Goal: Task Accomplishment & Management: Complete application form

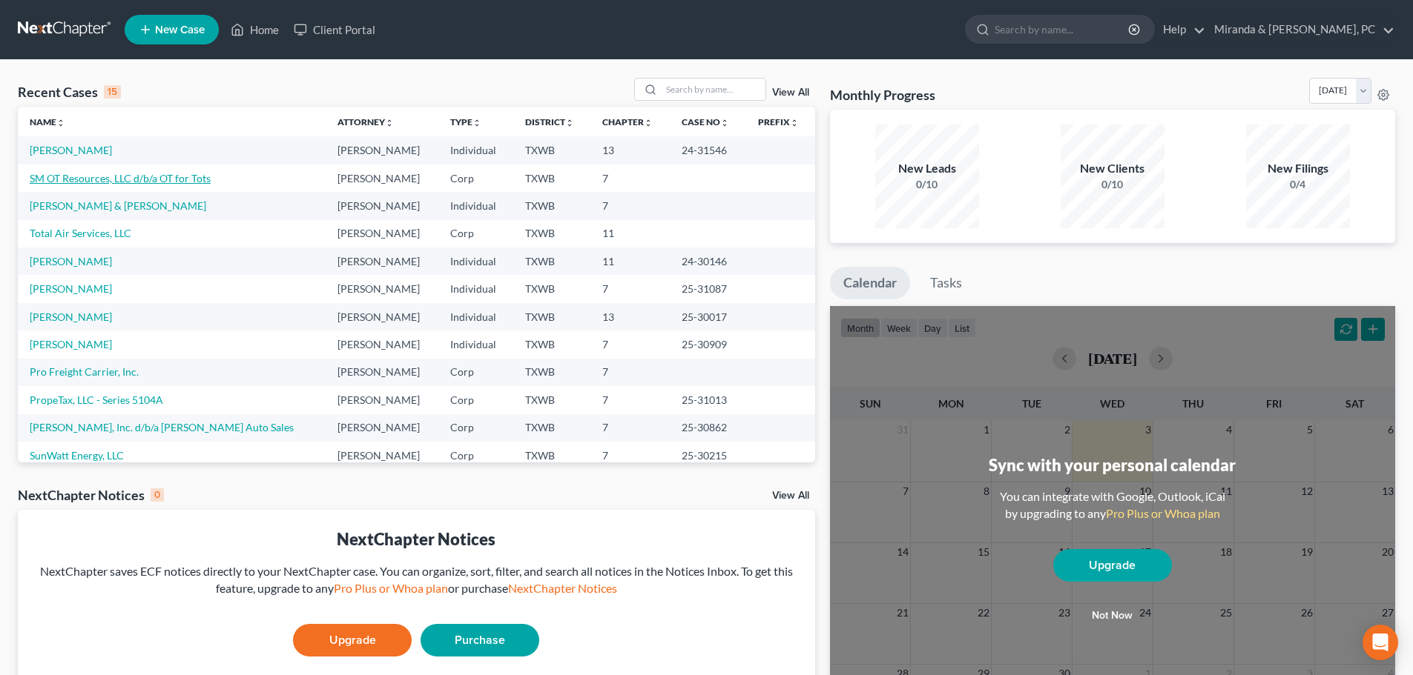
click at [99, 182] on link "SM OT Resources, LLC d/b/a OT for Tots" at bounding box center [120, 178] width 181 height 13
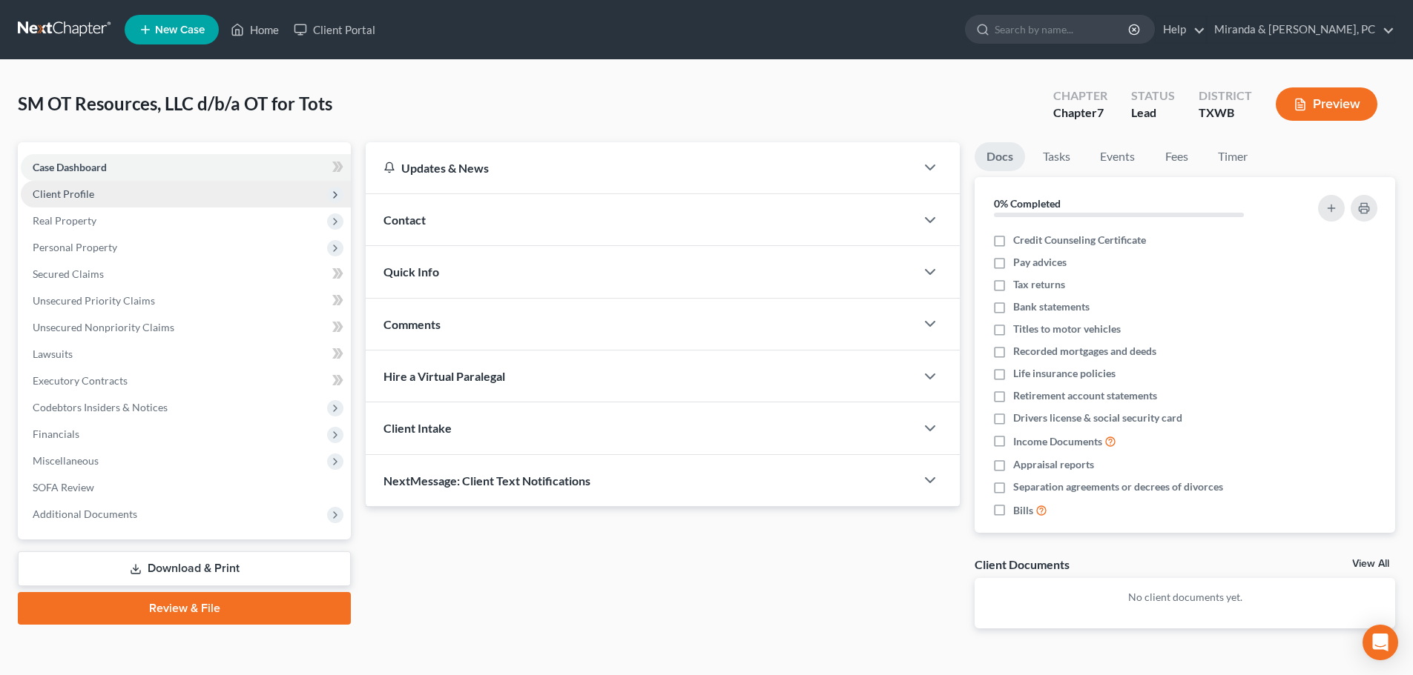
click at [82, 197] on span "Client Profile" at bounding box center [64, 194] width 62 height 13
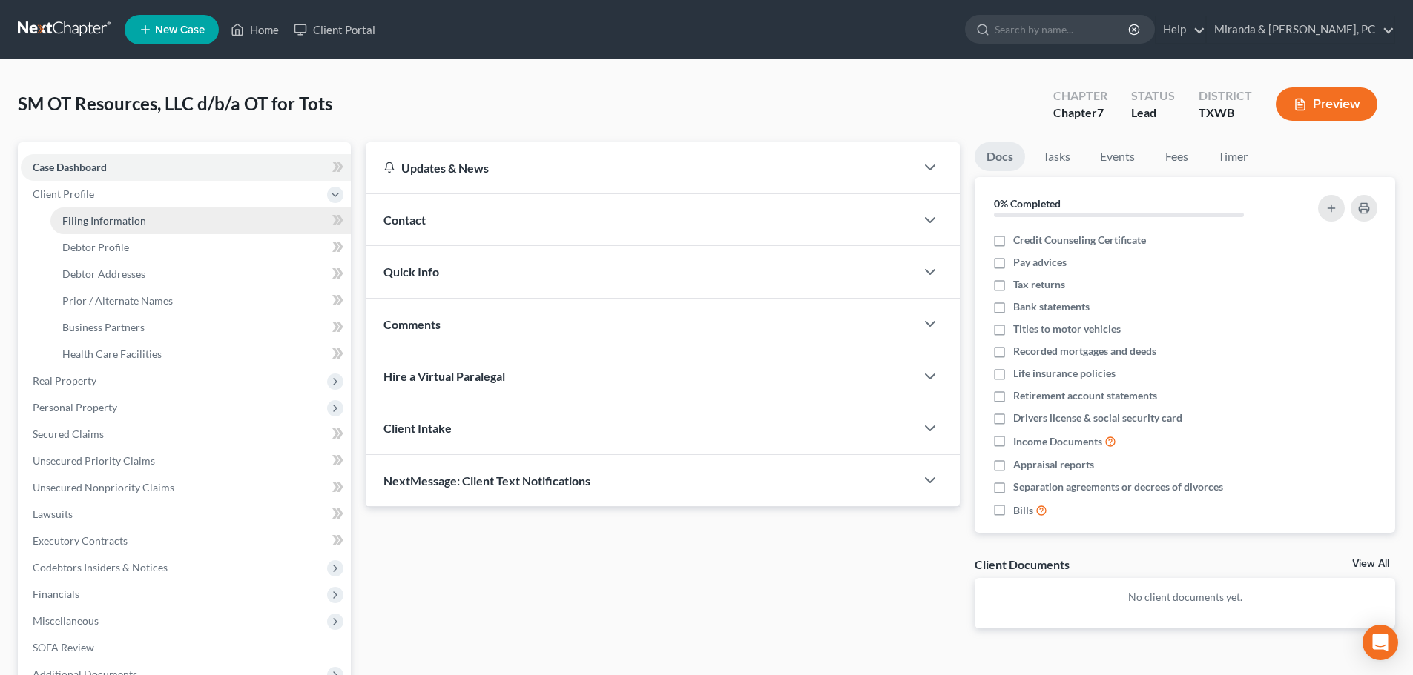
click at [91, 219] on span "Filing Information" at bounding box center [104, 220] width 84 height 13
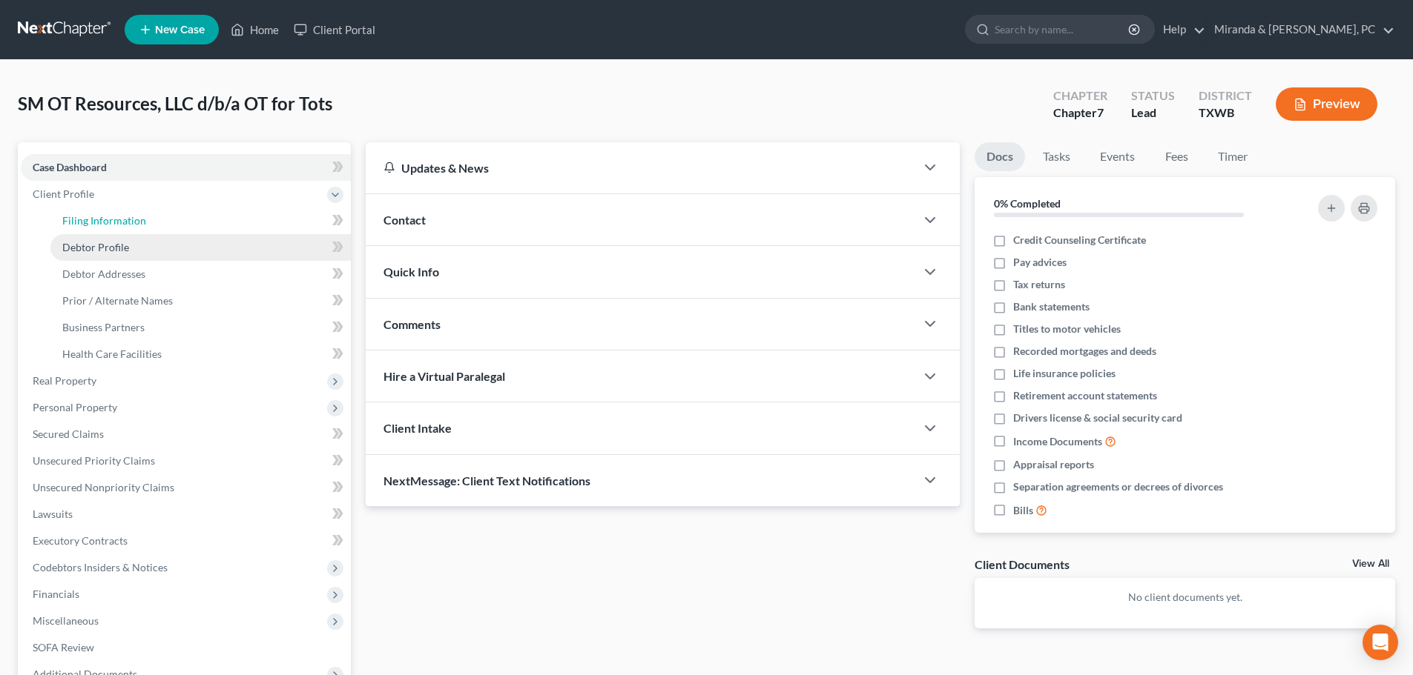
select select "2"
select select "1"
select select "0"
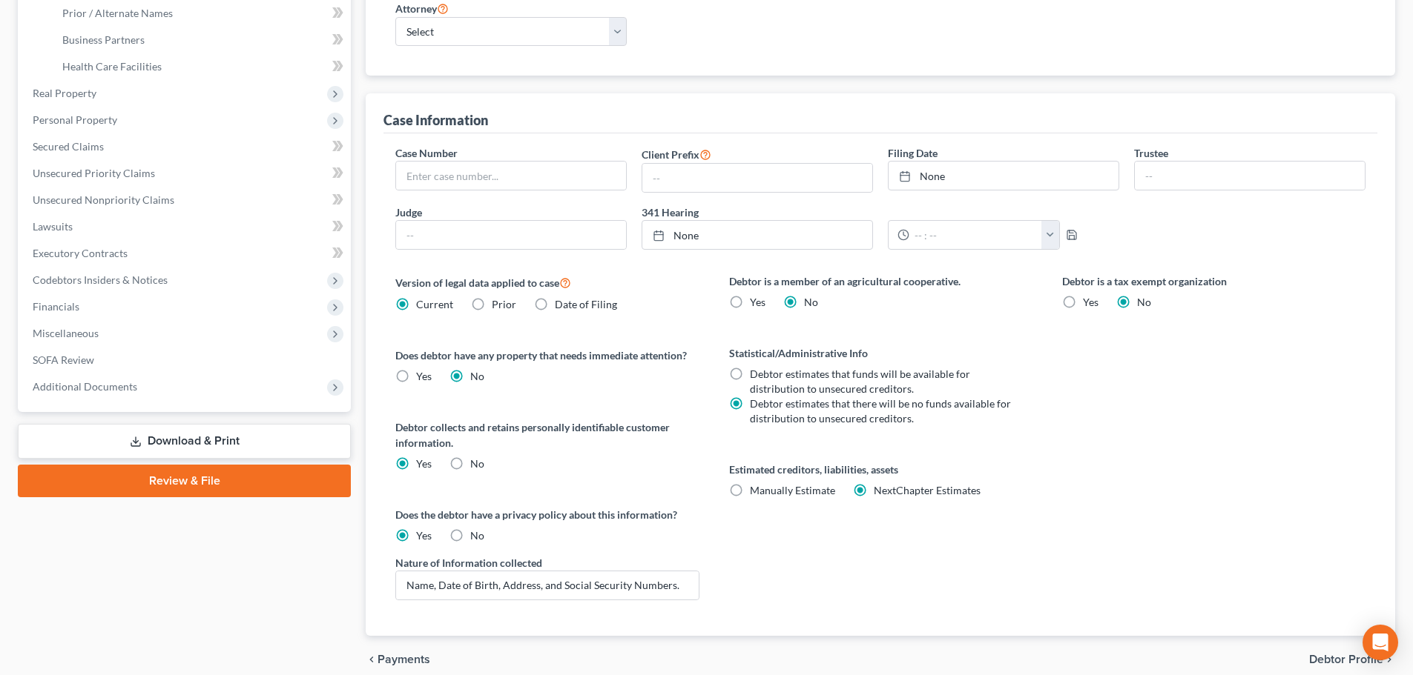
scroll to position [297, 0]
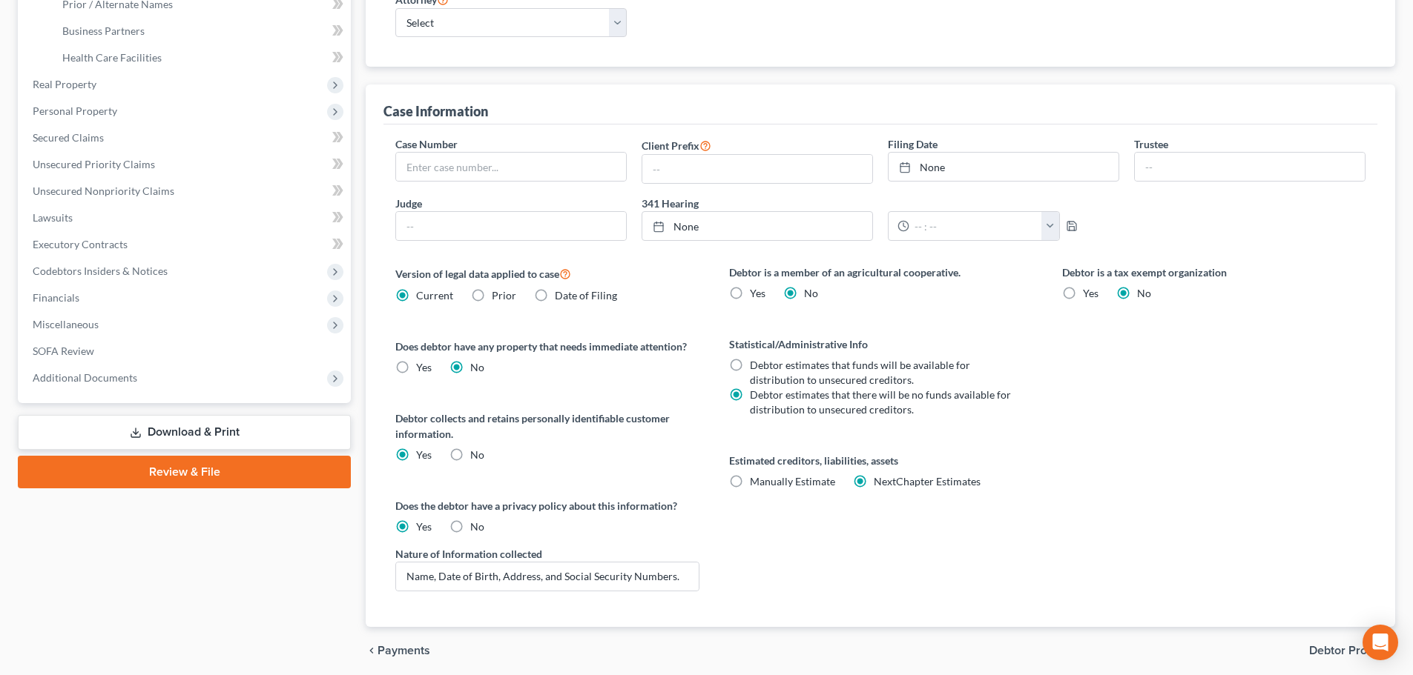
click at [750, 367] on label "Debtor estimates that funds will be available for distribution to unsecured cre…" at bounding box center [882, 373] width 265 height 30
click at [756, 367] on input "Debtor estimates that funds will be available for distribution to unsecured cre…" at bounding box center [761, 363] width 10 height 10
radio input "true"
radio input "false"
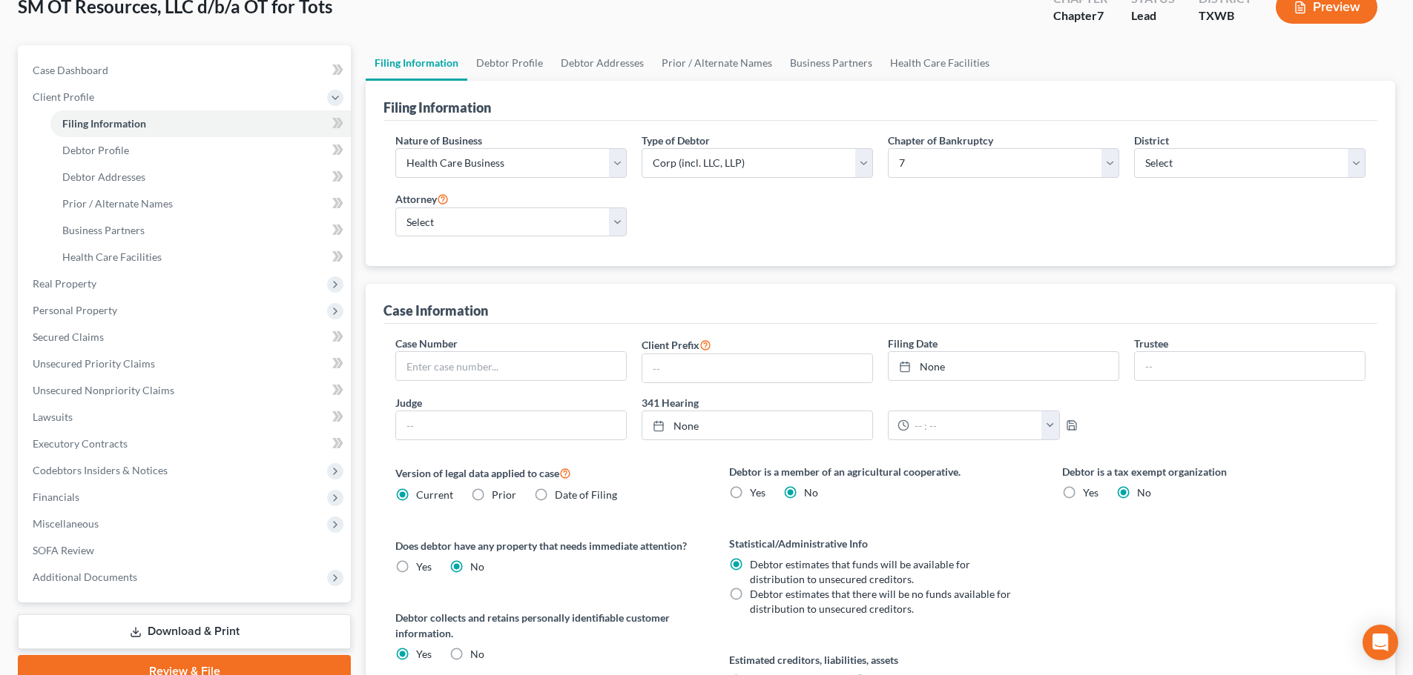
scroll to position [0, 0]
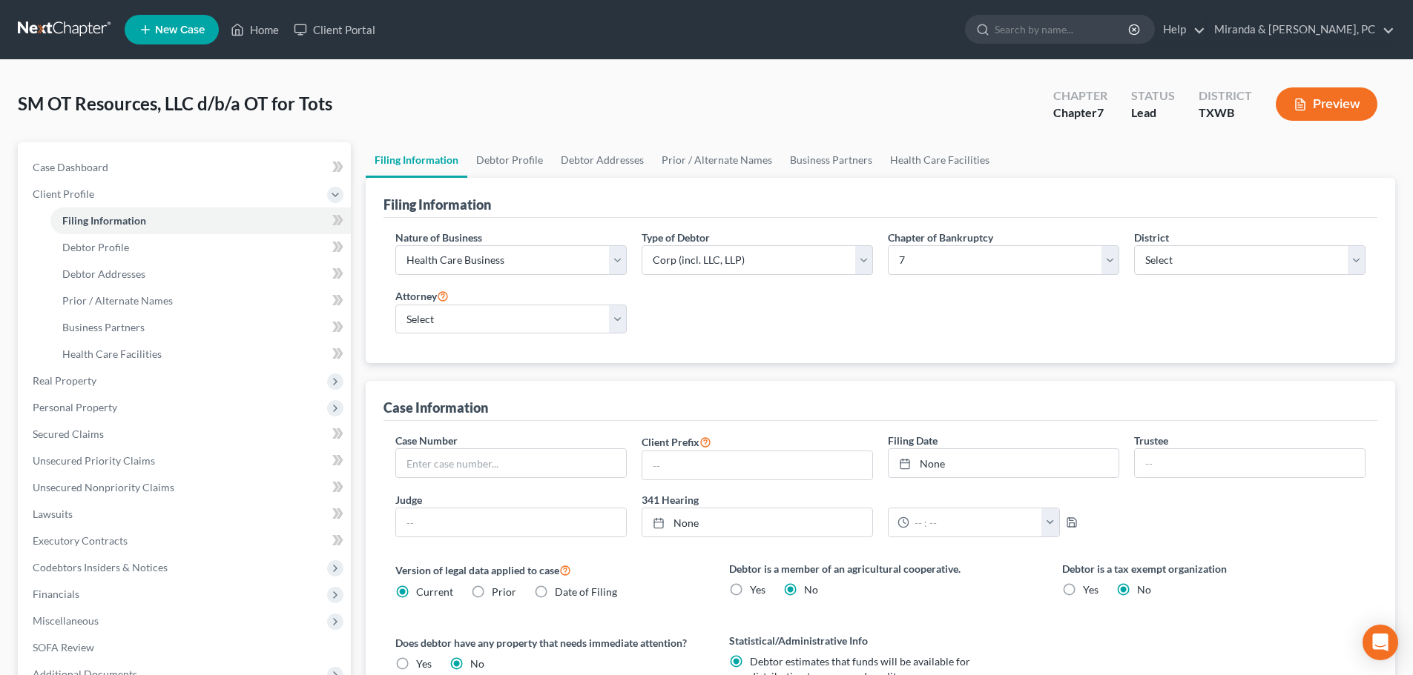
drag, startPoint x: 70, startPoint y: 381, endPoint x: 92, endPoint y: 394, distance: 25.3
click at [70, 381] on span "Real Property" at bounding box center [65, 380] width 64 height 13
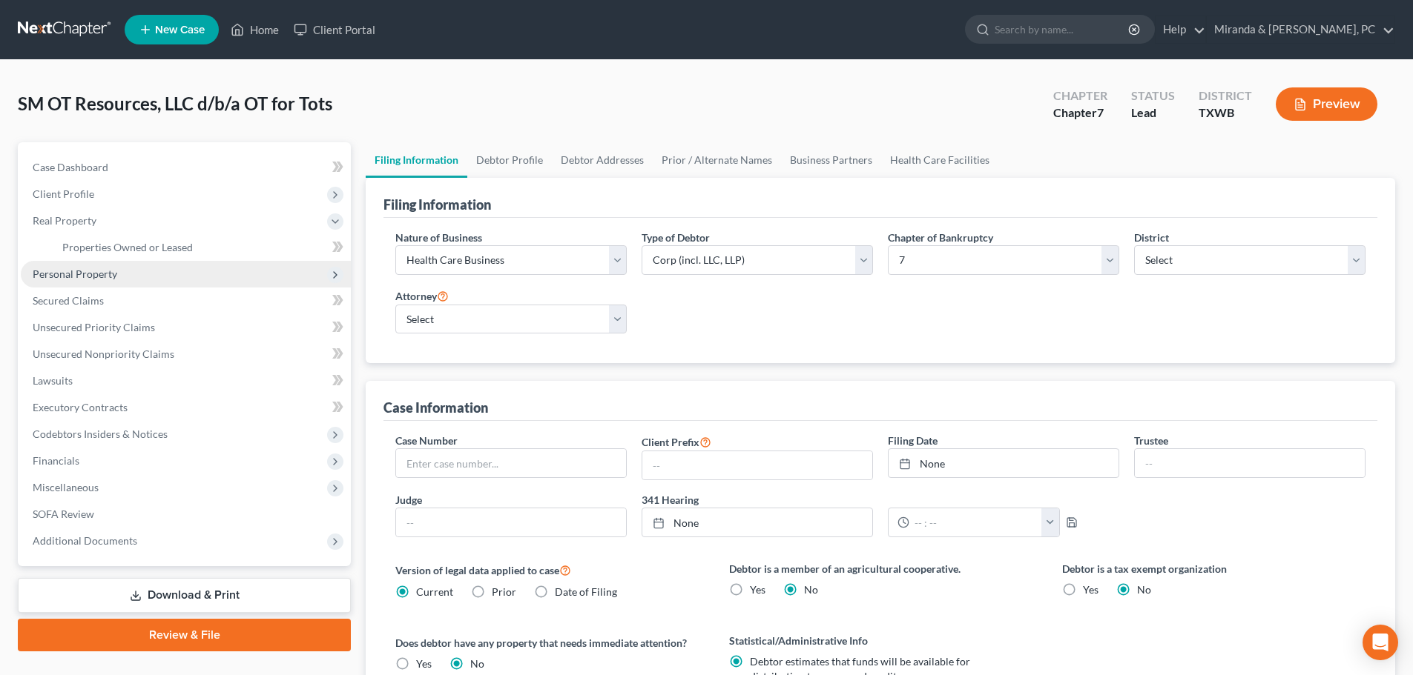
click at [97, 280] on span "Personal Property" at bounding box center [186, 274] width 330 height 27
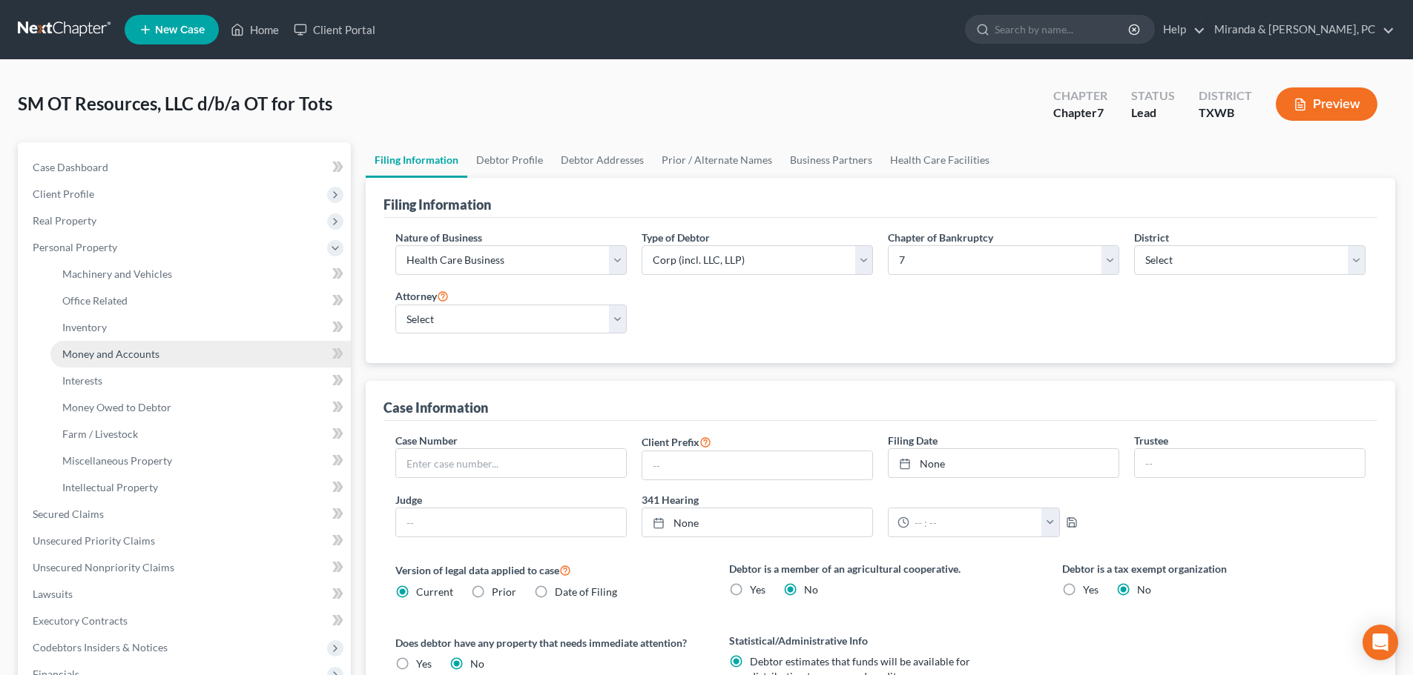
click at [127, 356] on span "Money and Accounts" at bounding box center [110, 354] width 97 height 13
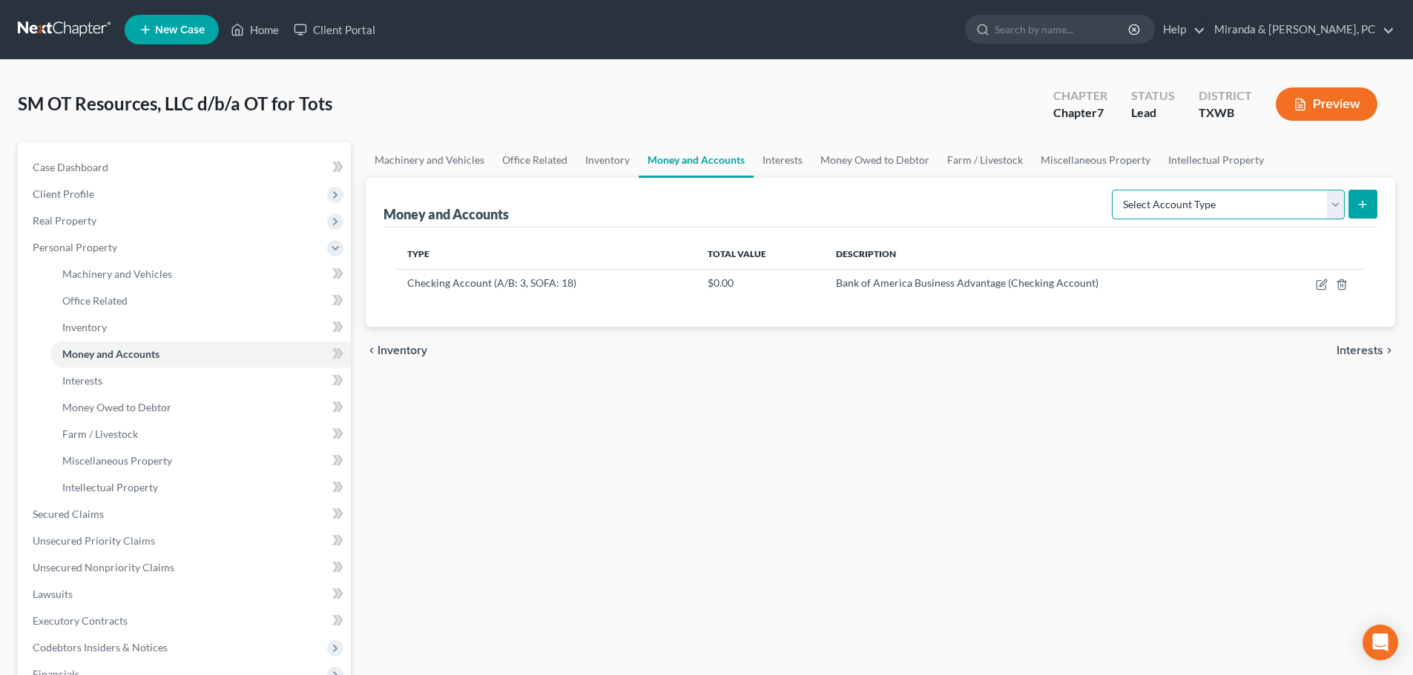
click at [1196, 200] on select "Select Account Type Brokerage (A/B: 3, SOFA: 18) Cash on Hand (A/B: 2) Certific…" at bounding box center [1227, 205] width 233 height 30
select select "security_deposits"
click at [1113, 190] on select "Select Account Type Brokerage (A/B: 3, SOFA: 18) Cash on Hand (A/B: 2) Certific…" at bounding box center [1227, 205] width 233 height 30
click at [1369, 205] on button "submit" at bounding box center [1362, 204] width 29 height 29
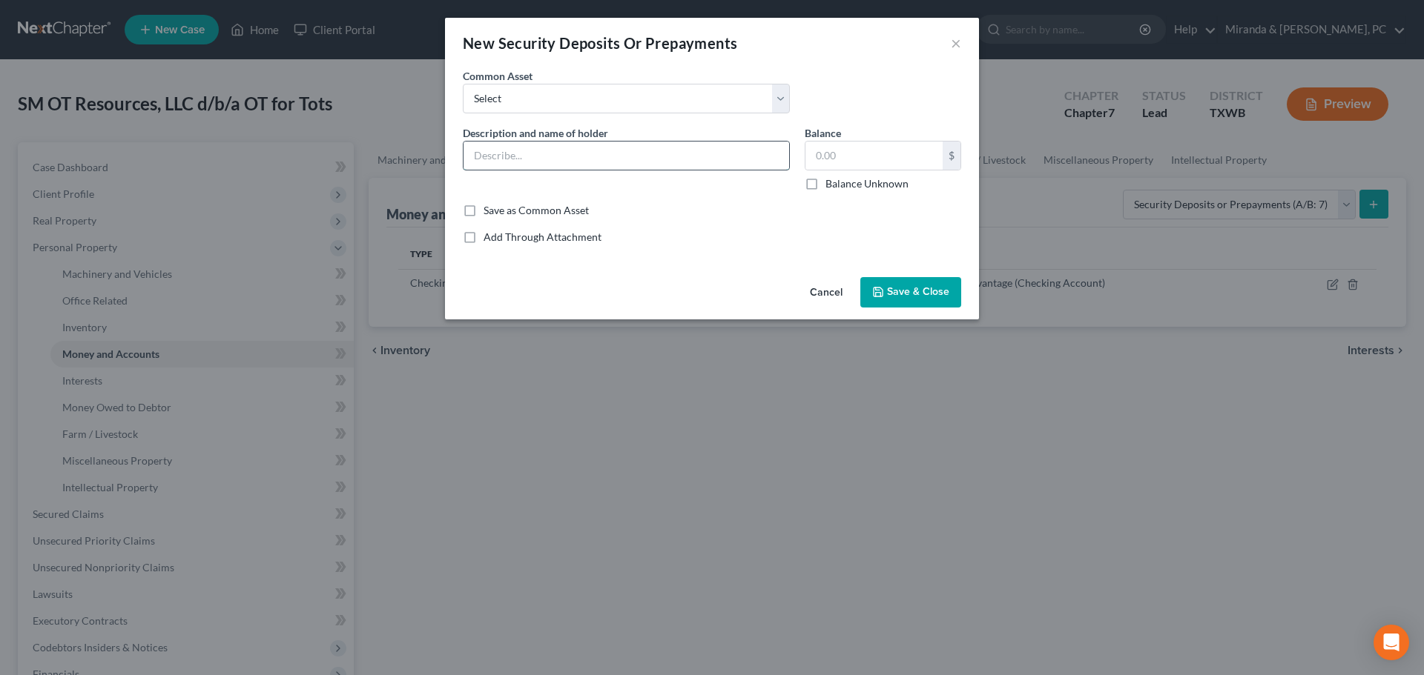
click at [616, 152] on input "text" at bounding box center [626, 156] width 326 height 28
type input "Lease security deposit"
click at [836, 149] on input "text" at bounding box center [873, 156] width 137 height 28
type input "6,000"
click at [890, 279] on button "Save & Close" at bounding box center [910, 292] width 101 height 31
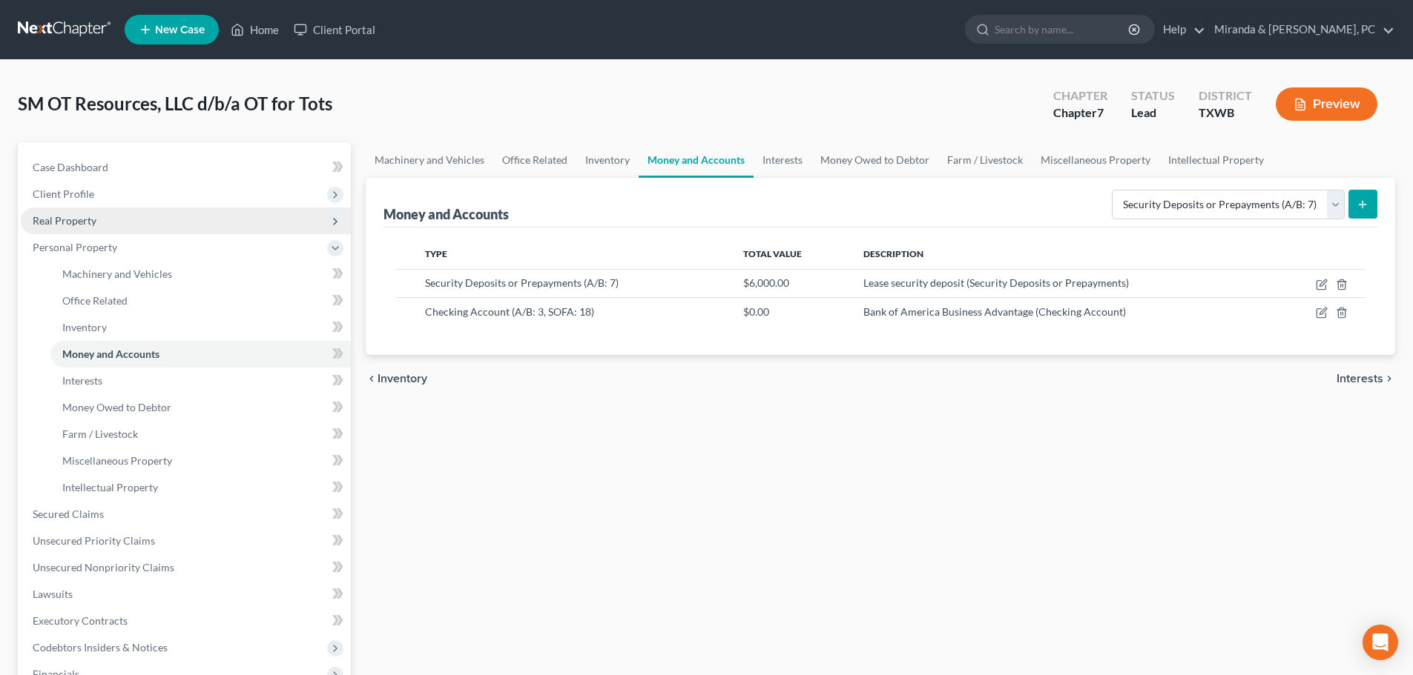
click at [70, 222] on span "Real Property" at bounding box center [65, 220] width 64 height 13
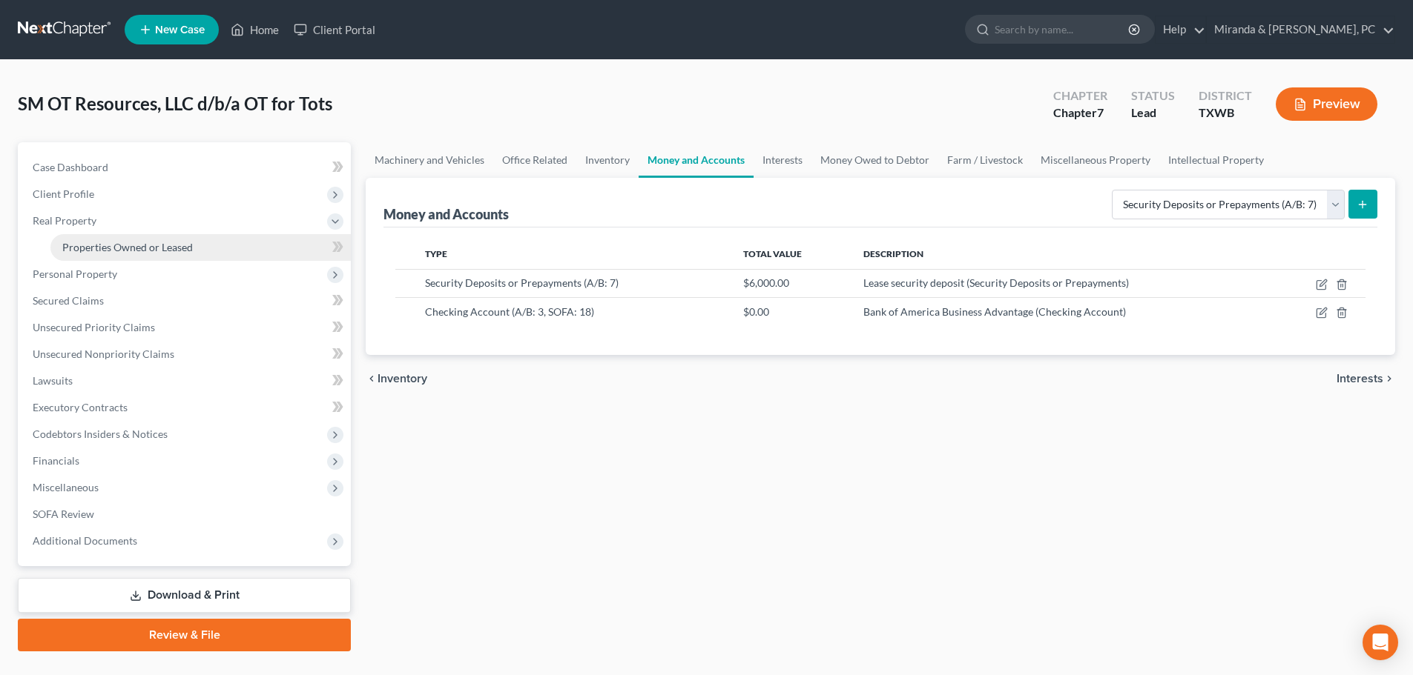
click at [93, 251] on span "Properties Owned or Leased" at bounding box center [127, 247] width 131 height 13
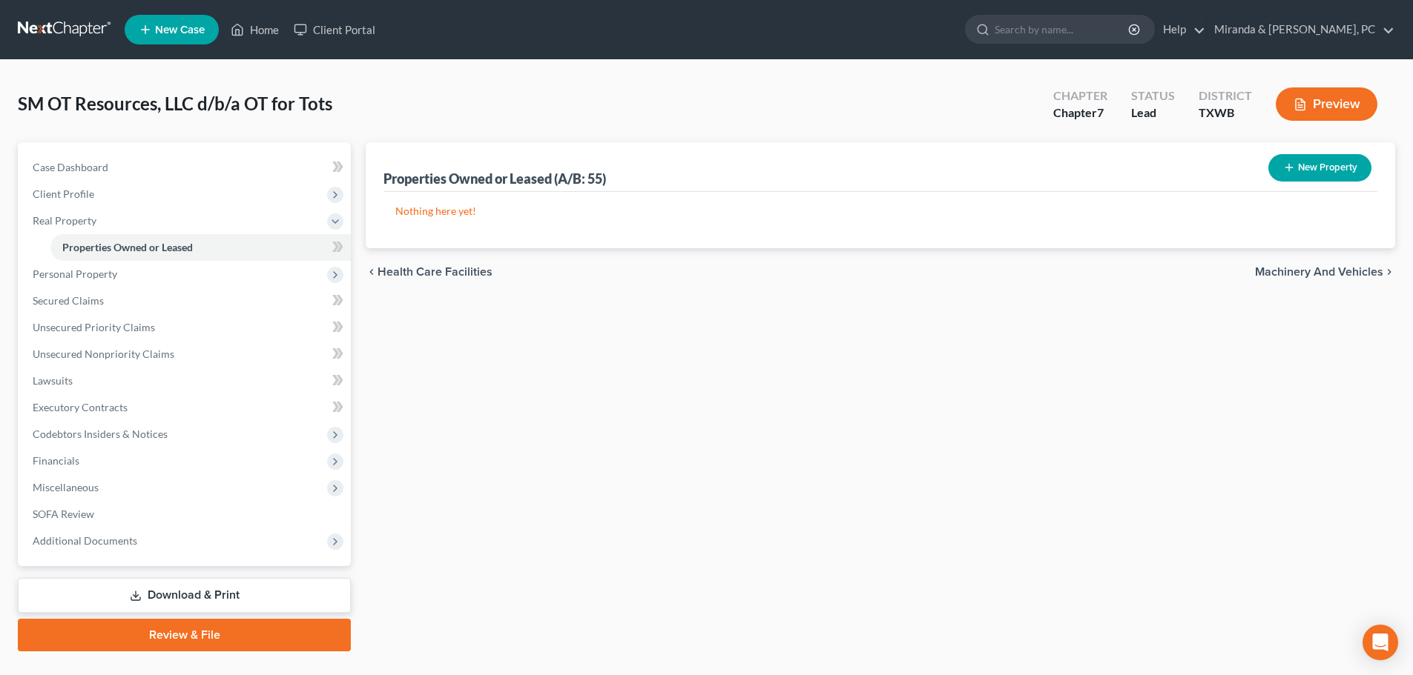
click at [1290, 171] on icon "button" at bounding box center [1289, 168] width 12 height 12
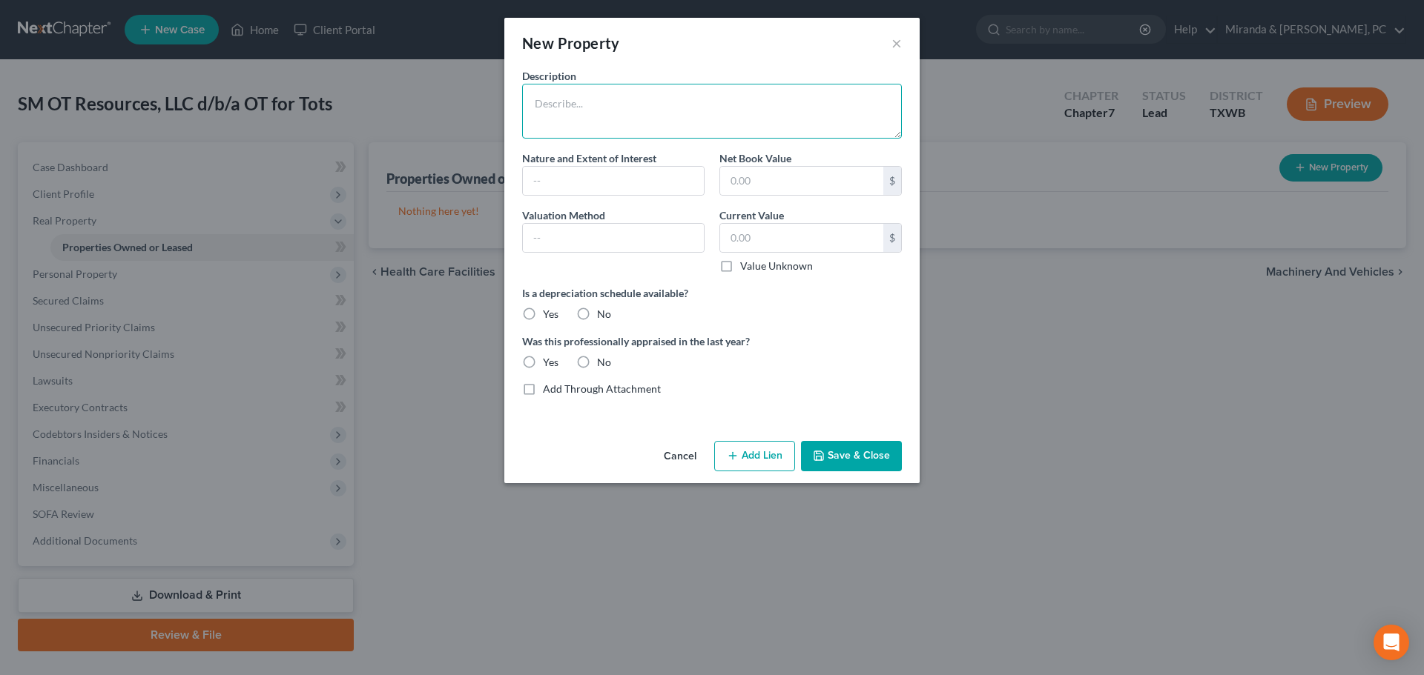
click at [564, 121] on textarea at bounding box center [712, 111] width 380 height 55
click at [594, 107] on textarea at bounding box center [712, 111] width 380 height 55
click at [671, 444] on button "Cancel" at bounding box center [680, 458] width 56 height 30
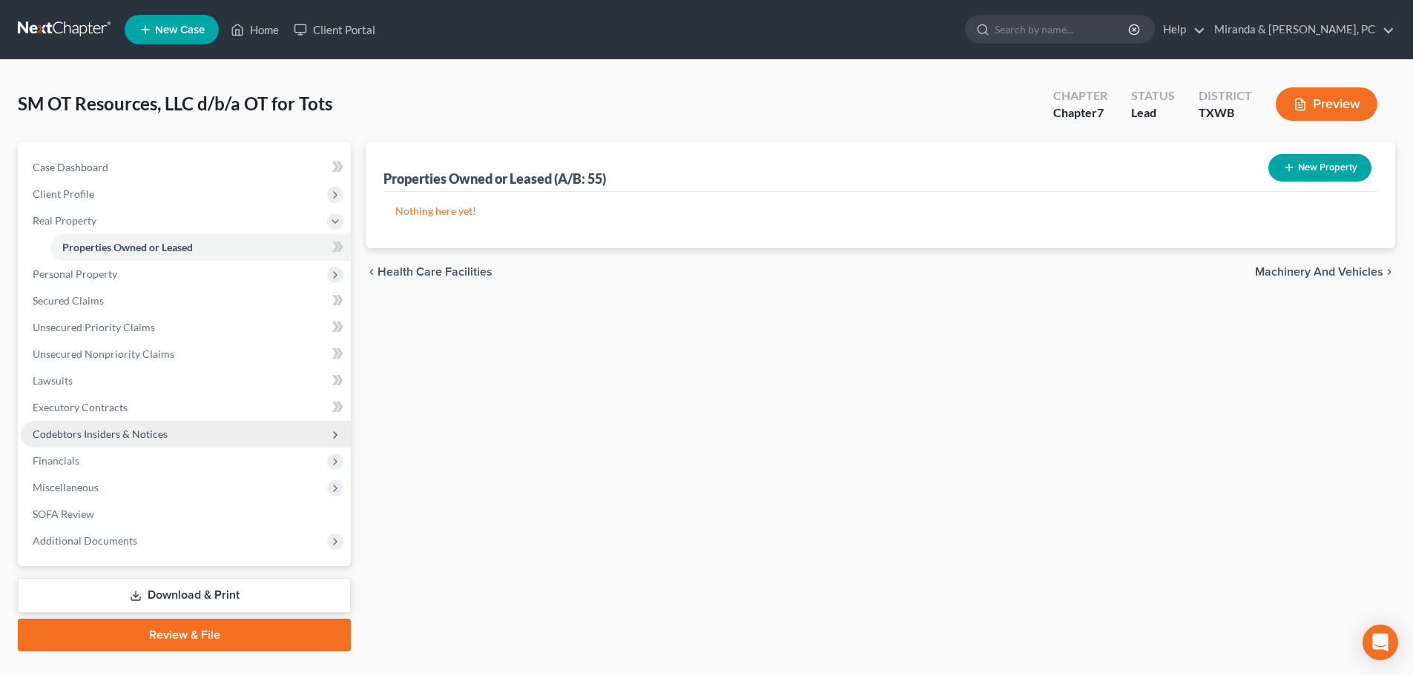
click at [100, 438] on span "Codebtors Insiders & Notices" at bounding box center [100, 434] width 135 height 13
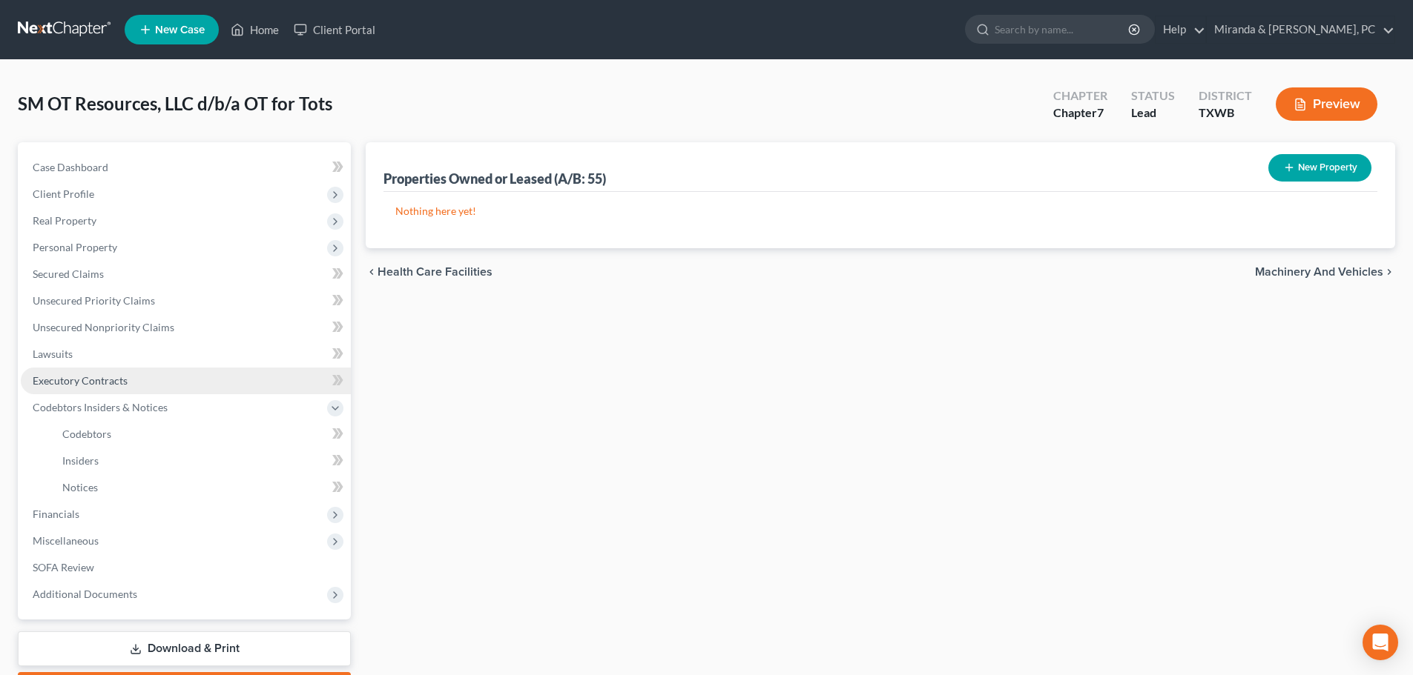
click at [108, 387] on link "Executory Contracts" at bounding box center [186, 381] width 330 height 27
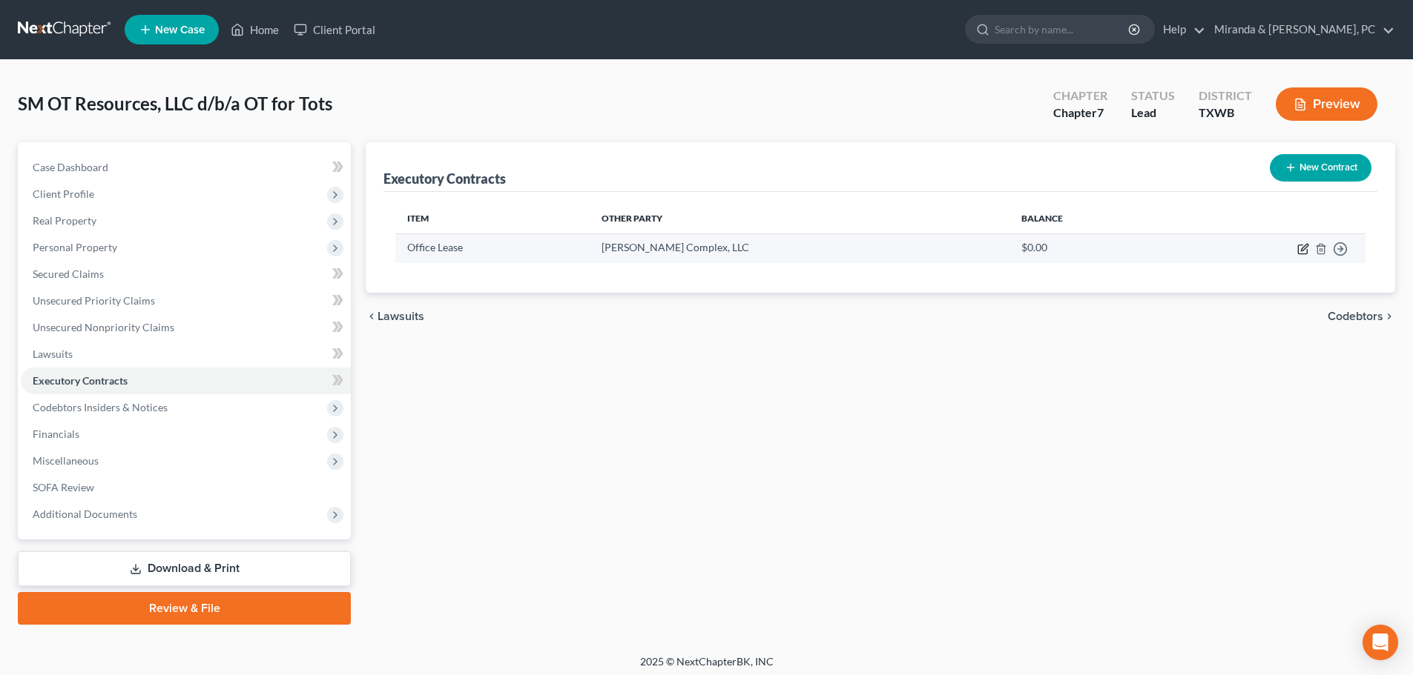
click at [1301, 251] on icon "button" at bounding box center [1304, 247] width 7 height 7
select select "3"
select select "45"
select select "0"
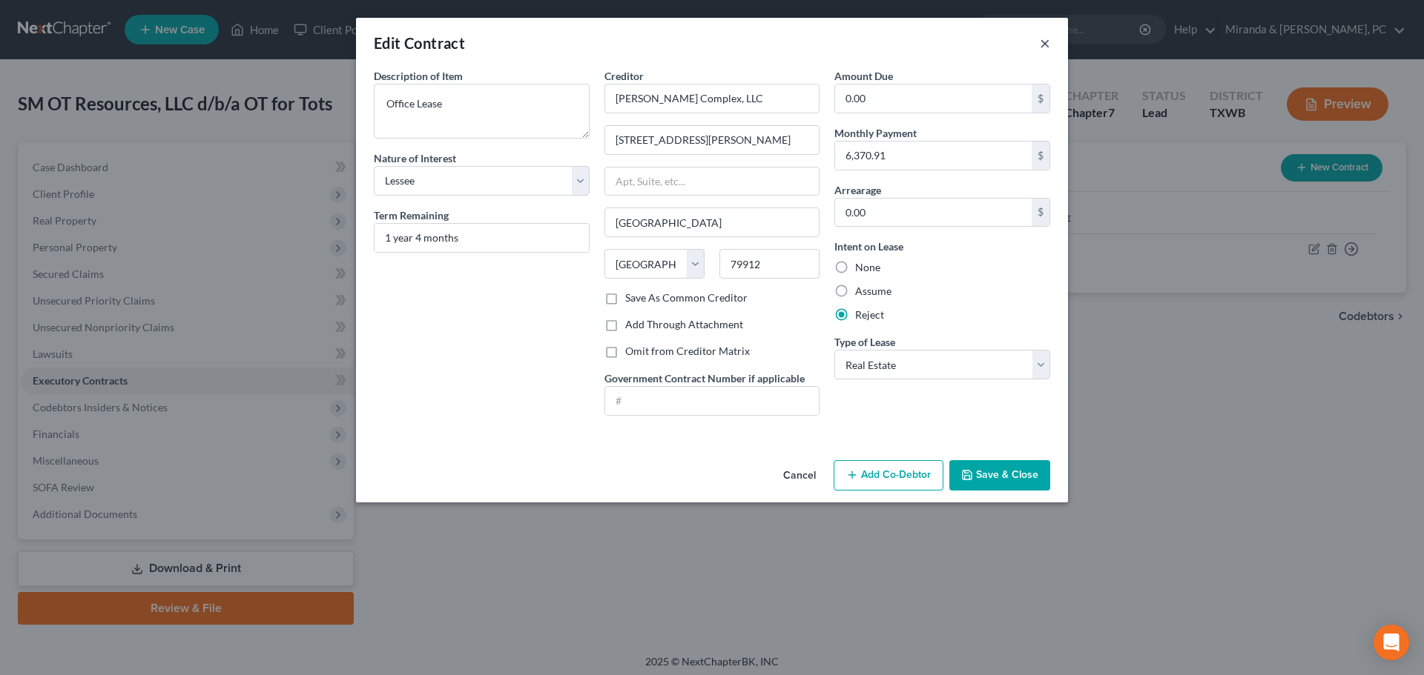
click at [1043, 38] on button "×" at bounding box center [1045, 43] width 10 height 18
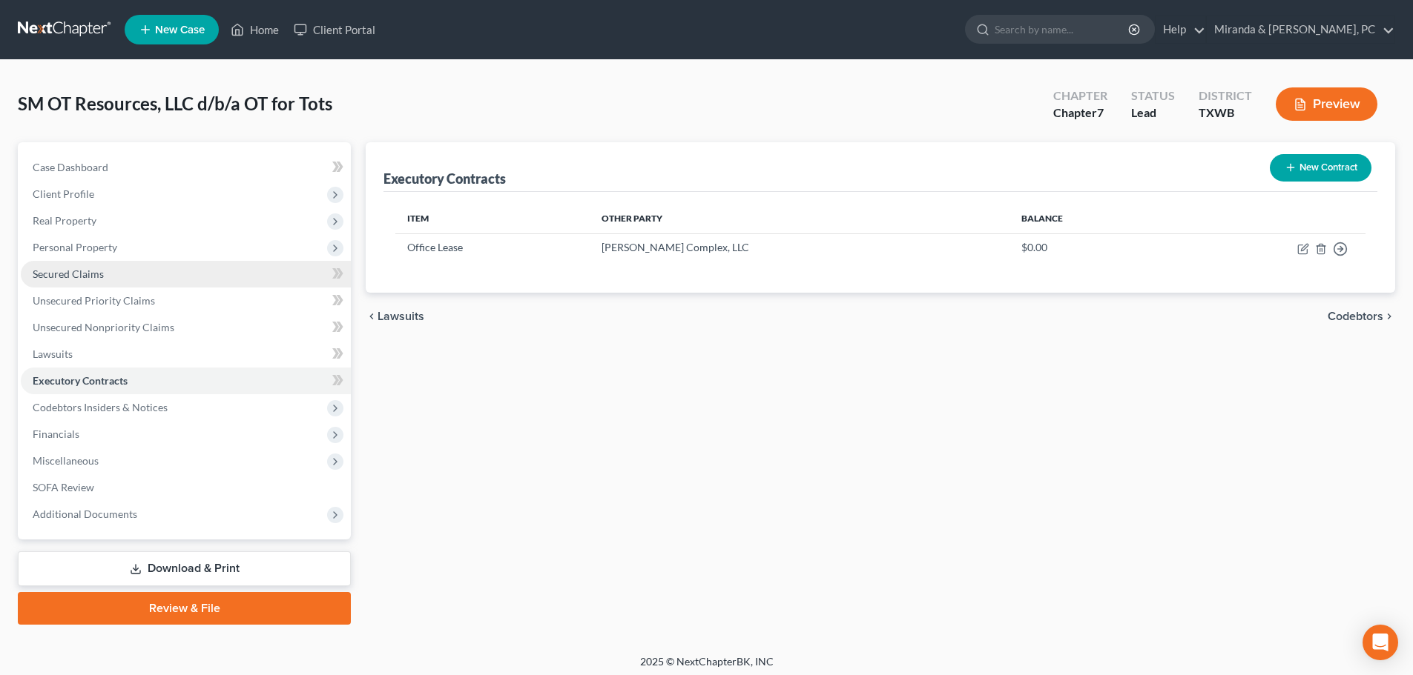
click at [89, 274] on span "Secured Claims" at bounding box center [68, 274] width 71 height 13
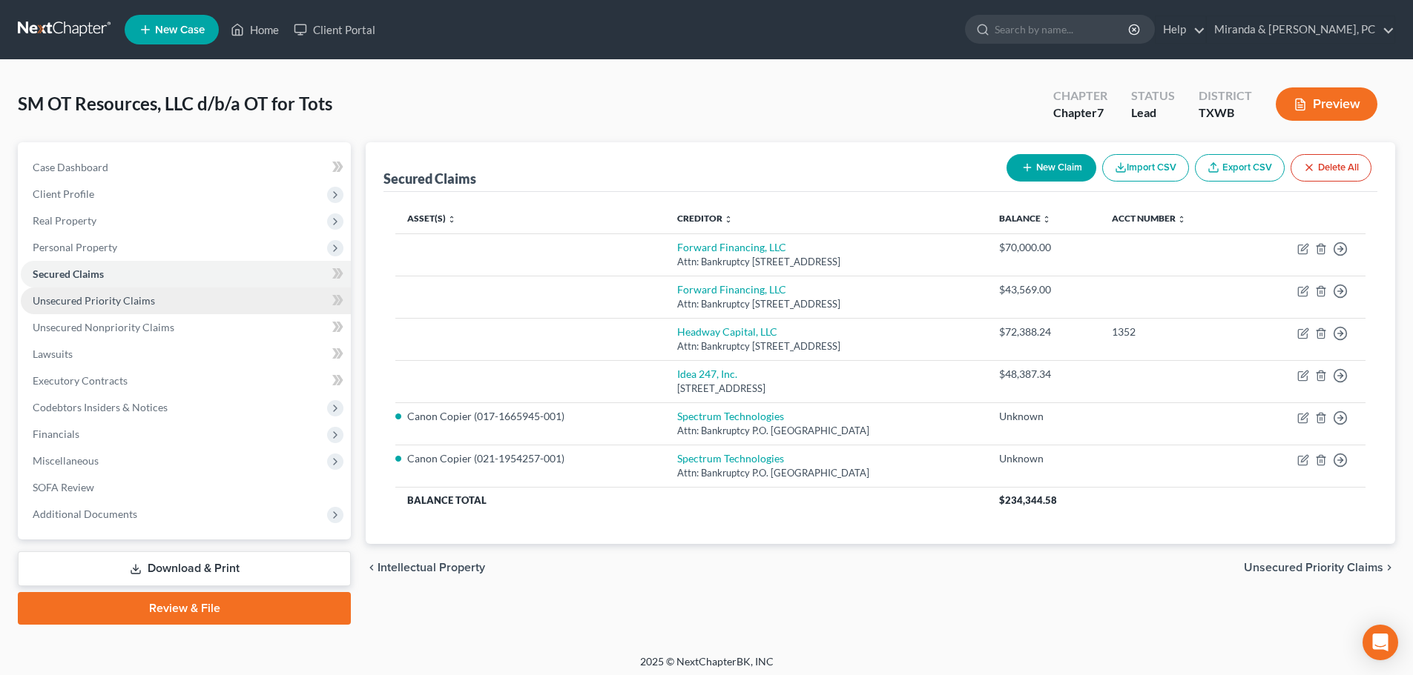
click at [102, 305] on span "Unsecured Priority Claims" at bounding box center [94, 300] width 122 height 13
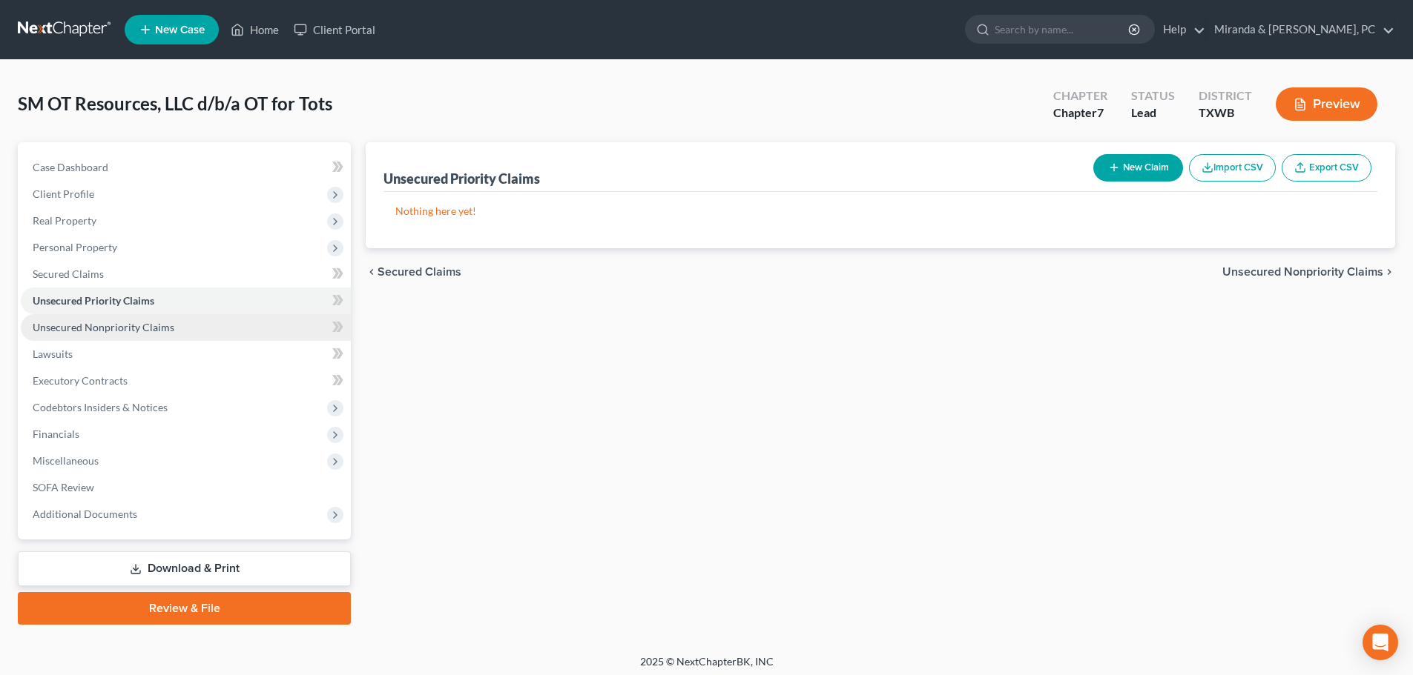
click at [105, 319] on link "Unsecured Nonpriority Claims" at bounding box center [186, 327] width 330 height 27
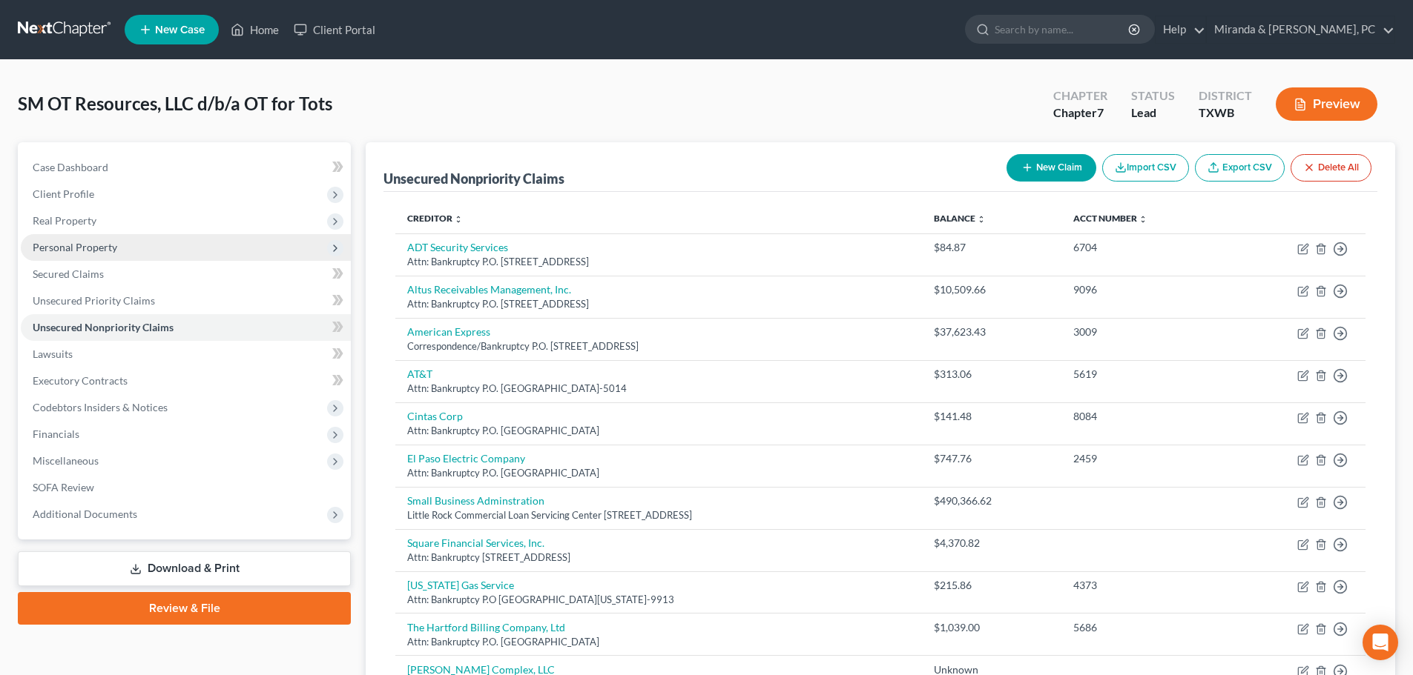
click at [68, 248] on span "Personal Property" at bounding box center [75, 247] width 85 height 13
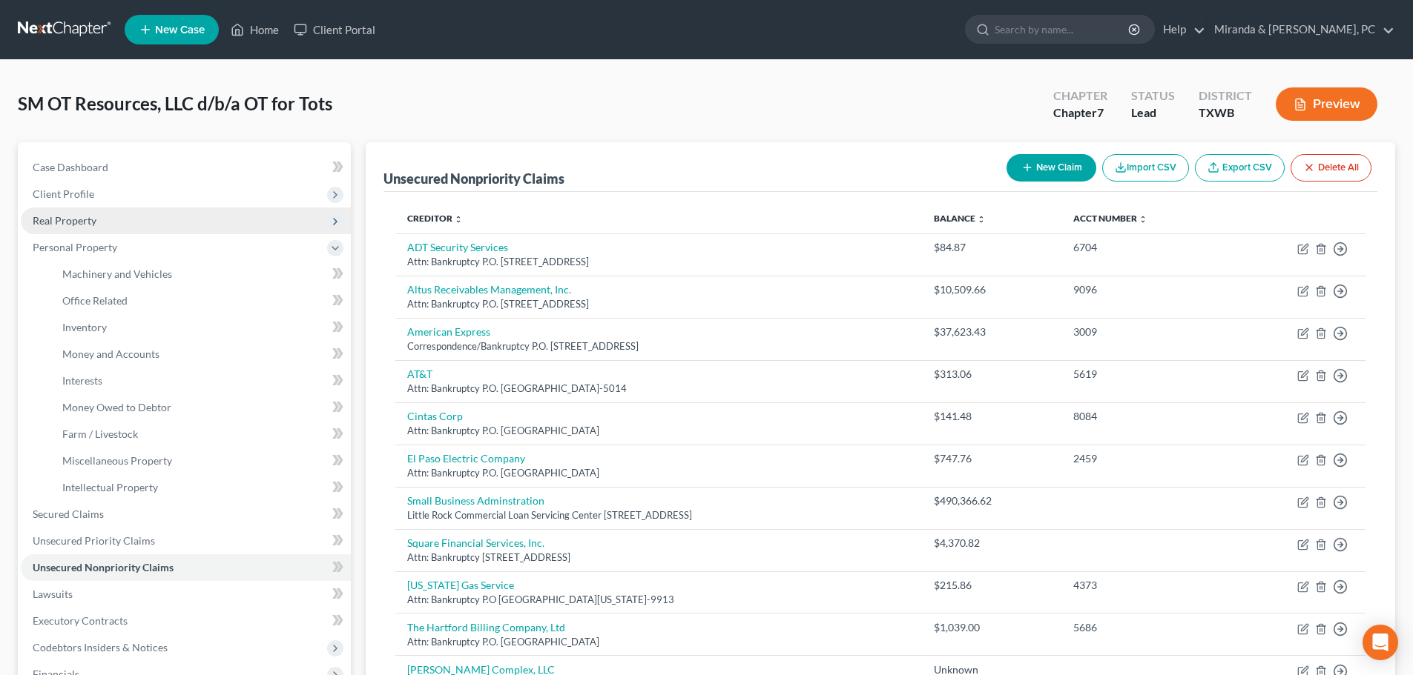
click at [87, 222] on span "Real Property" at bounding box center [65, 220] width 64 height 13
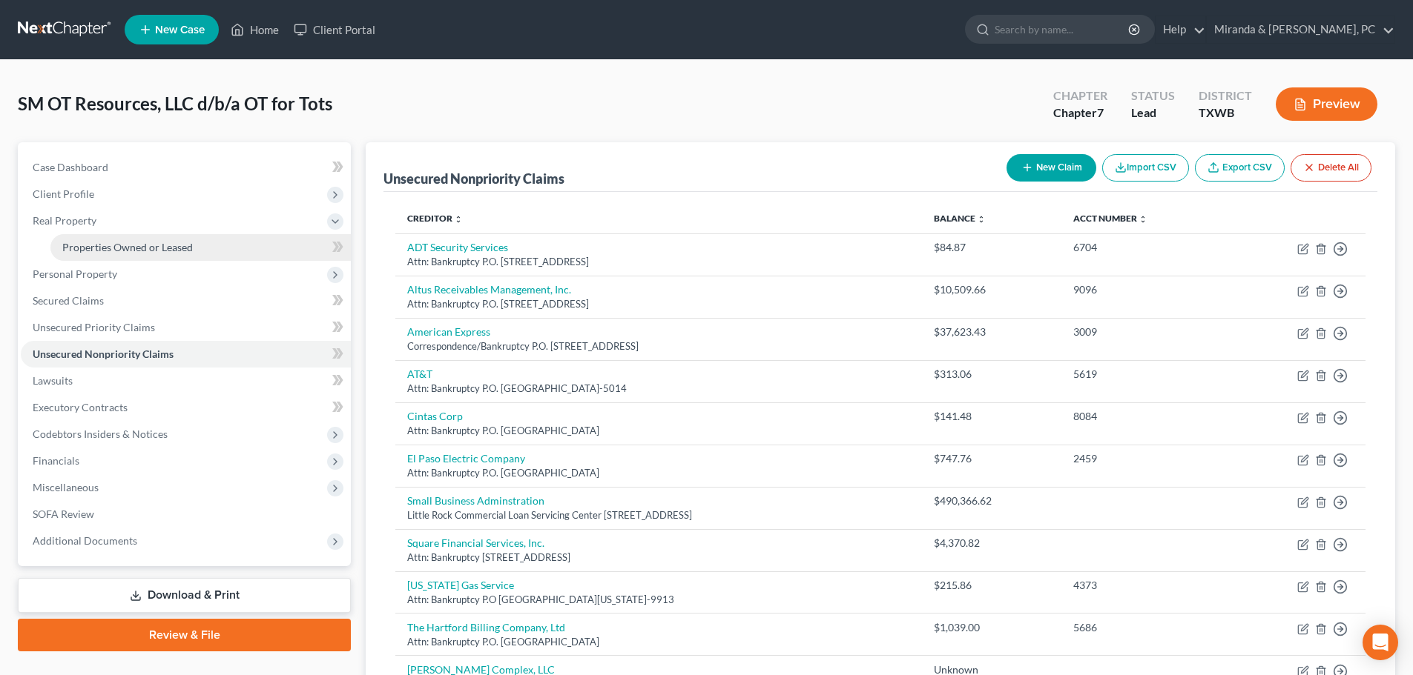
click at [95, 242] on span "Properties Owned or Leased" at bounding box center [127, 247] width 131 height 13
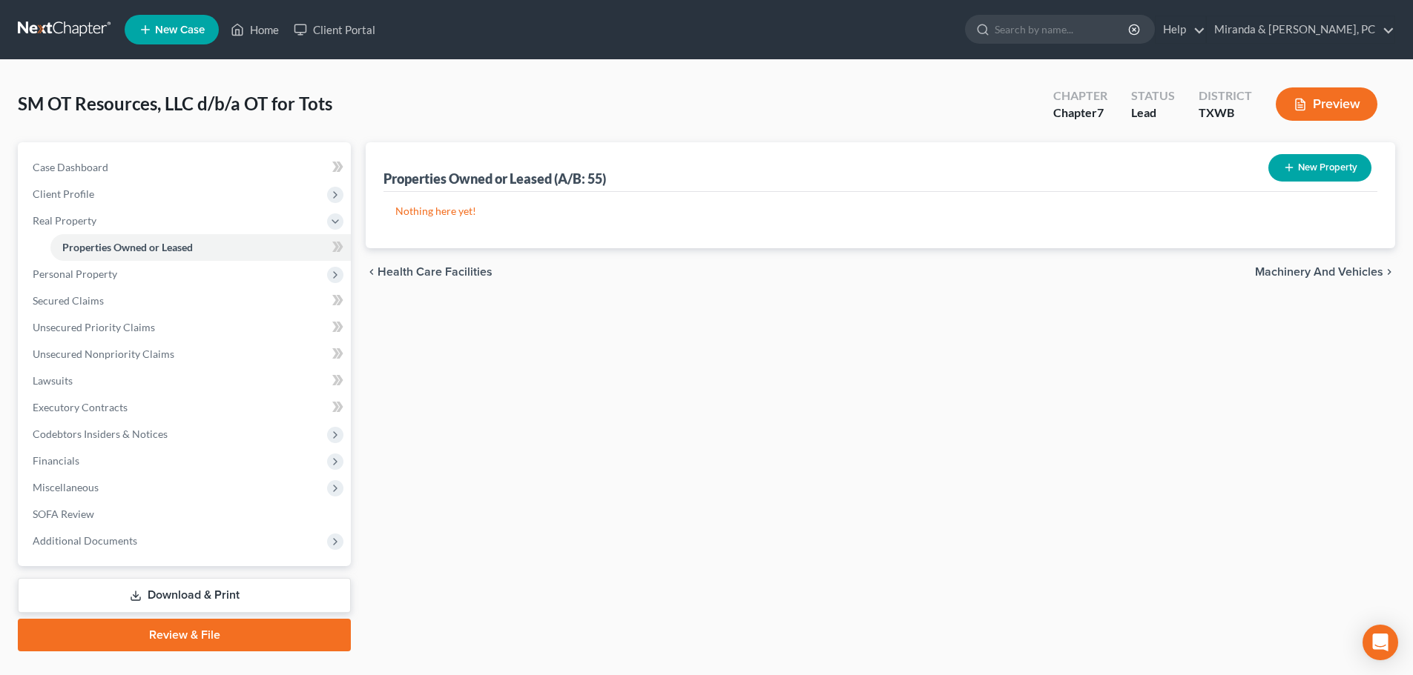
click at [1373, 171] on div "New Property" at bounding box center [1319, 167] width 115 height 39
click at [1335, 171] on button "New Property" at bounding box center [1319, 167] width 103 height 27
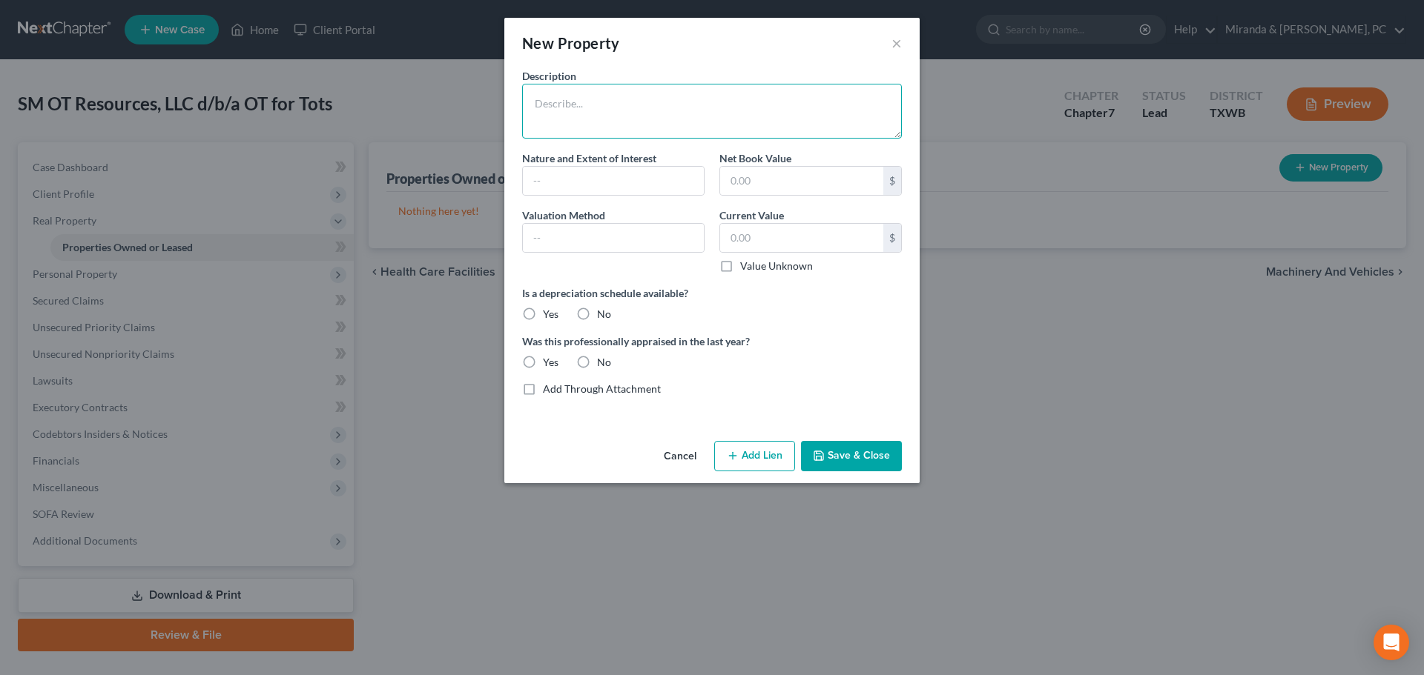
click at [638, 108] on textarea at bounding box center [712, 111] width 380 height 55
click at [893, 42] on button "×" at bounding box center [896, 43] width 10 height 18
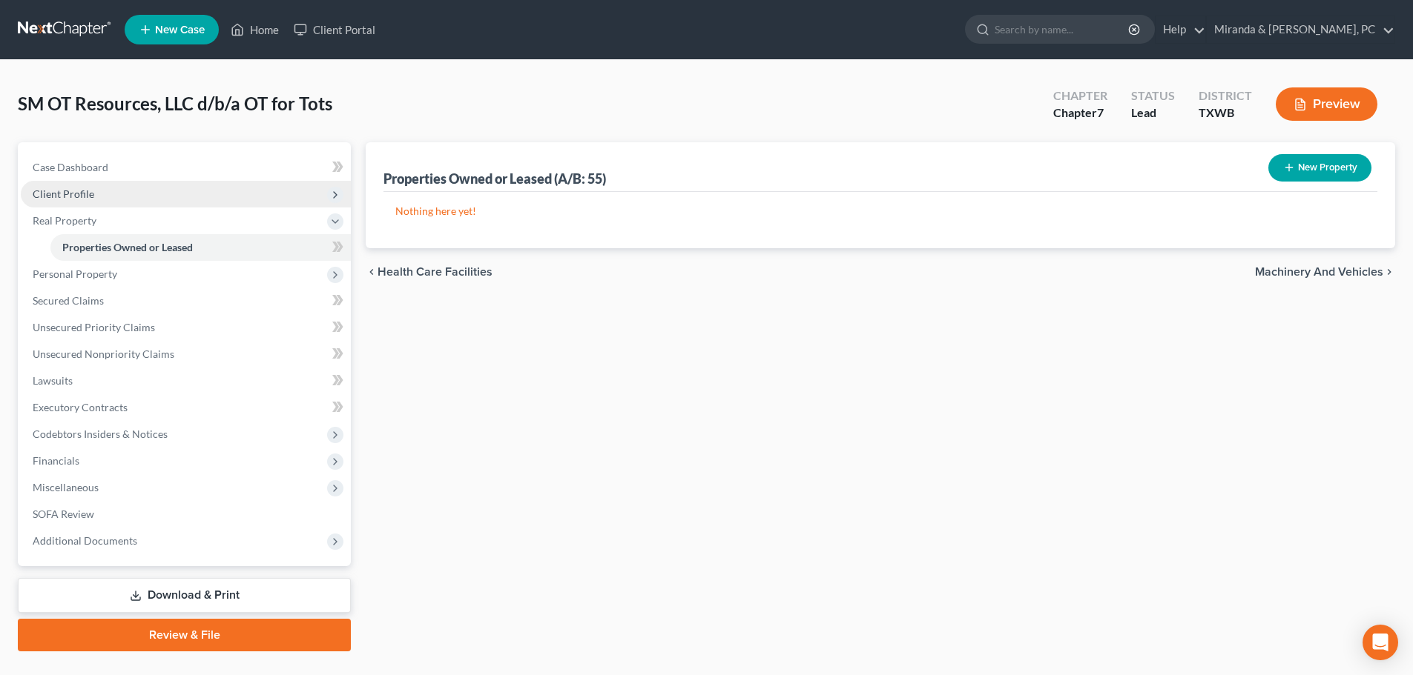
click at [82, 196] on span "Client Profile" at bounding box center [64, 194] width 62 height 13
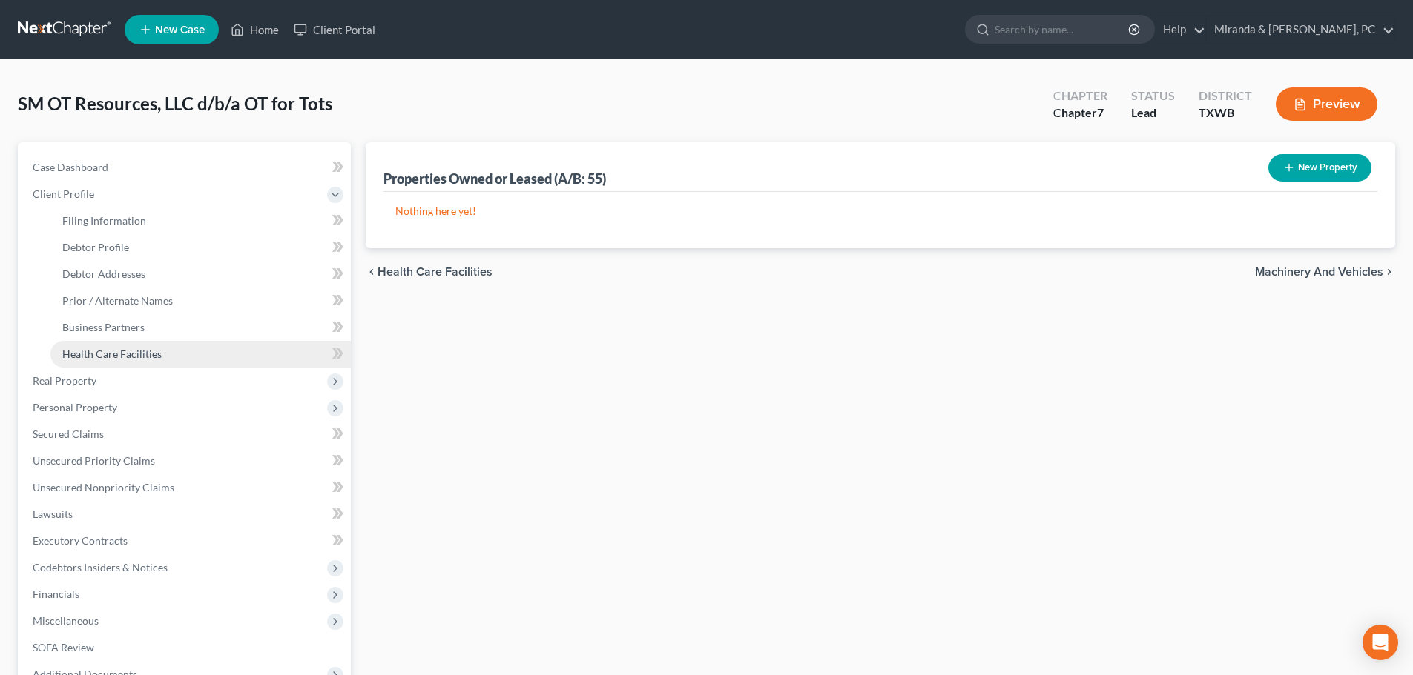
click at [151, 351] on span "Health Care Facilities" at bounding box center [111, 354] width 99 height 13
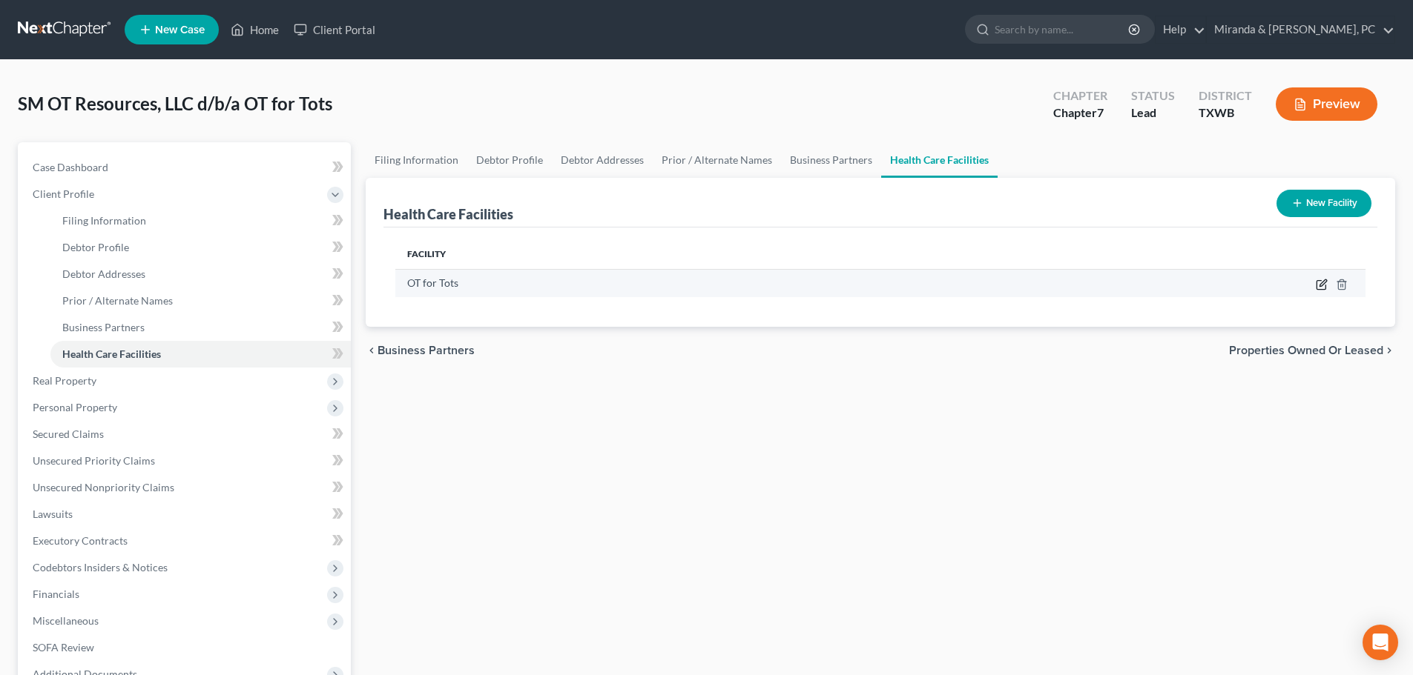
click at [1319, 283] on icon "button" at bounding box center [1321, 285] width 12 height 12
select select "45"
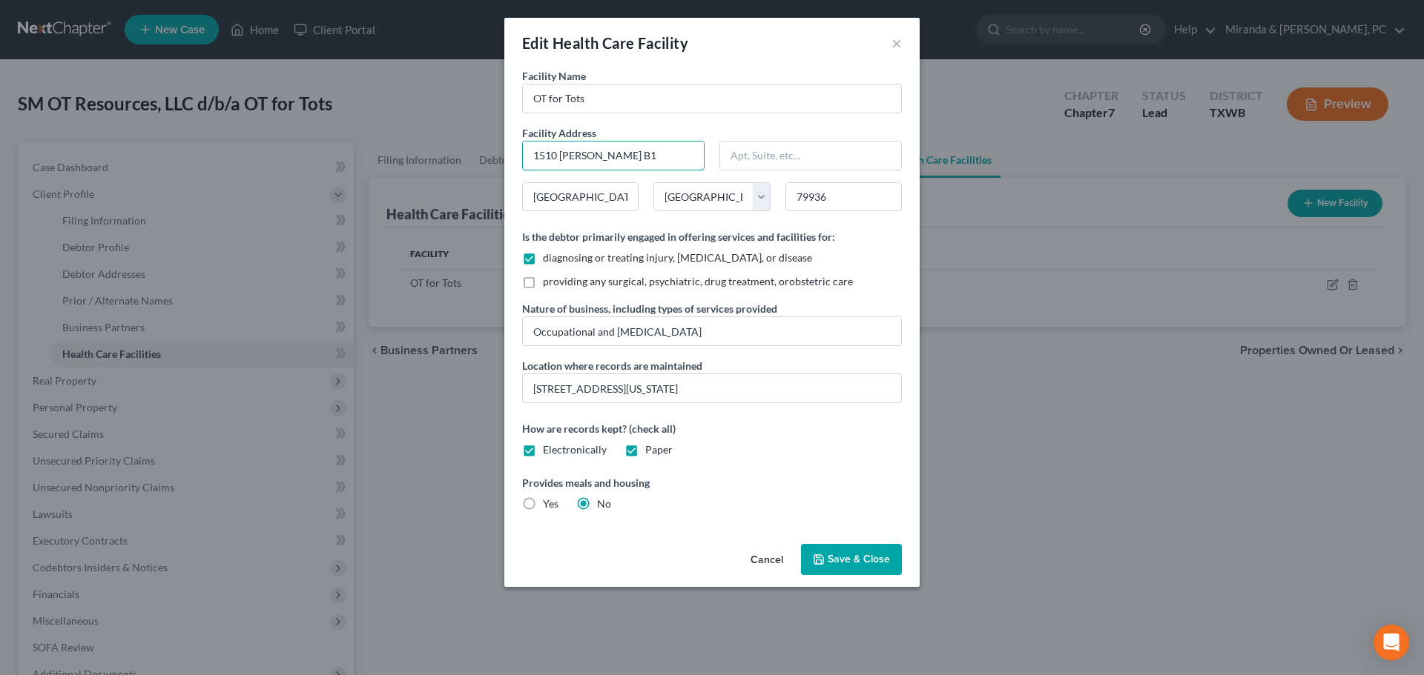
drag, startPoint x: 651, startPoint y: 150, endPoint x: 463, endPoint y: 152, distance: 187.6
click at [463, 152] on div "Edit Health Care Facility × Facility Name OT for Tots Facility Address 1510 N. …" at bounding box center [712, 337] width 1424 height 675
click at [898, 47] on button "×" at bounding box center [896, 43] width 10 height 18
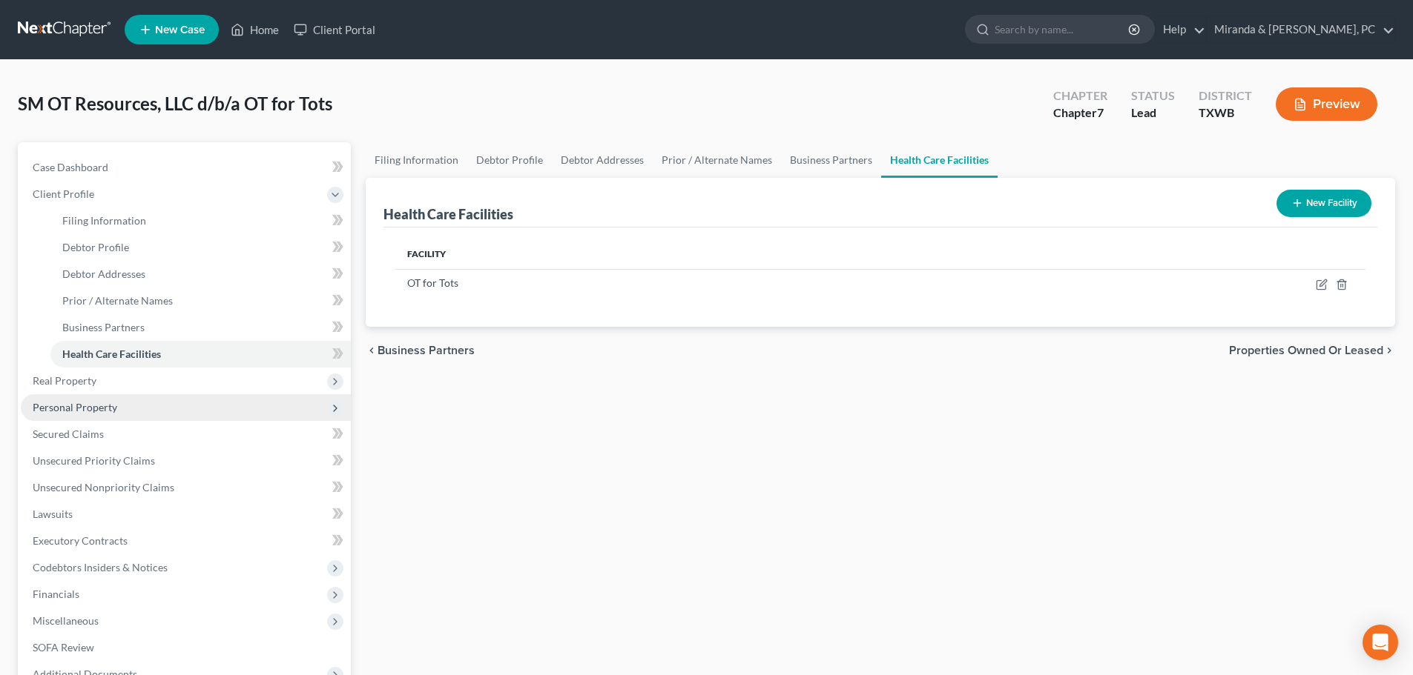
click at [101, 394] on span "Personal Property" at bounding box center [186, 407] width 330 height 27
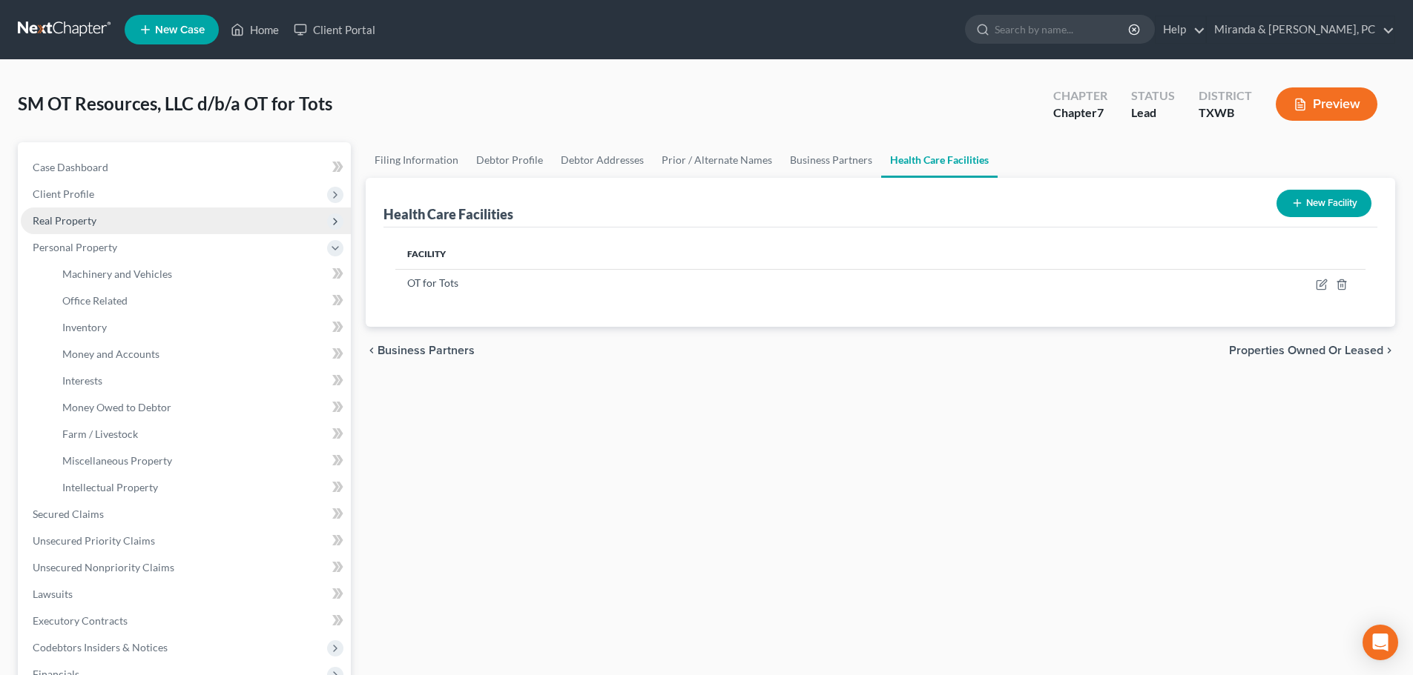
click at [93, 229] on span "Real Property" at bounding box center [186, 221] width 330 height 27
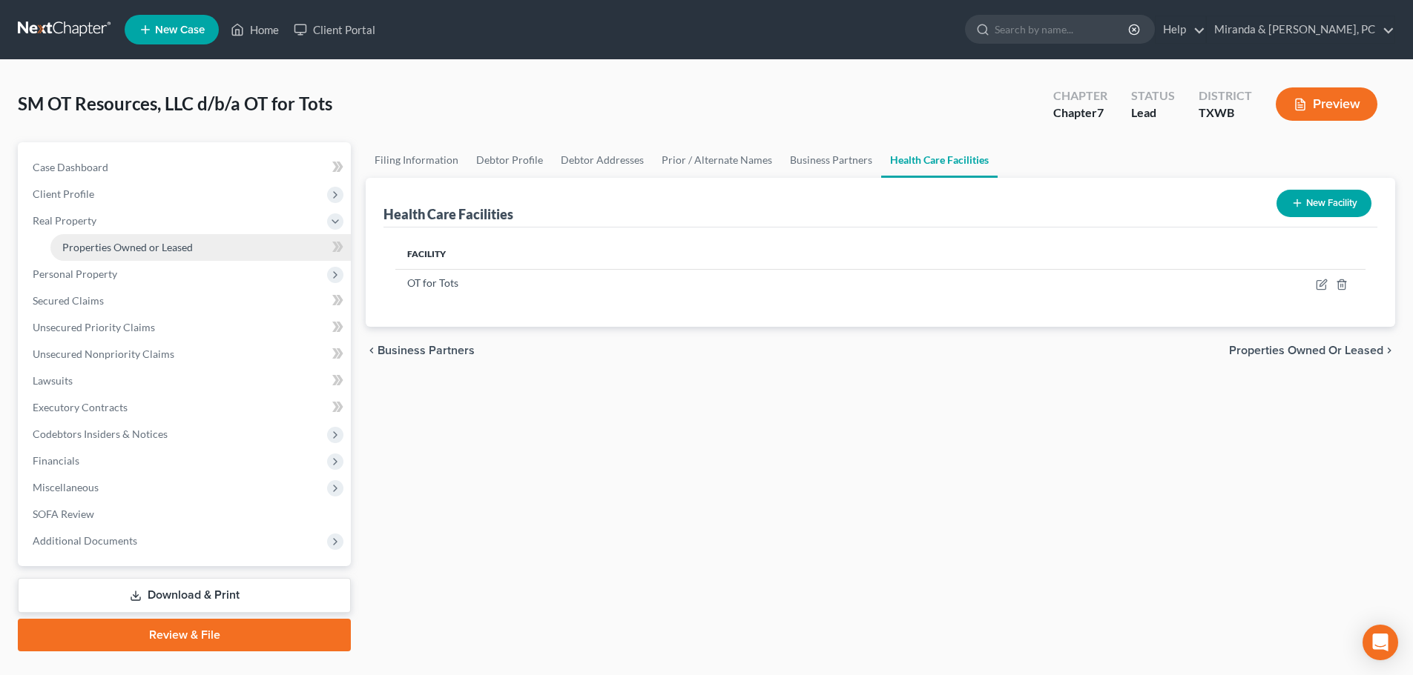
click at [105, 251] on span "Properties Owned or Leased" at bounding box center [127, 247] width 131 height 13
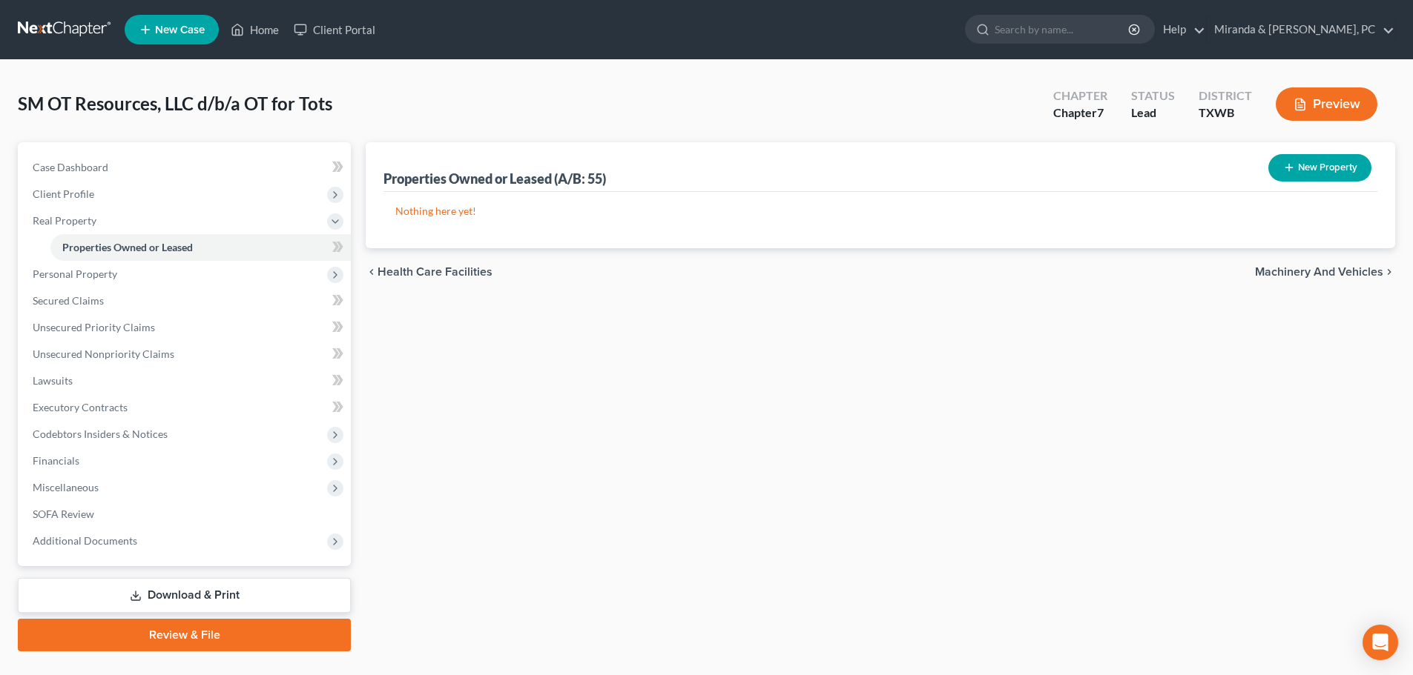
click at [1327, 165] on button "New Property" at bounding box center [1319, 167] width 103 height 27
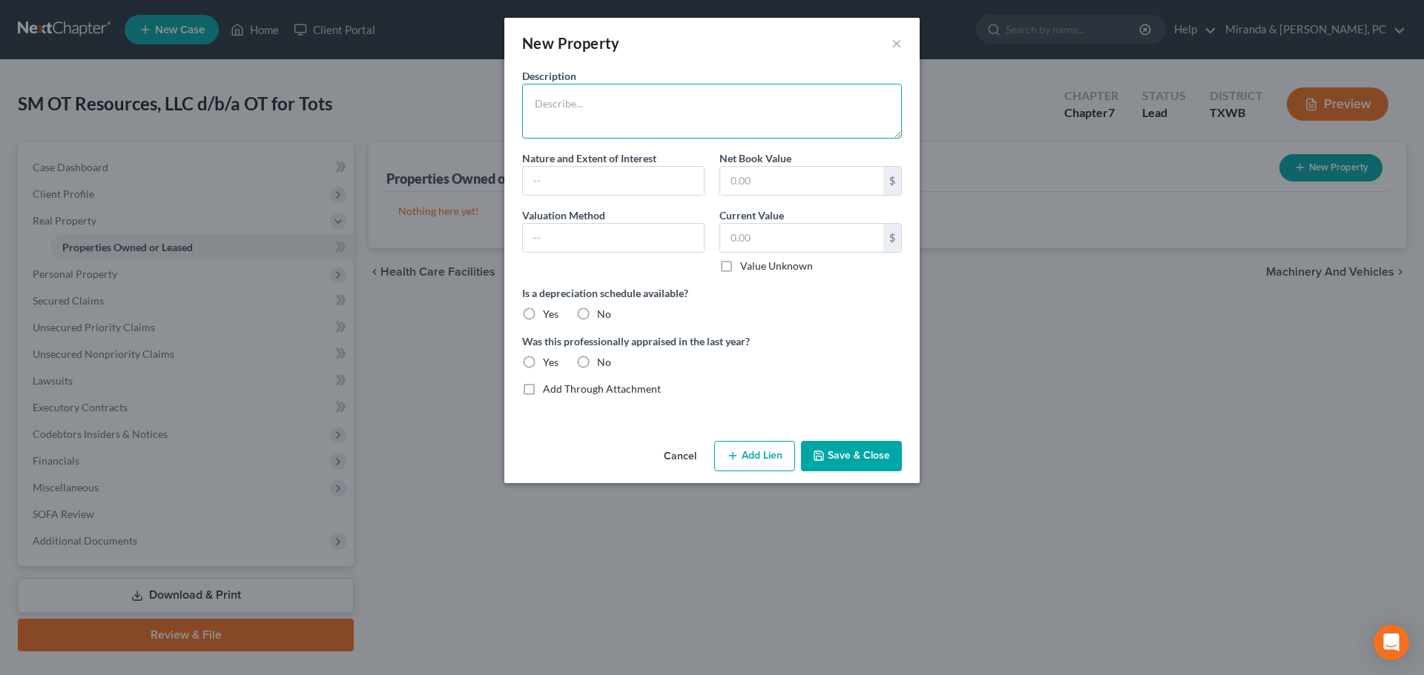
click at [646, 125] on textarea at bounding box center [712, 111] width 380 height 55
paste textarea "1510 N. Zaragoza B1"
type textarea "1510 N. Zaragoza B1, El Paso, Texas 79936"
click at [584, 204] on div "Description 1510 N. Zaragoza B1, El Paso, Texas 79936 Nature and Extent of Inte…" at bounding box center [712, 238] width 394 height 340
click at [596, 177] on input "text" at bounding box center [613, 181] width 181 height 28
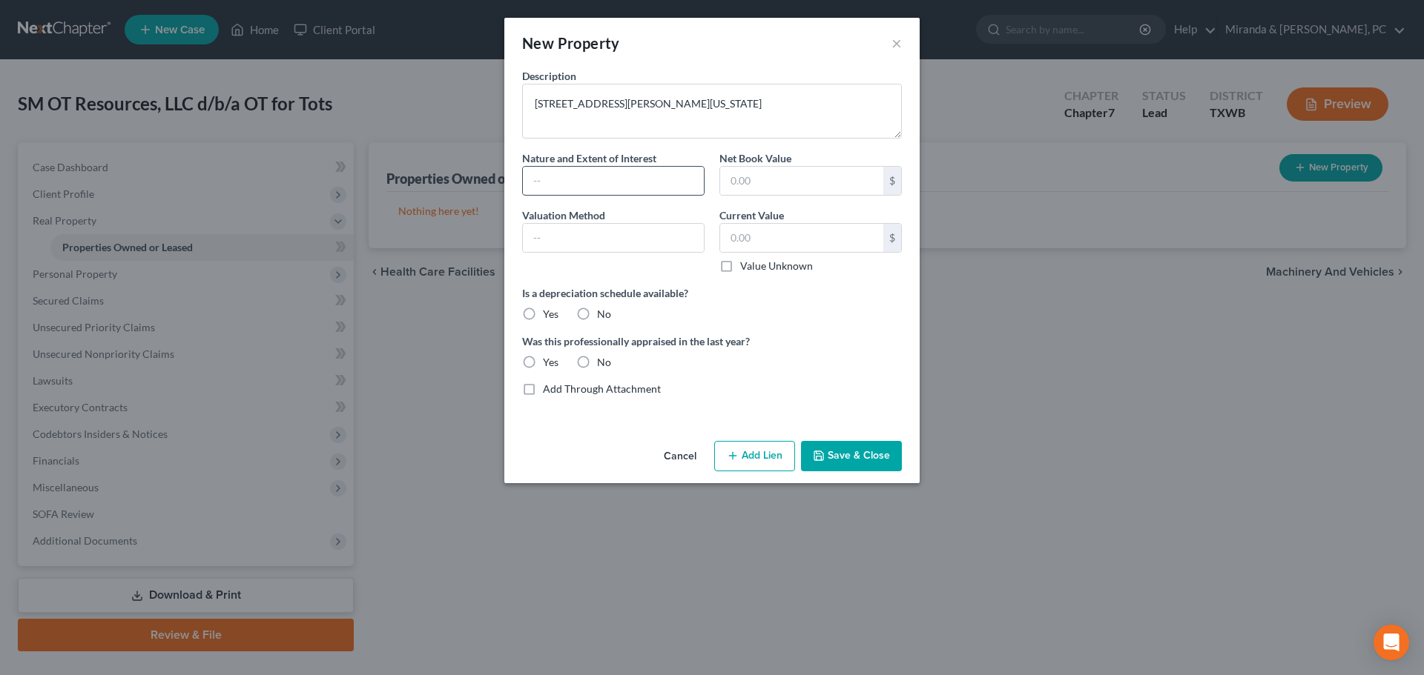
type input "Leasehold Interest"
click at [543, 315] on label "Yes" at bounding box center [551, 314] width 16 height 15
click at [549, 315] on input "Yes" at bounding box center [554, 312] width 10 height 10
radio input "true"
click at [543, 359] on label "Yes" at bounding box center [551, 362] width 16 height 15
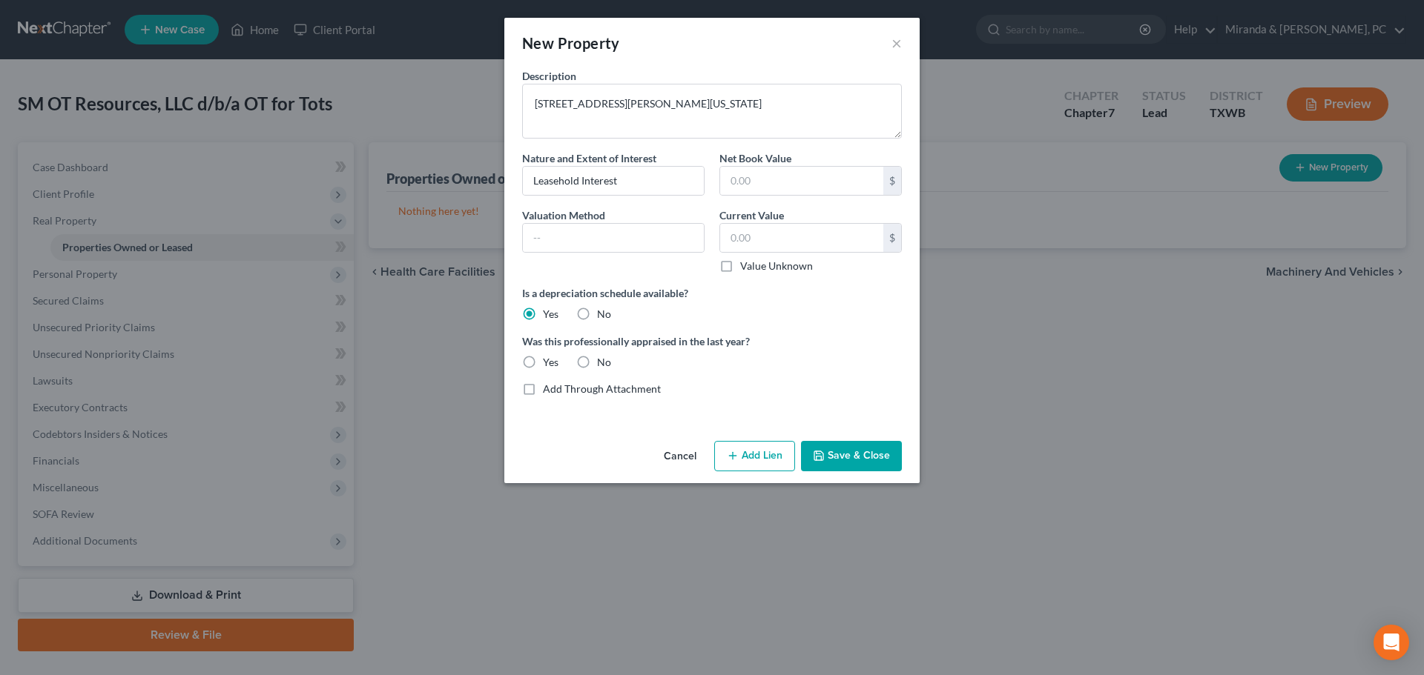
click at [549, 359] on input "Yes" at bounding box center [554, 360] width 10 height 10
radio input "true"
drag, startPoint x: 614, startPoint y: 107, endPoint x: 472, endPoint y: 109, distance: 141.6
click at [472, 109] on div "New Property × Description 1510 N. Zaragoza B1, El Paso, Texas 79936 Nature and…" at bounding box center [712, 337] width 1424 height 675
click at [813, 329] on div "Description 1510 N. Zaragoza B1, El Paso, Texas 79936 Nature and Extent of Inte…" at bounding box center [712, 238] width 394 height 340
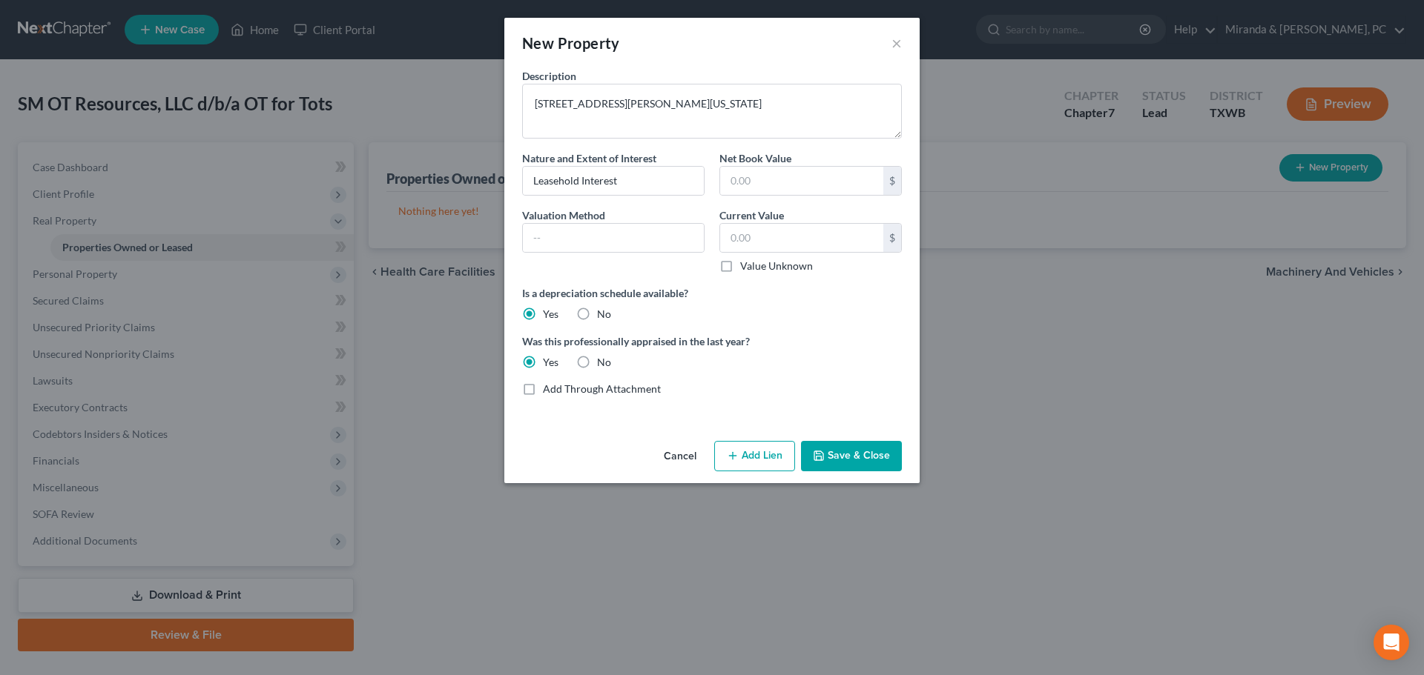
click at [745, 265] on label "Value Unknown" at bounding box center [776, 266] width 73 height 15
click at [746, 265] on input "Value Unknown" at bounding box center [751, 264] width 10 height 10
checkbox input "true"
type input "0.00"
click at [623, 104] on textarea "1510 N. Zaragoza B1, El Paso, Texas 79936" at bounding box center [712, 111] width 380 height 55
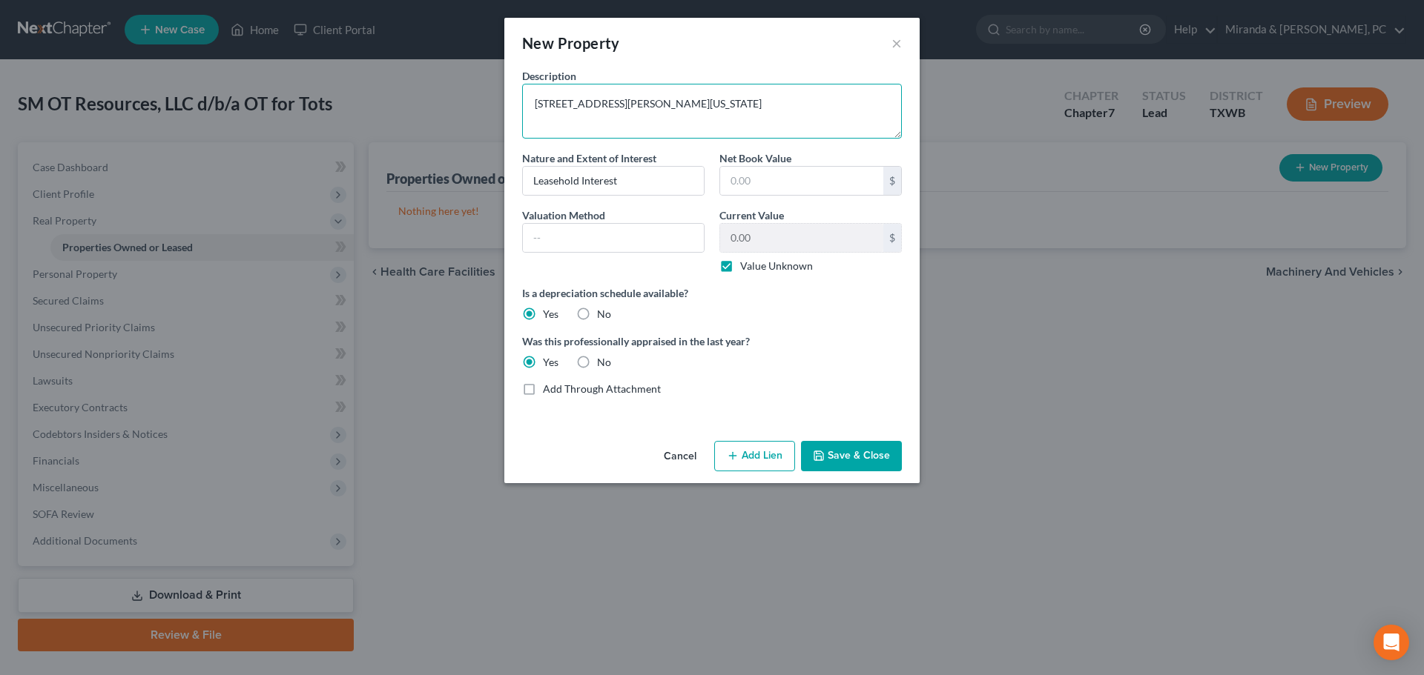
click at [628, 102] on textarea "1510 N. Zaragoza B1, El Paso, Texas 79936" at bounding box center [712, 111] width 380 height 55
type textarea "1510 N. Zaragoza A12, El Paso, Texas 79936"
click at [879, 458] on button "Save & Close" at bounding box center [851, 456] width 101 height 31
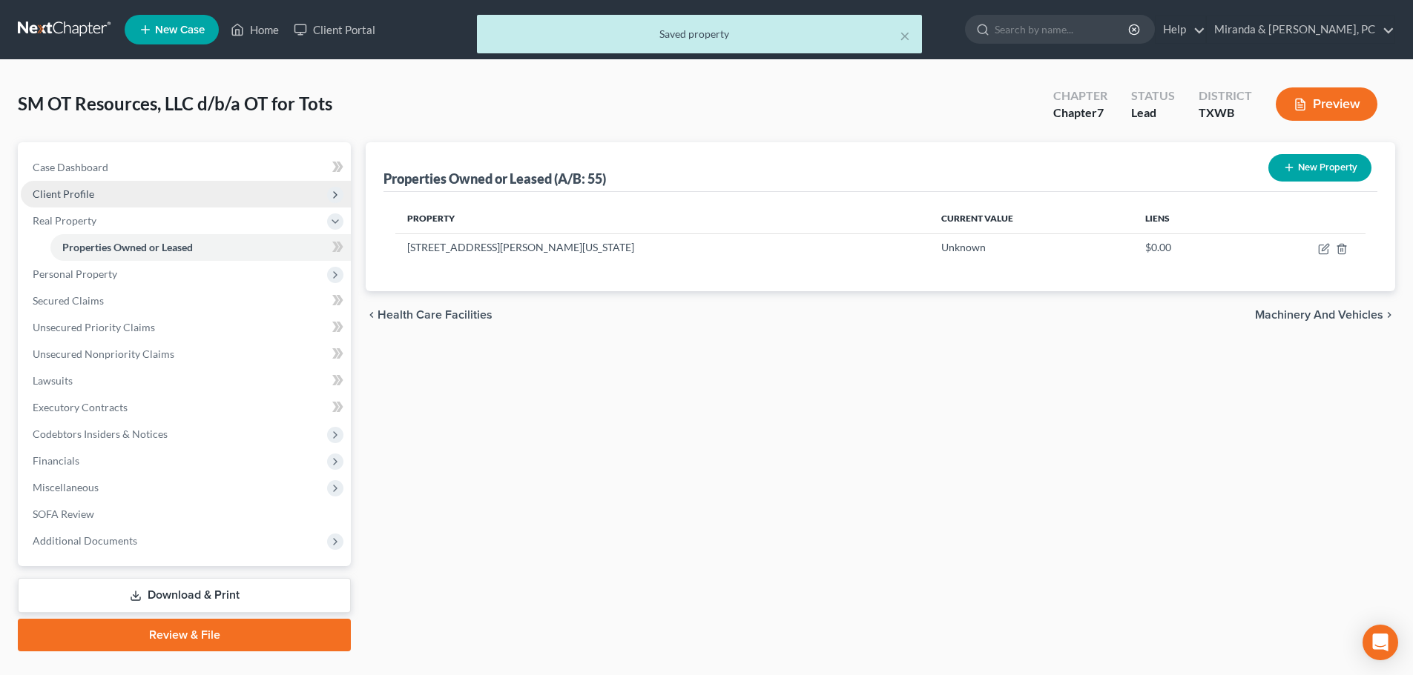
click at [77, 191] on span "Client Profile" at bounding box center [64, 194] width 62 height 13
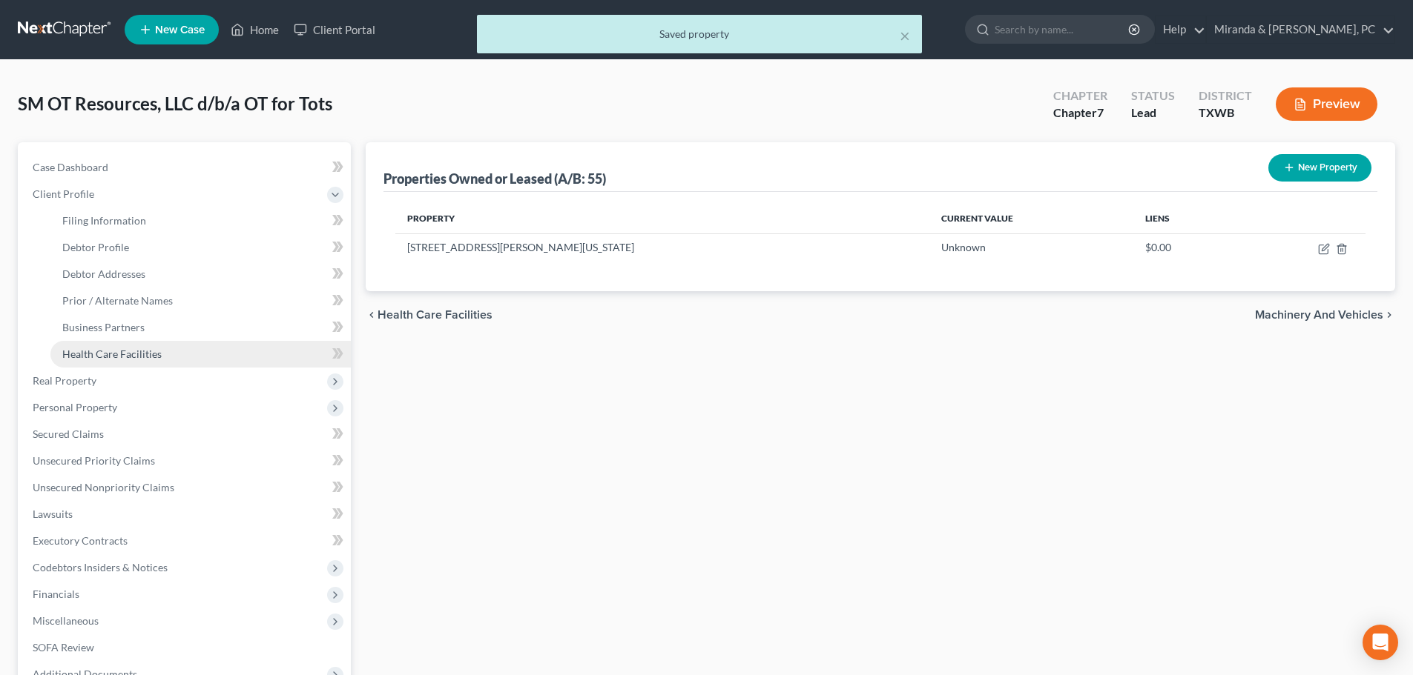
click at [144, 350] on span "Health Care Facilities" at bounding box center [111, 354] width 99 height 13
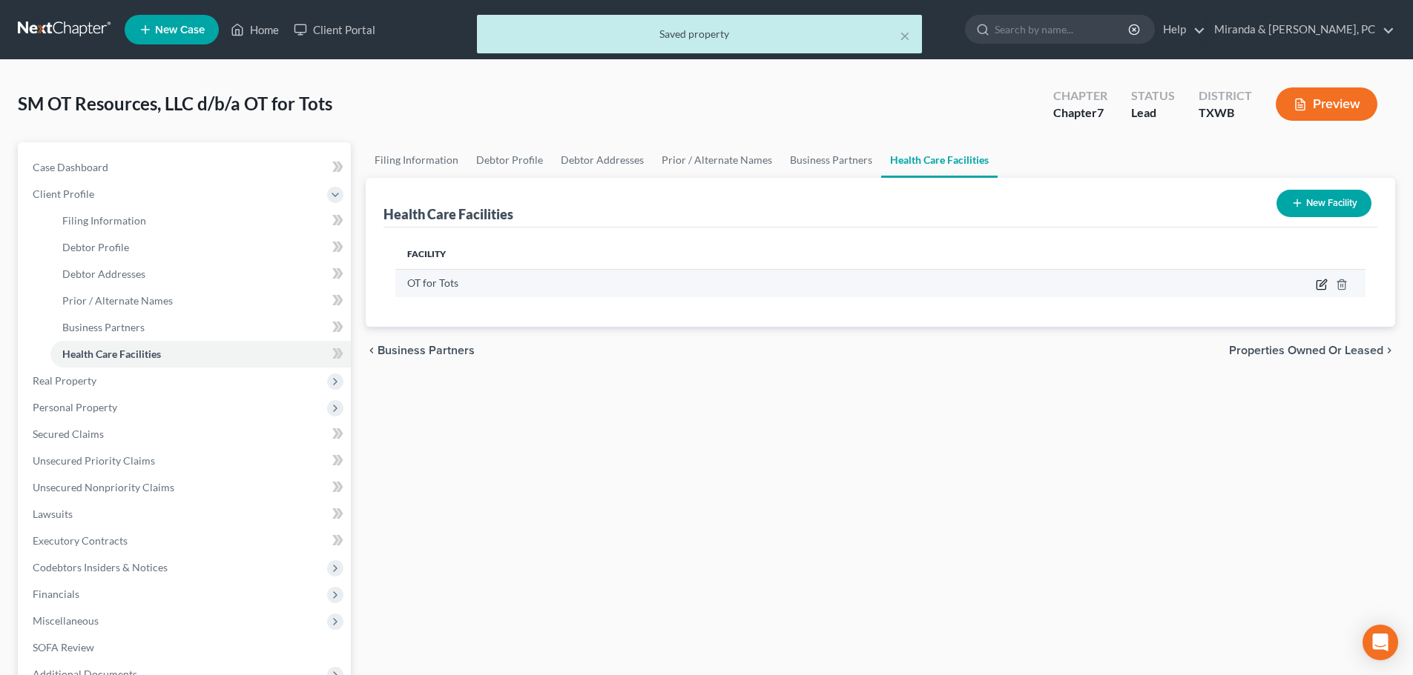
click at [1315, 284] on icon "button" at bounding box center [1321, 285] width 12 height 12
select select "45"
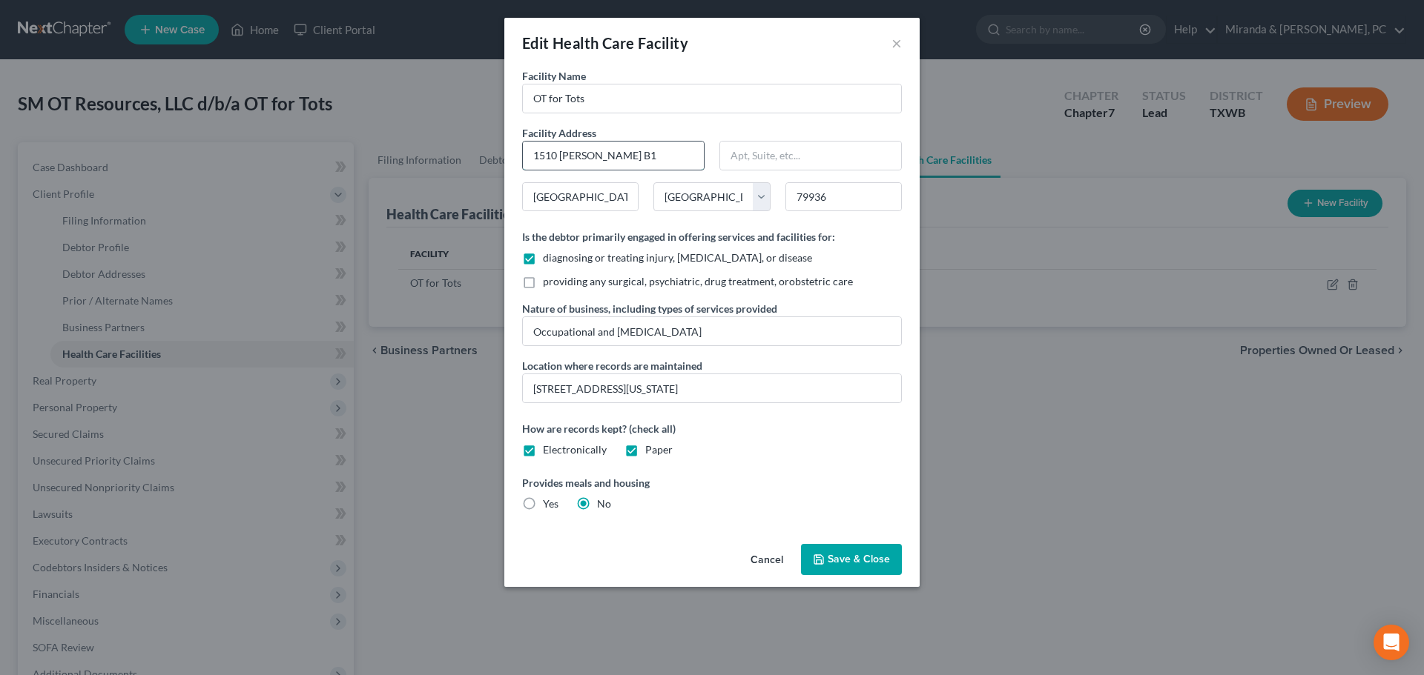
click at [629, 155] on input "1510 N. Zaragoza B1" at bounding box center [613, 156] width 181 height 28
type input "1510 N. Zaragoza A12"
click at [857, 557] on span "Save & Close" at bounding box center [858, 559] width 62 height 13
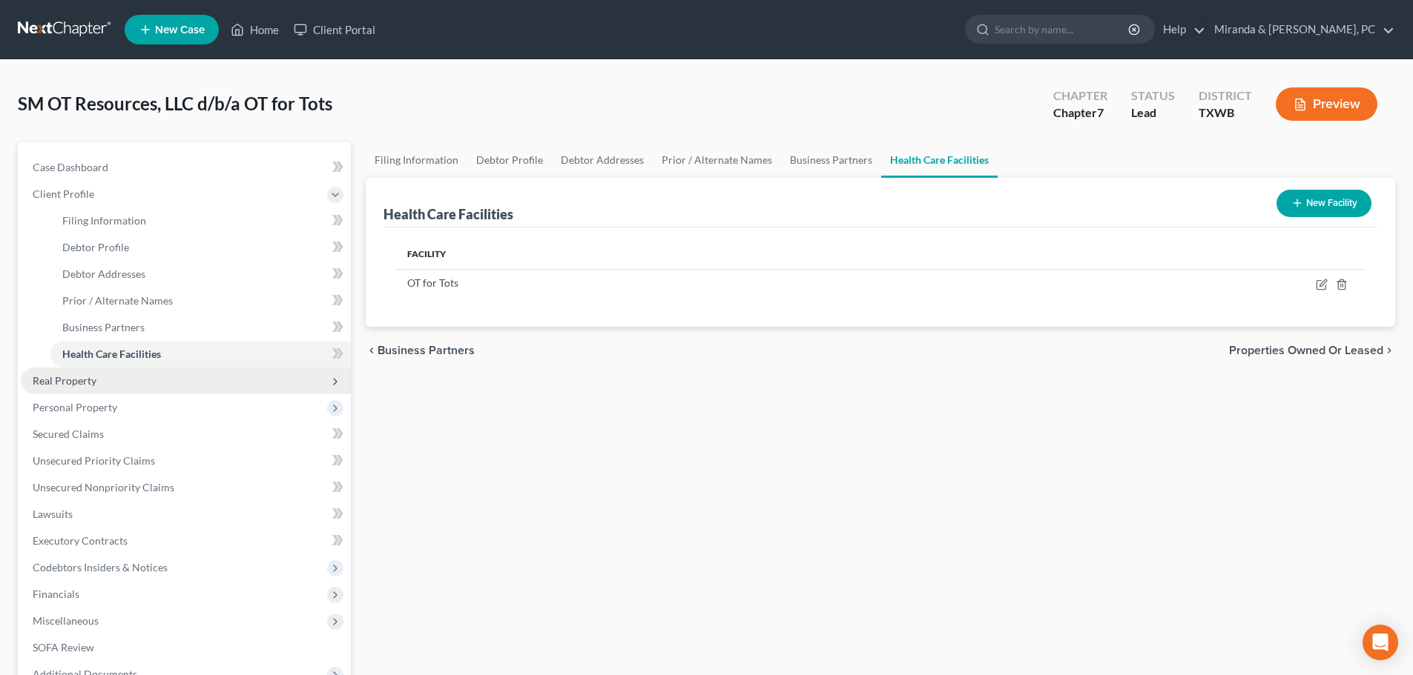
click at [103, 388] on span "Real Property" at bounding box center [186, 381] width 330 height 27
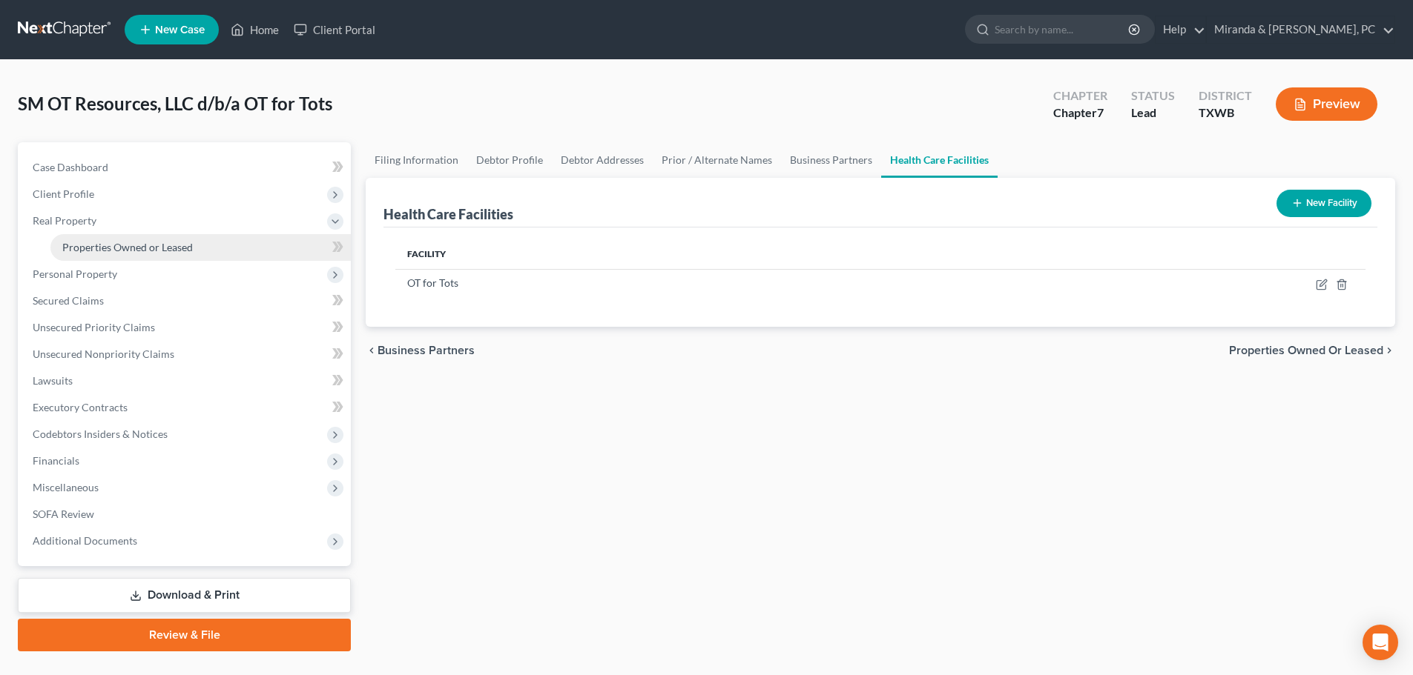
click at [173, 250] on span "Properties Owned or Leased" at bounding box center [127, 247] width 131 height 13
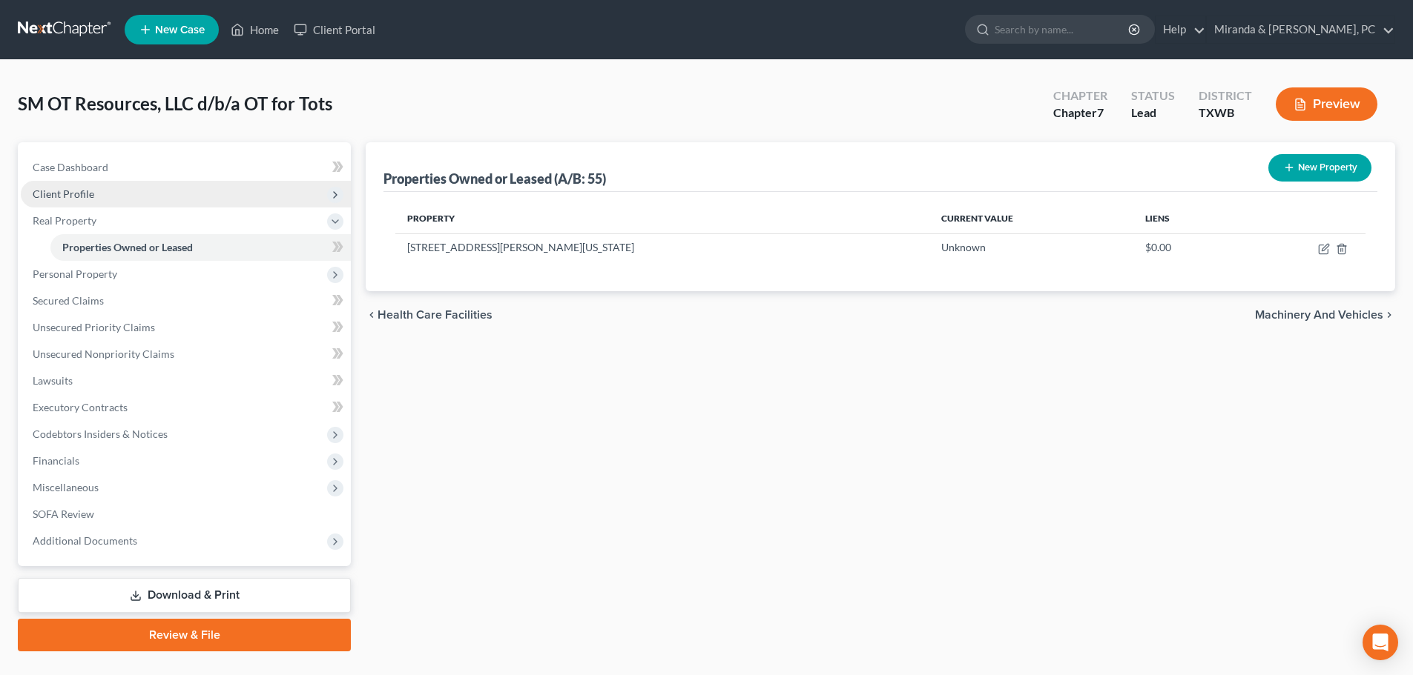
click at [68, 192] on span "Client Profile" at bounding box center [64, 194] width 62 height 13
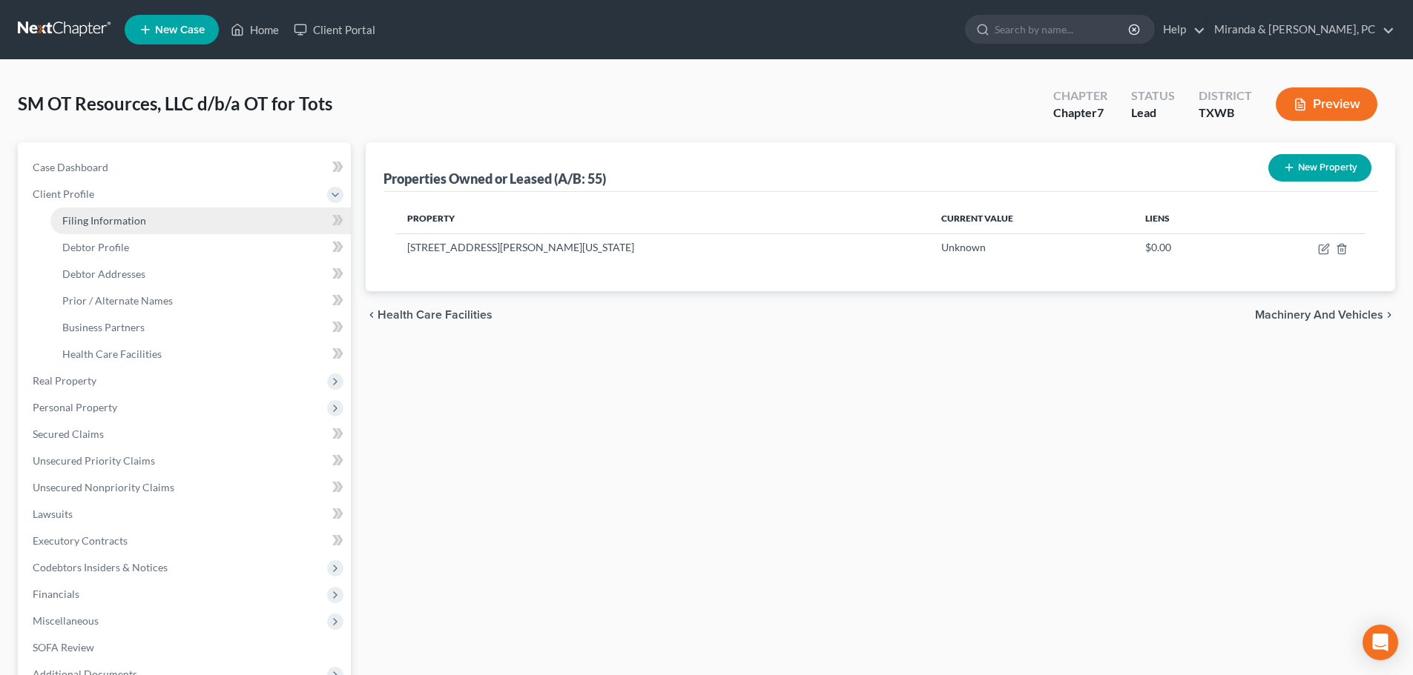
click at [92, 221] on span "Filing Information" at bounding box center [104, 220] width 84 height 13
select select "2"
select select "1"
select select "0"
select select "80"
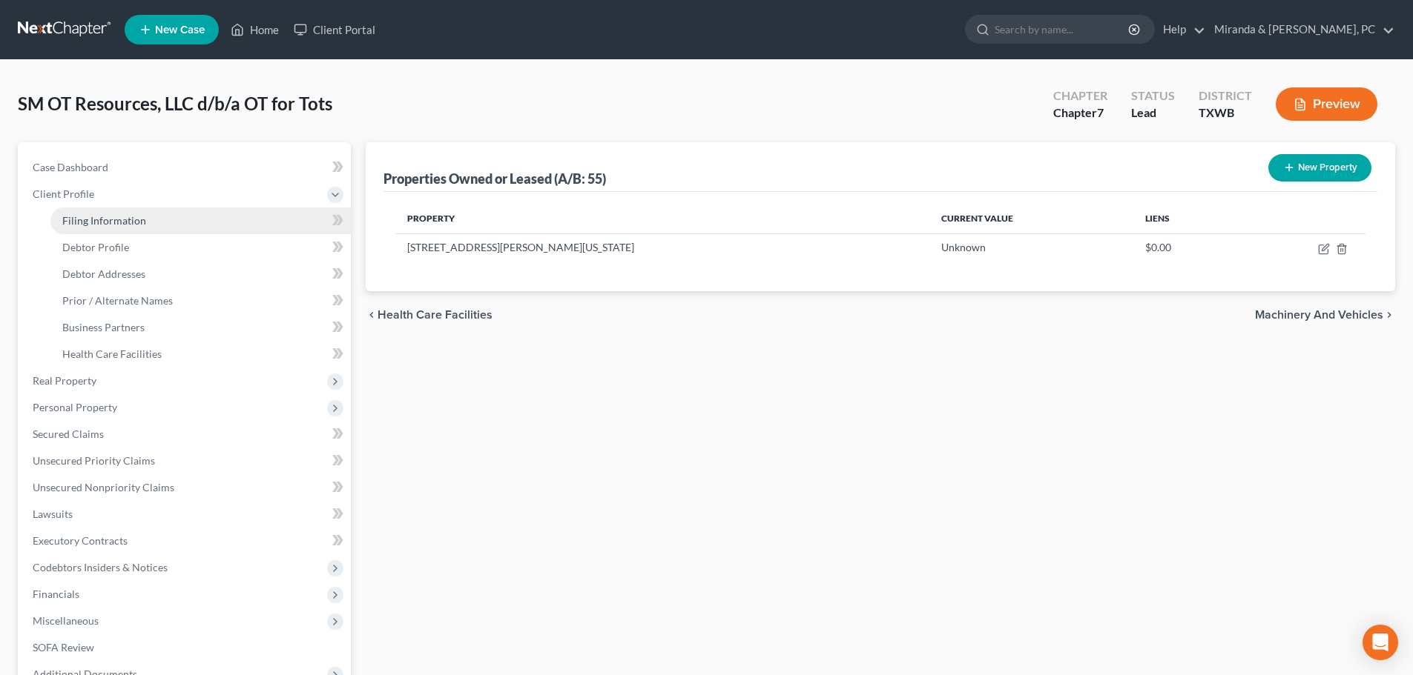
select select "0"
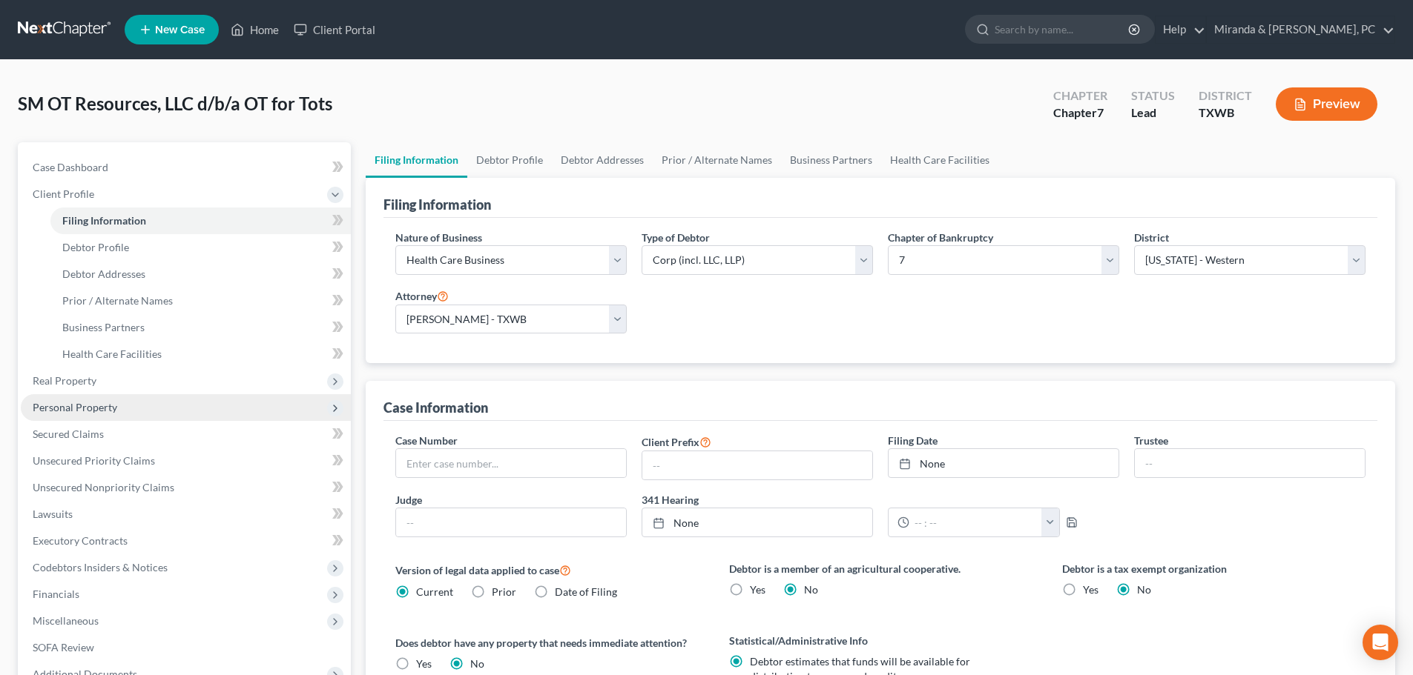
click at [103, 404] on span "Personal Property" at bounding box center [75, 407] width 85 height 13
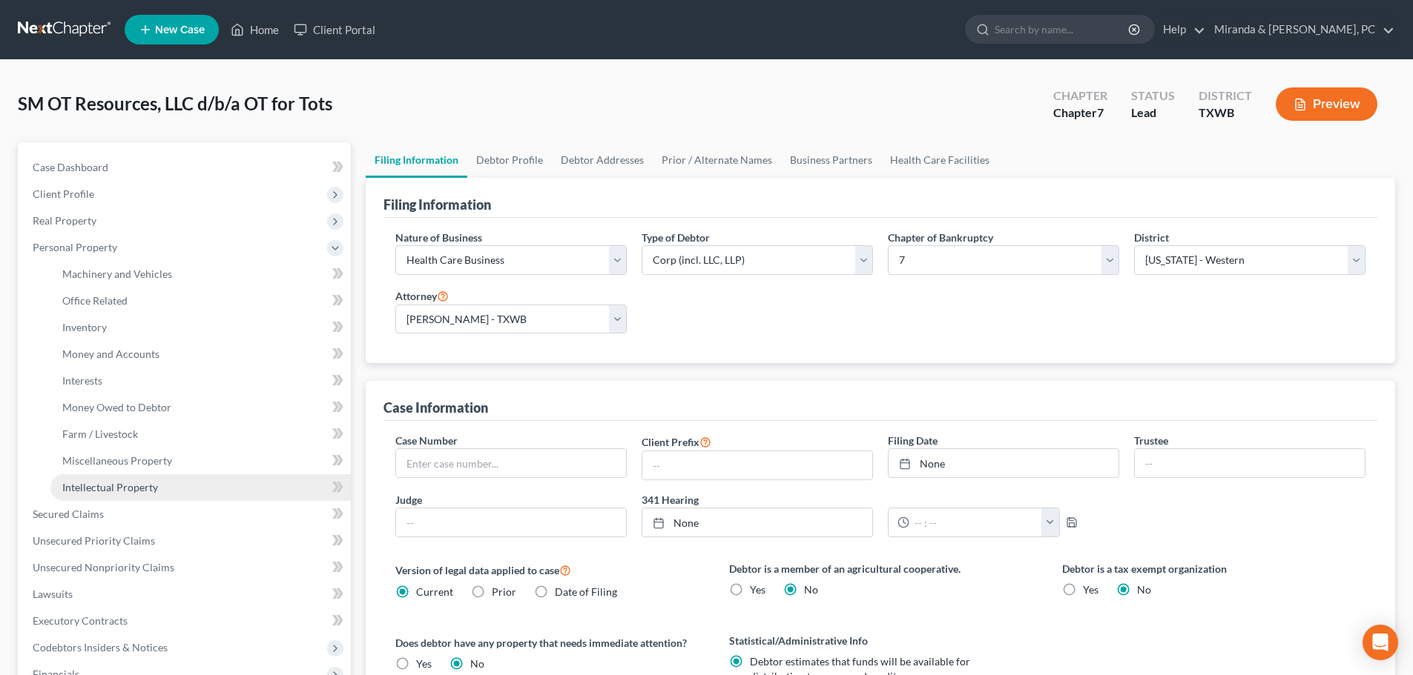
click at [126, 480] on link "Intellectual Property" at bounding box center [200, 488] width 300 height 27
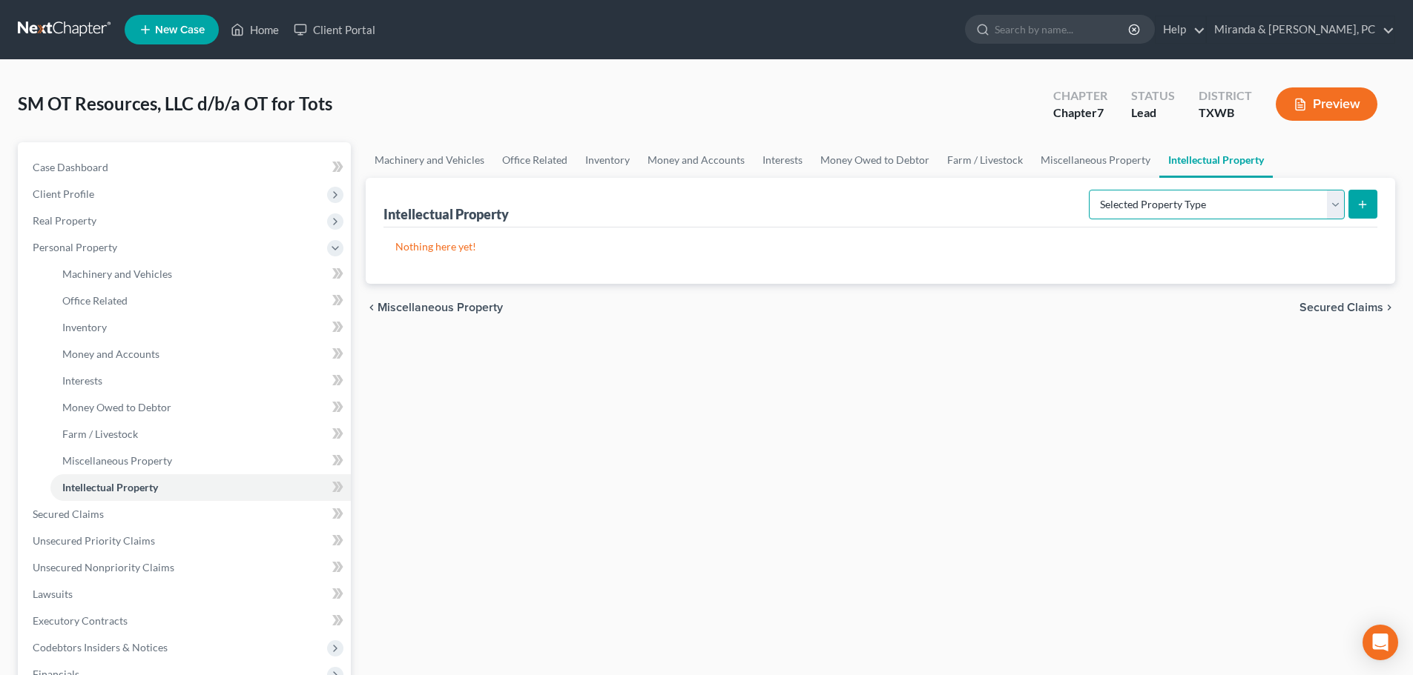
click at [1237, 205] on select "Selected Property Type Customer Lists (A/B: 63) Goodwill (A/B: 65) Internet Dom…" at bounding box center [1216, 205] width 256 height 30
select select "customer_lists"
click at [1090, 190] on select "Selected Property Type Customer Lists (A/B: 63) Goodwill (A/B: 65) Internet Dom…" at bounding box center [1216, 205] width 256 height 30
click at [1352, 205] on button "submit" at bounding box center [1362, 204] width 29 height 29
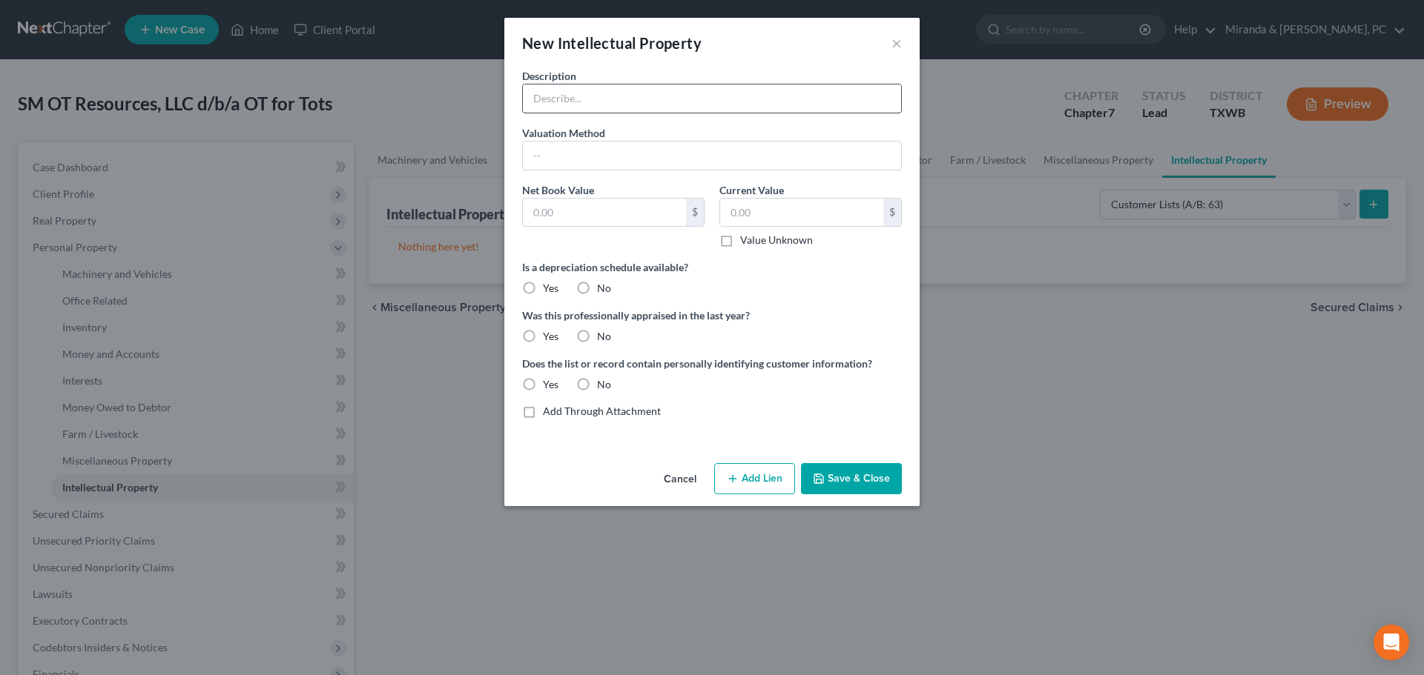
click at [569, 96] on input "text" at bounding box center [712, 99] width 378 height 28
click at [622, 86] on input "text" at bounding box center [712, 99] width 378 height 28
type input "Patient Medical Records"
click at [740, 239] on label "Value Unknown" at bounding box center [776, 240] width 73 height 15
click at [746, 239] on input "Value Unknown" at bounding box center [751, 238] width 10 height 10
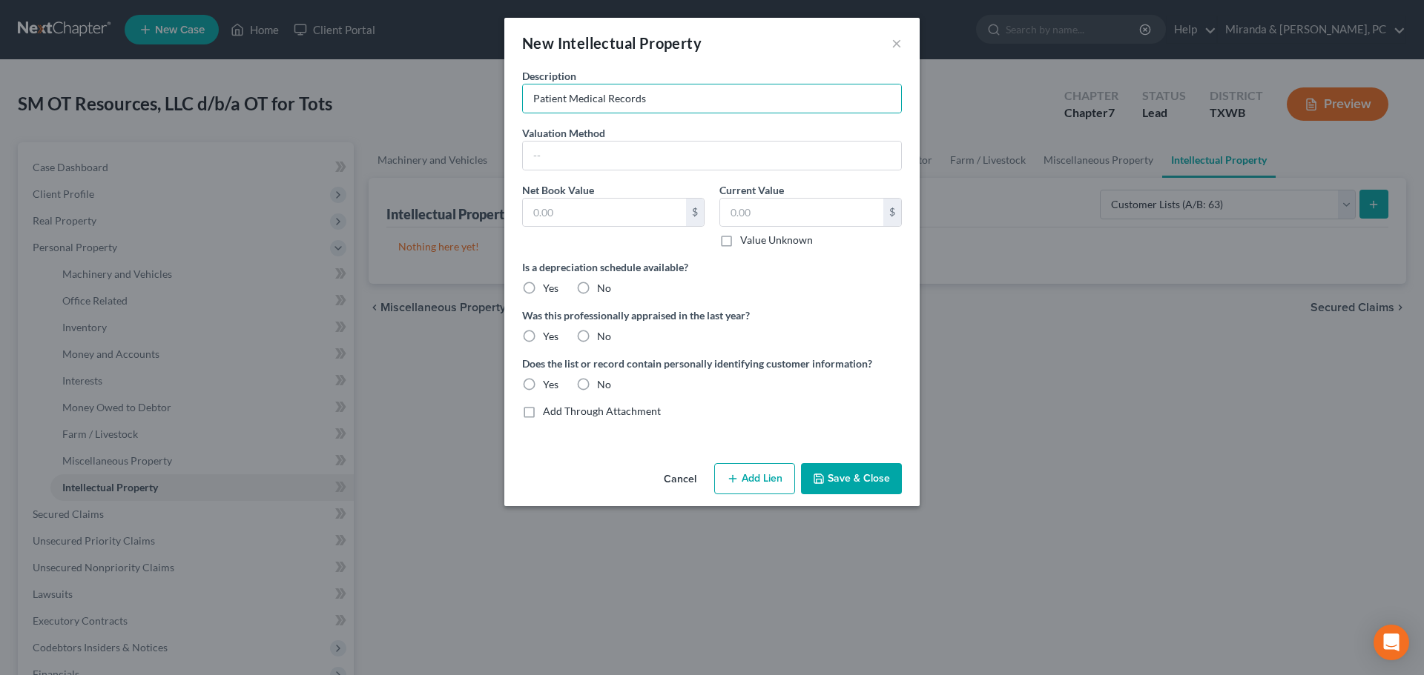
checkbox input "true"
type input "0.00"
click at [597, 291] on label "No" at bounding box center [604, 288] width 14 height 15
click at [603, 291] on input "No" at bounding box center [608, 286] width 10 height 10
radio input "true"
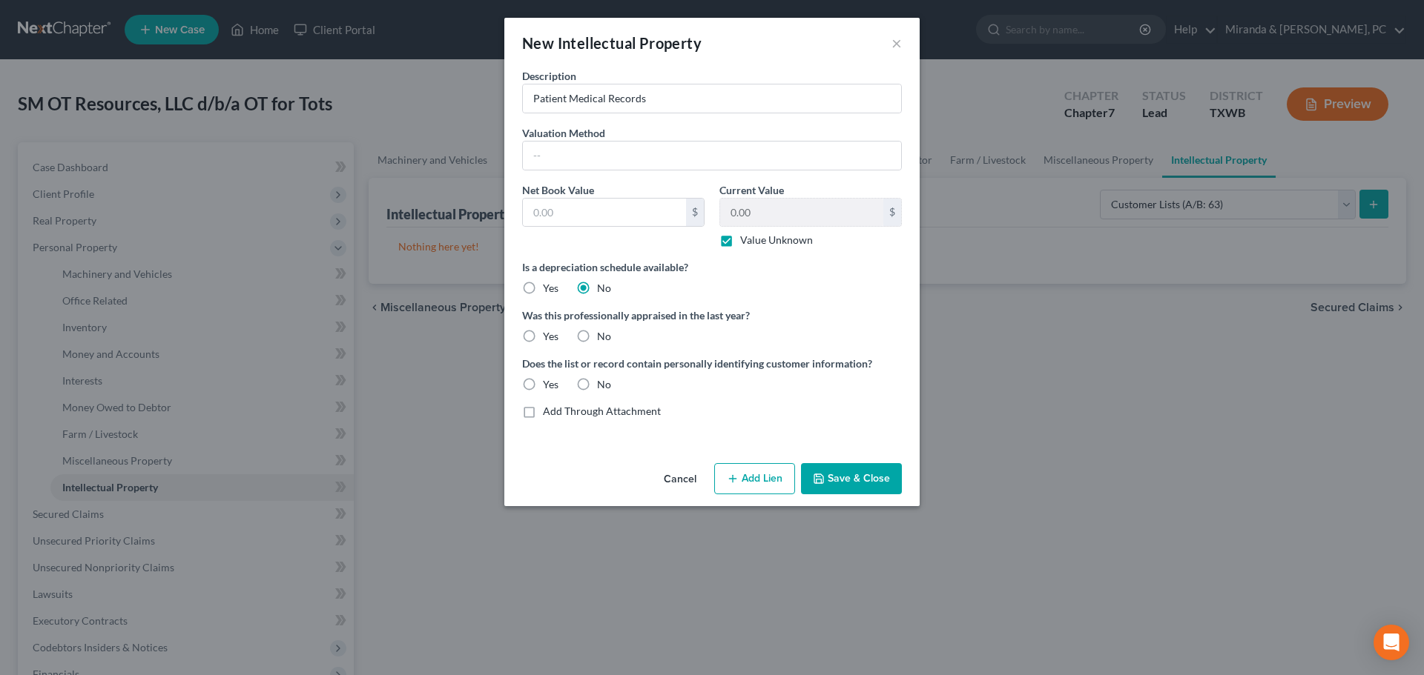
click at [597, 332] on label "No" at bounding box center [604, 336] width 14 height 15
click at [603, 332] on input "No" at bounding box center [608, 334] width 10 height 10
radio input "true"
click at [543, 378] on label "Yes" at bounding box center [551, 384] width 16 height 15
click at [549, 378] on input "Yes" at bounding box center [554, 382] width 10 height 10
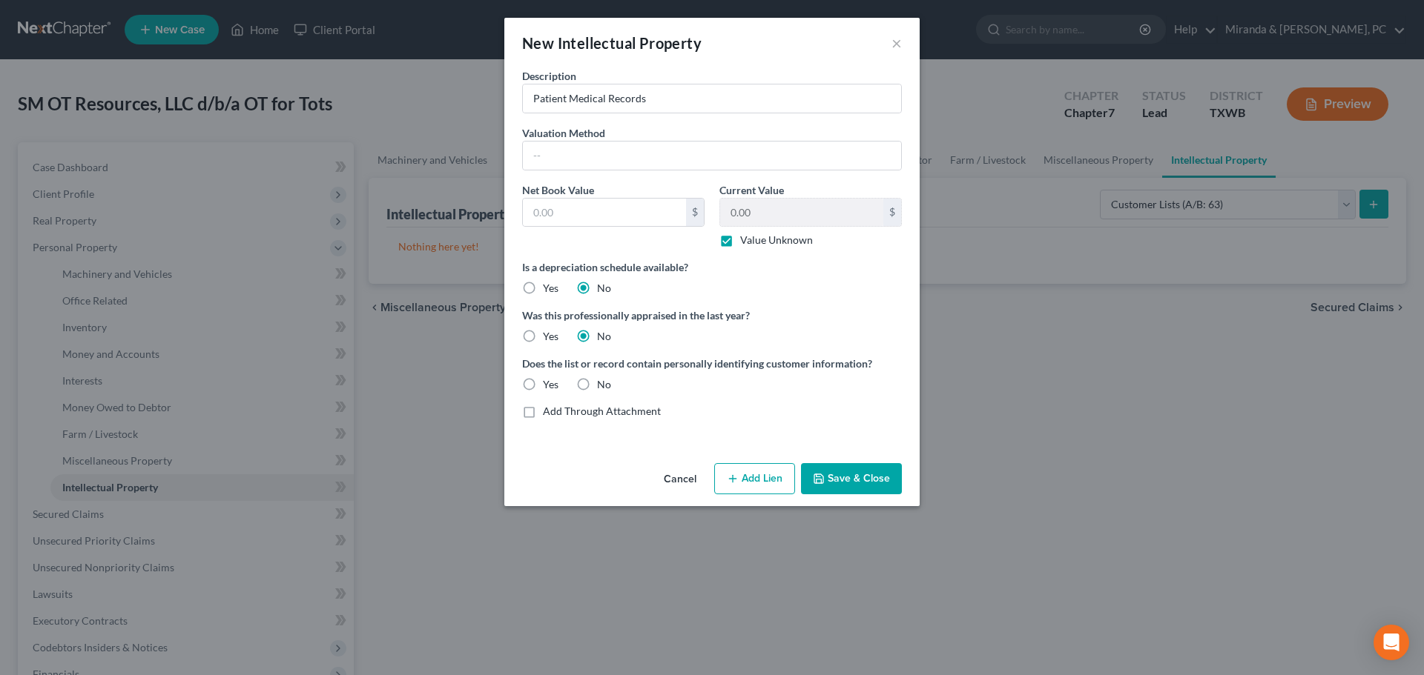
radio input "true"
click at [859, 474] on button "Save & Close" at bounding box center [851, 478] width 101 height 31
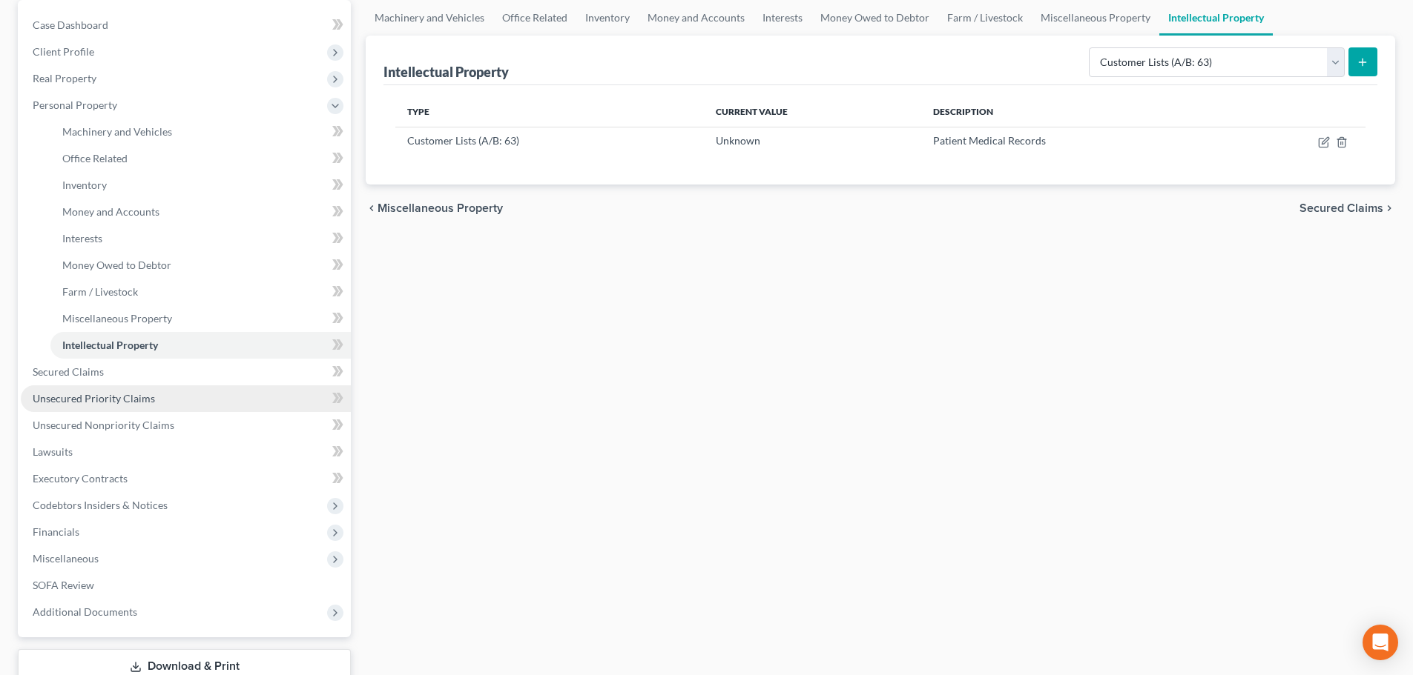
scroll to position [148, 0]
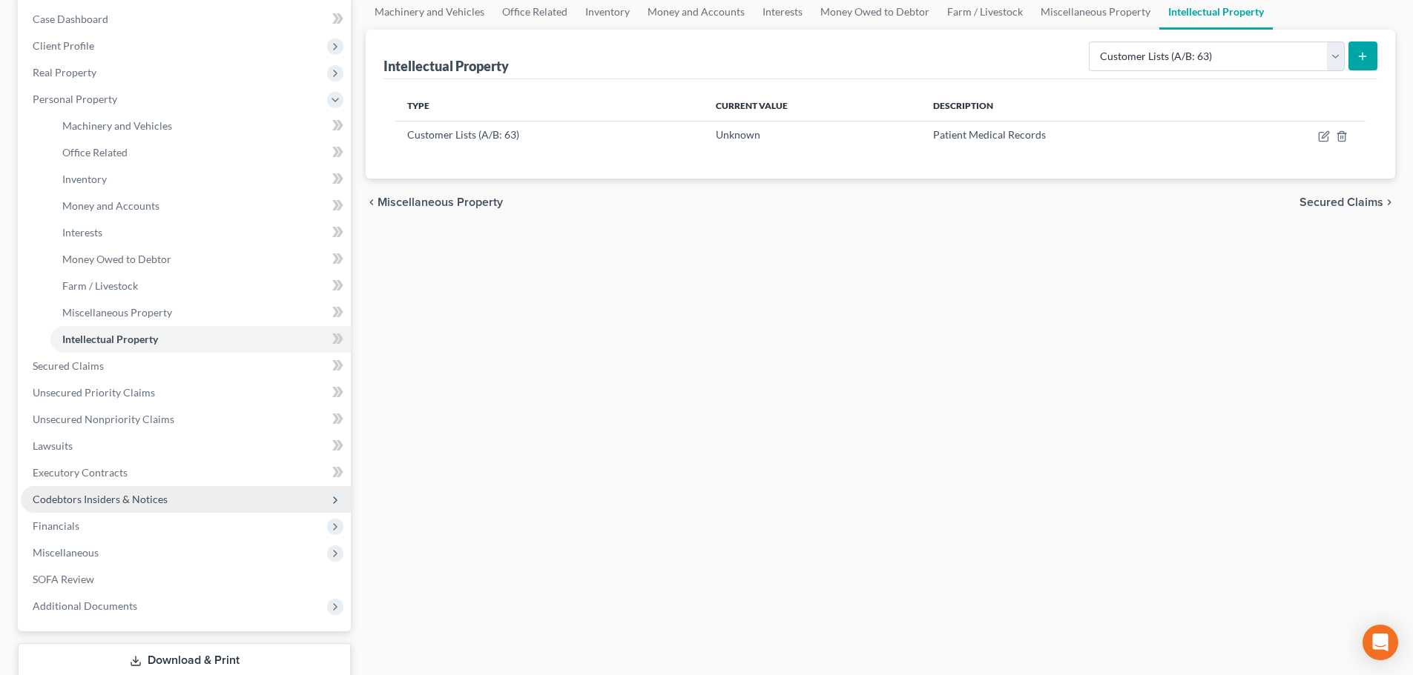
click at [99, 497] on span "Codebtors Insiders & Notices" at bounding box center [100, 499] width 135 height 13
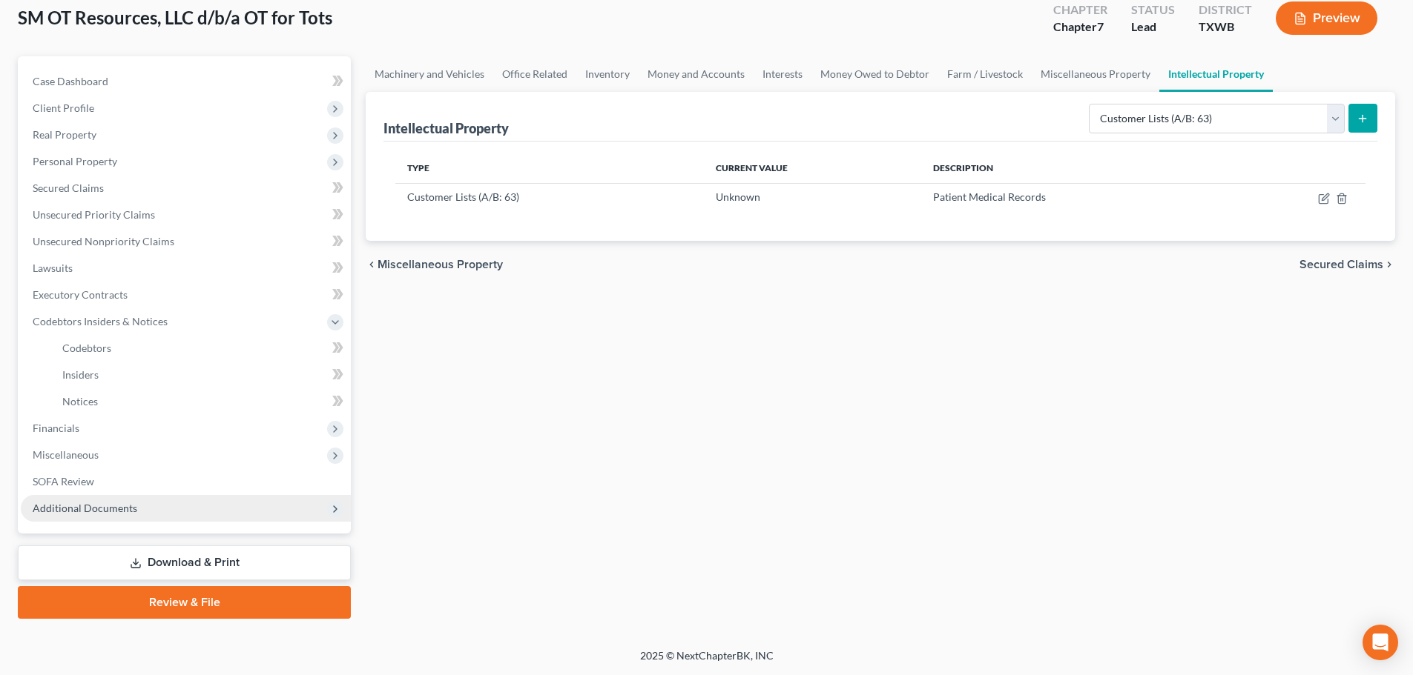
scroll to position [86, 0]
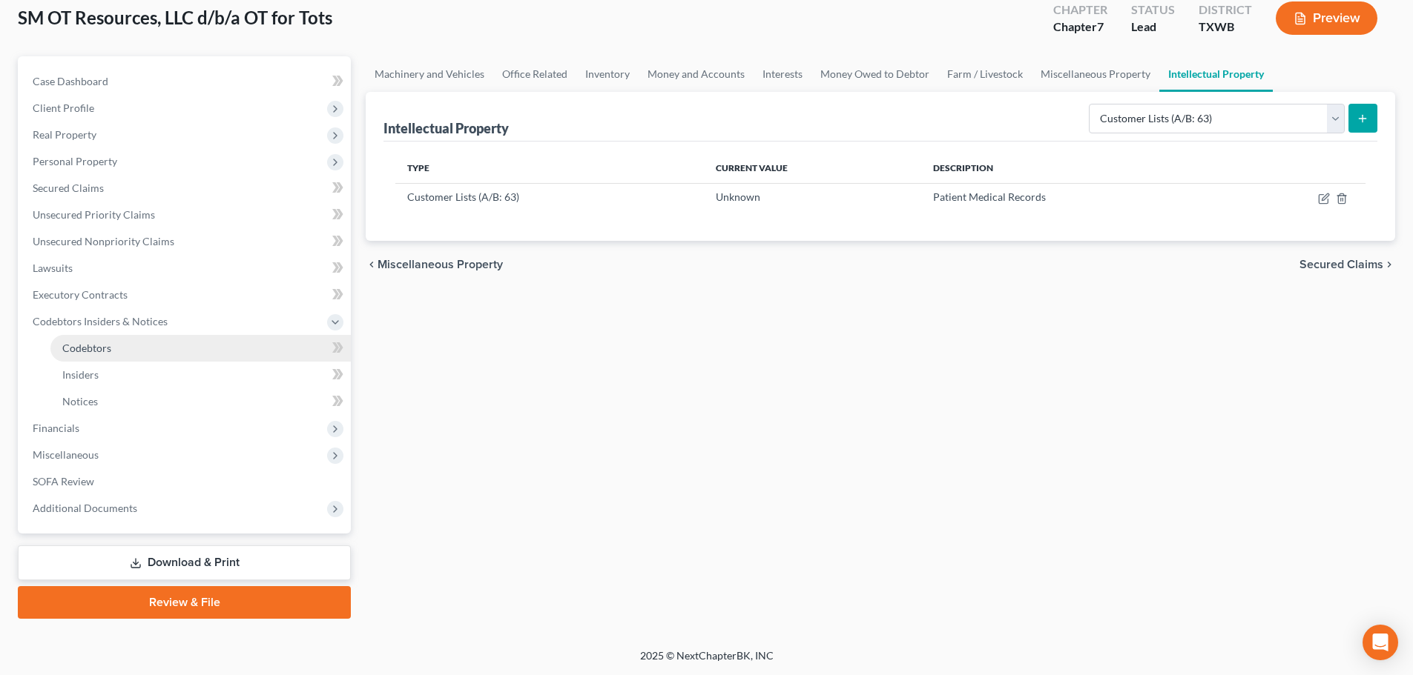
click at [92, 354] on span "Codebtors" at bounding box center [86, 348] width 49 height 13
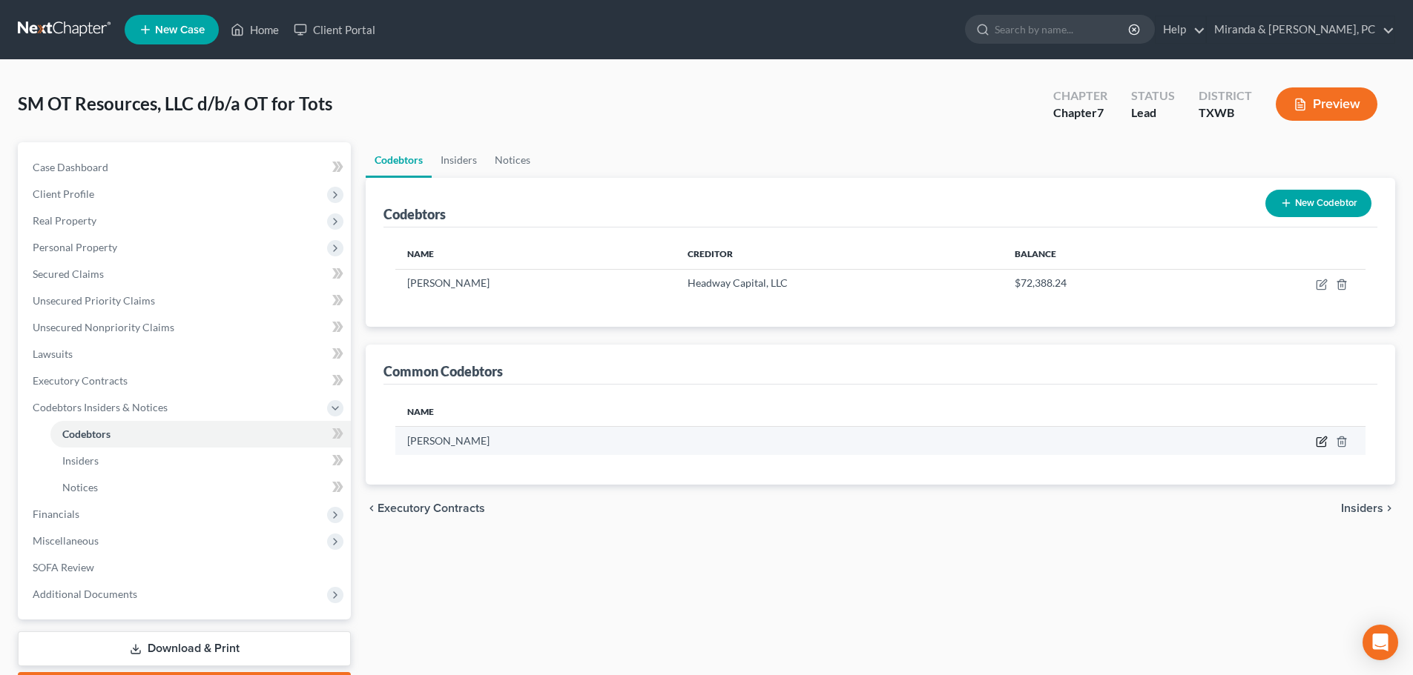
click at [1322, 437] on icon "button" at bounding box center [1321, 442] width 12 height 12
select select "45"
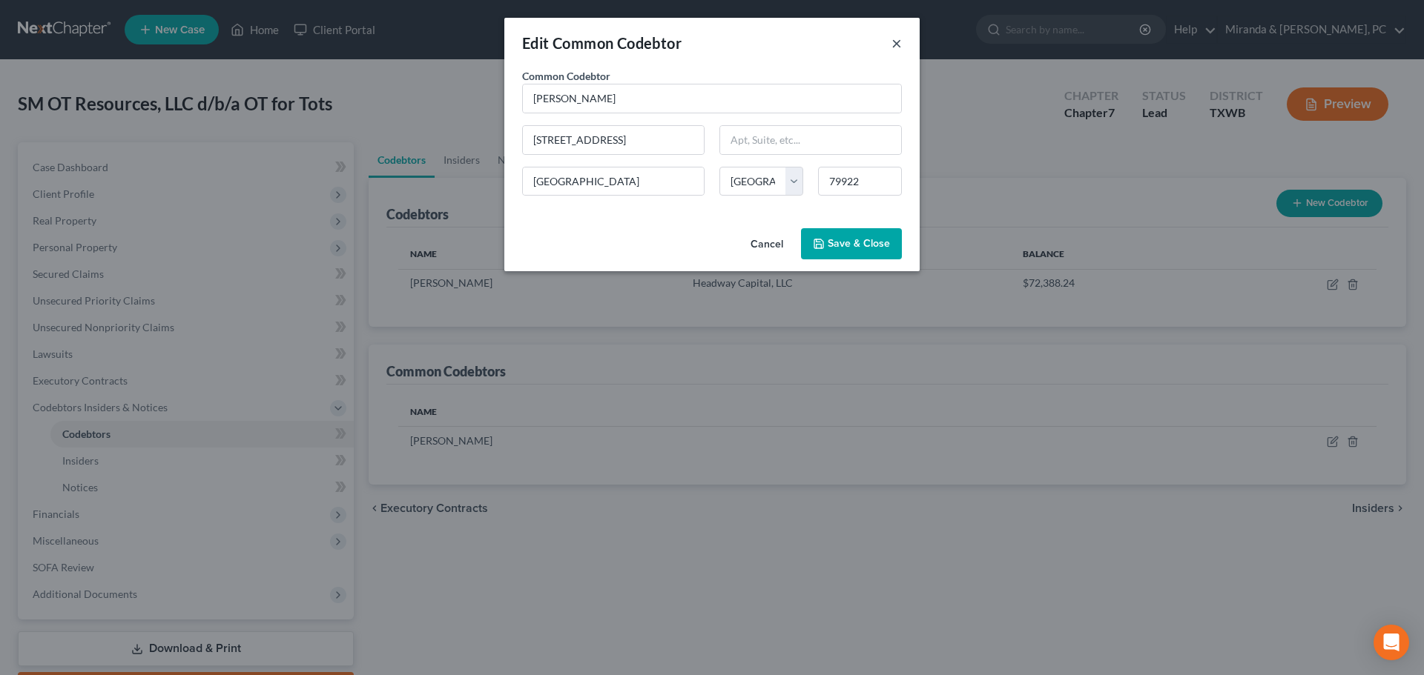
click at [893, 44] on button "×" at bounding box center [896, 43] width 10 height 18
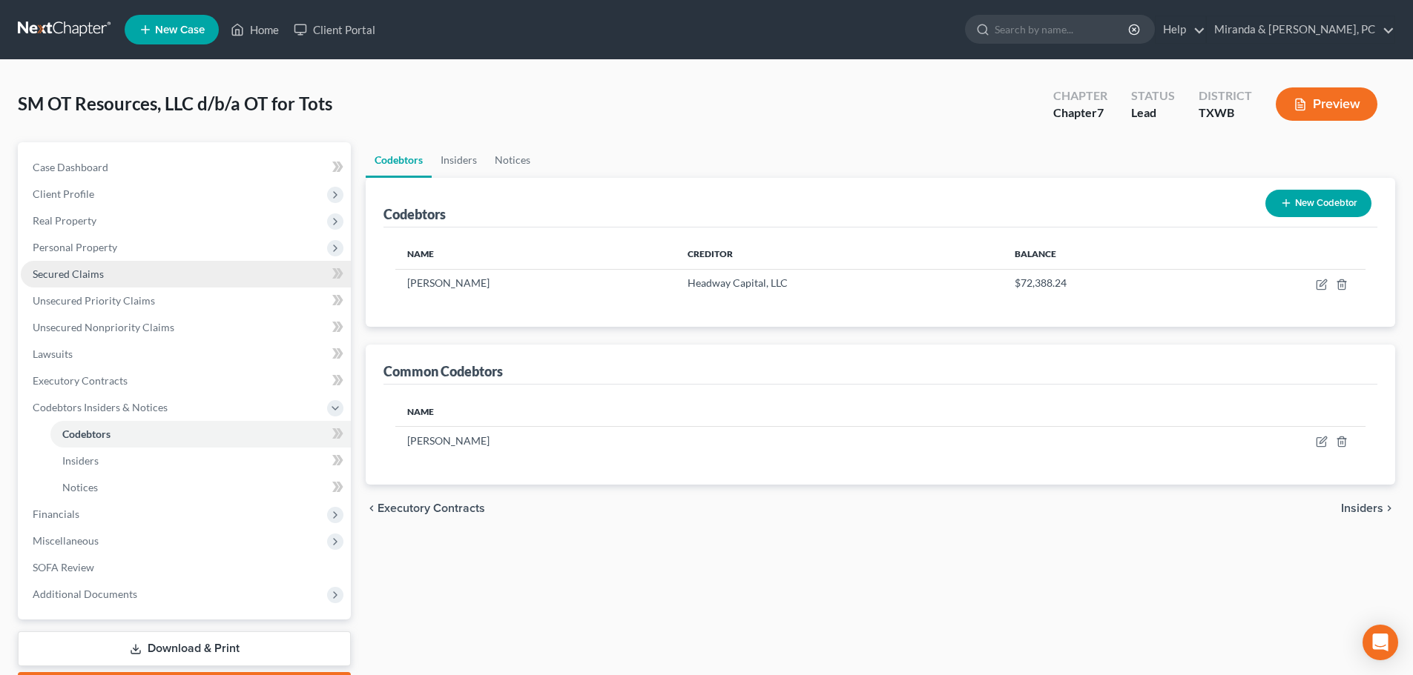
click at [76, 274] on span "Secured Claims" at bounding box center [68, 274] width 71 height 13
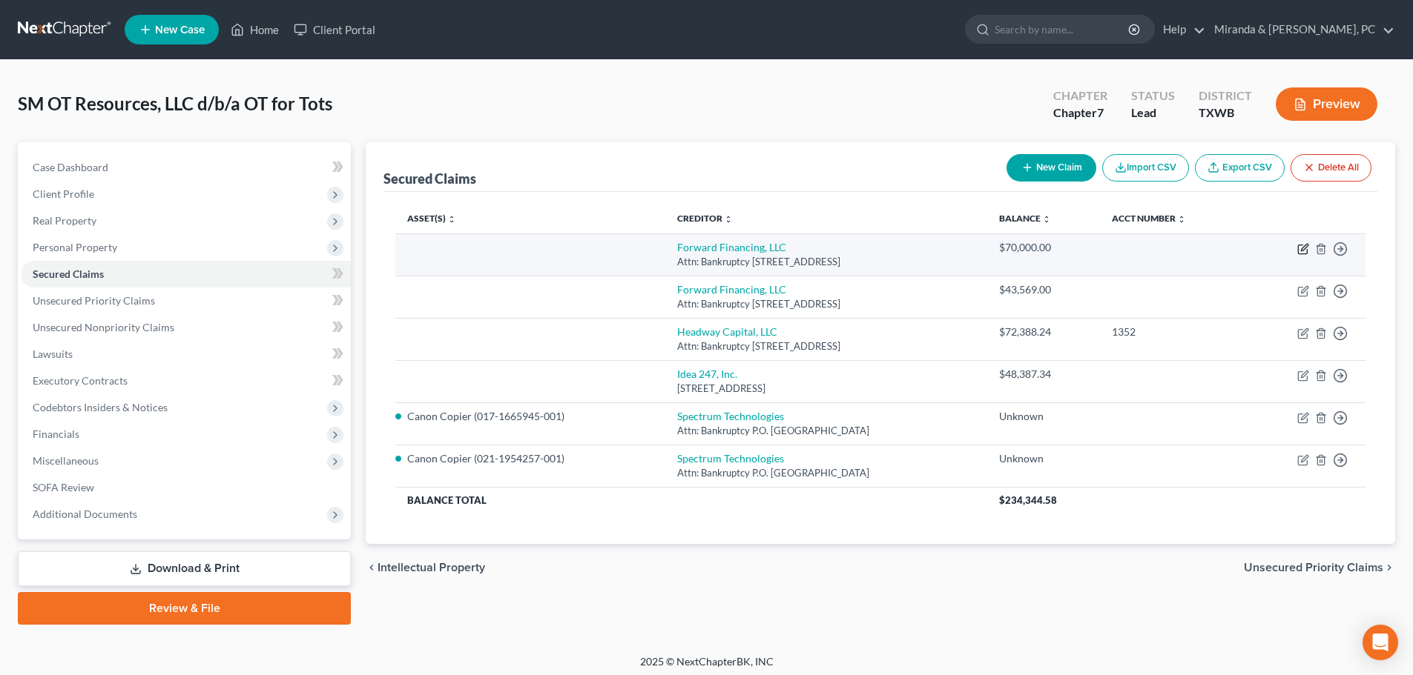
click at [1302, 248] on icon "button" at bounding box center [1304, 247] width 7 height 7
select select "22"
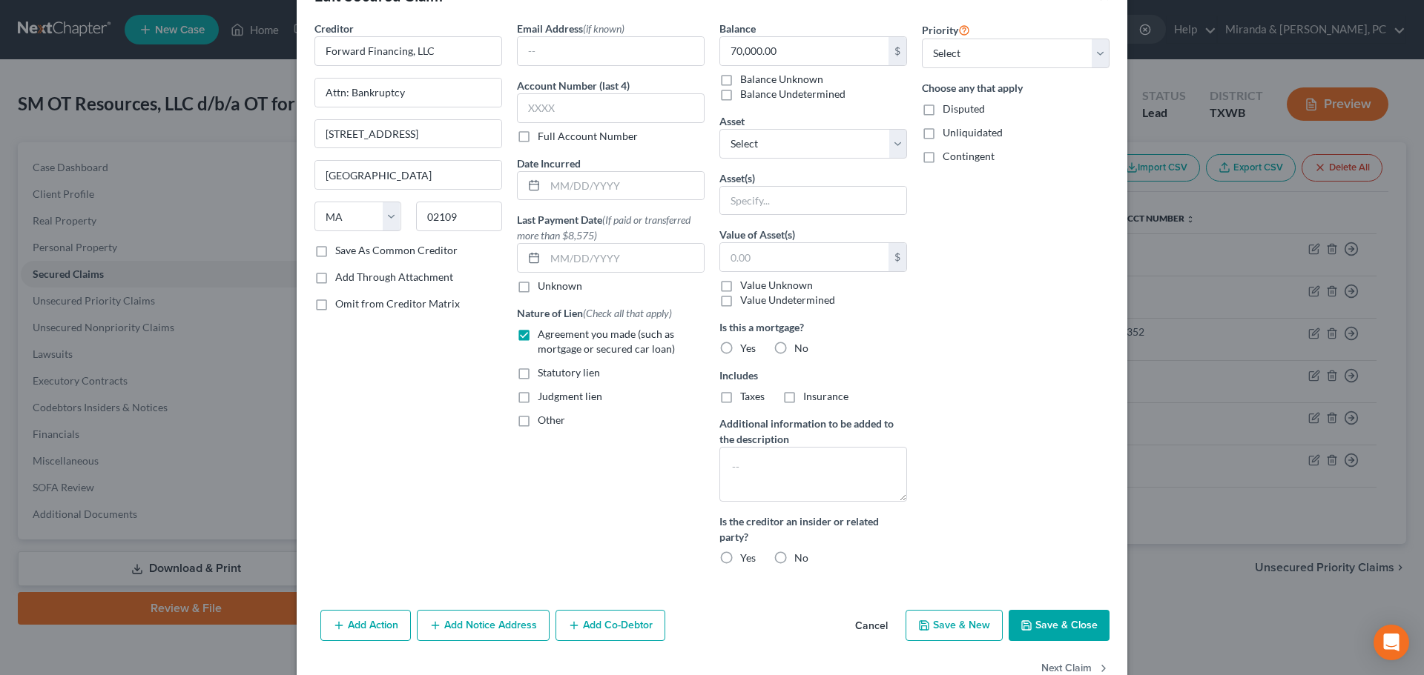
scroll to position [85, 0]
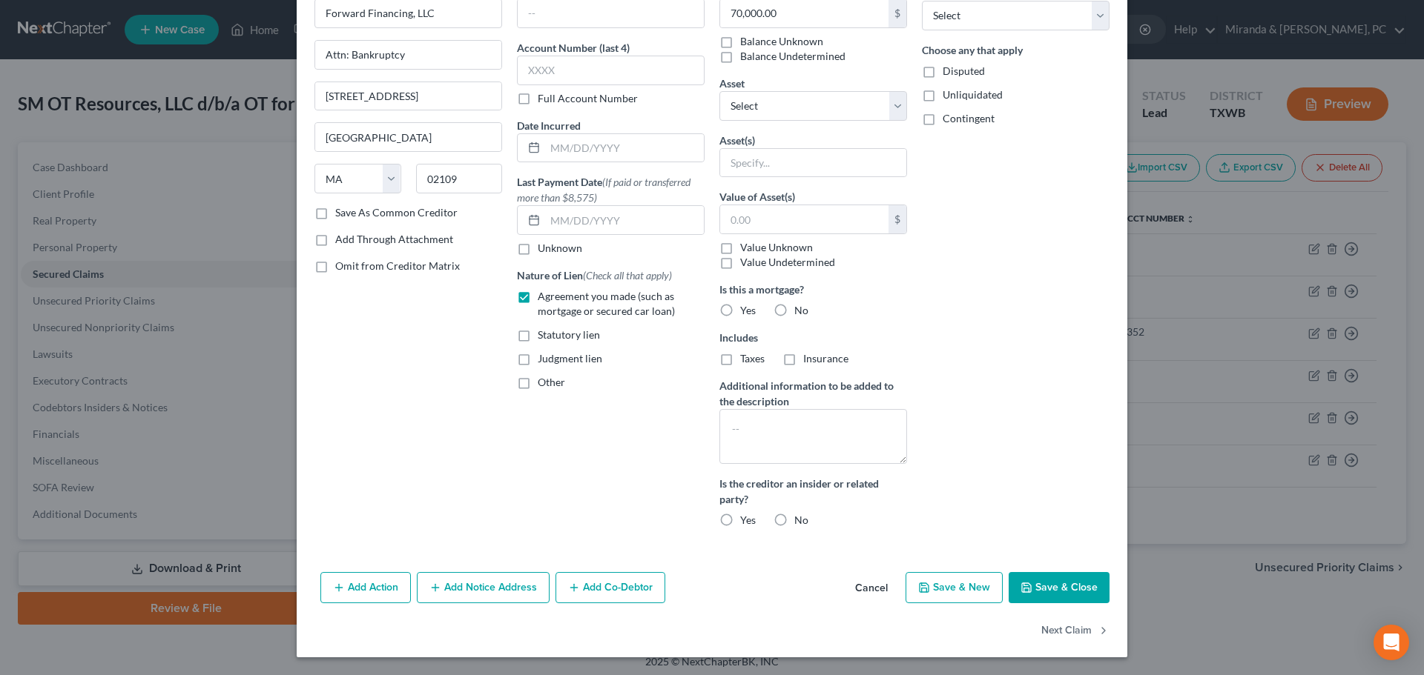
click at [622, 592] on button "Add Co-Debtor" at bounding box center [610, 587] width 110 height 31
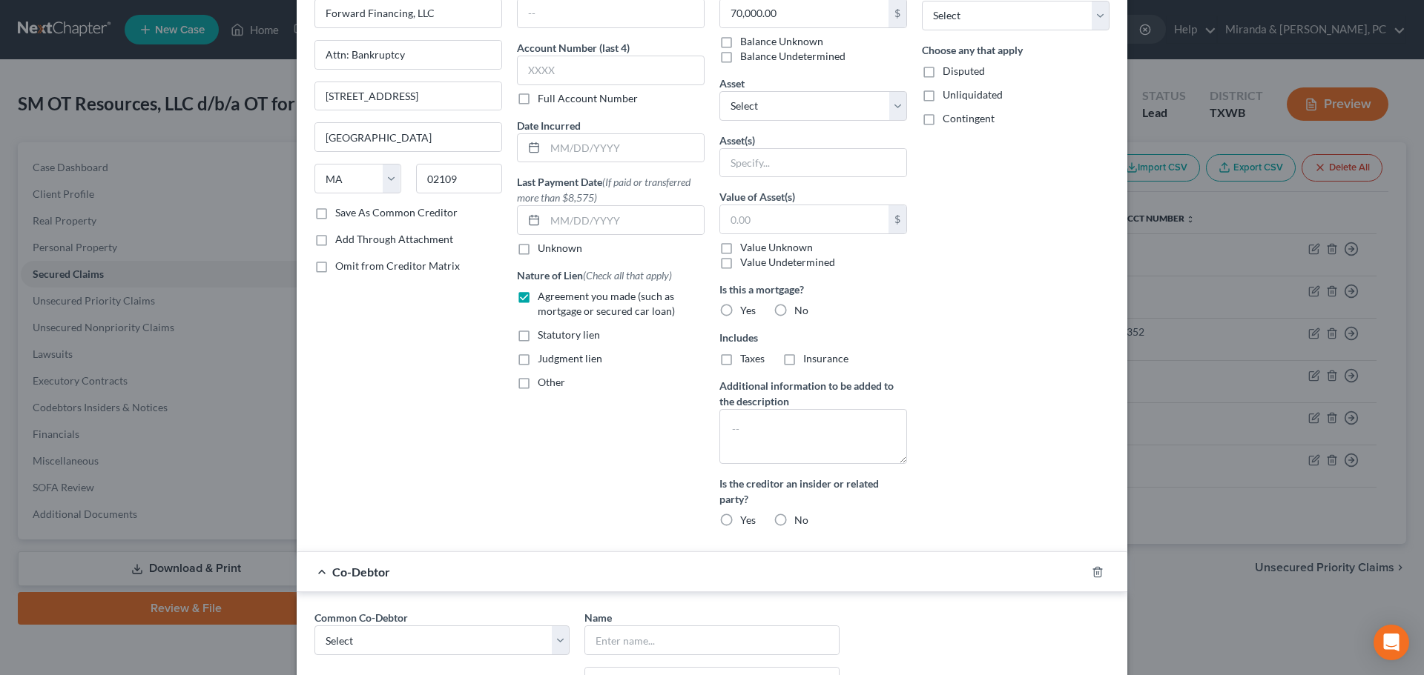
scroll to position [432, 0]
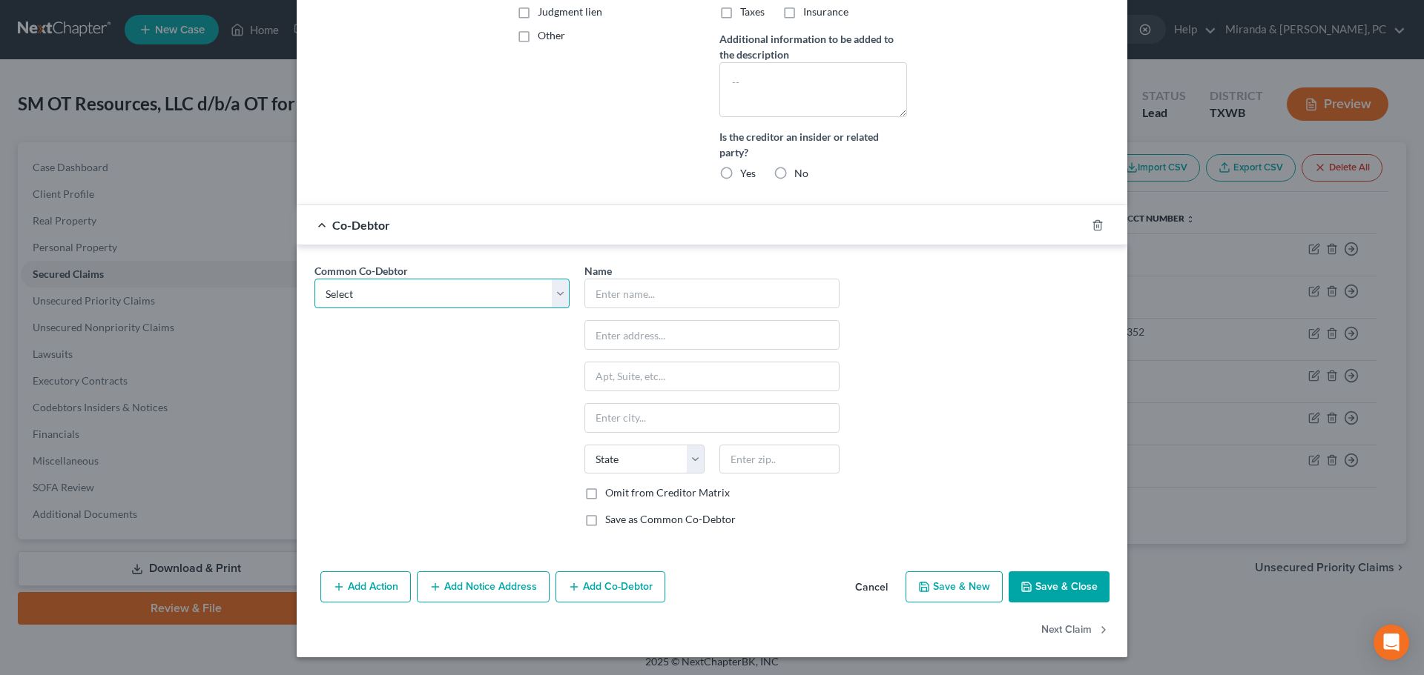
click at [363, 291] on select "Select Stephanie Montero" at bounding box center [441, 294] width 255 height 30
select select "0"
click at [314, 279] on select "Select Stephanie Montero" at bounding box center [441, 294] width 255 height 30
type input "Stephanie Montero"
type input "4441 Valley Willow"
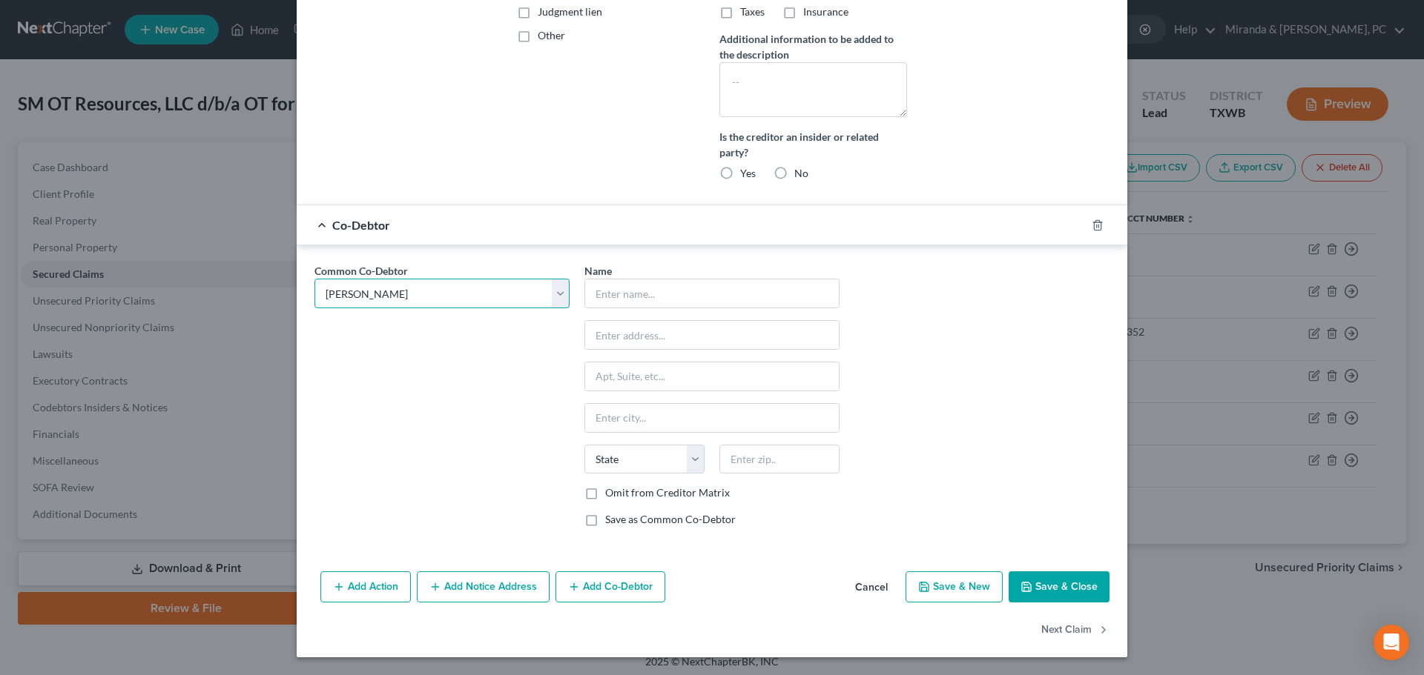
type input "[GEOGRAPHIC_DATA]"
select select "45"
type input "79922"
click at [671, 497] on label "Omit from Creditor Matrix" at bounding box center [667, 493] width 125 height 15
click at [621, 495] on input "Omit from Creditor Matrix" at bounding box center [616, 491] width 10 height 10
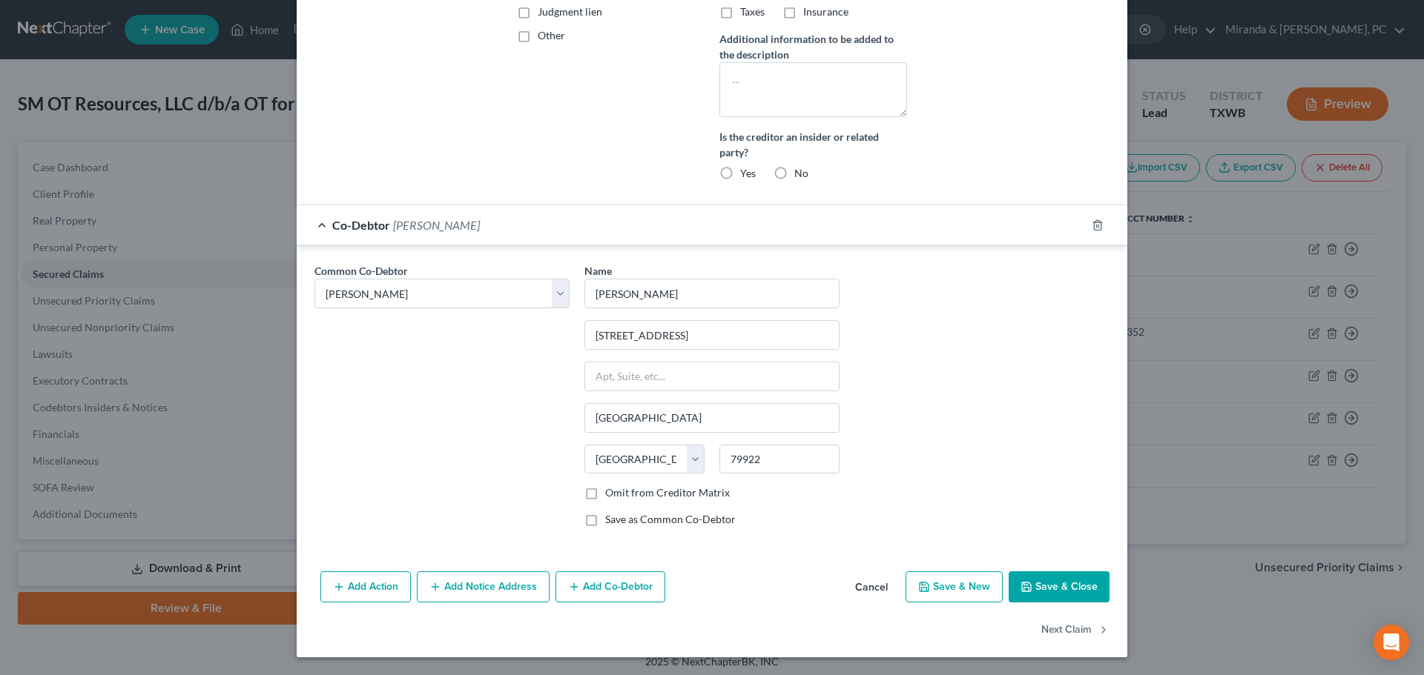
checkbox input "true"
click at [667, 520] on label "Save as Common Co-Debtor" at bounding box center [670, 519] width 131 height 15
click at [621, 520] on input "Save as Common Co-Debtor" at bounding box center [616, 517] width 10 height 10
click at [681, 518] on label "Save as Common Co-Debtor" at bounding box center [670, 519] width 131 height 15
click at [621, 518] on input "Save as Common Co-Debtor" at bounding box center [616, 517] width 10 height 10
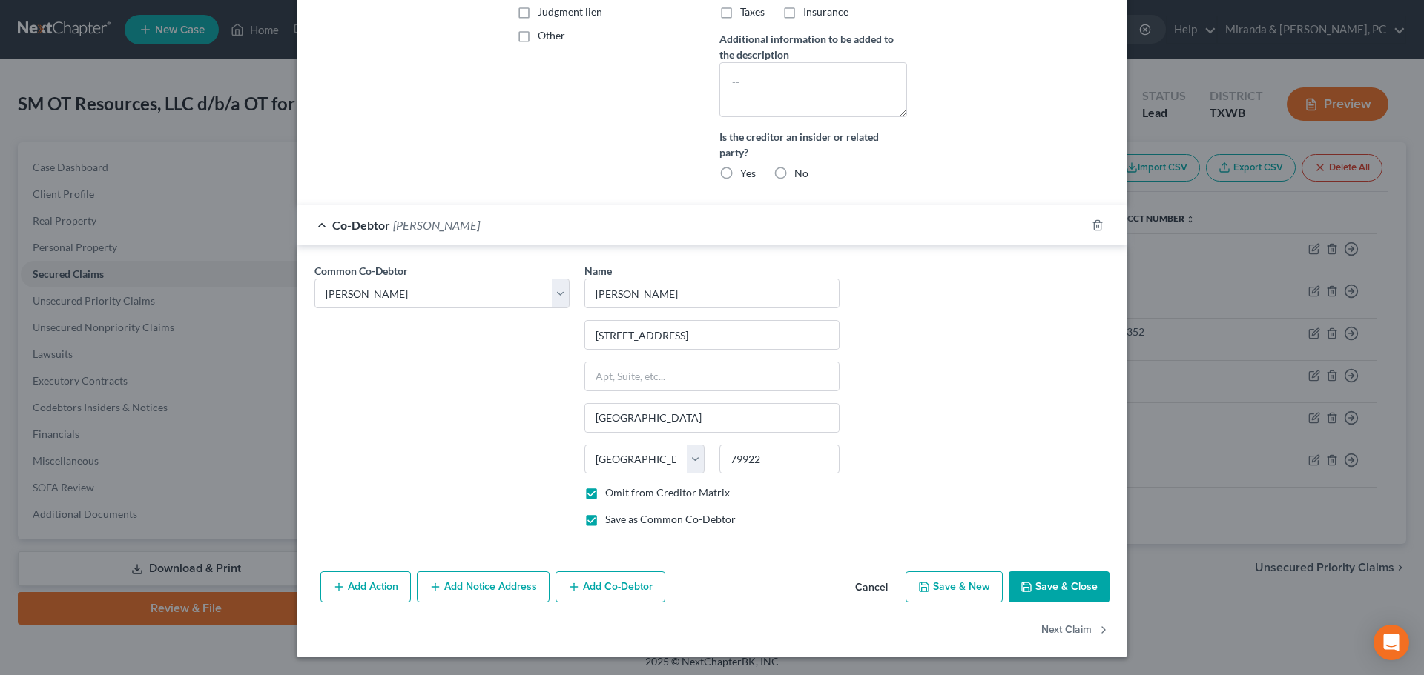
checkbox input "false"
click at [1063, 587] on button "Save & Close" at bounding box center [1058, 587] width 101 height 31
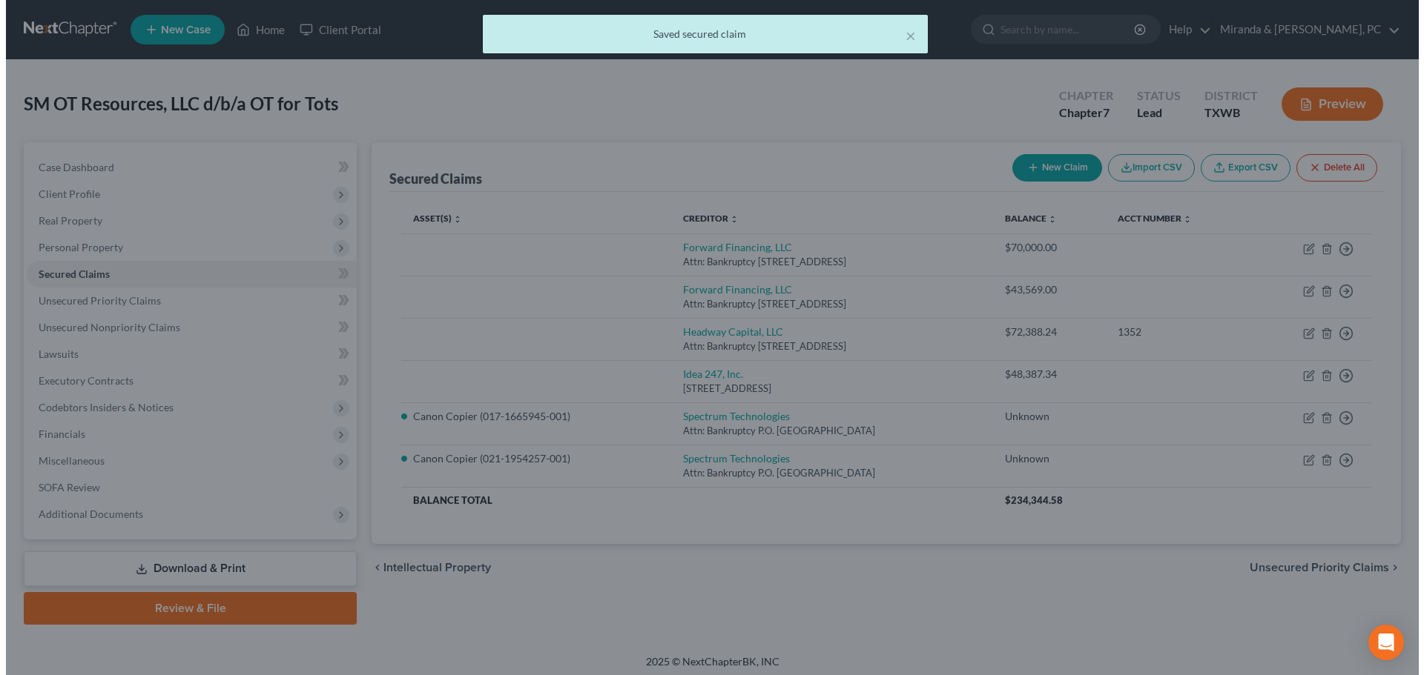
scroll to position [0, 0]
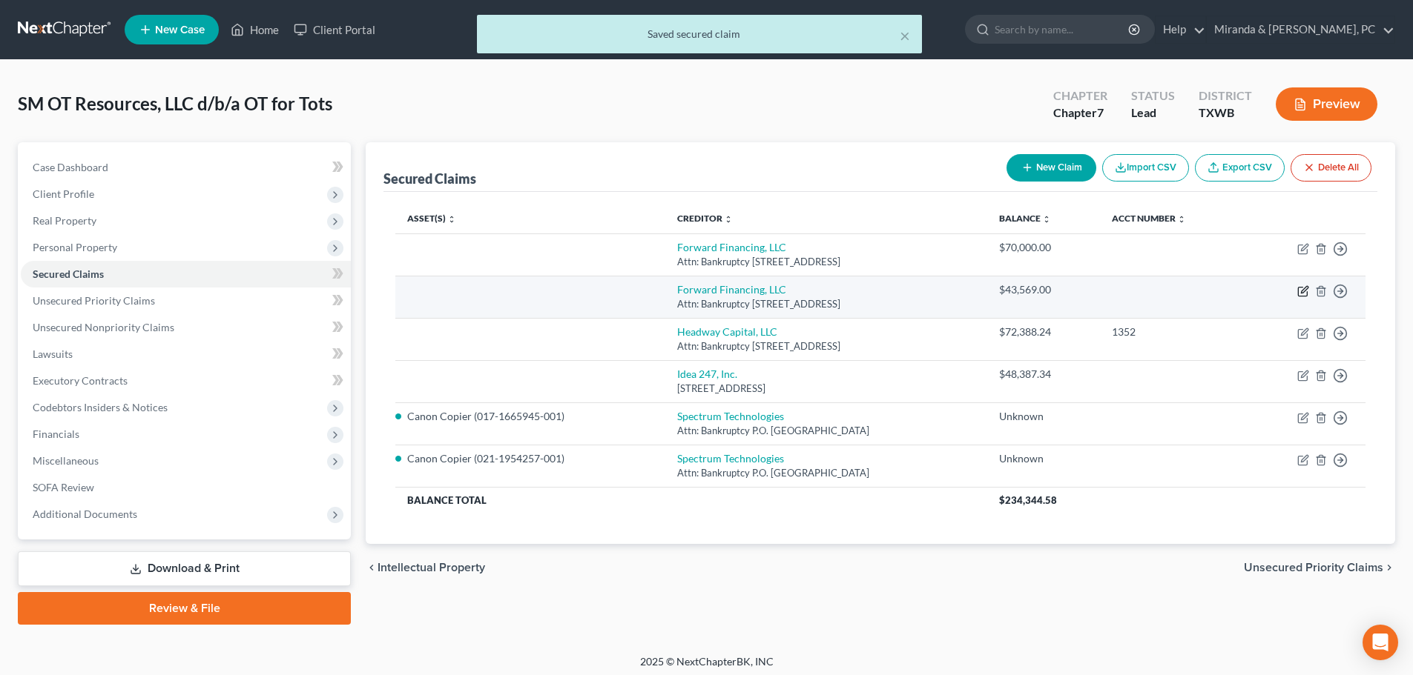
click at [1301, 291] on icon "button" at bounding box center [1304, 289] width 7 height 7
select select "22"
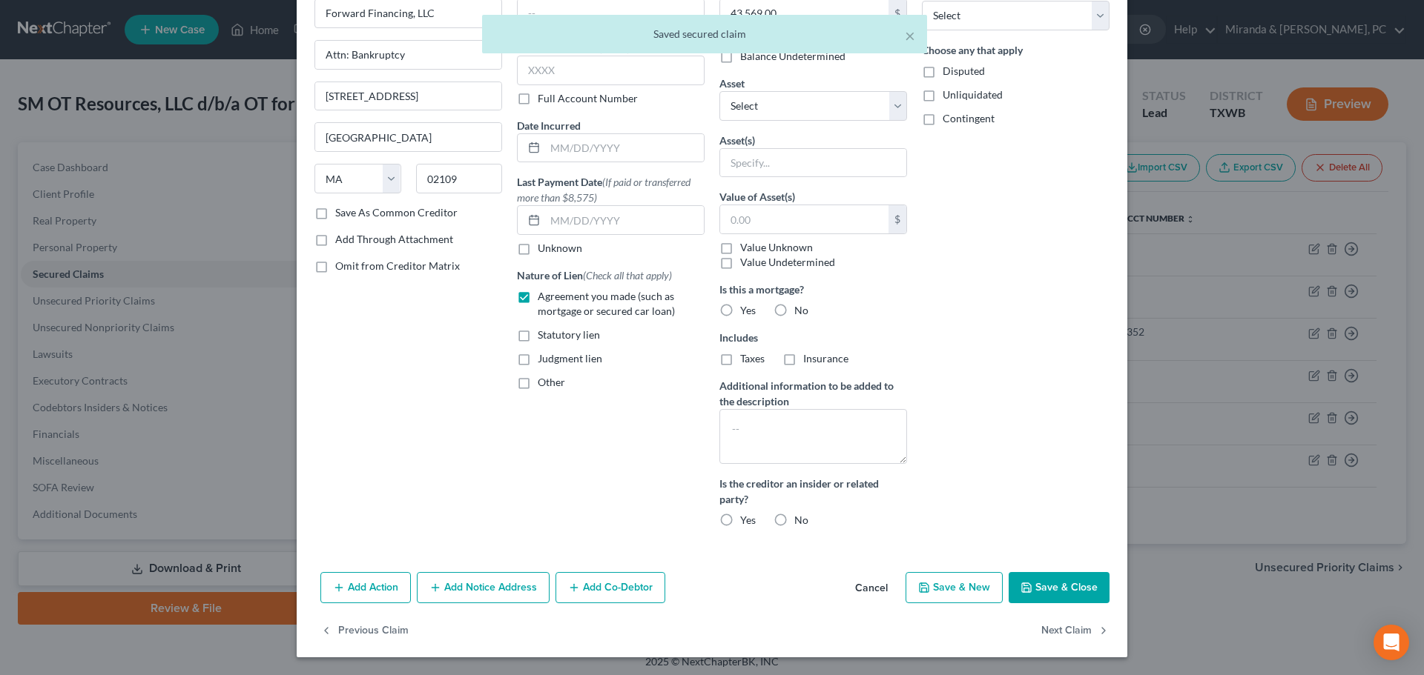
click at [616, 576] on button "Add Co-Debtor" at bounding box center [610, 587] width 110 height 31
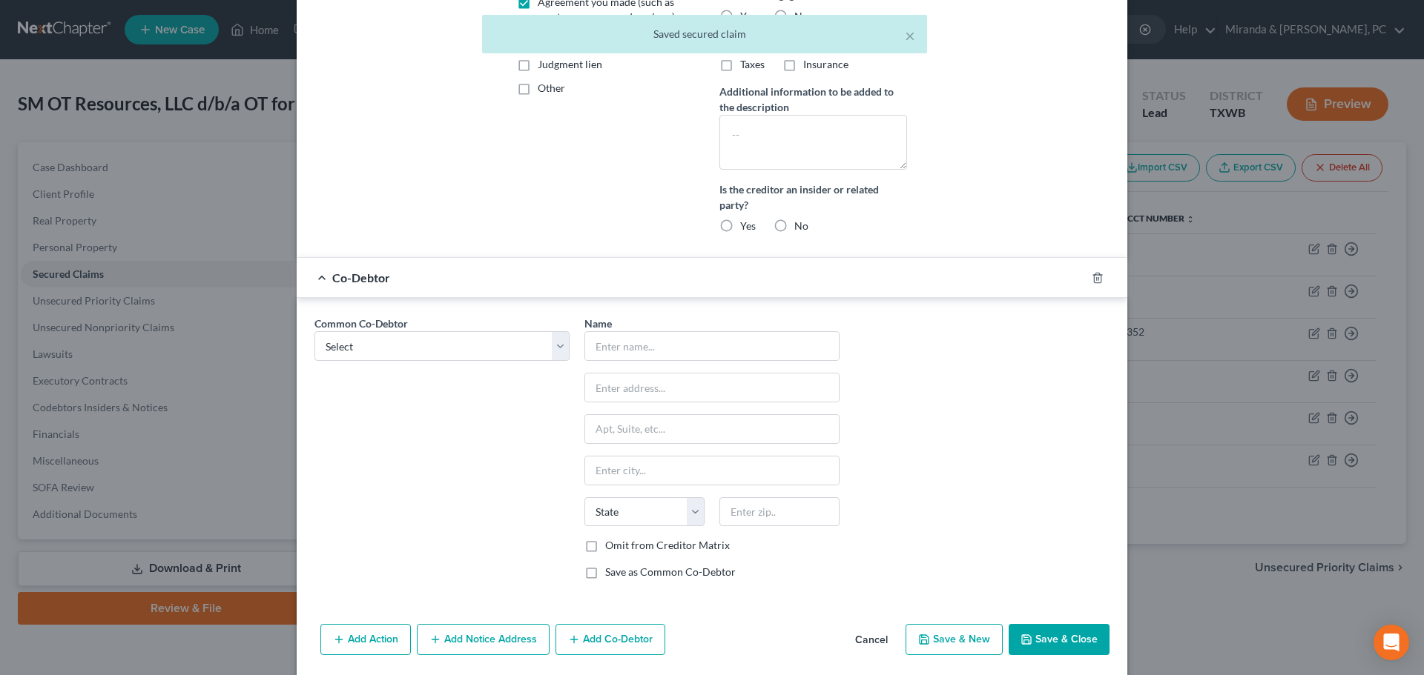
scroll to position [382, 0]
click at [411, 337] on select "Select Stephanie Montero" at bounding box center [441, 344] width 255 height 30
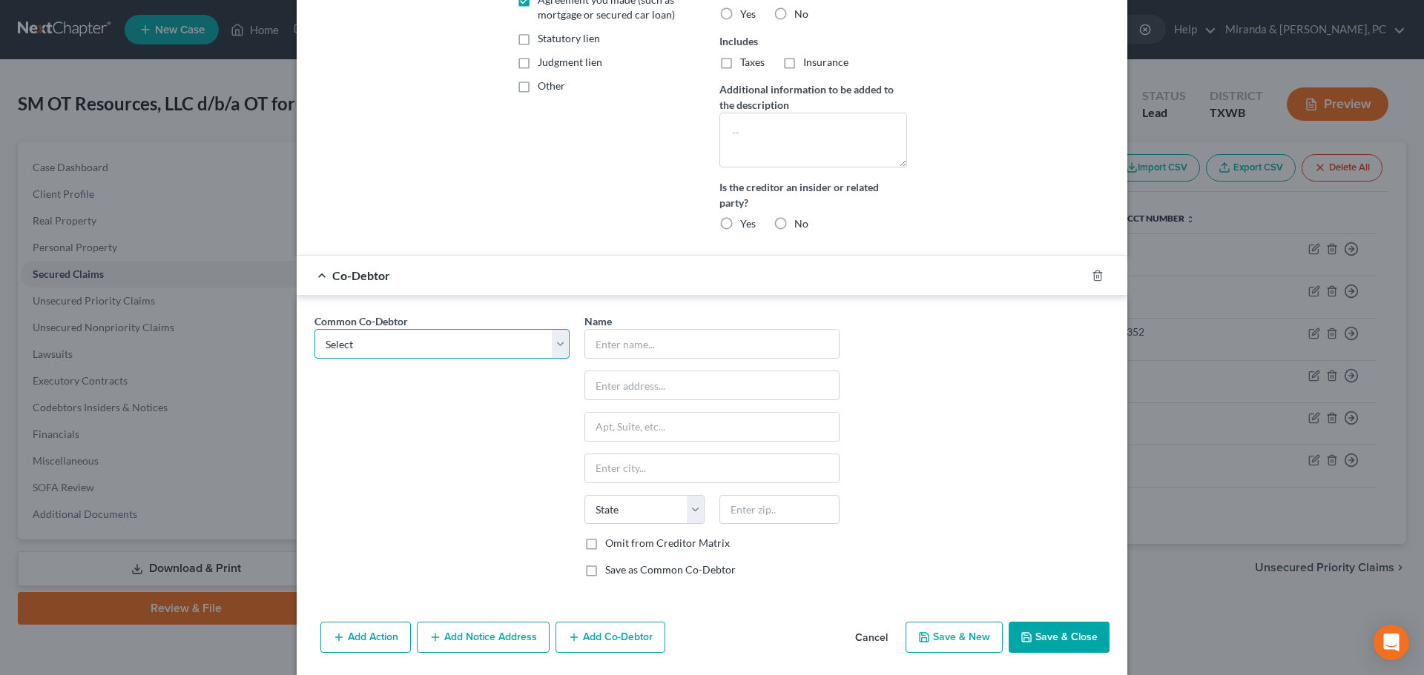
select select "0"
click at [314, 329] on select "Select Stephanie Montero" at bounding box center [441, 344] width 255 height 30
type input "Stephanie Montero"
type input "4441 Valley Willow"
type input "[GEOGRAPHIC_DATA]"
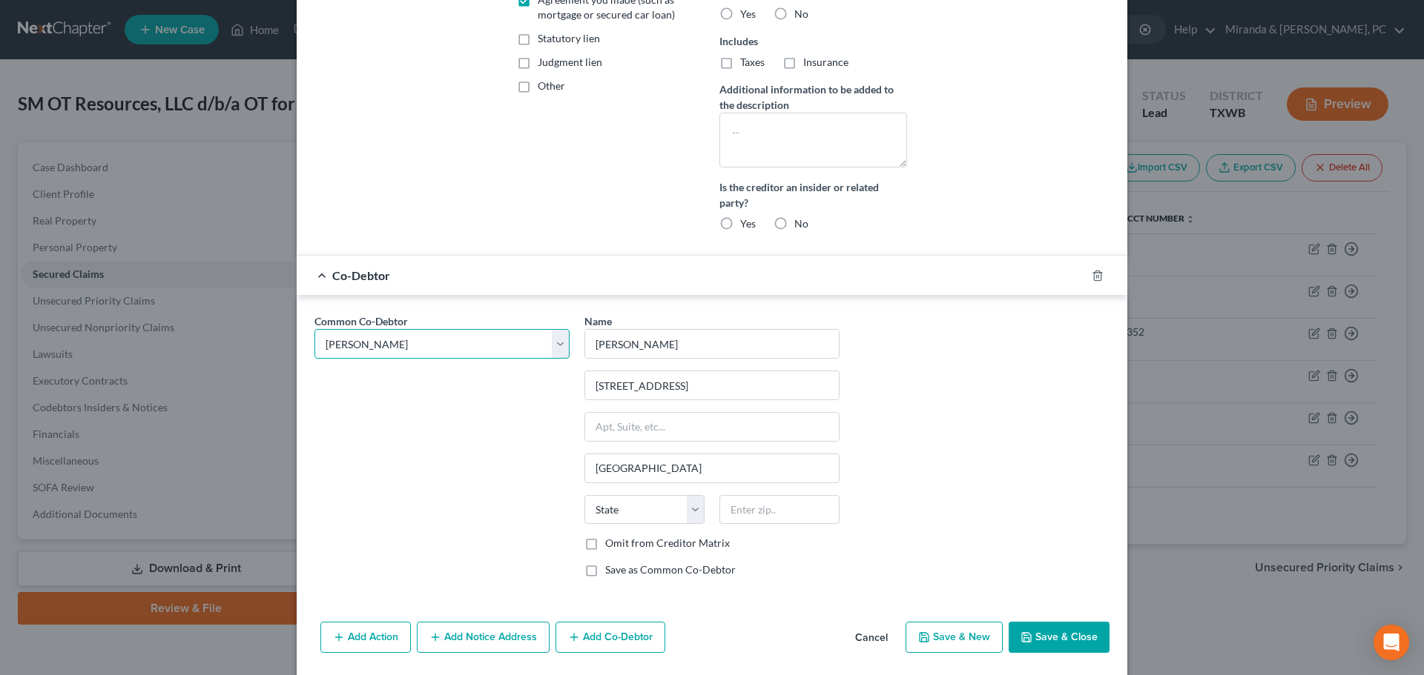
select select "45"
type input "79922"
click at [644, 543] on label "Omit from Creditor Matrix" at bounding box center [667, 543] width 125 height 15
click at [621, 543] on input "Omit from Creditor Matrix" at bounding box center [616, 541] width 10 height 10
checkbox input "true"
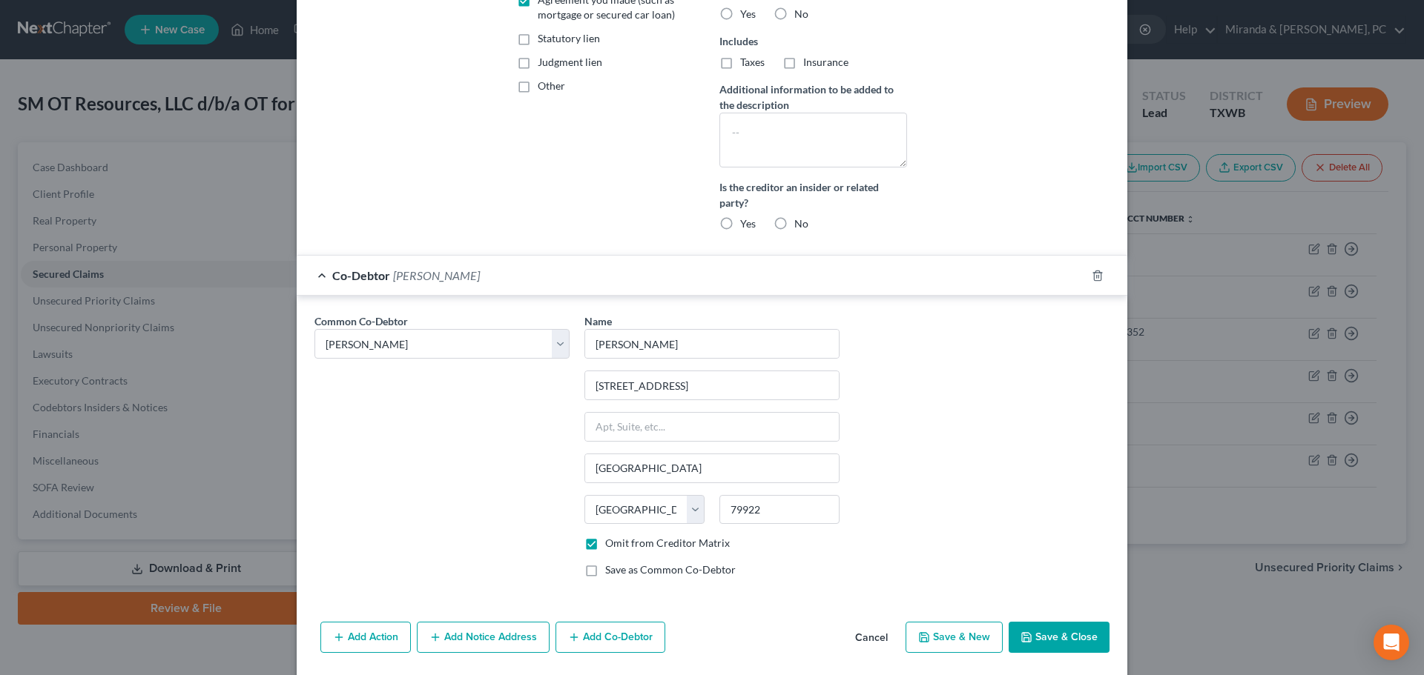
click at [1034, 643] on button "Save & Close" at bounding box center [1058, 637] width 101 height 31
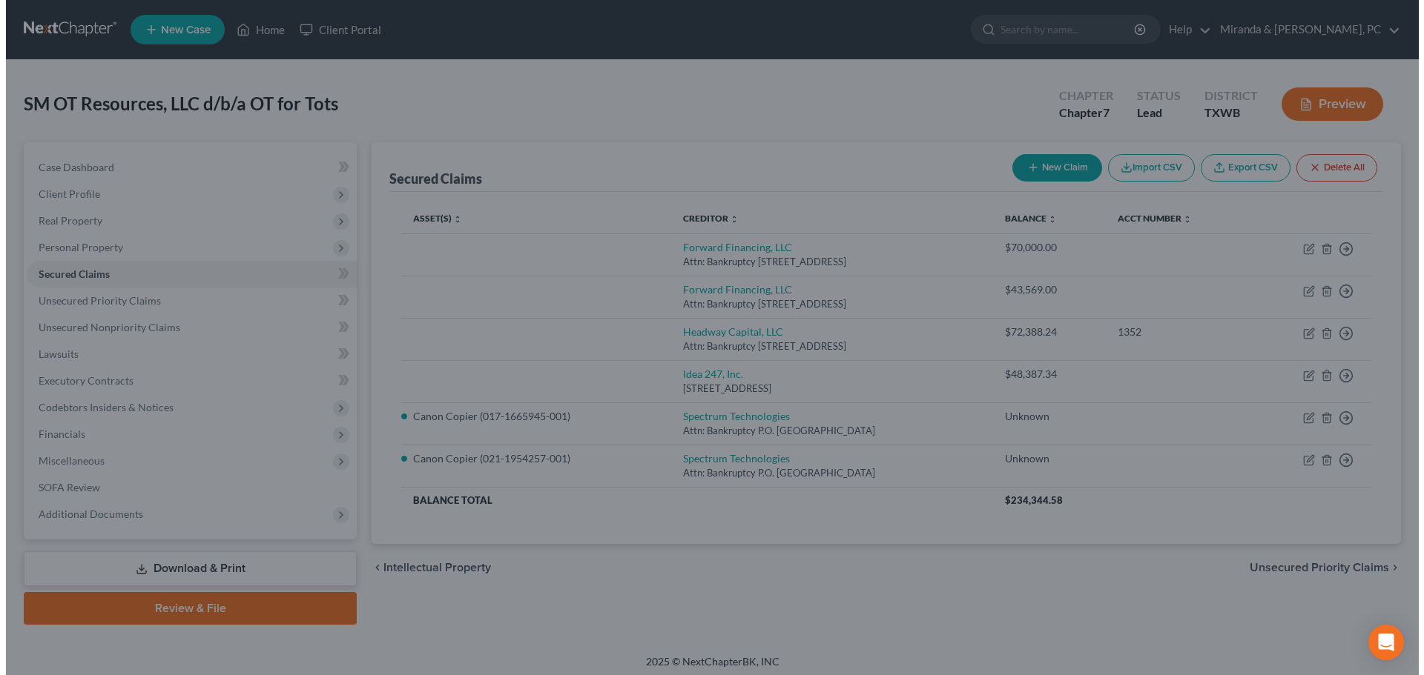
scroll to position [0, 0]
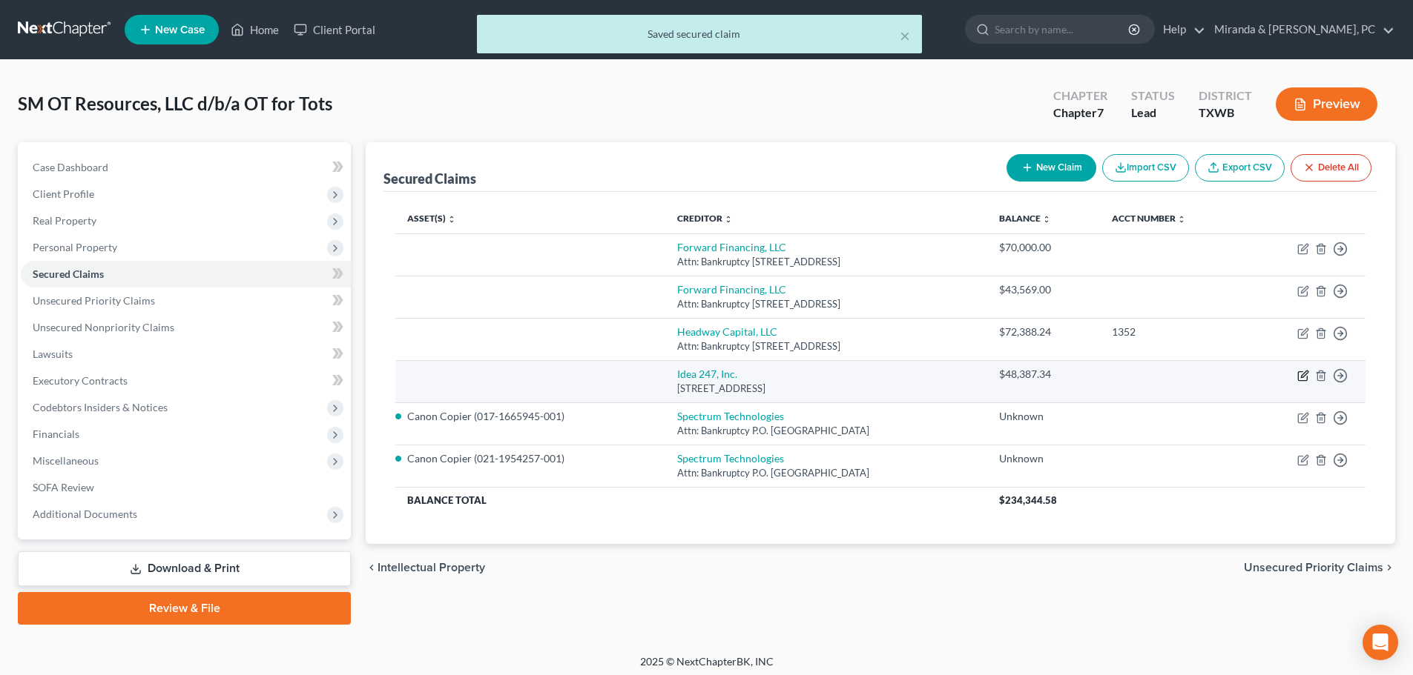
click at [1301, 374] on icon "button" at bounding box center [1303, 376] width 12 height 12
select select "9"
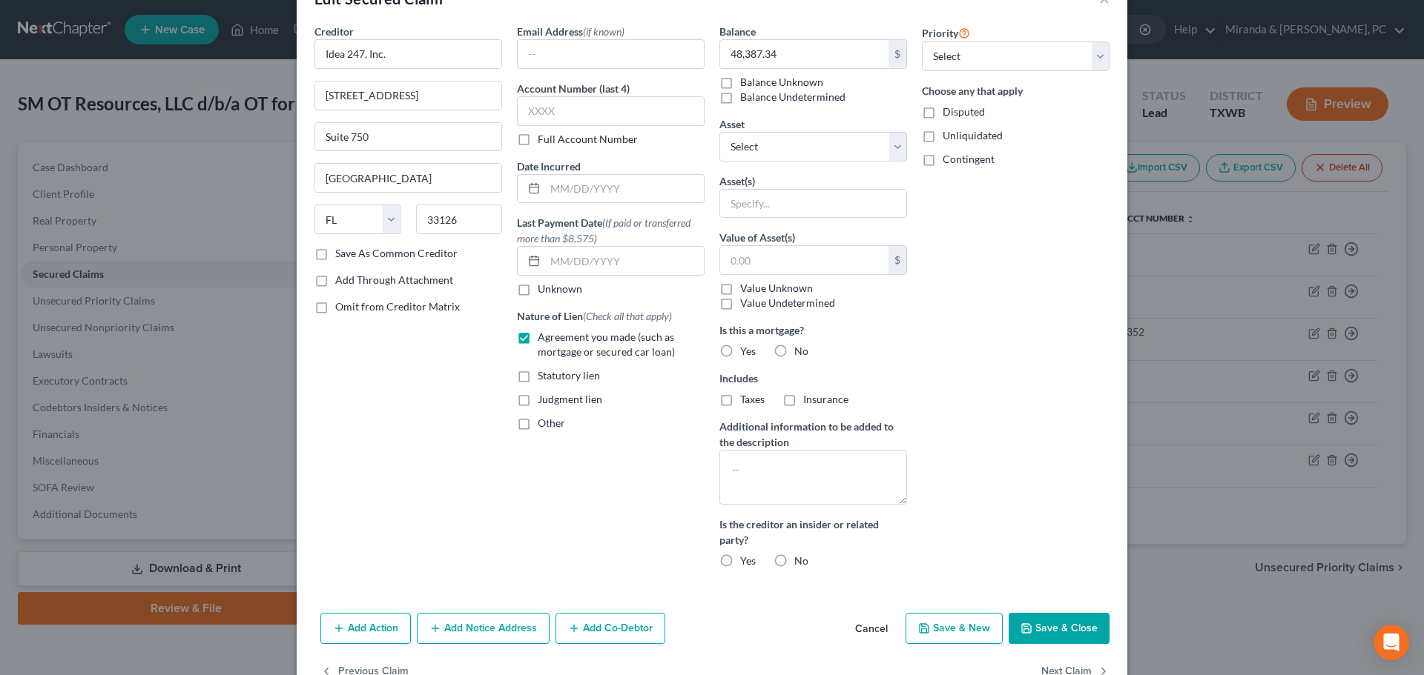
scroll to position [85, 0]
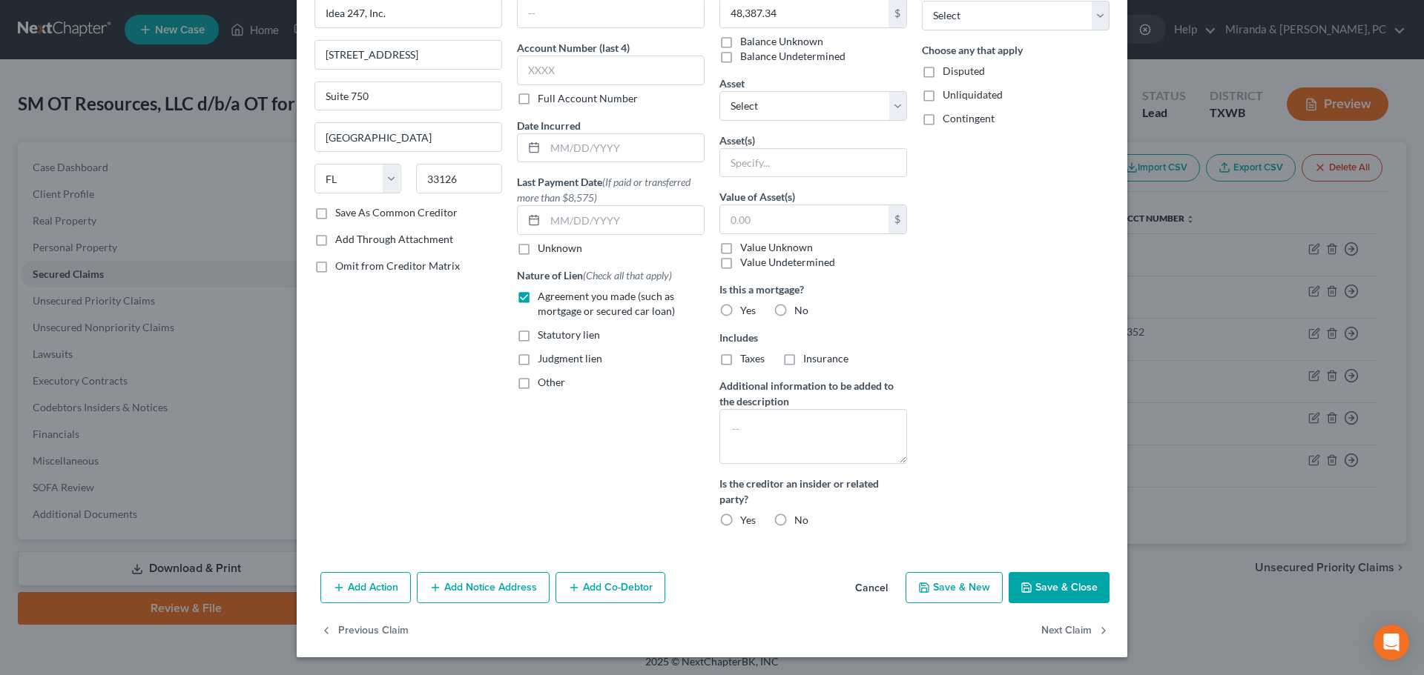
click at [635, 576] on button "Add Co-Debtor" at bounding box center [610, 587] width 110 height 31
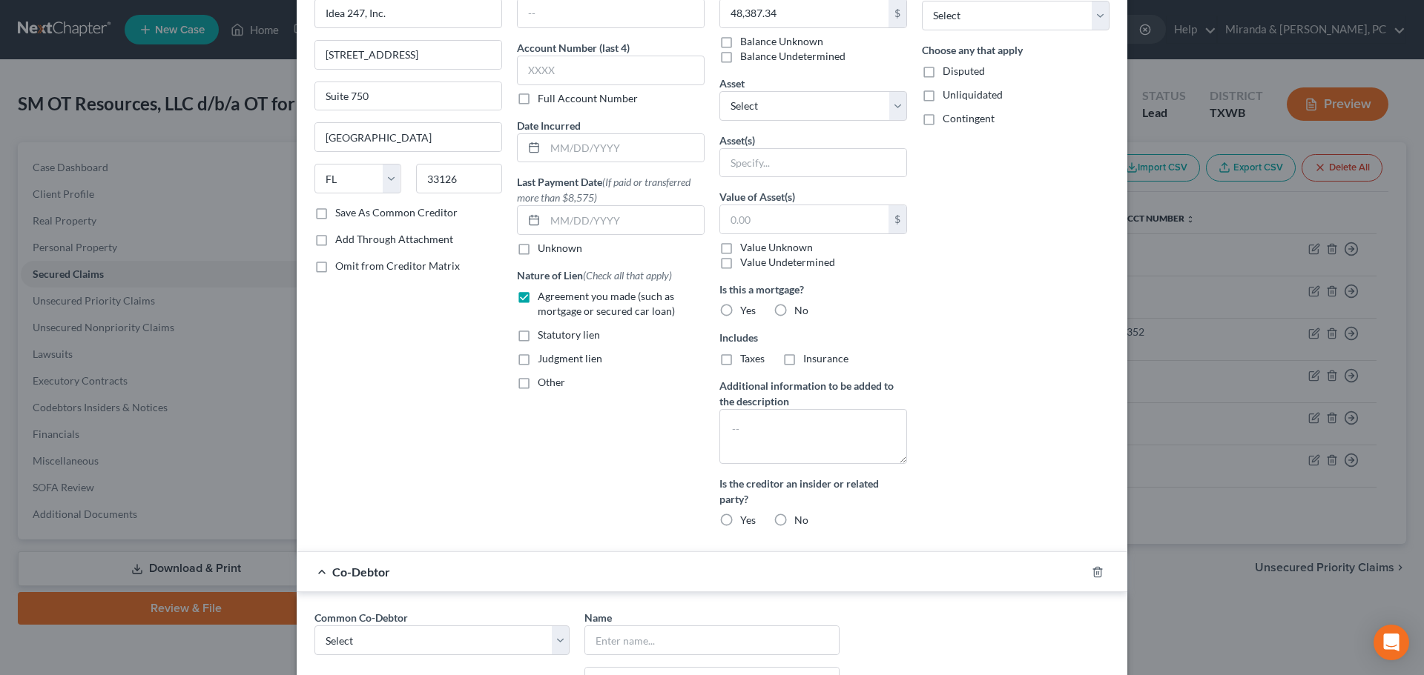
scroll to position [432, 0]
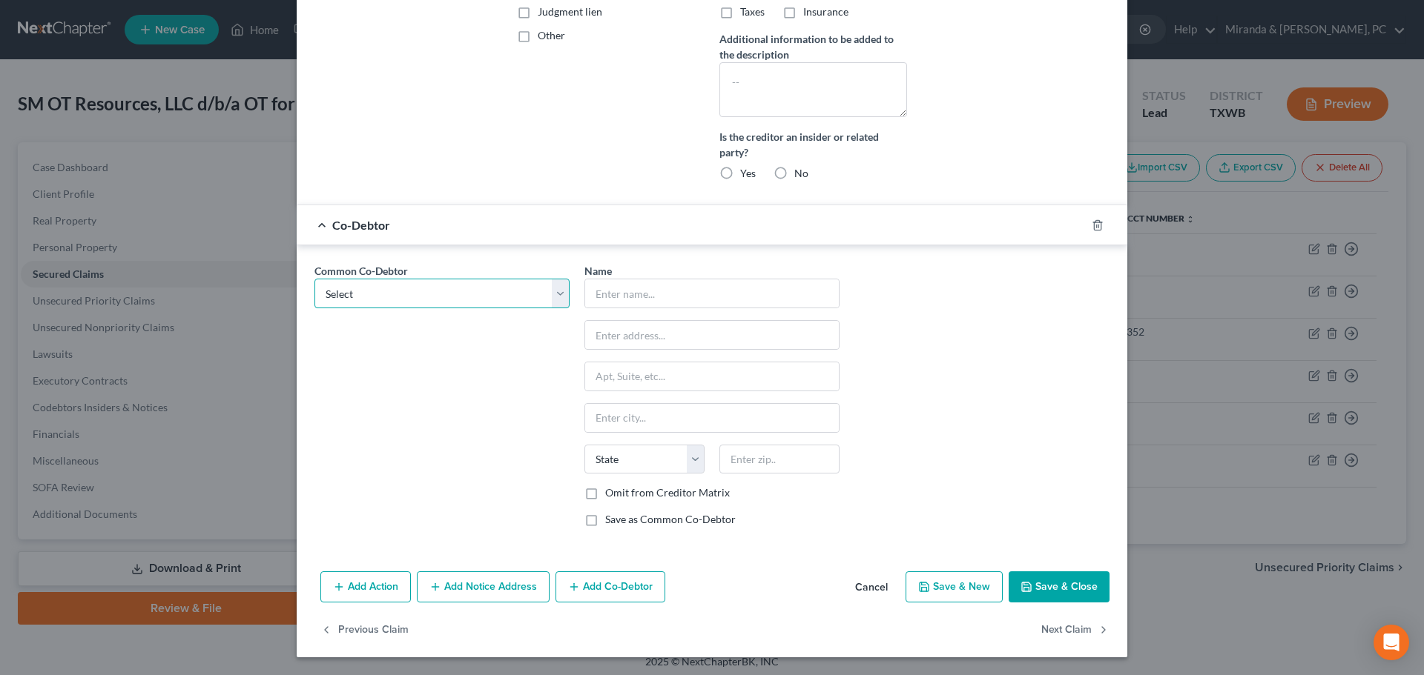
click at [424, 306] on select "Select Stephanie Montero" at bounding box center [441, 294] width 255 height 30
select select "0"
click at [314, 279] on select "Select Stephanie Montero" at bounding box center [441, 294] width 255 height 30
type input "Stephanie Montero"
type input "4441 Valley Willow"
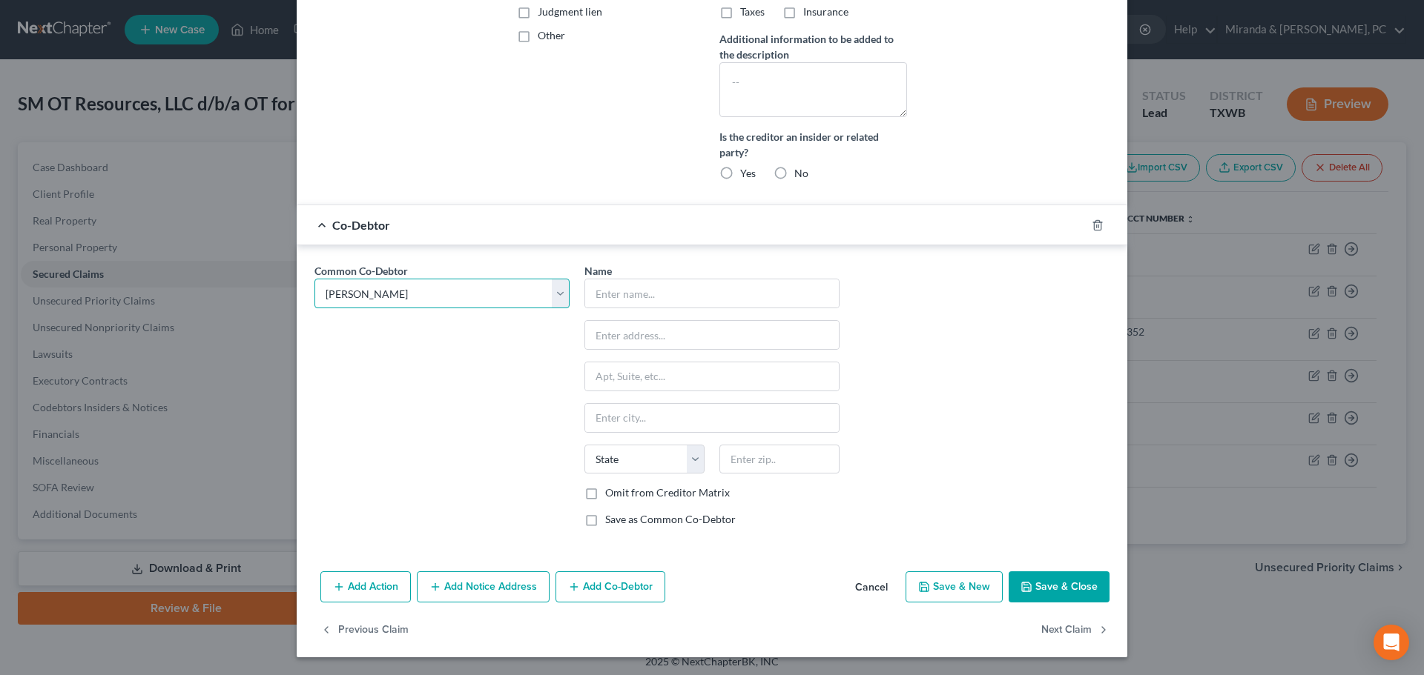
type input "[GEOGRAPHIC_DATA]"
select select "45"
type input "79922"
click at [680, 493] on label "Omit from Creditor Matrix" at bounding box center [667, 493] width 125 height 15
click at [621, 493] on input "Omit from Creditor Matrix" at bounding box center [616, 491] width 10 height 10
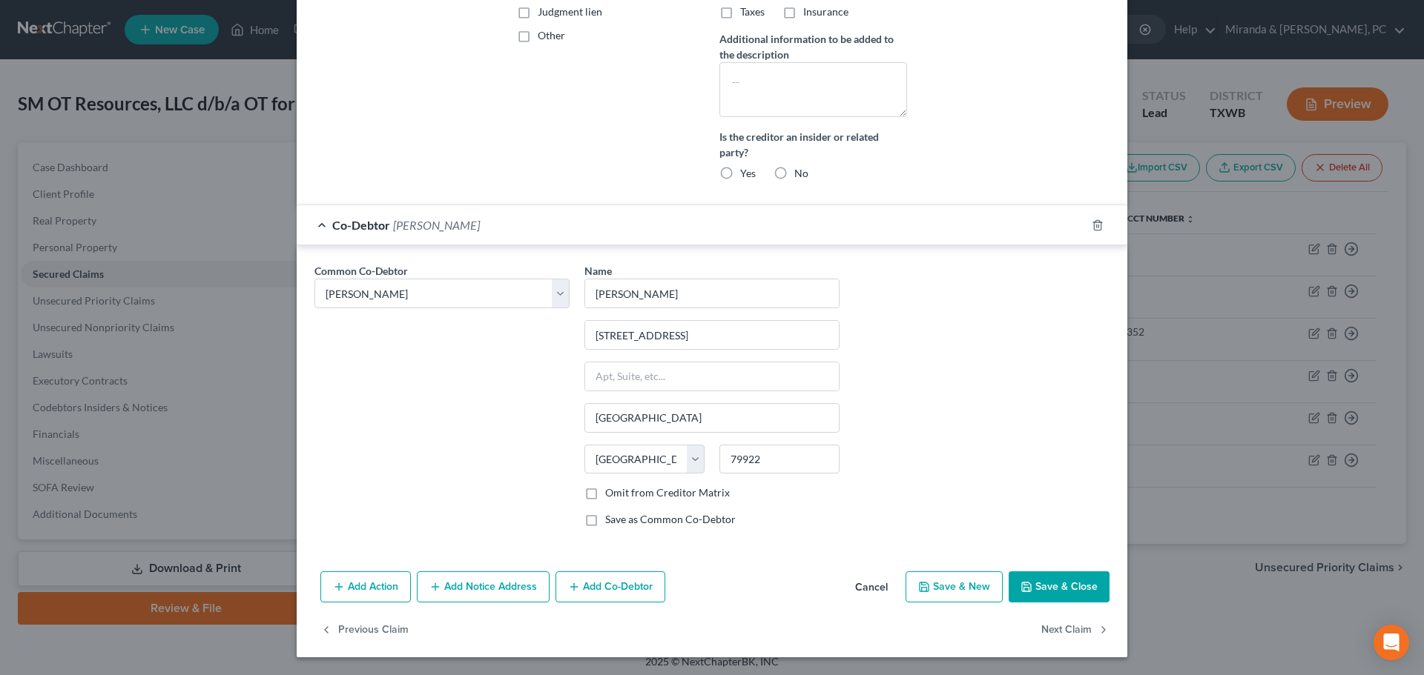
checkbox input "true"
click at [1022, 583] on icon "button" at bounding box center [1026, 587] width 9 height 9
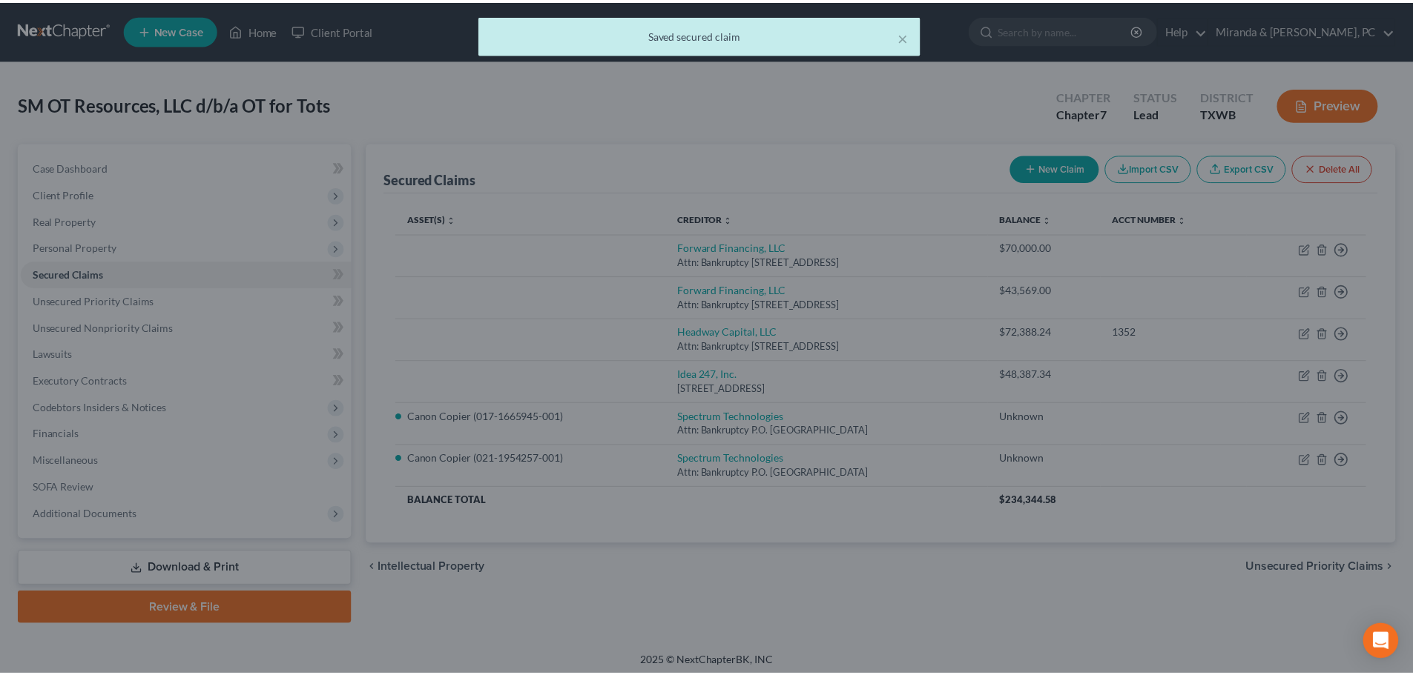
scroll to position [0, 0]
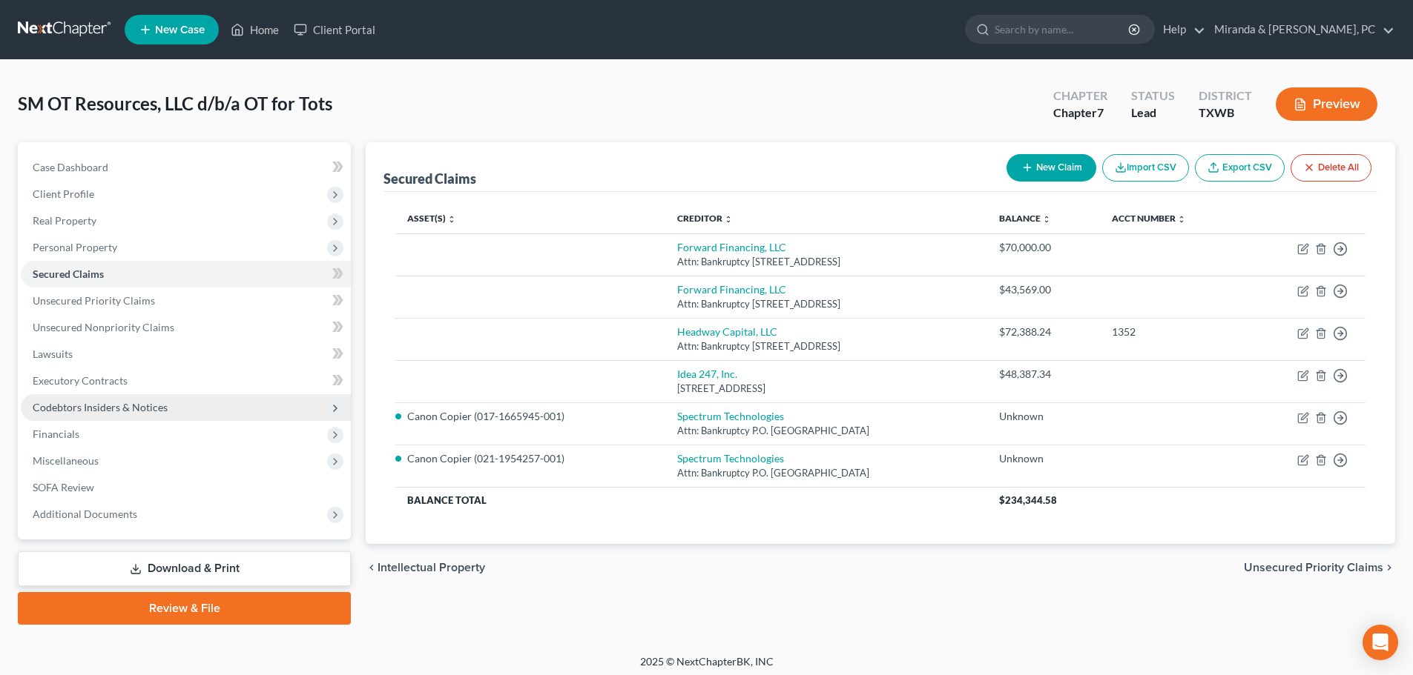
click at [71, 410] on span "Codebtors Insiders & Notices" at bounding box center [100, 407] width 135 height 13
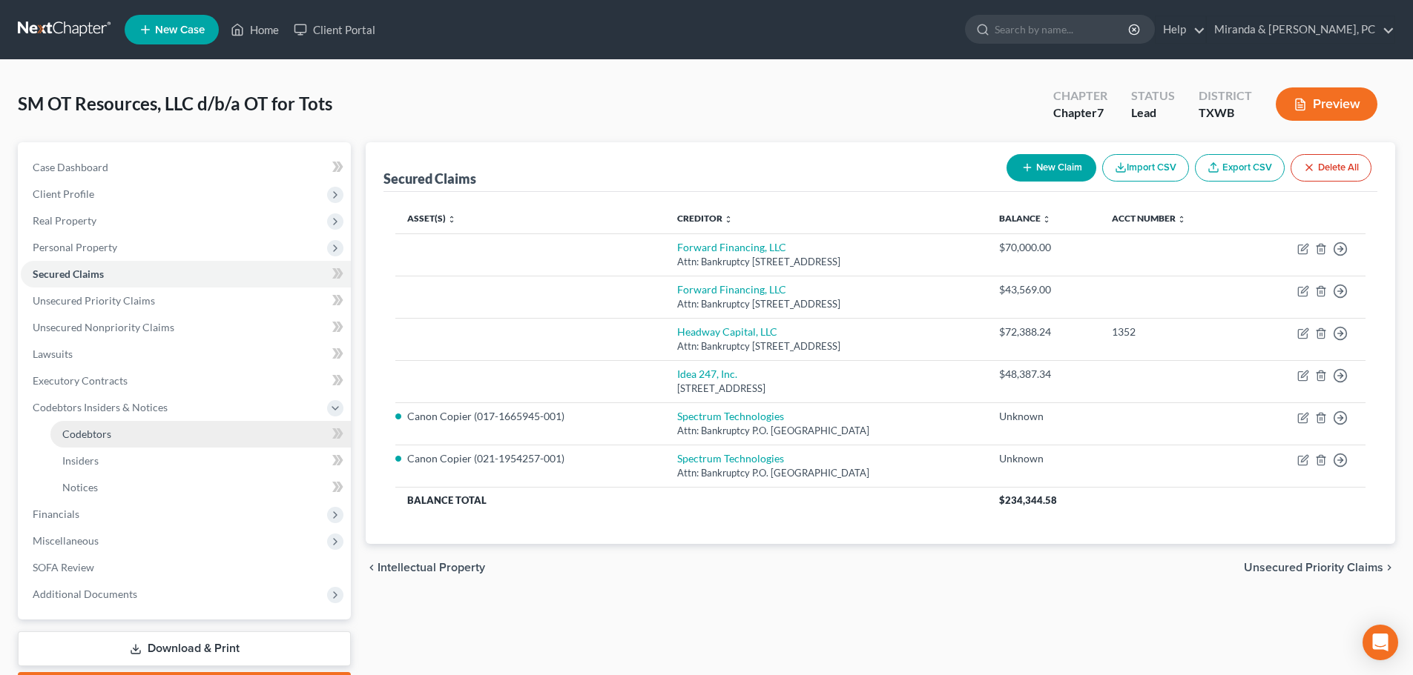
click at [93, 440] on span "Codebtors" at bounding box center [86, 434] width 49 height 13
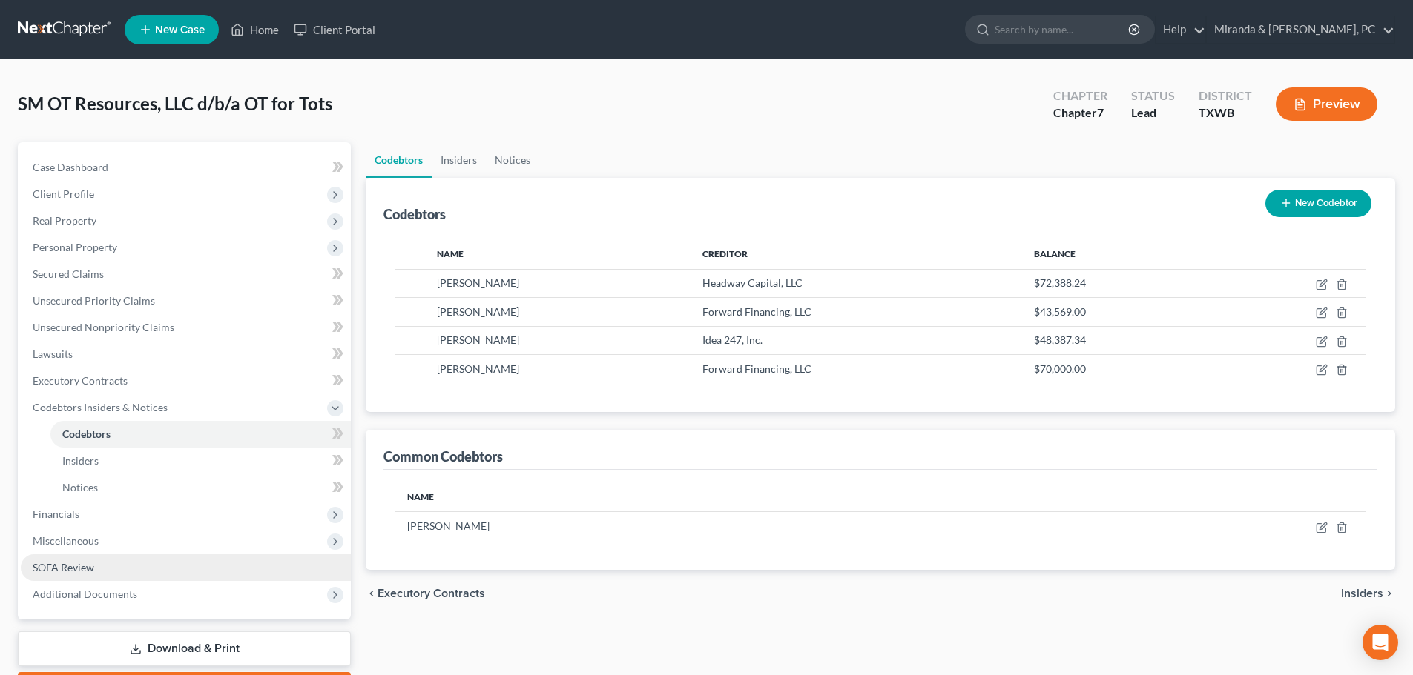
click at [62, 563] on span "SOFA Review" at bounding box center [64, 567] width 62 height 13
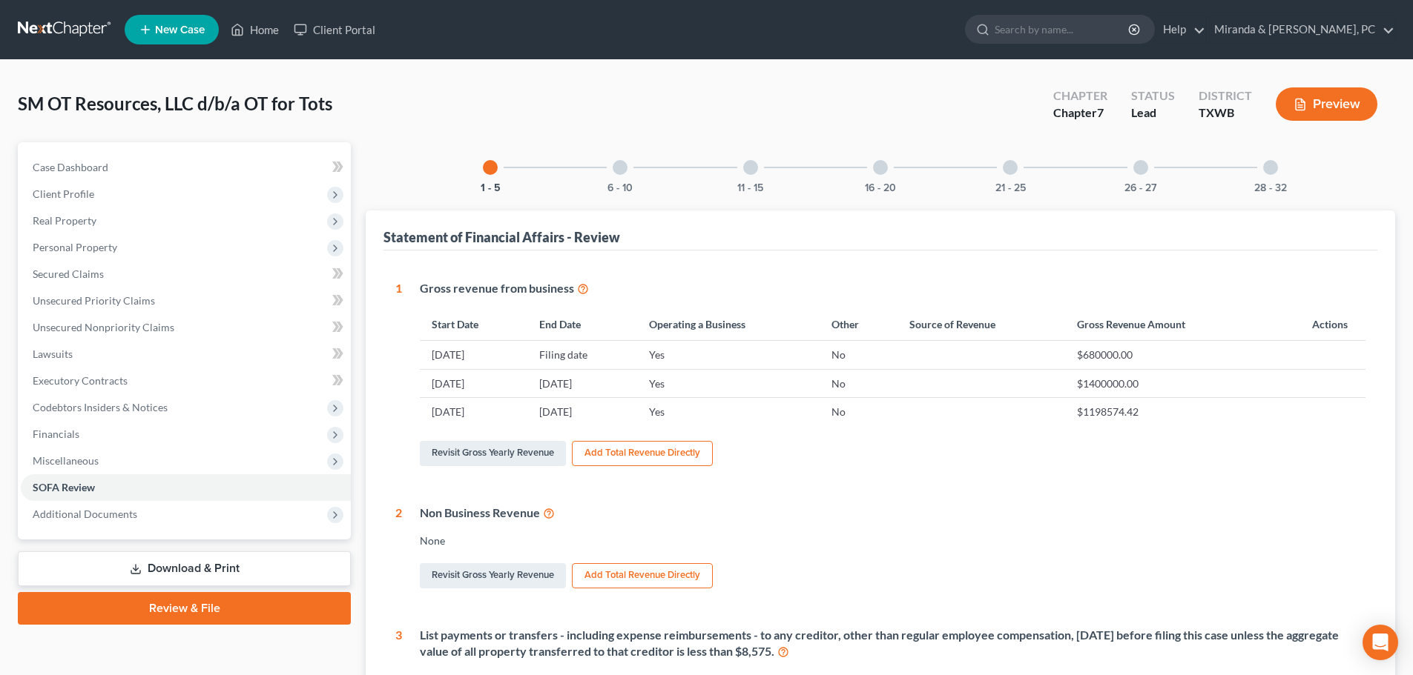
click at [756, 168] on div at bounding box center [750, 167] width 15 height 15
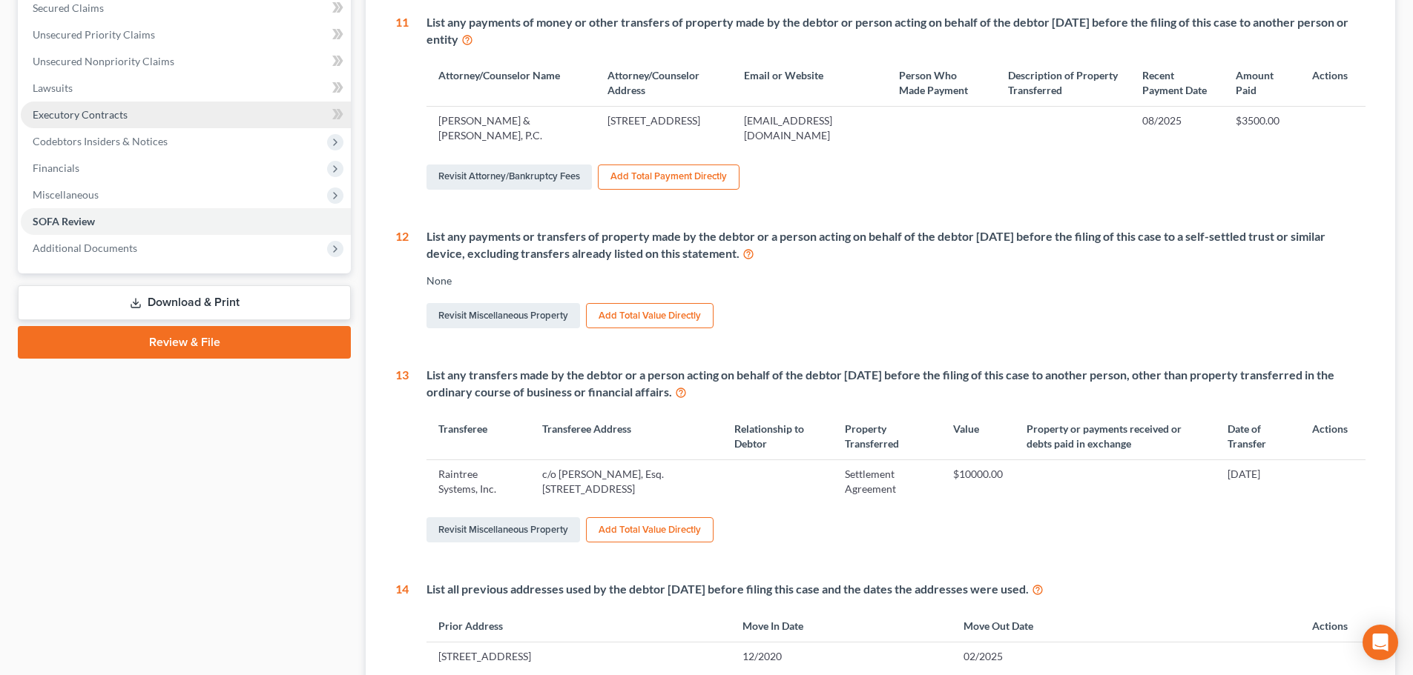
scroll to position [74, 0]
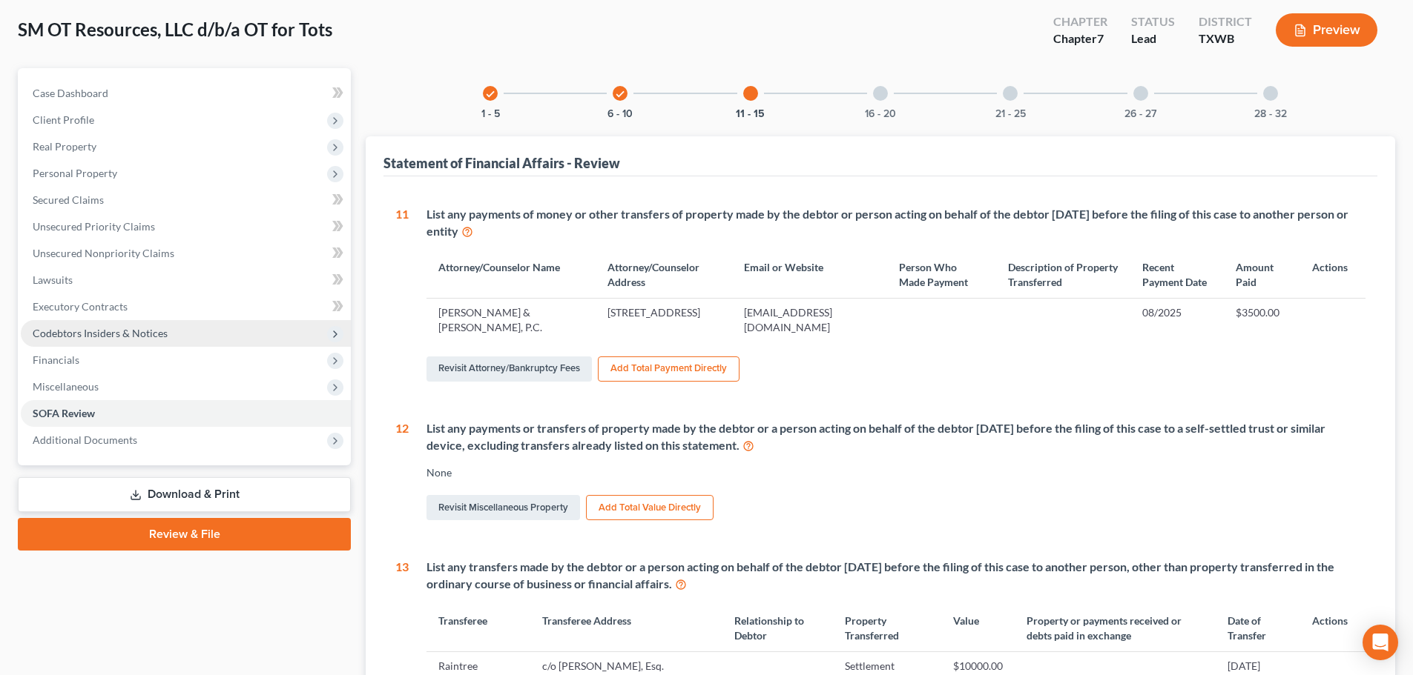
click at [128, 337] on span "Codebtors Insiders & Notices" at bounding box center [100, 333] width 135 height 13
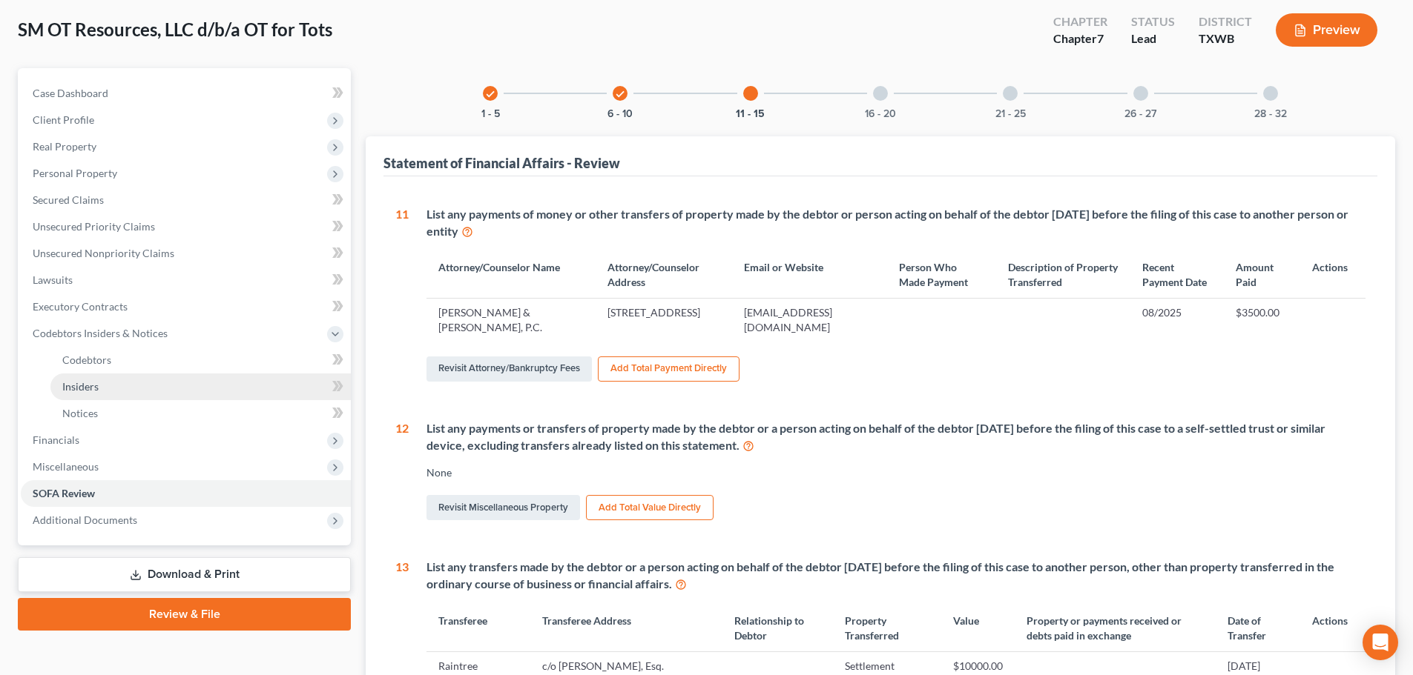
click at [99, 385] on link "Insiders" at bounding box center [200, 387] width 300 height 27
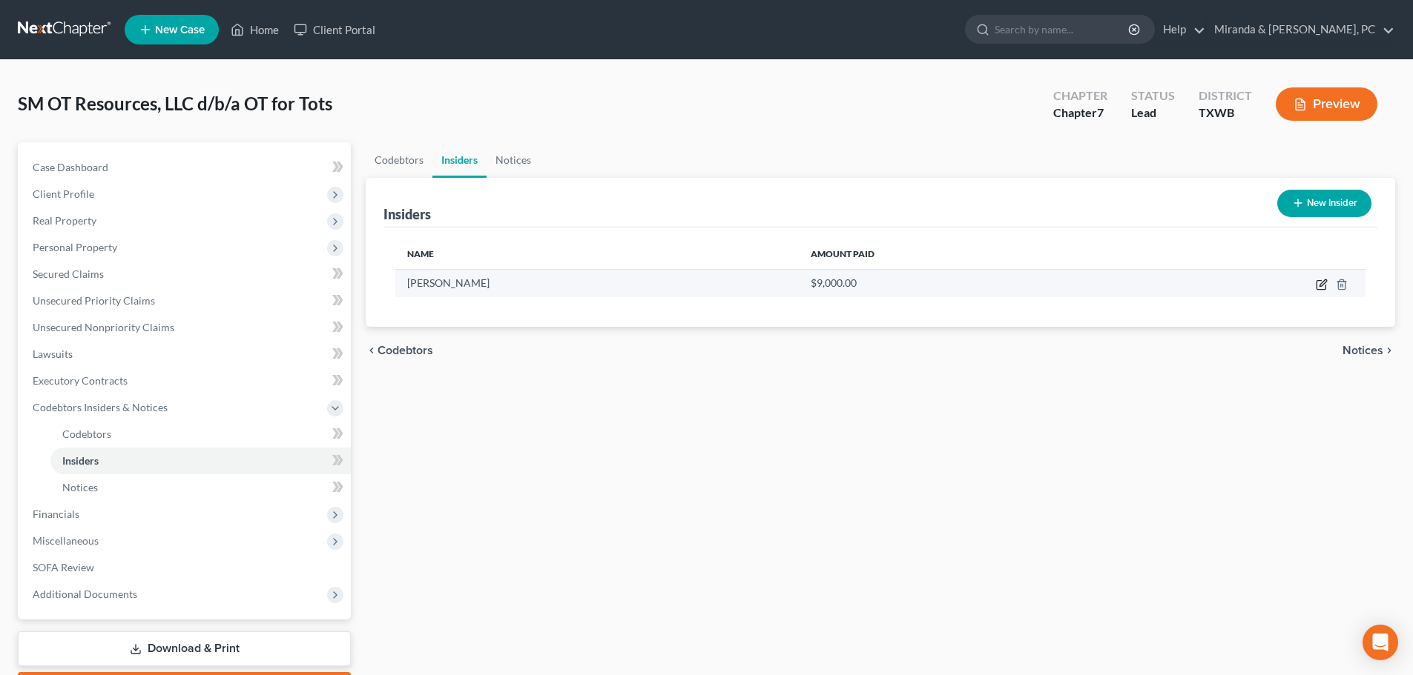
click at [1321, 286] on icon "button" at bounding box center [1322, 283] width 7 height 7
select select "45"
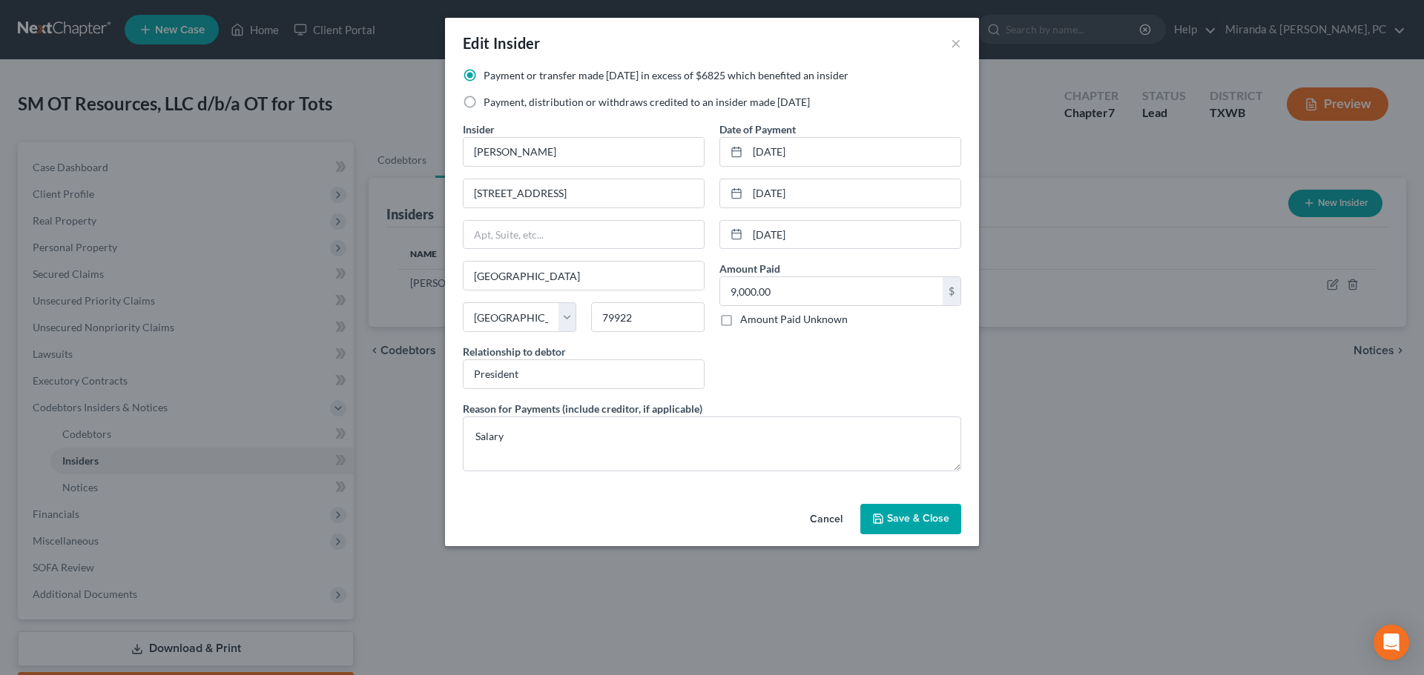
click at [563, 107] on label "Payment, distribution or withdraws credited to an insider made within 1 year" at bounding box center [646, 102] width 326 height 15
click at [499, 105] on input "Payment, distribution or withdraws credited to an insider made within 1 year" at bounding box center [494, 100] width 10 height 10
radio input "true"
click at [907, 511] on button "Save & Close" at bounding box center [910, 519] width 101 height 31
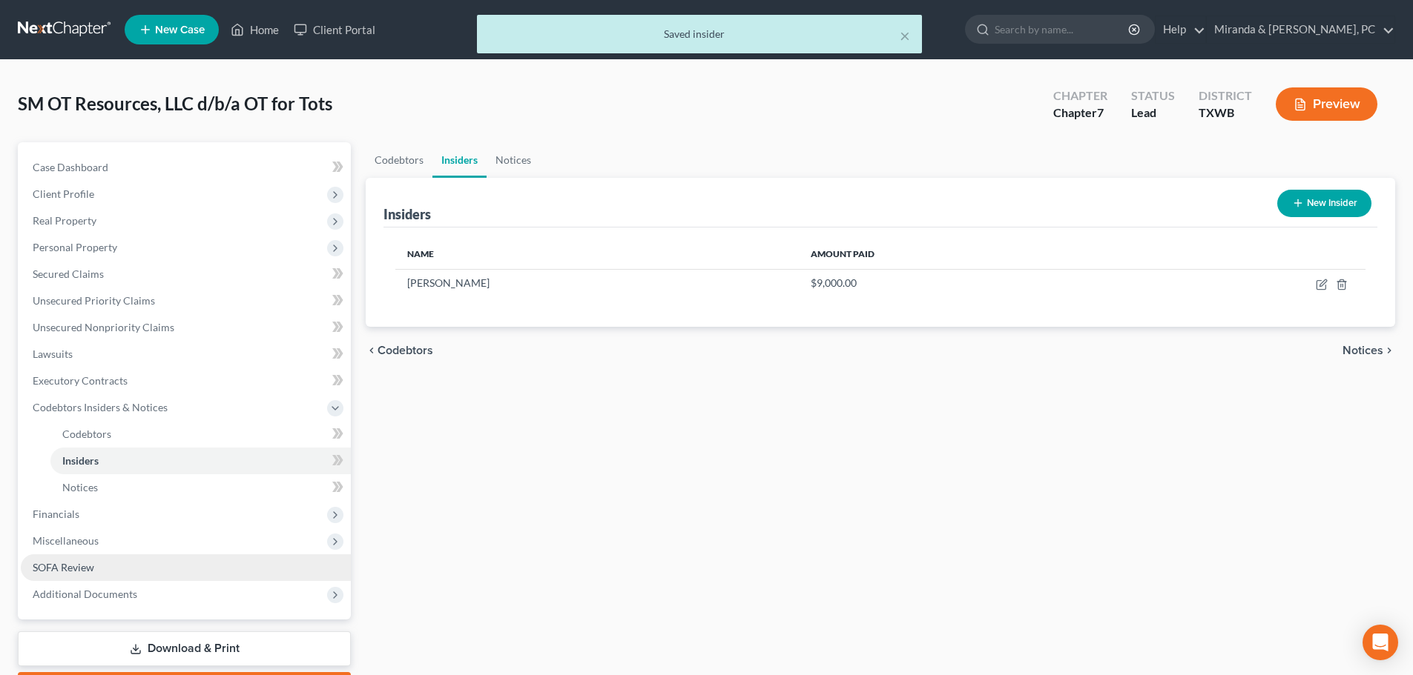
click at [89, 566] on span "SOFA Review" at bounding box center [64, 567] width 62 height 13
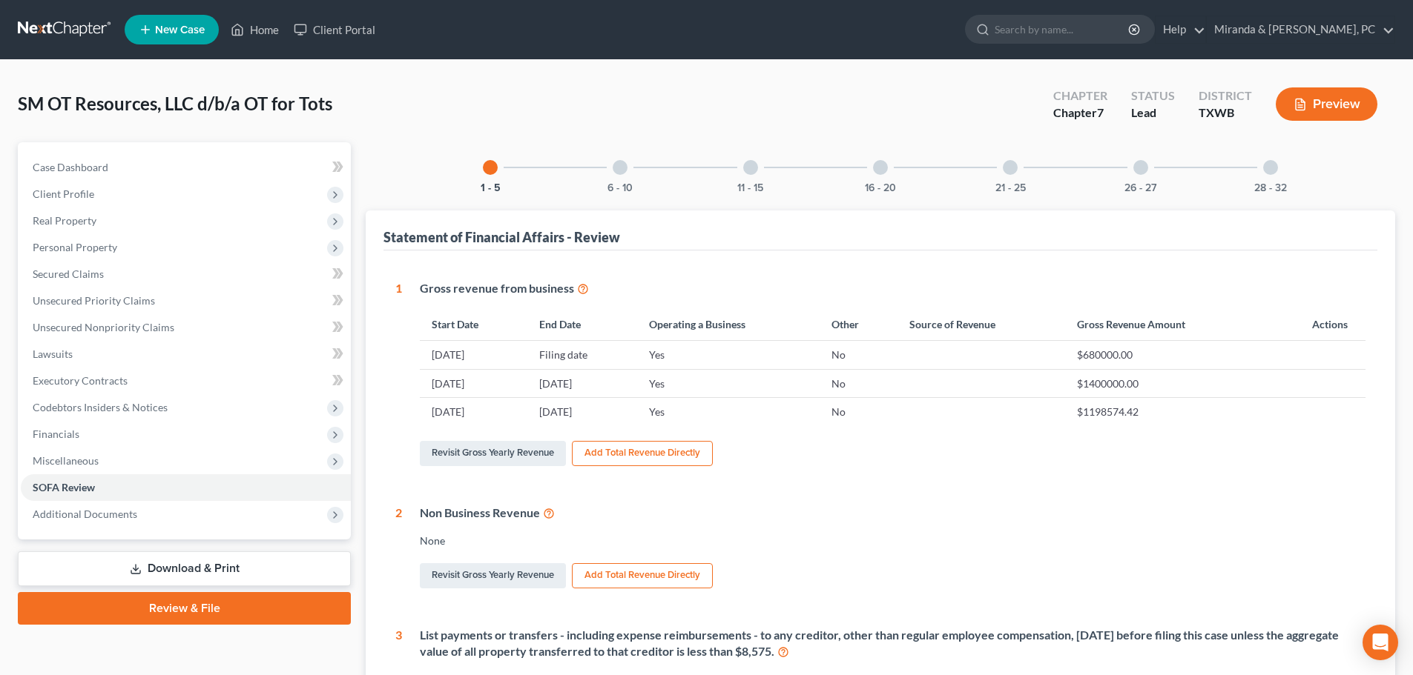
click at [1269, 167] on div at bounding box center [1270, 167] width 15 height 15
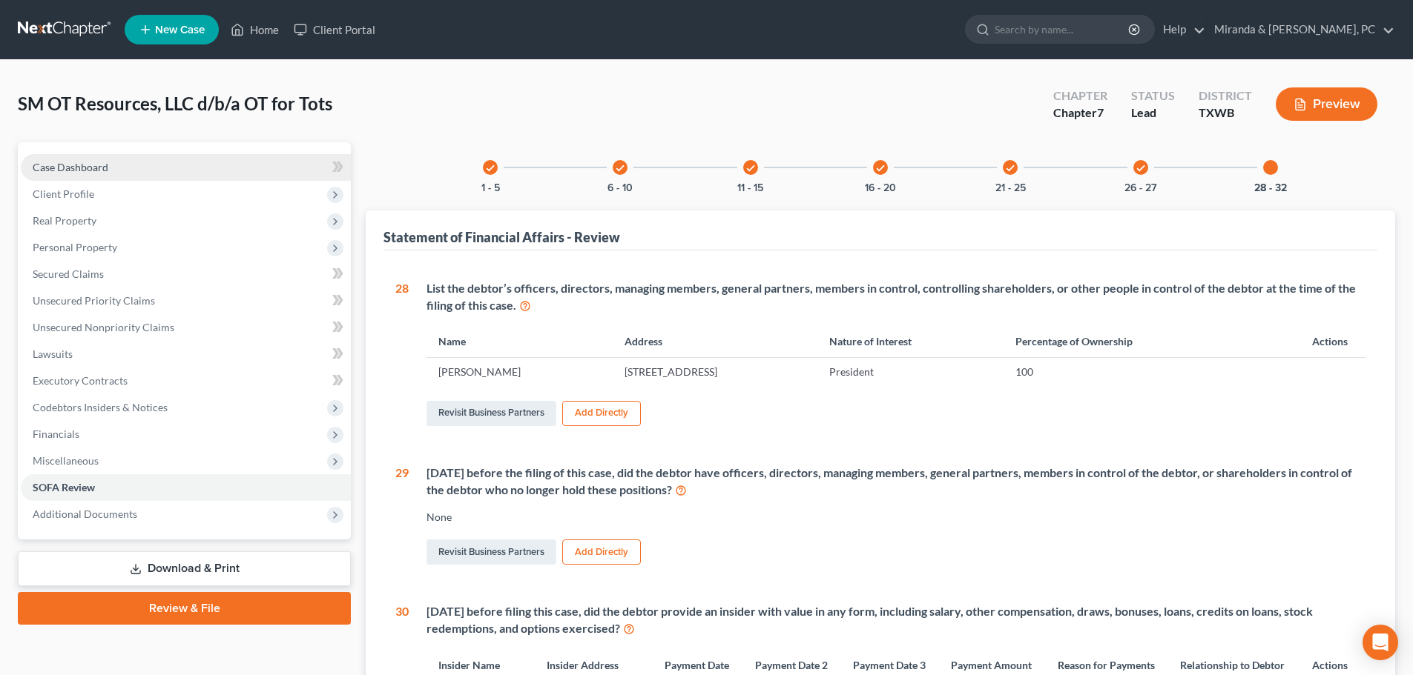
click at [65, 157] on link "Case Dashboard" at bounding box center [186, 167] width 330 height 27
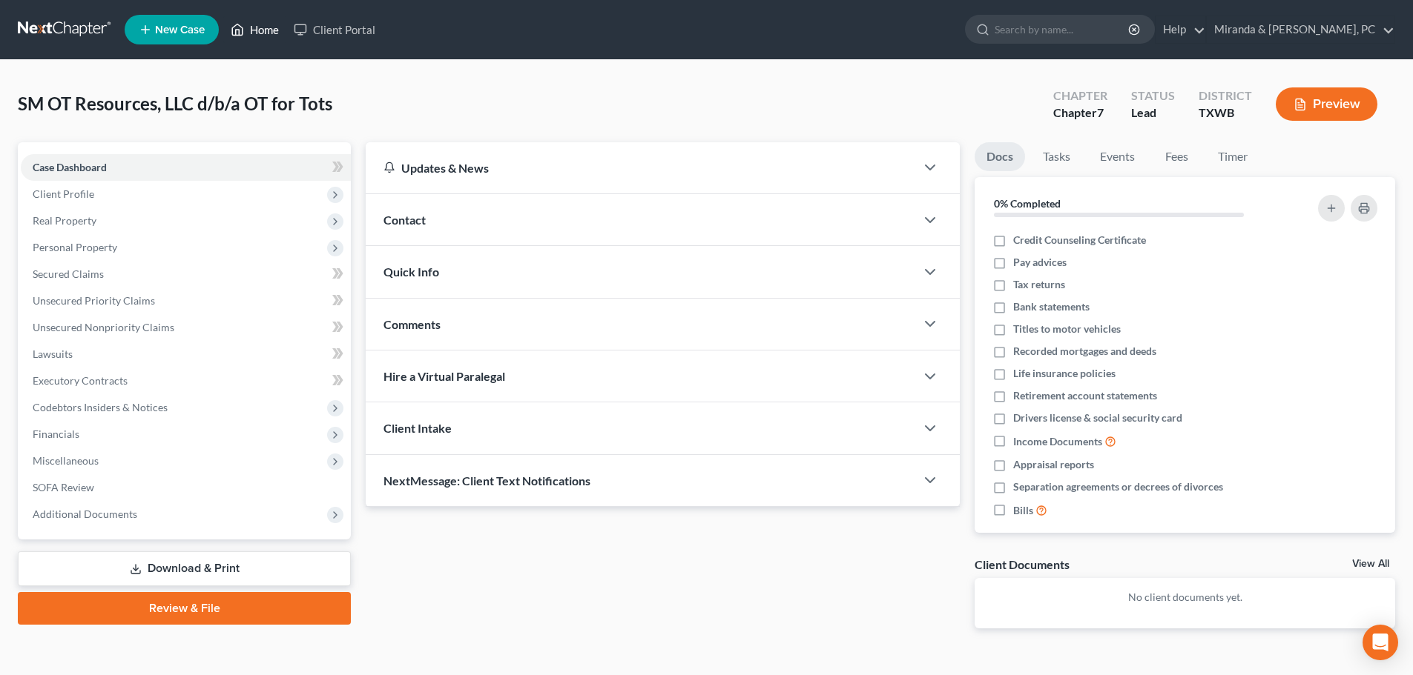
click at [265, 31] on link "Home" at bounding box center [254, 29] width 63 height 27
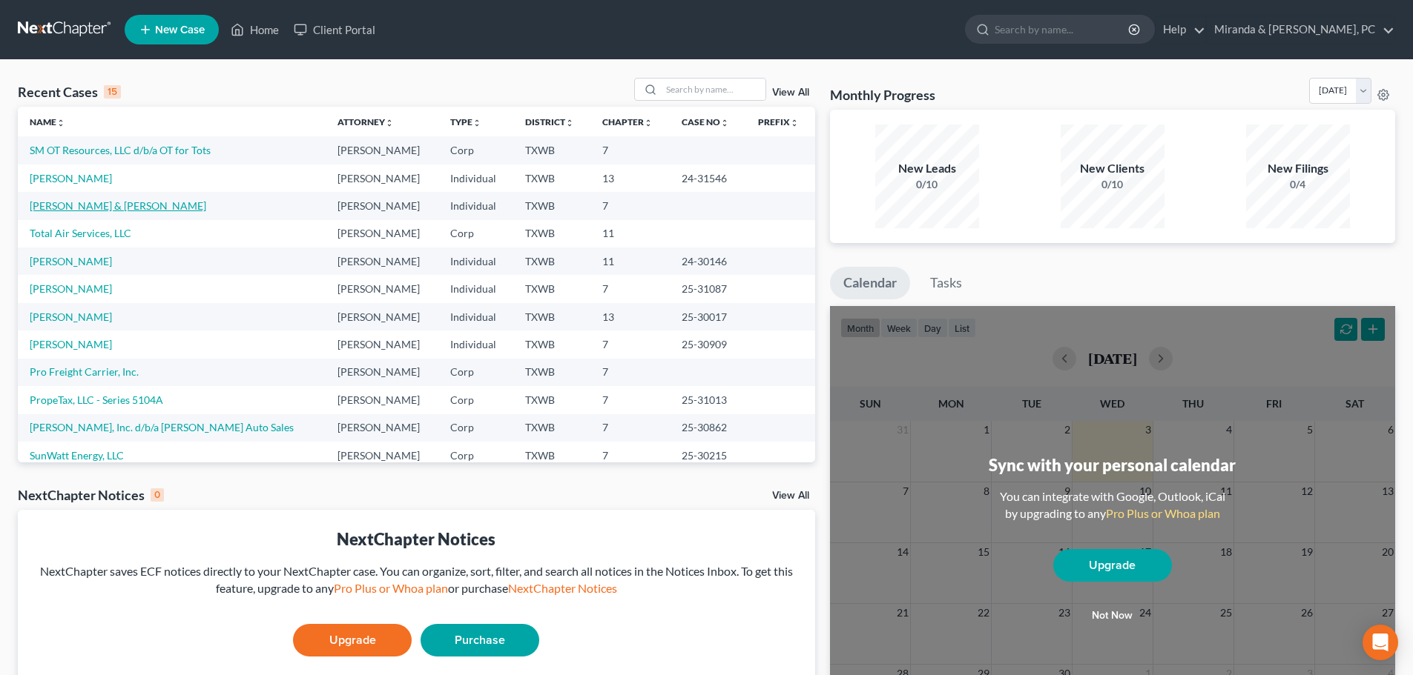
click at [115, 208] on link "[PERSON_NAME] & [PERSON_NAME]" at bounding box center [118, 205] width 176 height 13
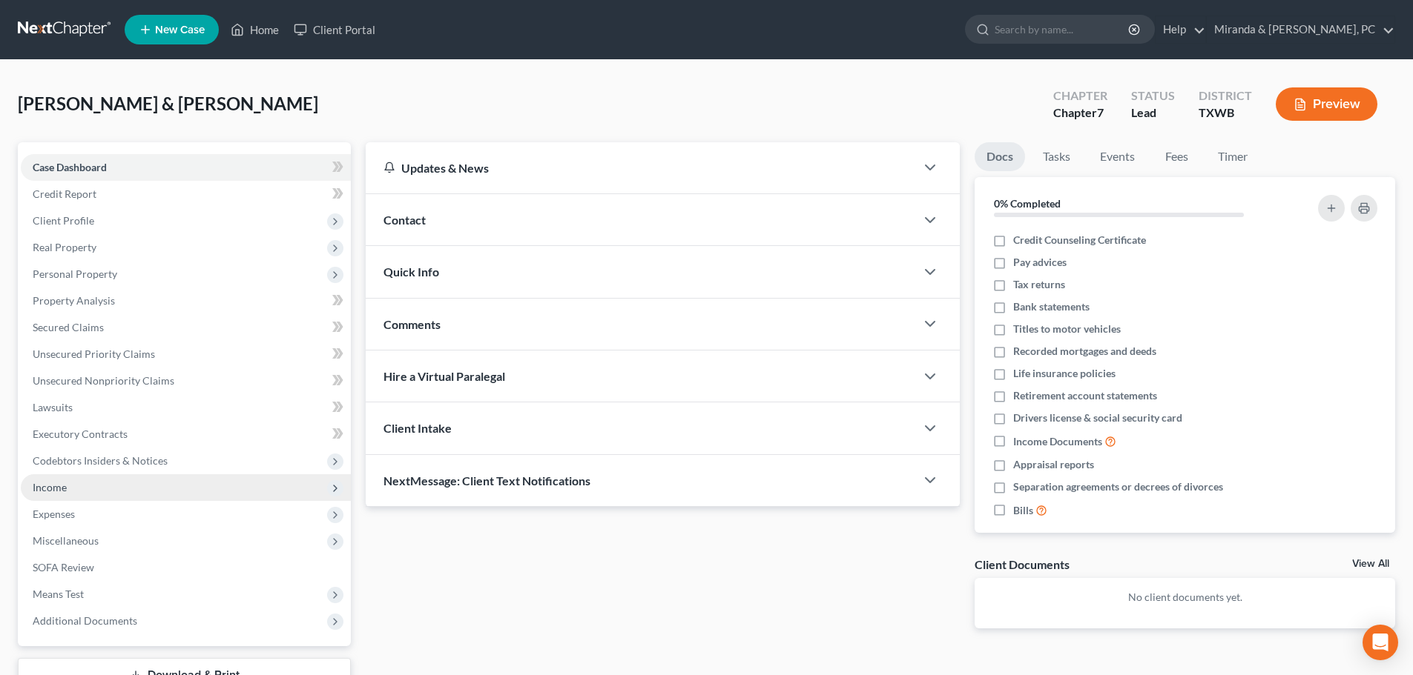
click at [64, 495] on span "Income" at bounding box center [186, 488] width 330 height 27
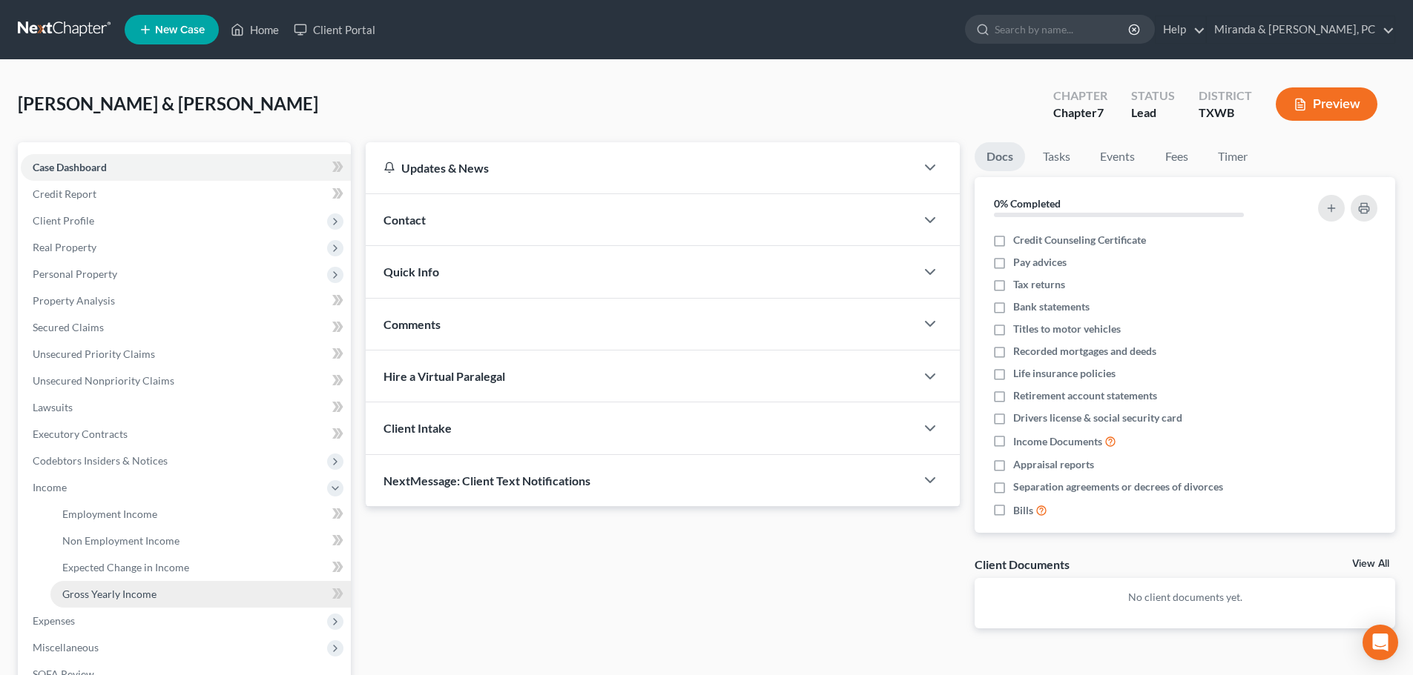
click at [119, 592] on span "Gross Yearly Income" at bounding box center [109, 594] width 94 height 13
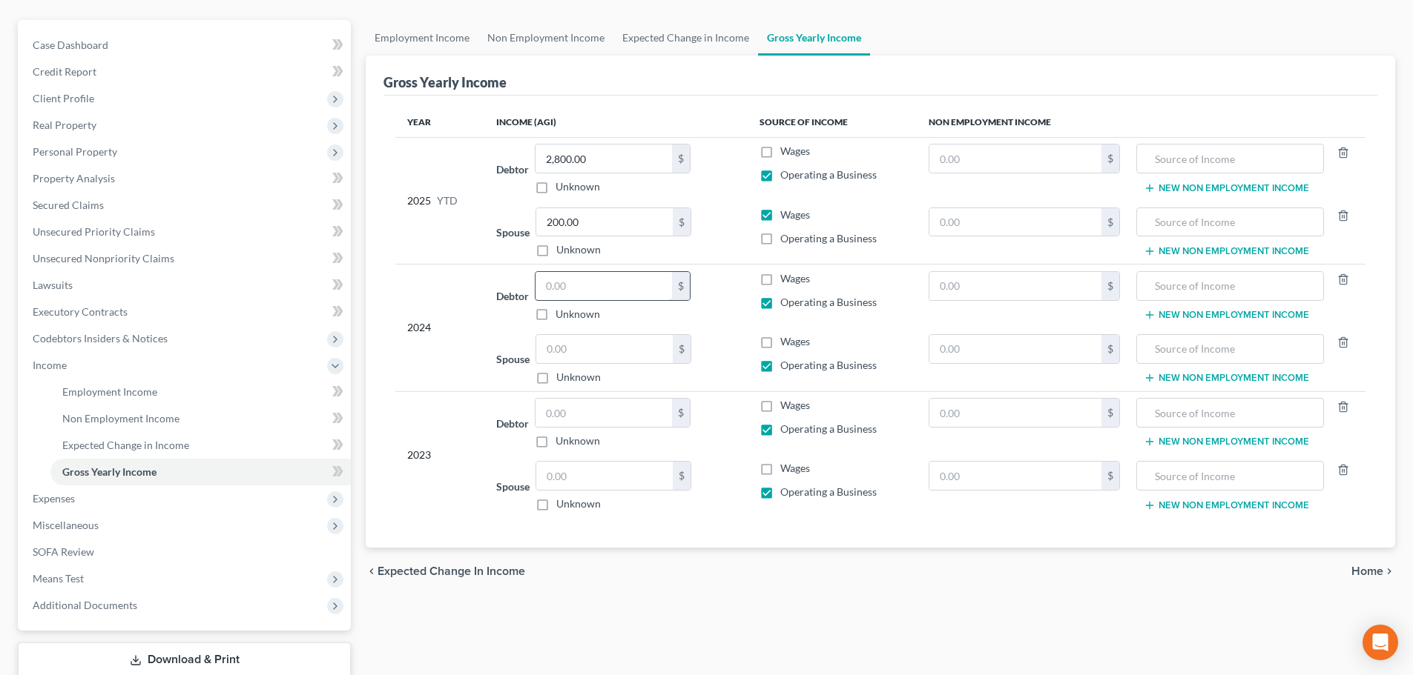
scroll to position [148, 0]
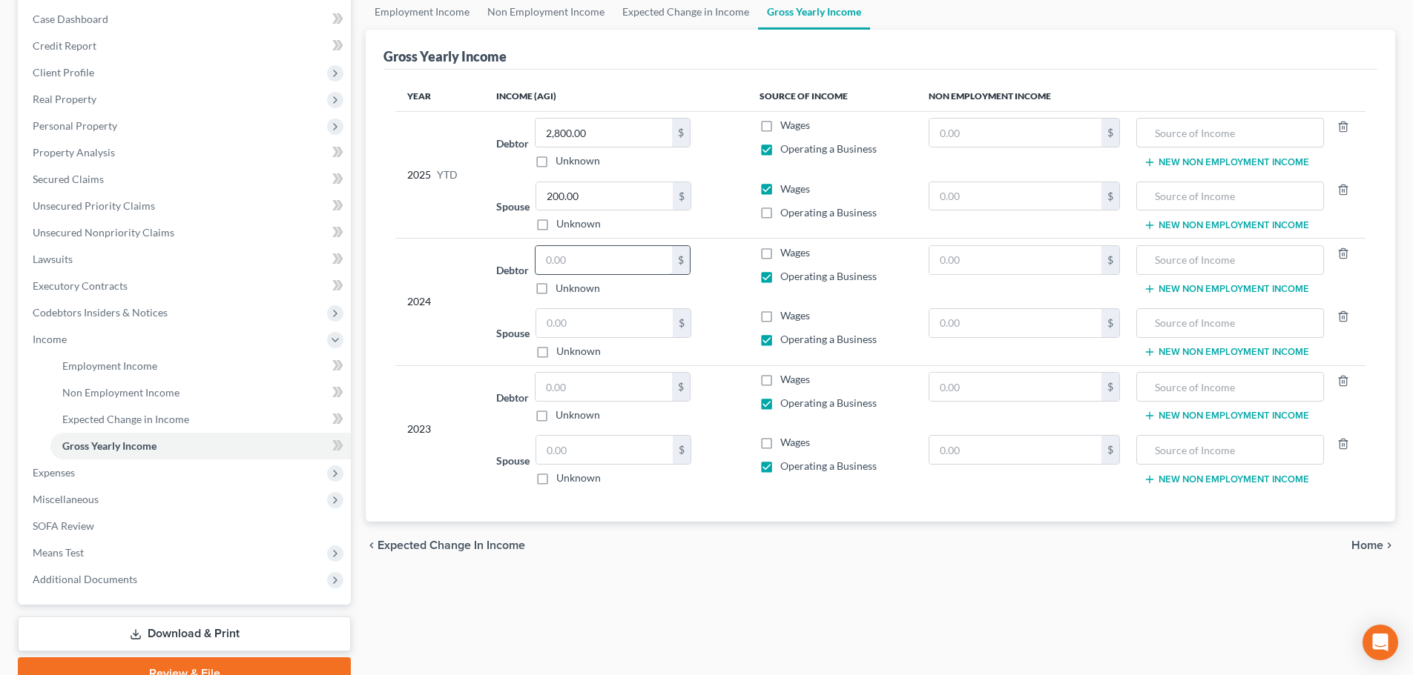
click at [589, 266] on input "text" at bounding box center [603, 260] width 136 height 28
click at [616, 267] on input "text" at bounding box center [603, 260] width 136 height 28
type input "168,600"
click at [443, 260] on div "2024" at bounding box center [439, 301] width 65 height 113
click at [615, 323] on input "text" at bounding box center [604, 323] width 136 height 28
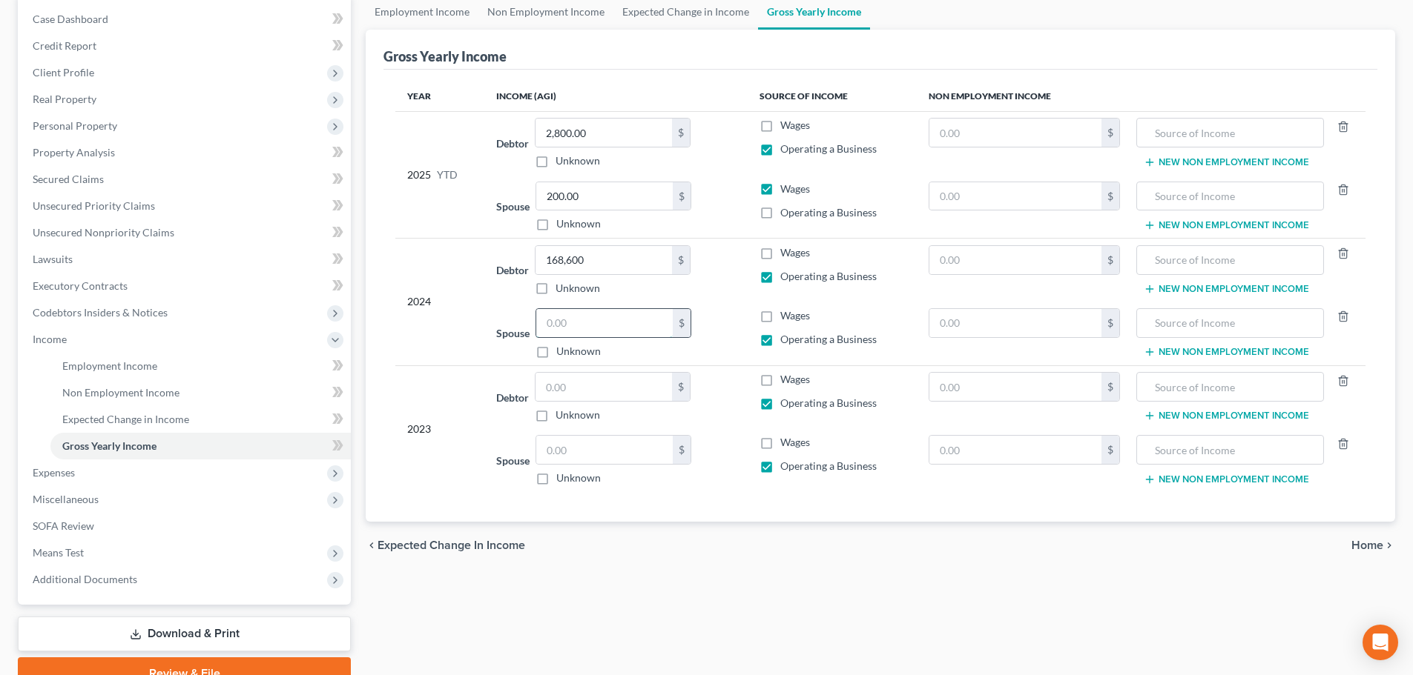
click at [591, 333] on input "text" at bounding box center [604, 323] width 136 height 28
type input "8,300"
click at [848, 566] on div "chevron_left Expected Change in Income Home chevron_right" at bounding box center [880, 545] width 1029 height 47
type input "15,829"
click at [780, 317] on label "Wages" at bounding box center [795, 315] width 30 height 15
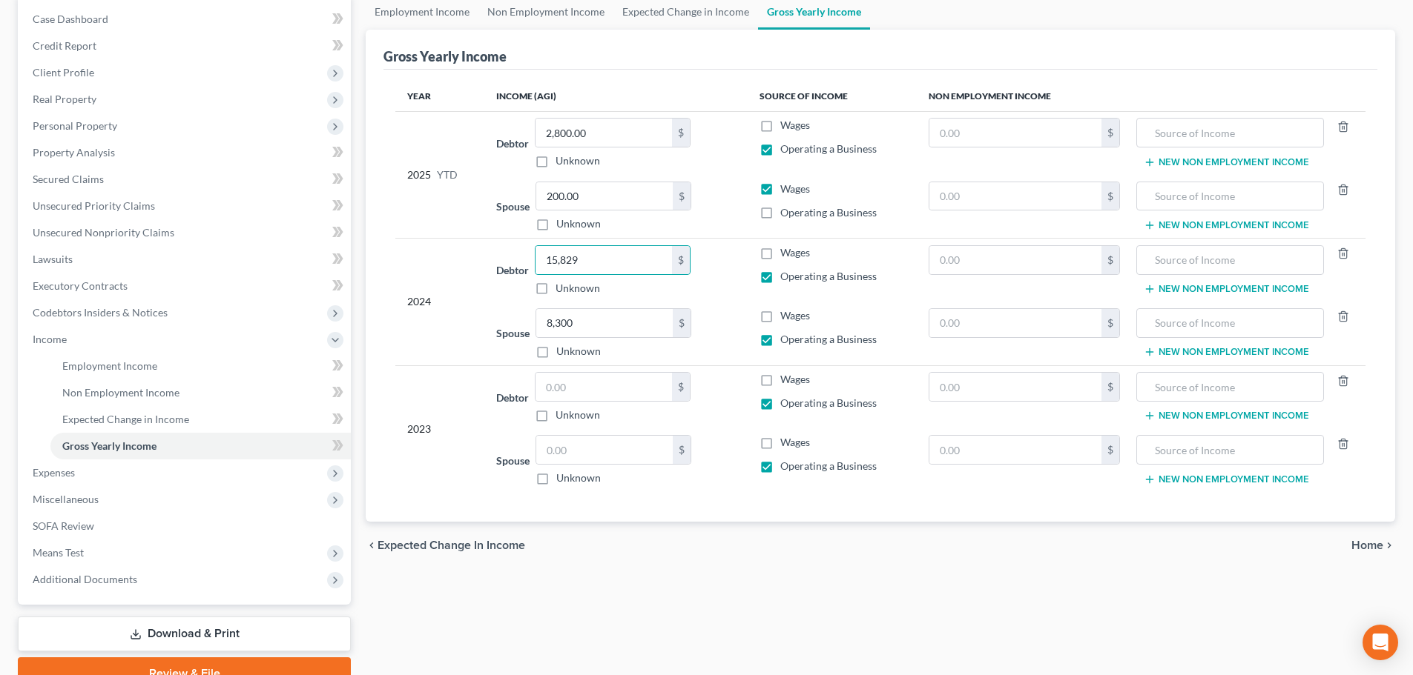
click at [786, 317] on input "Wages" at bounding box center [791, 313] width 10 height 10
checkbox input "true"
click at [780, 343] on label "Operating a Business" at bounding box center [828, 339] width 96 height 15
click at [786, 342] on input "Operating a Business" at bounding box center [791, 337] width 10 height 10
checkbox input "false"
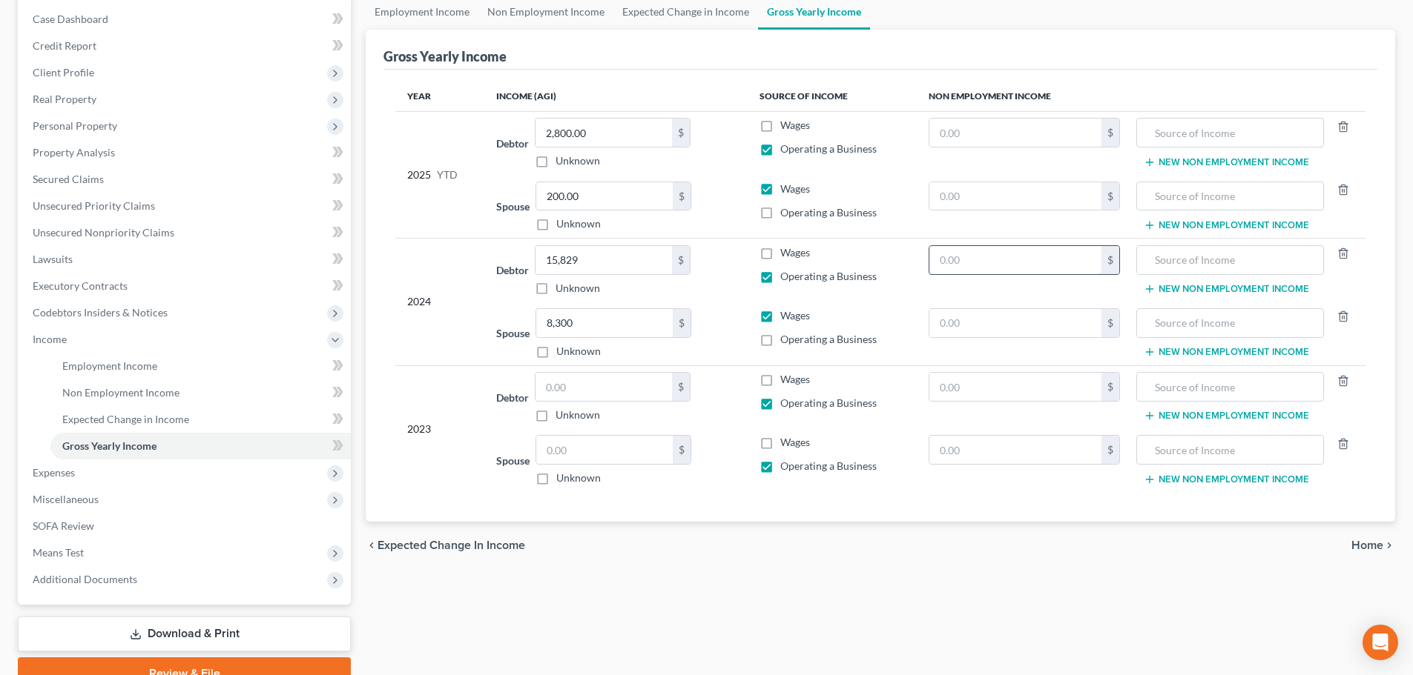
click at [979, 261] on input "text" at bounding box center [1015, 260] width 173 height 28
type input "8,570"
click at [1186, 258] on input "text" at bounding box center [1229, 260] width 171 height 28
type input "Gambling"
click at [581, 396] on input "text" at bounding box center [603, 387] width 136 height 28
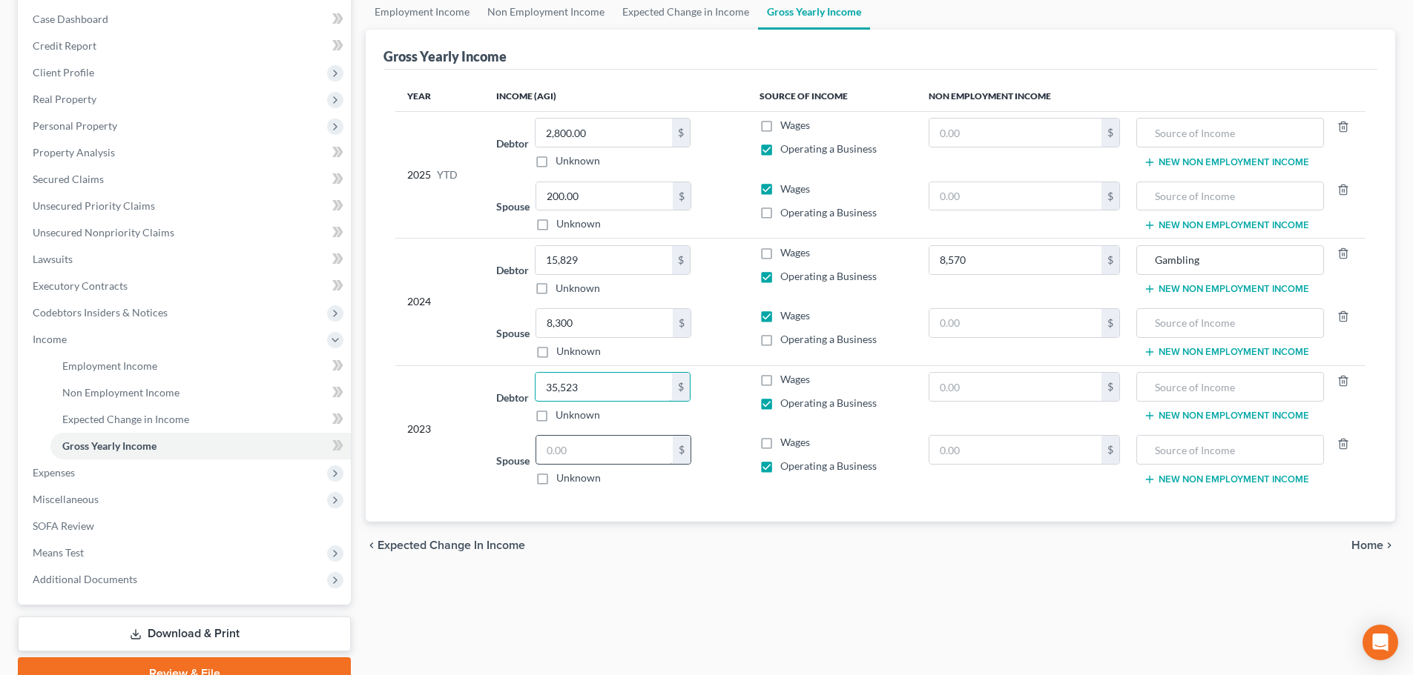
type input "35,523"
click at [564, 455] on input "text" at bounding box center [604, 450] width 136 height 28
type input "0"
click at [687, 566] on div "chevron_left Expected Change in Income Home chevron_right" at bounding box center [880, 545] width 1029 height 47
click at [960, 392] on input "text" at bounding box center [1015, 387] width 173 height 28
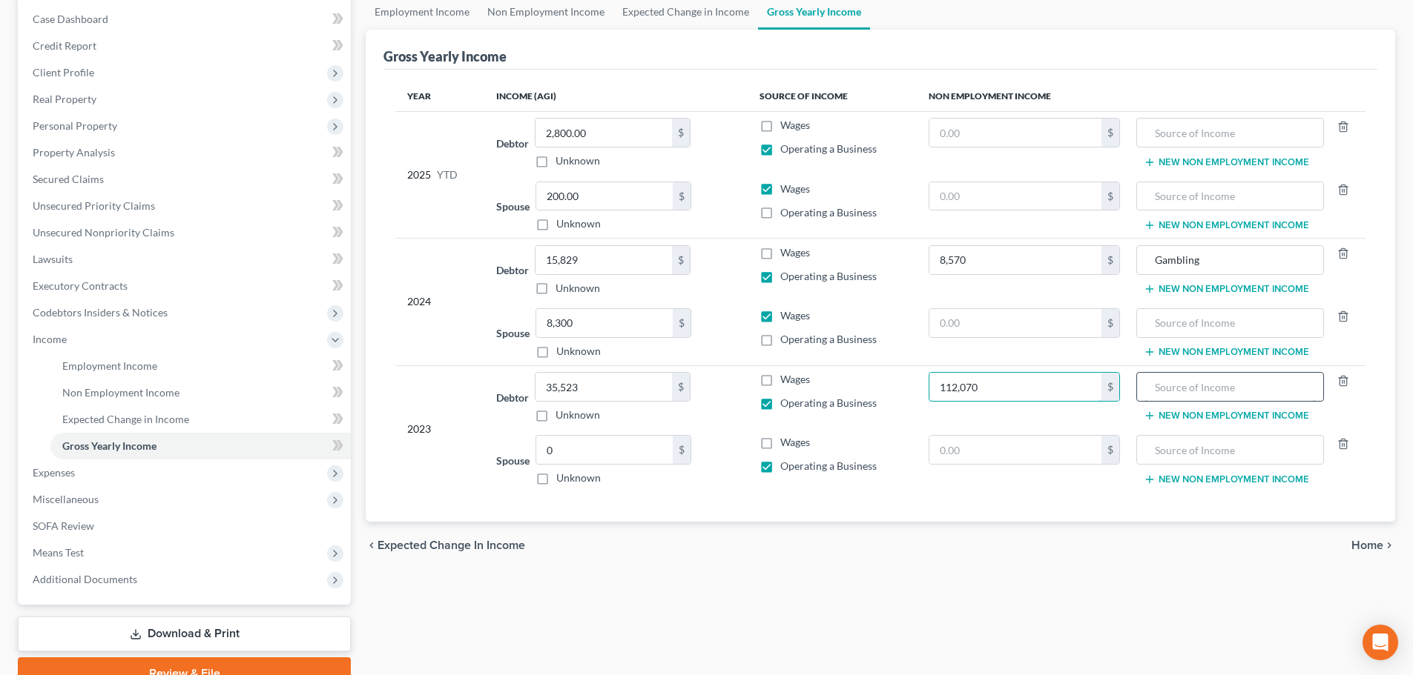
type input "112,070"
click at [1231, 398] on input "text" at bounding box center [1229, 387] width 171 height 28
type input "Gambling"
click at [913, 531] on div "chevron_left Expected Change in Income Home chevron_right" at bounding box center [880, 545] width 1029 height 47
click at [919, 588] on div "Employment Income Non Employment Income Expected Change in Income Gross Yearly …" at bounding box center [880, 342] width 1044 height 696
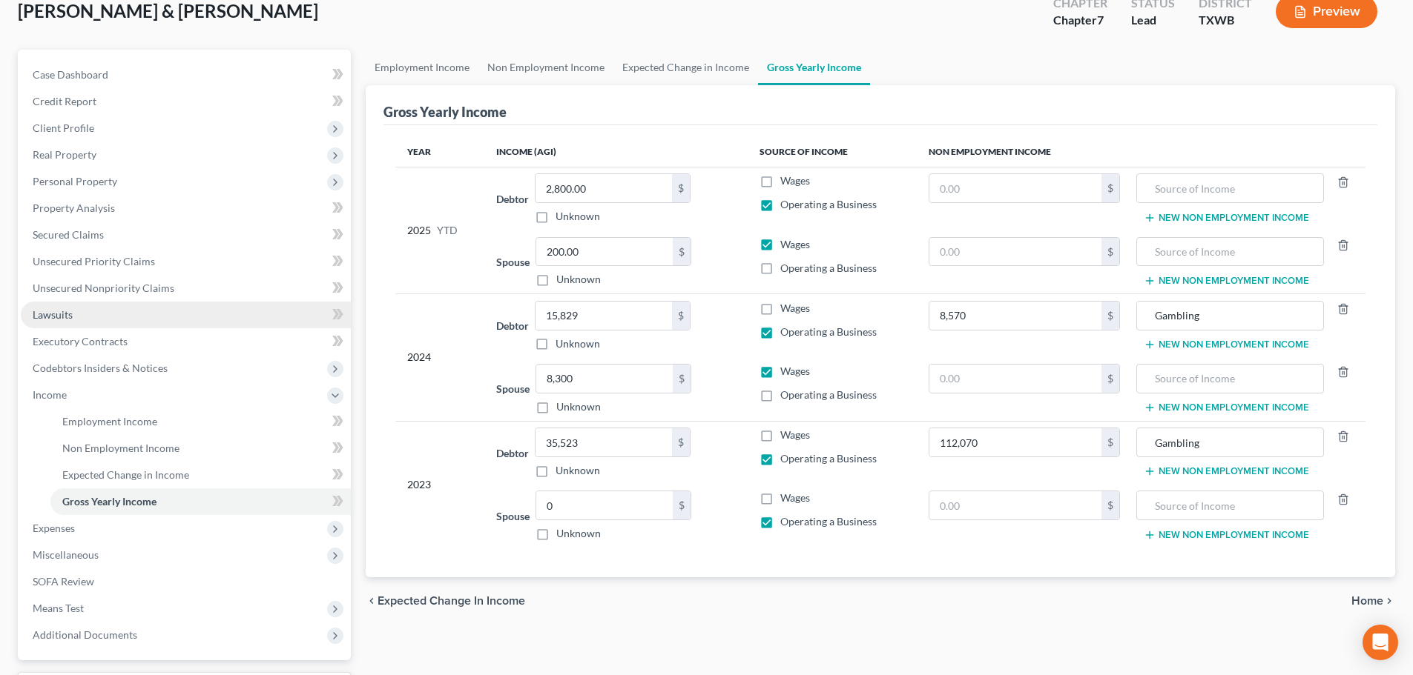
scroll to position [0, 0]
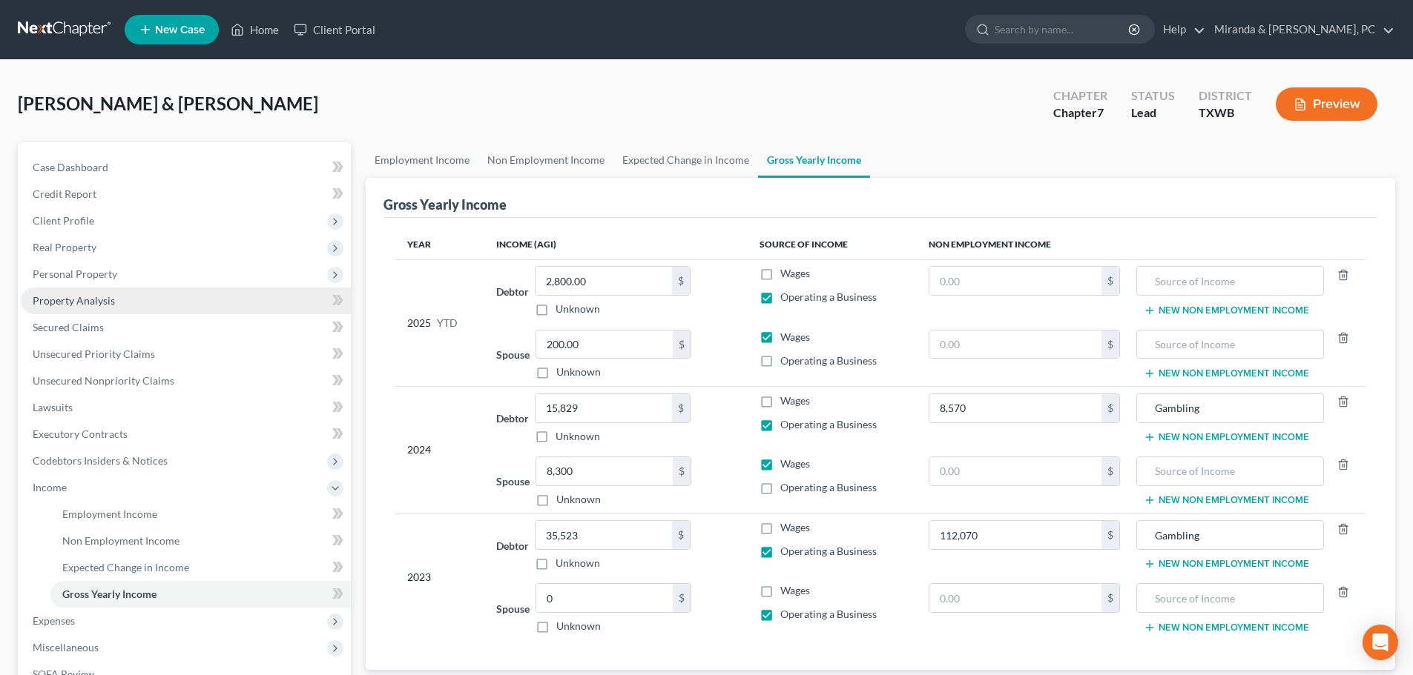
click at [107, 294] on span "Property Analysis" at bounding box center [74, 300] width 82 height 13
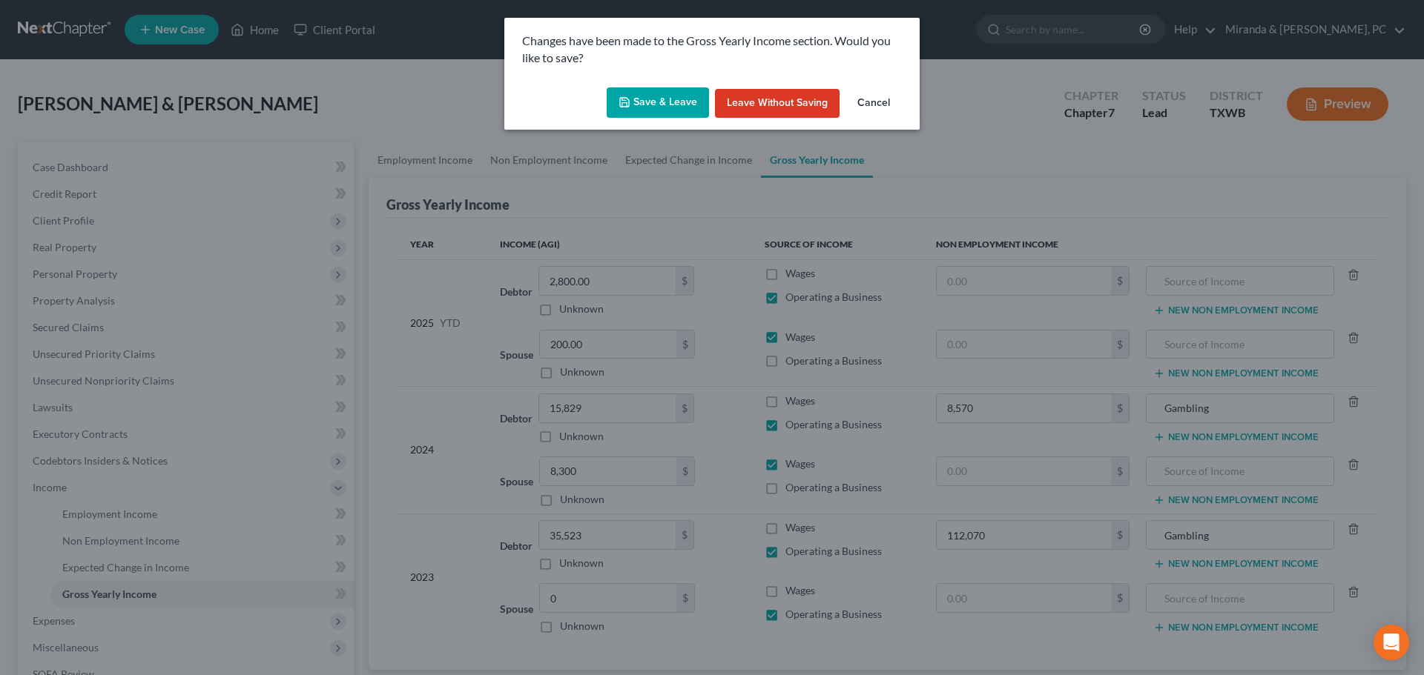
click at [678, 98] on button "Save & Leave" at bounding box center [658, 102] width 102 height 31
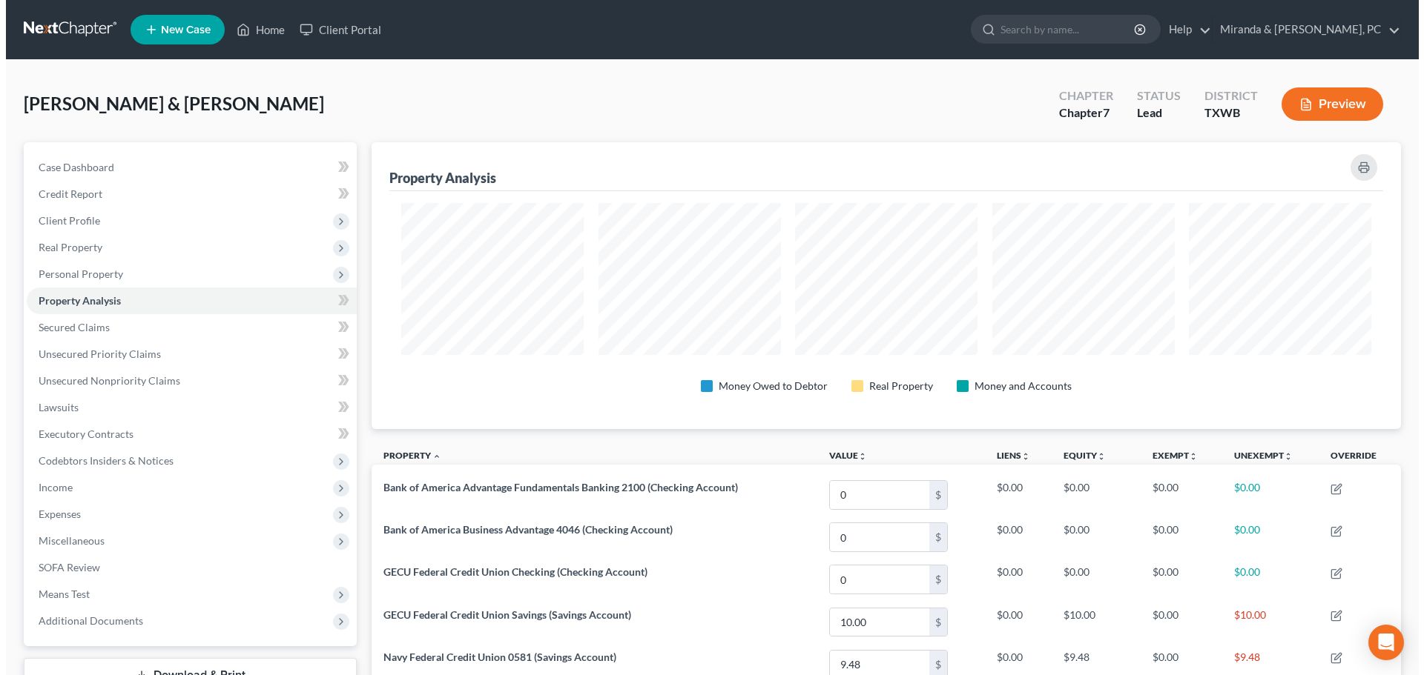
scroll to position [287, 1029]
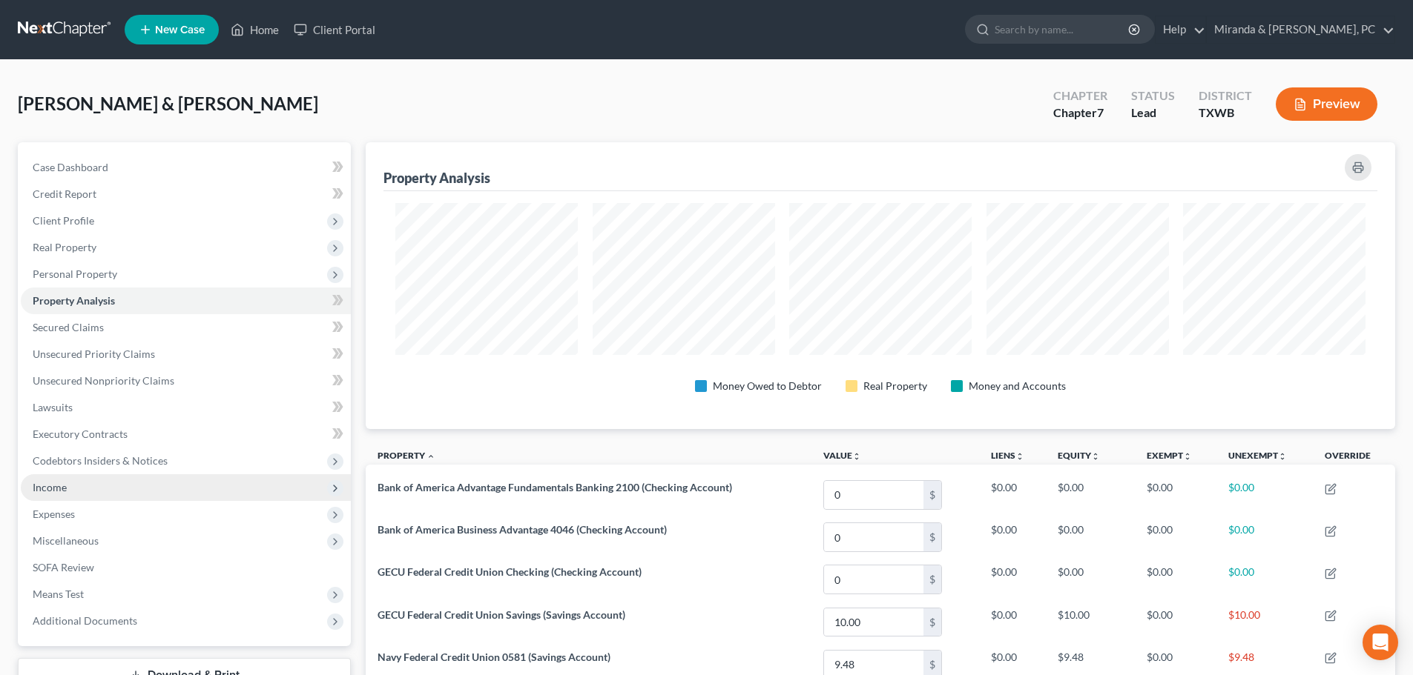
click at [67, 479] on span "Income" at bounding box center [186, 488] width 330 height 27
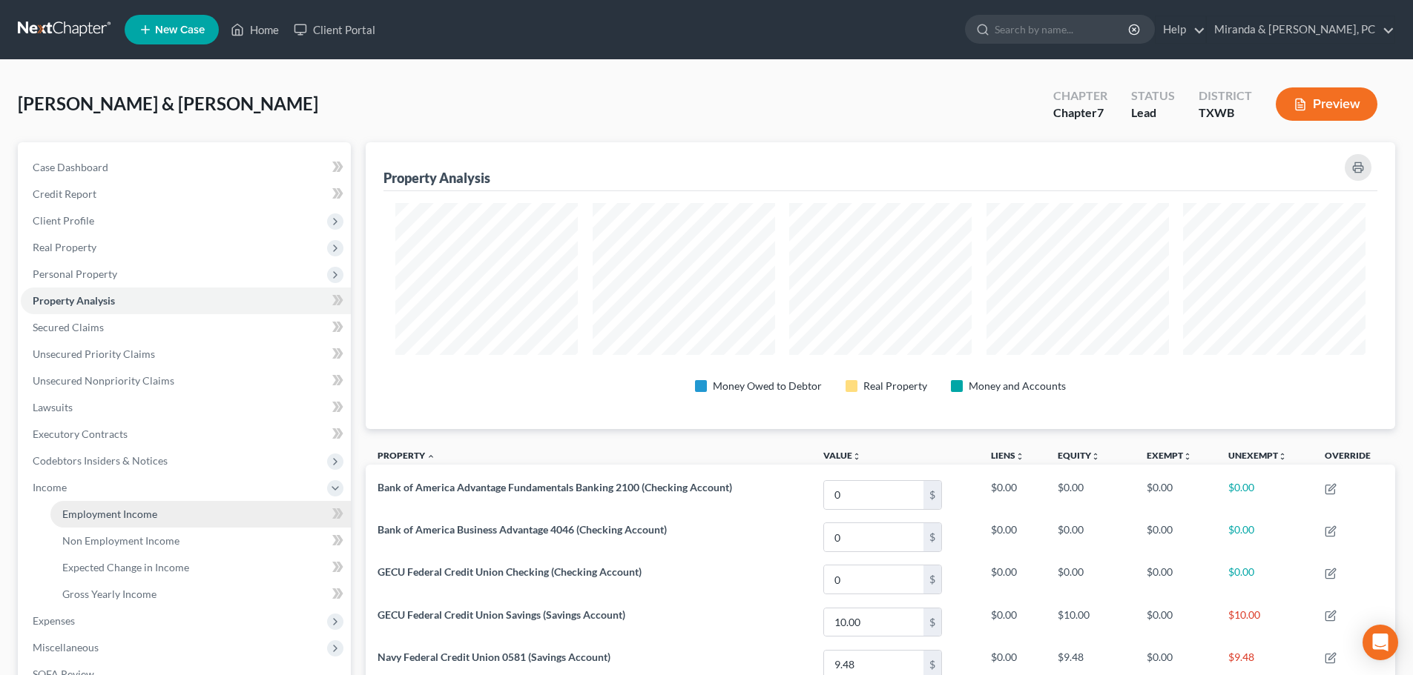
click at [133, 509] on span "Employment Income" at bounding box center [109, 514] width 95 height 13
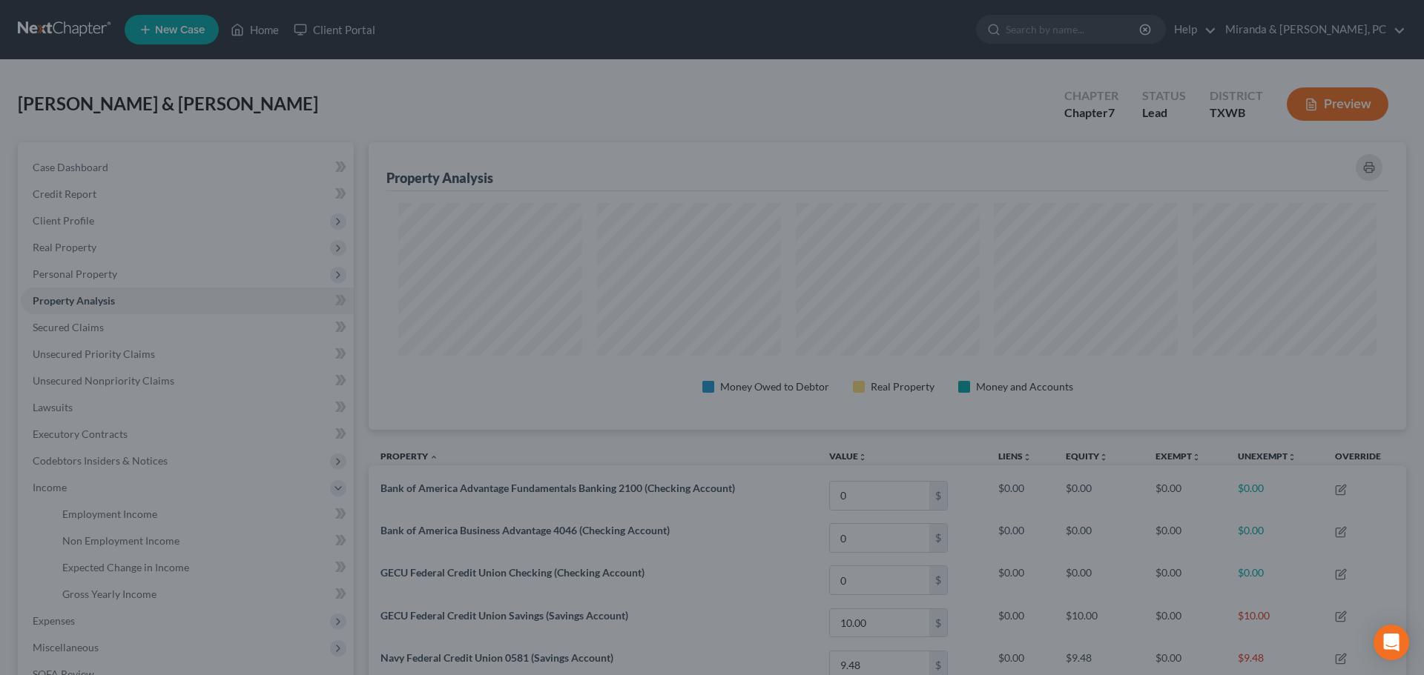
click at [608, 306] on div at bounding box center [712, 337] width 1424 height 675
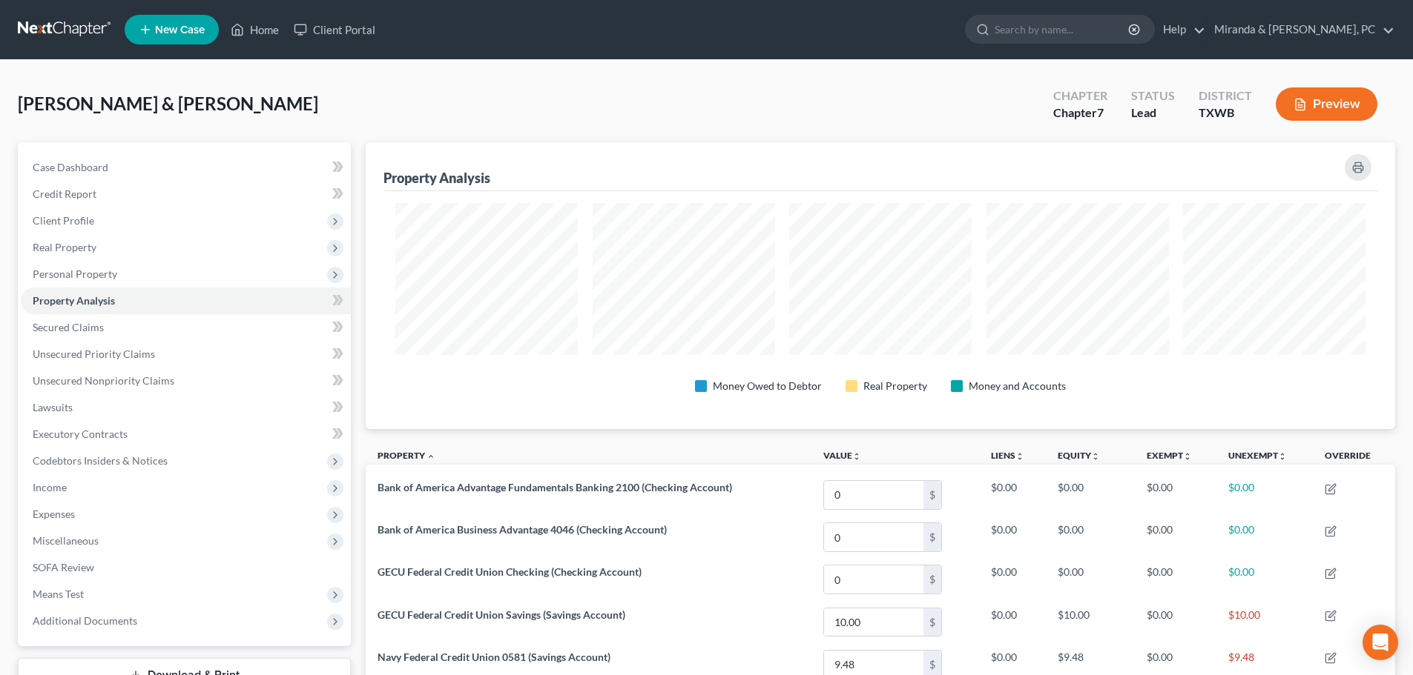
scroll to position [287, 1029]
click at [79, 495] on span "Income" at bounding box center [186, 488] width 330 height 27
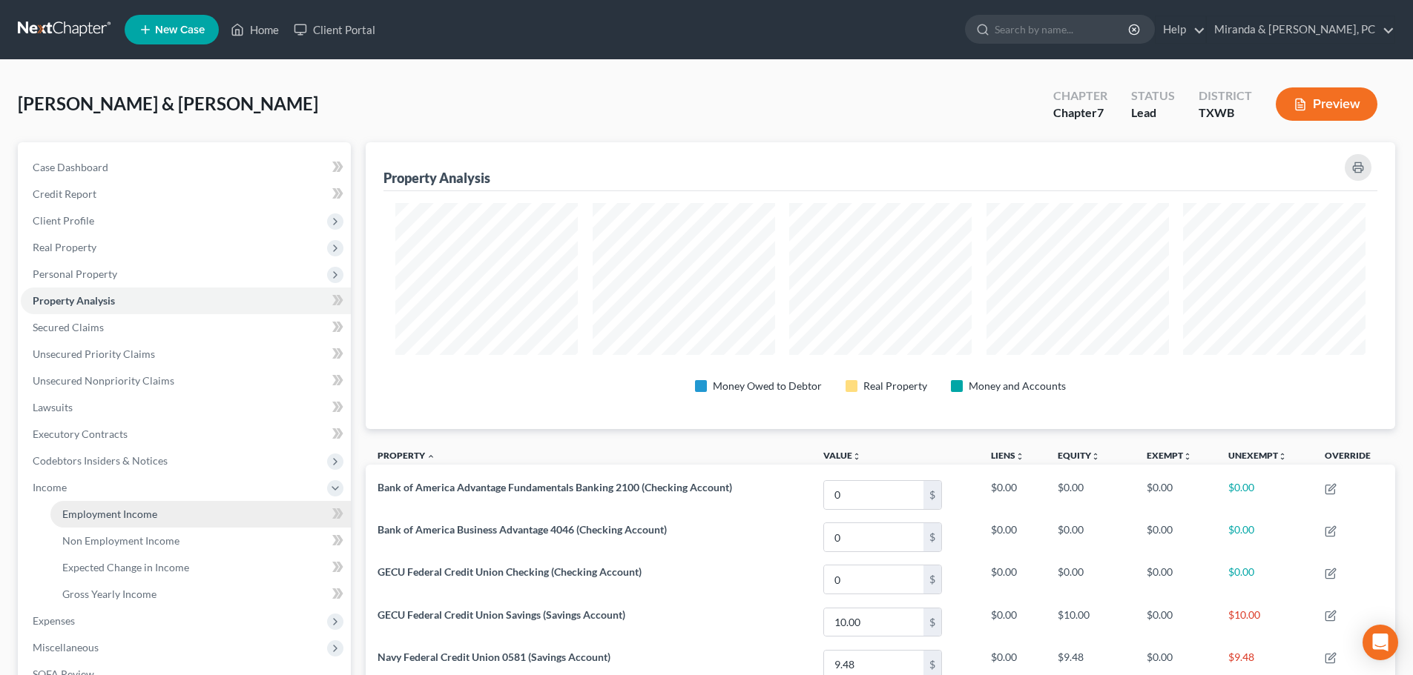
click at [95, 509] on span "Employment Income" at bounding box center [109, 514] width 95 height 13
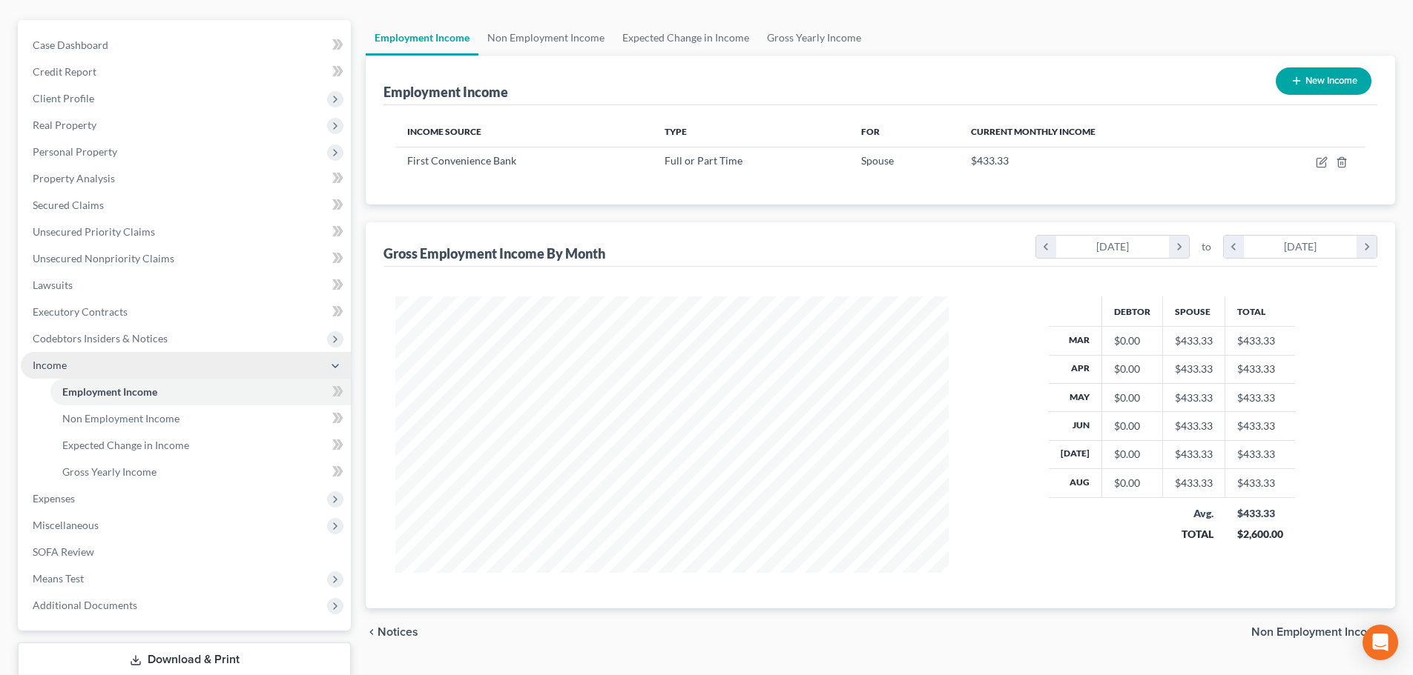
scroll to position [148, 0]
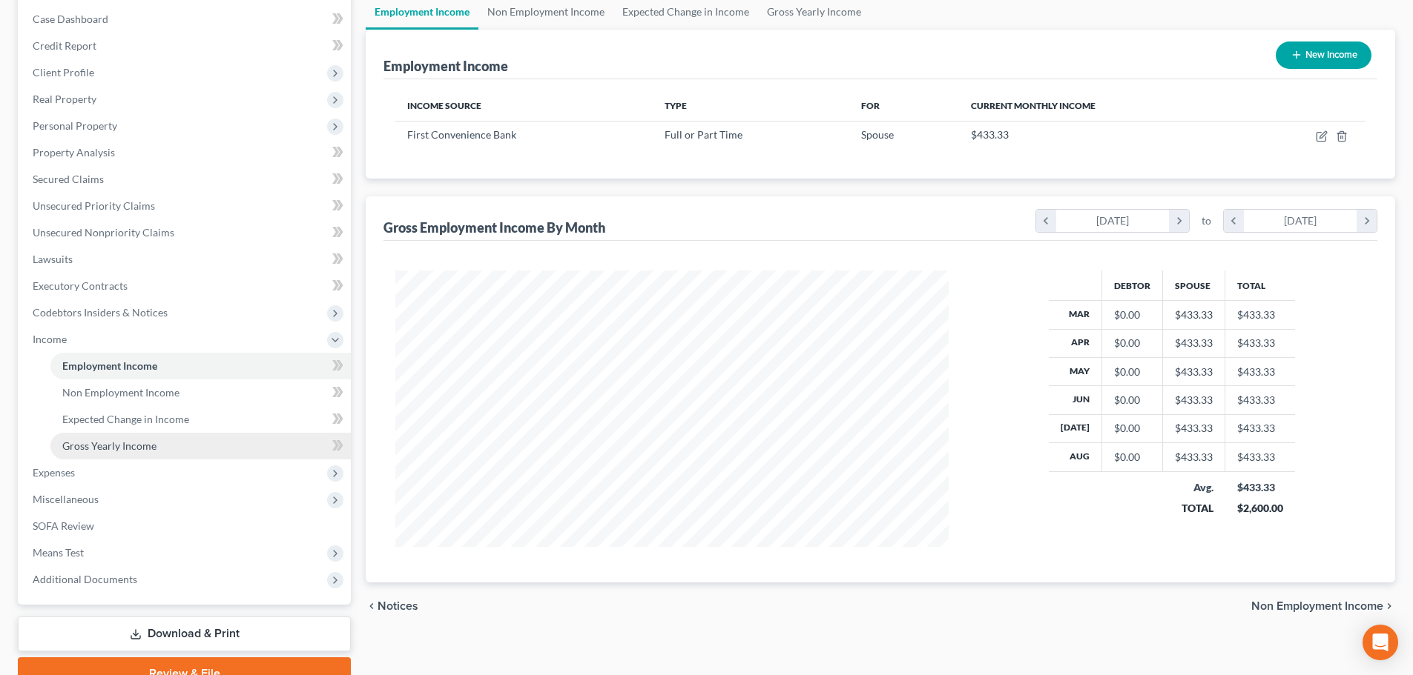
click at [131, 443] on span "Gross Yearly Income" at bounding box center [109, 446] width 94 height 13
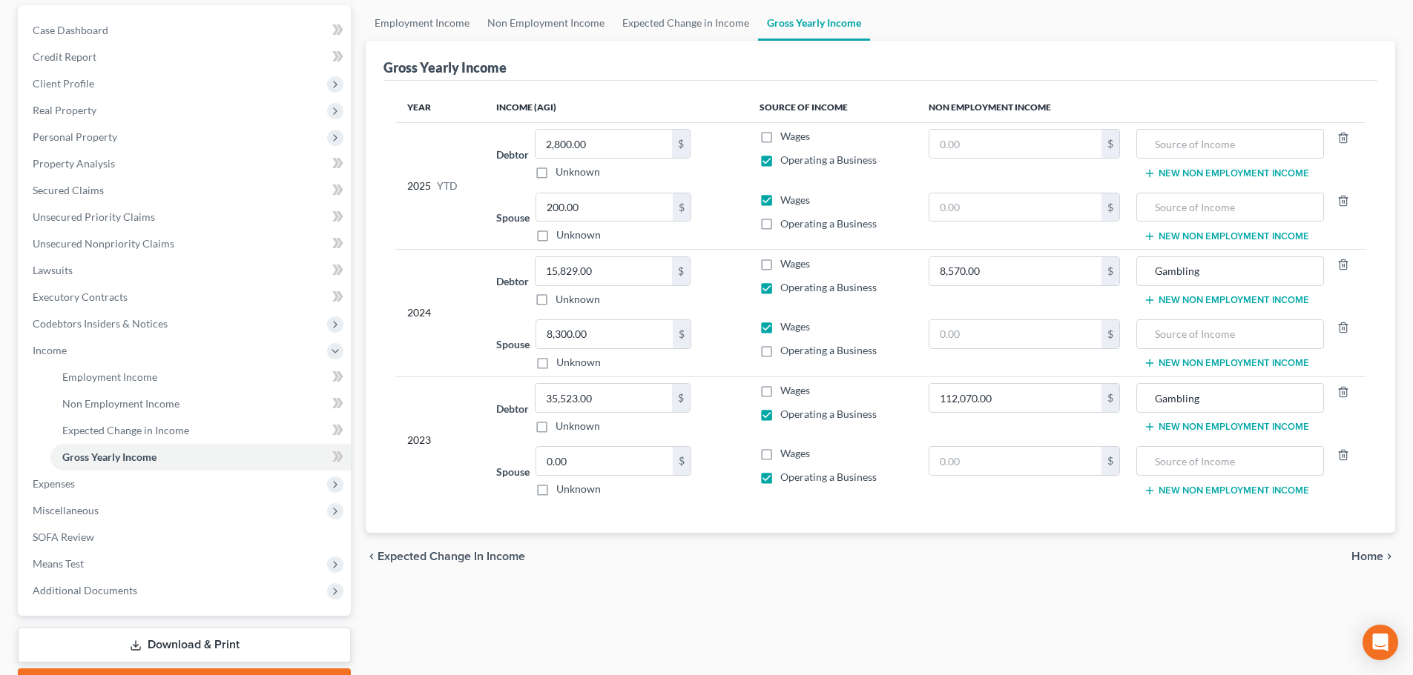
scroll to position [148, 0]
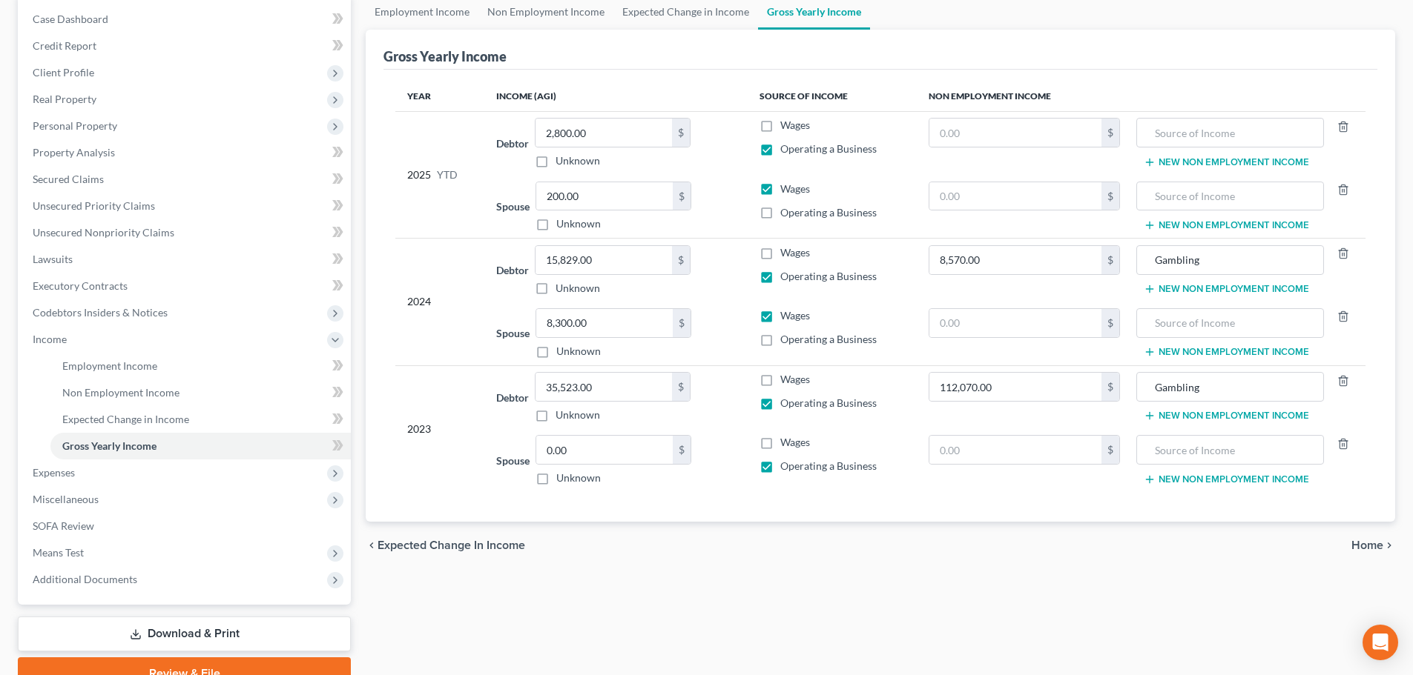
click at [780, 470] on label "Operating a Business" at bounding box center [828, 466] width 96 height 15
click at [786, 469] on input "Operating a Business" at bounding box center [791, 464] width 10 height 10
checkbox input "false"
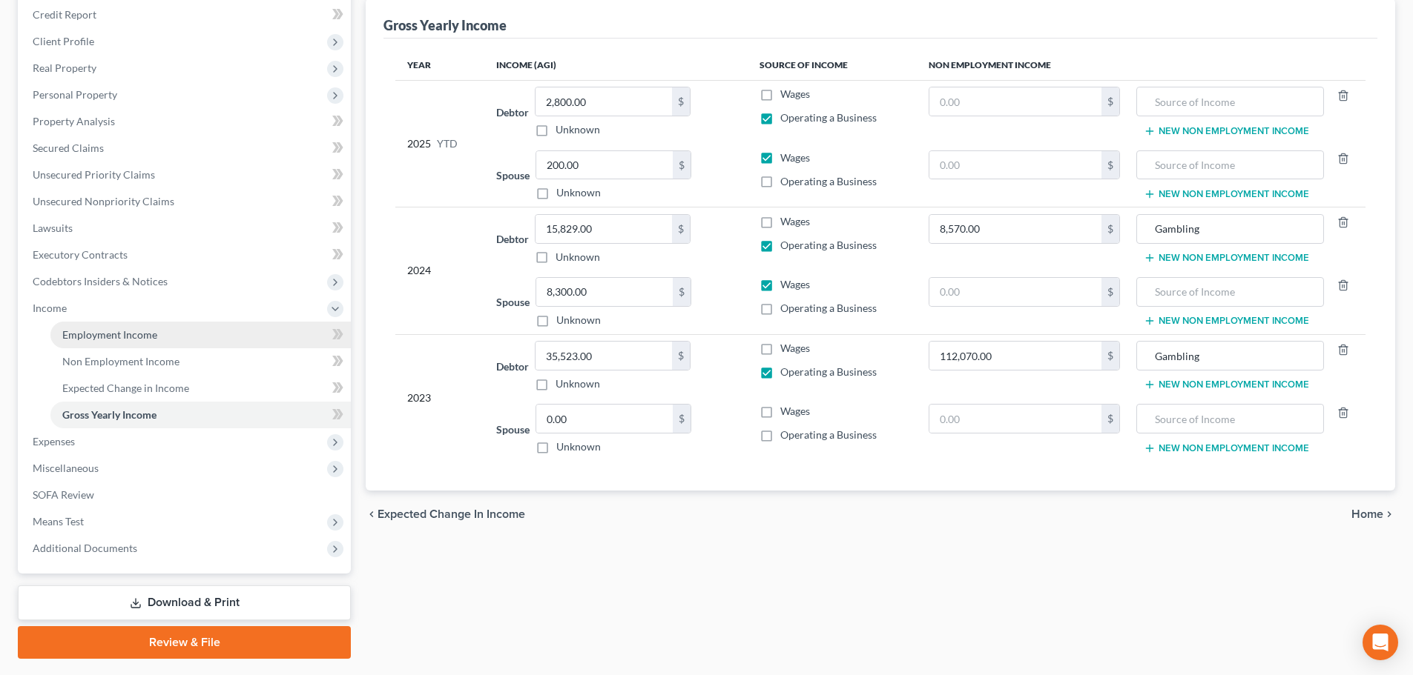
scroll to position [145, 0]
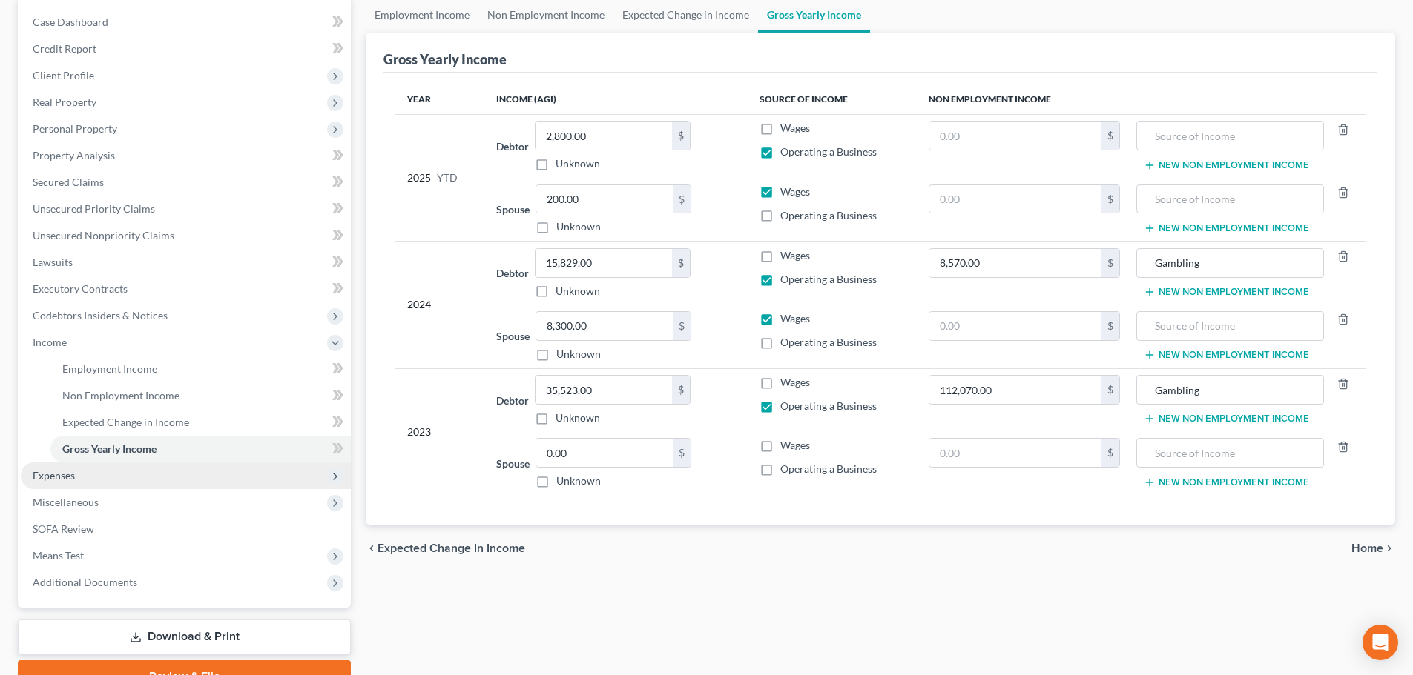
click at [93, 478] on span "Expenses" at bounding box center [186, 476] width 330 height 27
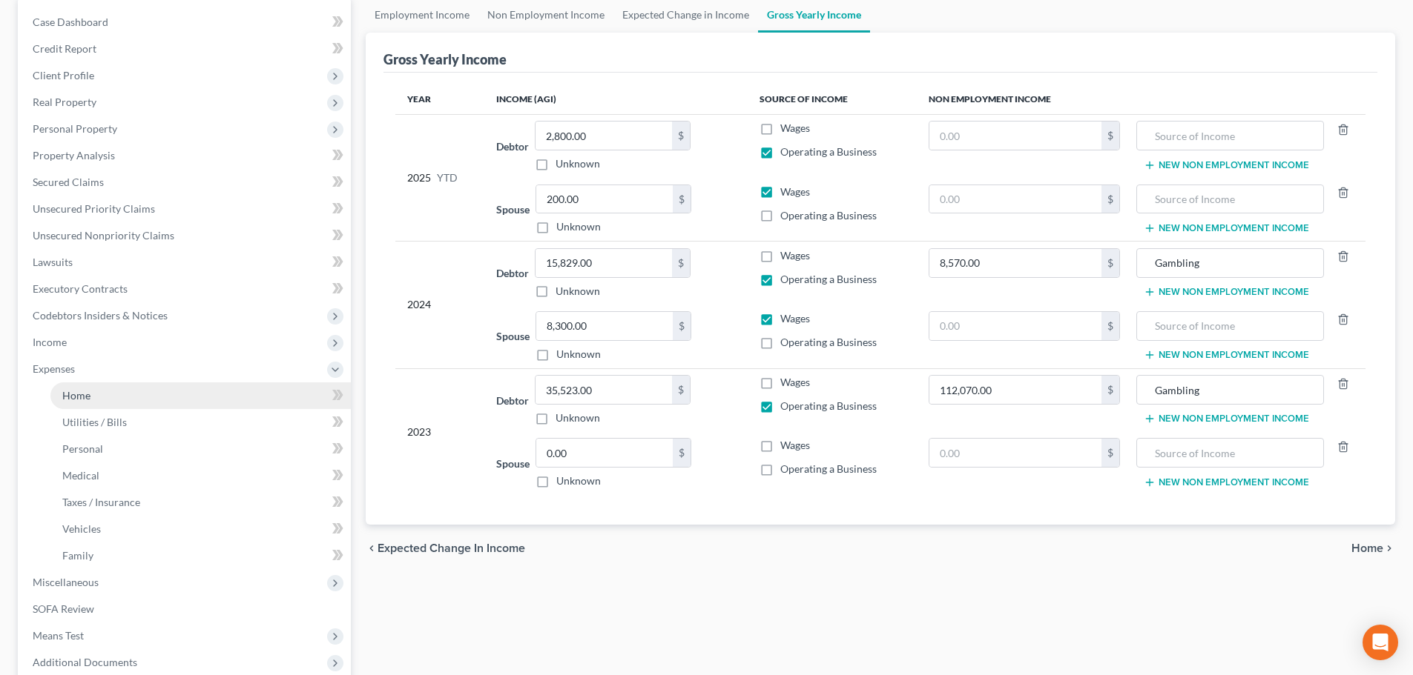
click at [115, 396] on link "Home" at bounding box center [200, 396] width 300 height 27
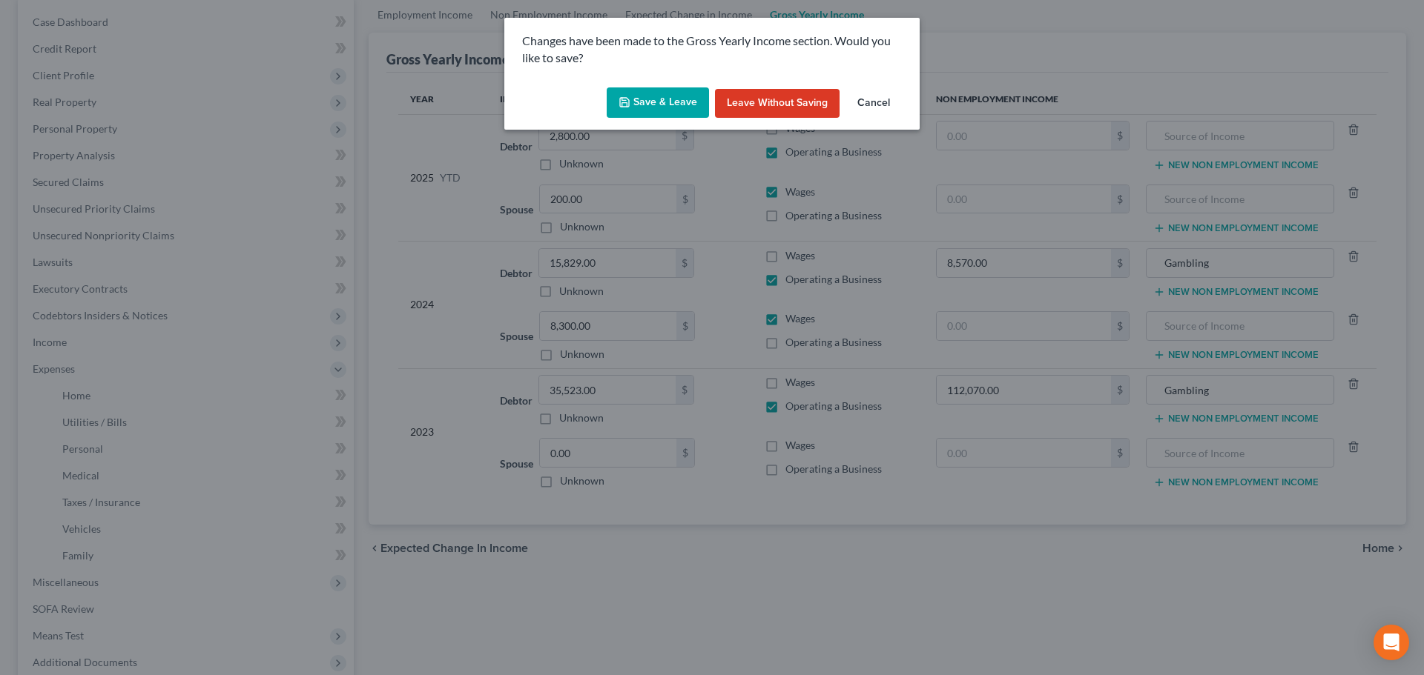
click at [675, 102] on button "Save & Leave" at bounding box center [658, 102] width 102 height 31
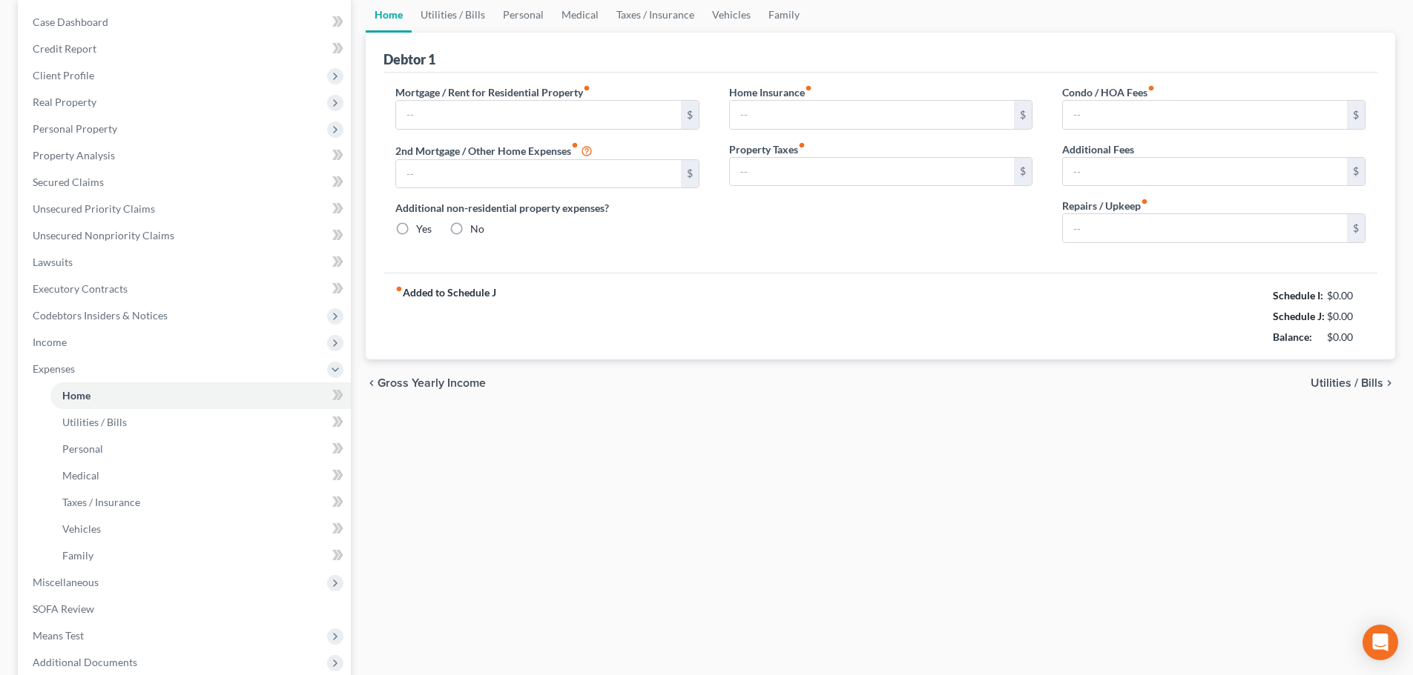
type input "0.00"
radio input "true"
type input "0.00"
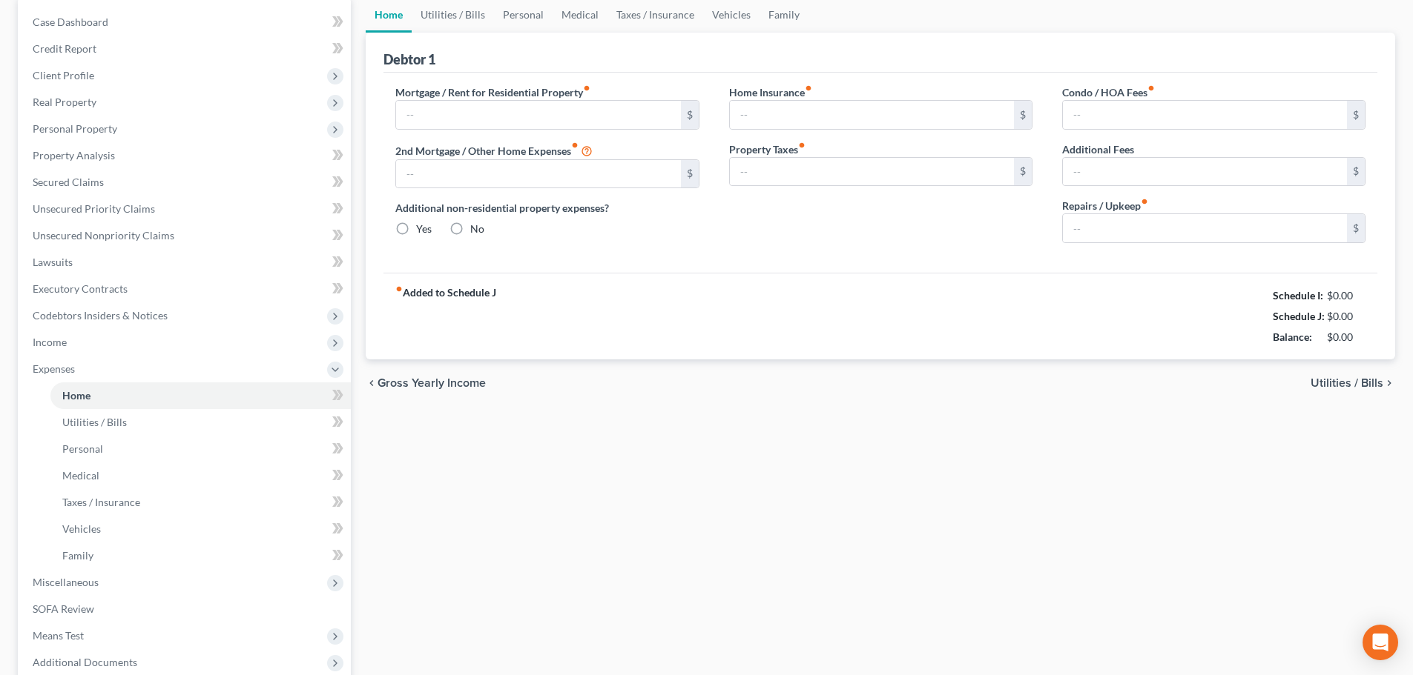
type input "0.00"
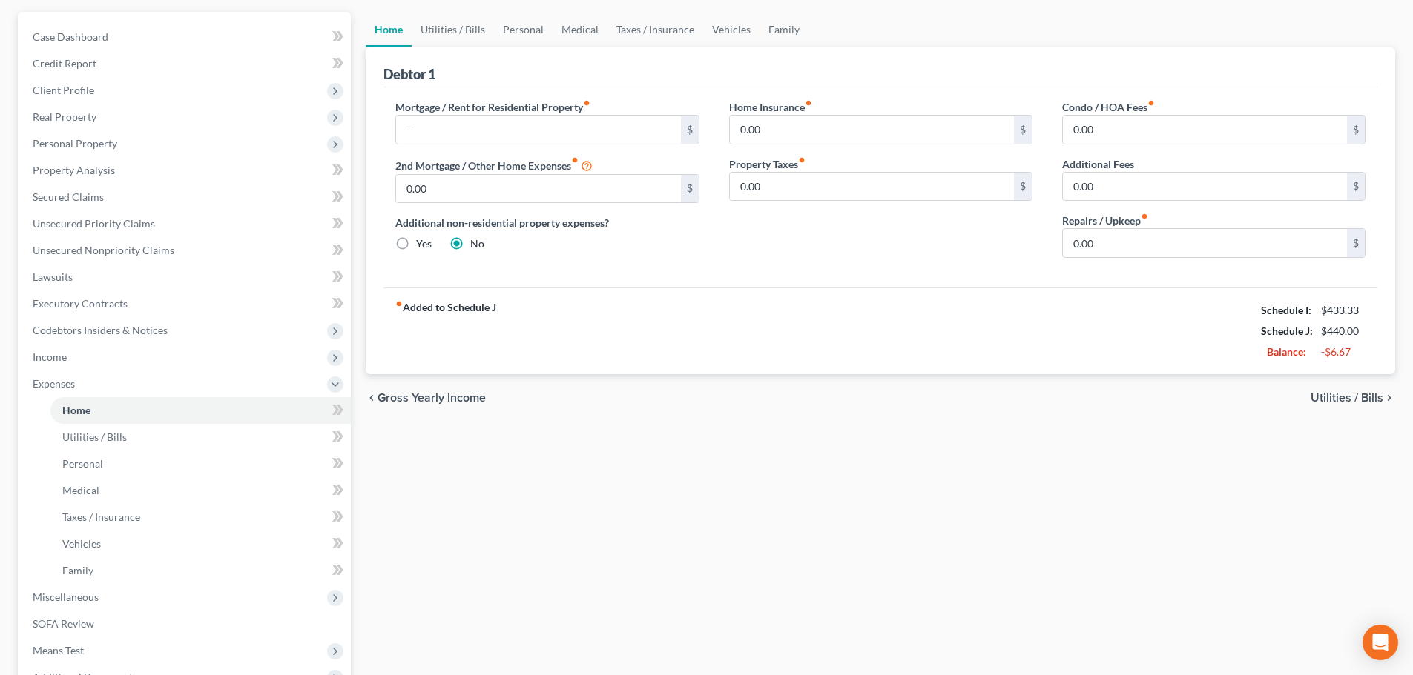
scroll to position [148, 0]
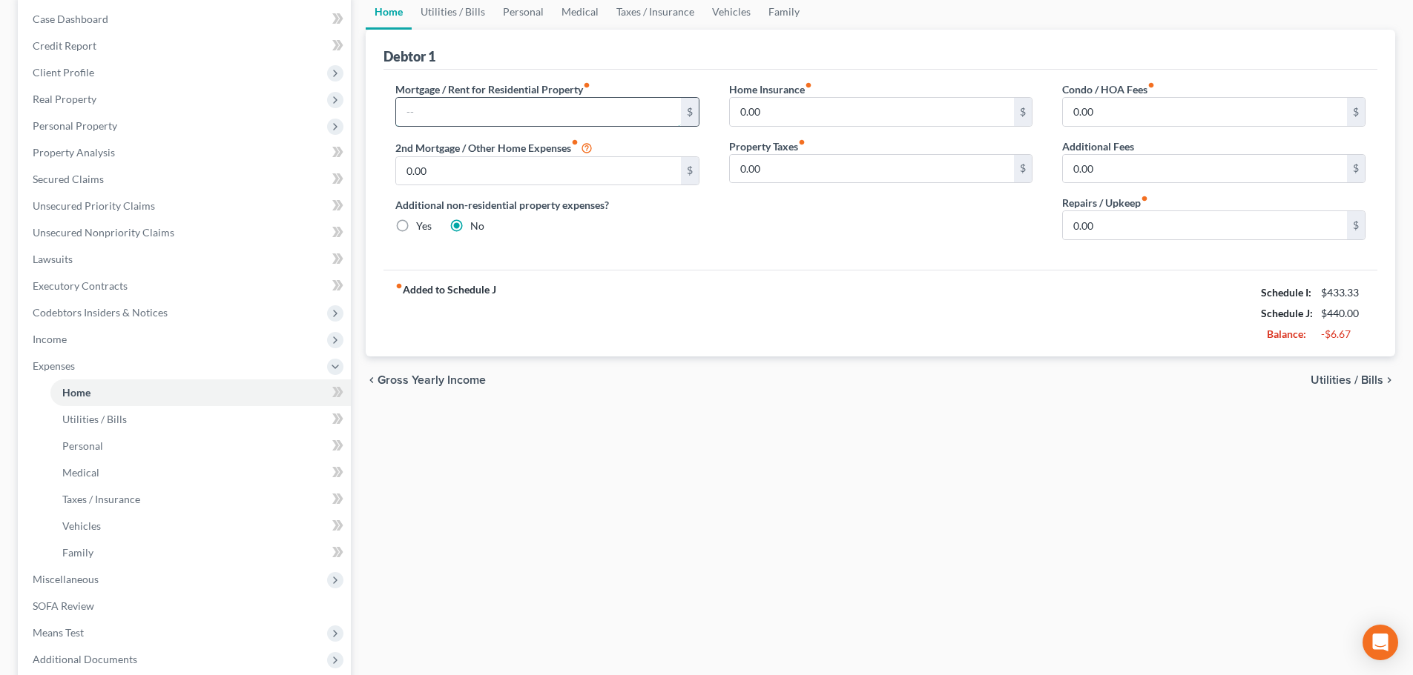
click at [483, 120] on input "text" at bounding box center [538, 112] width 284 height 28
type input "0"
click at [629, 354] on div "fiber_manual_record Added to Schedule J Schedule I: $433.33 Schedule J: $440.00…" at bounding box center [880, 313] width 994 height 87
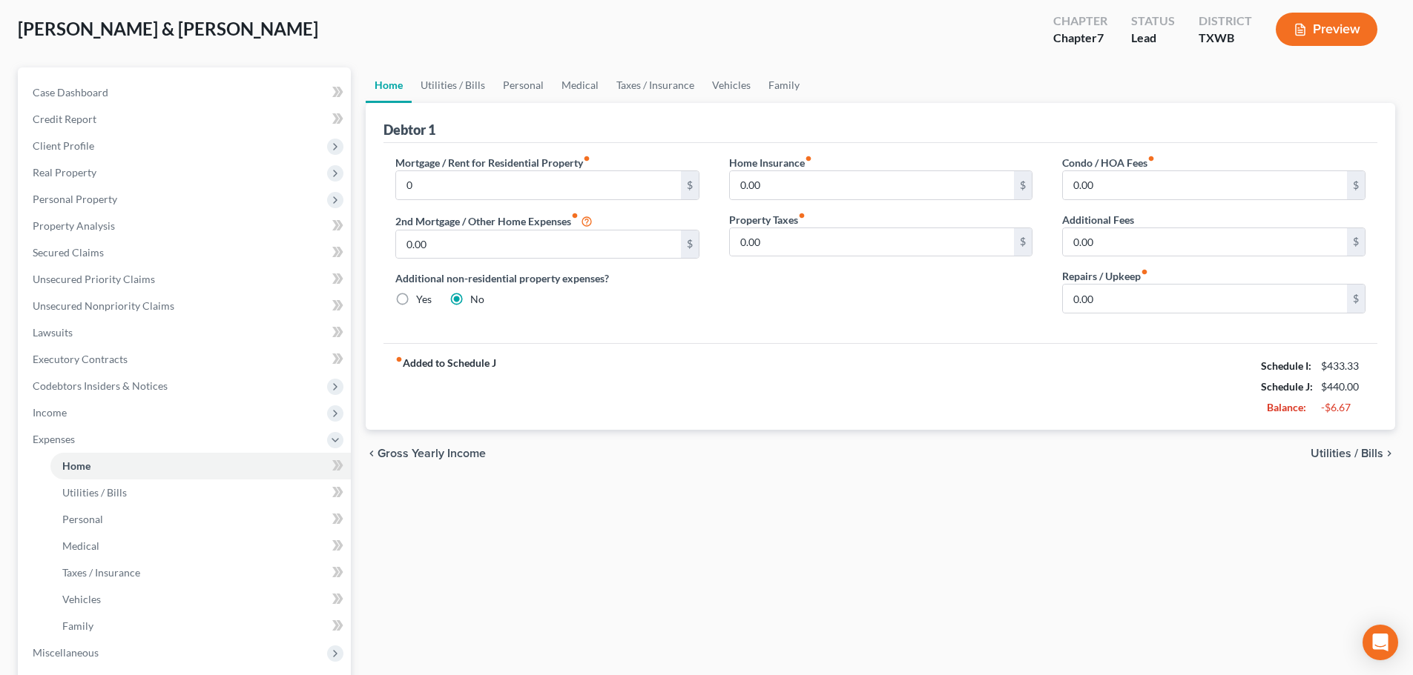
scroll to position [74, 0]
click at [462, 91] on link "Utilities / Bills" at bounding box center [453, 86] width 82 height 36
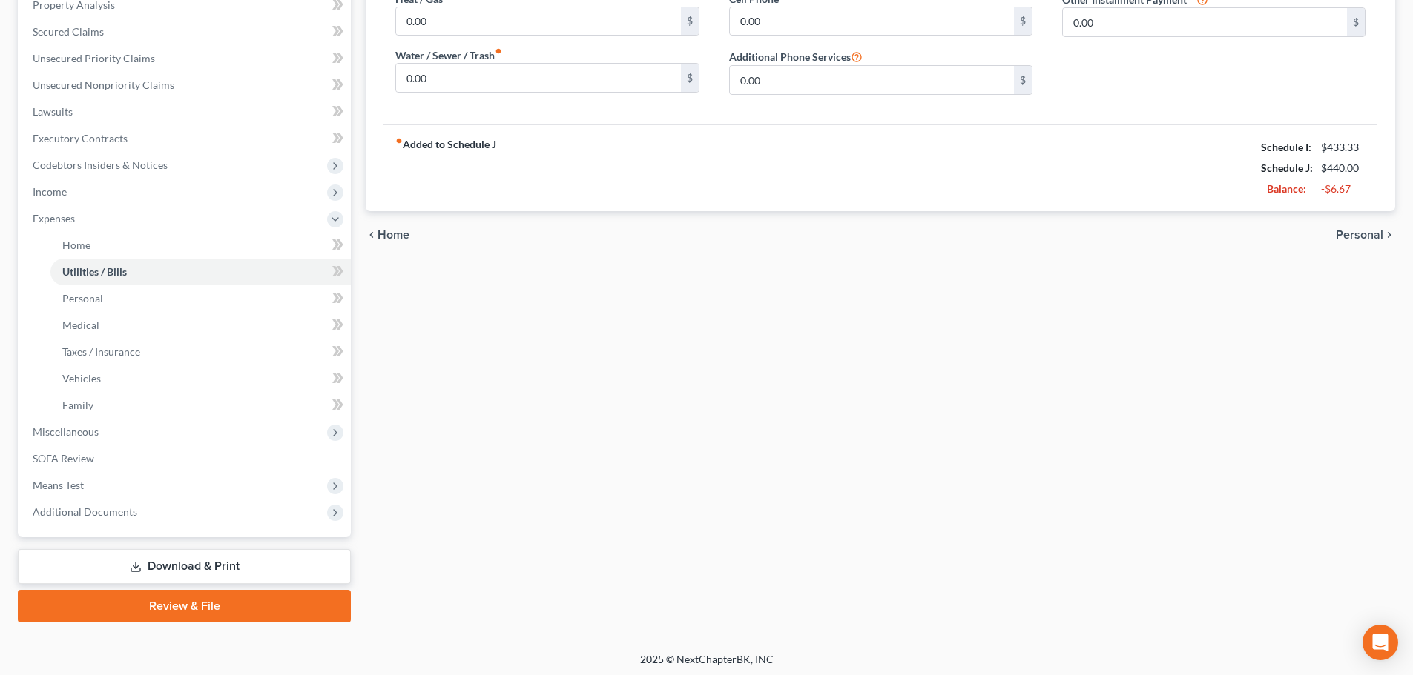
scroll to position [297, 0]
click at [84, 490] on span "Means Test" at bounding box center [58, 484] width 51 height 13
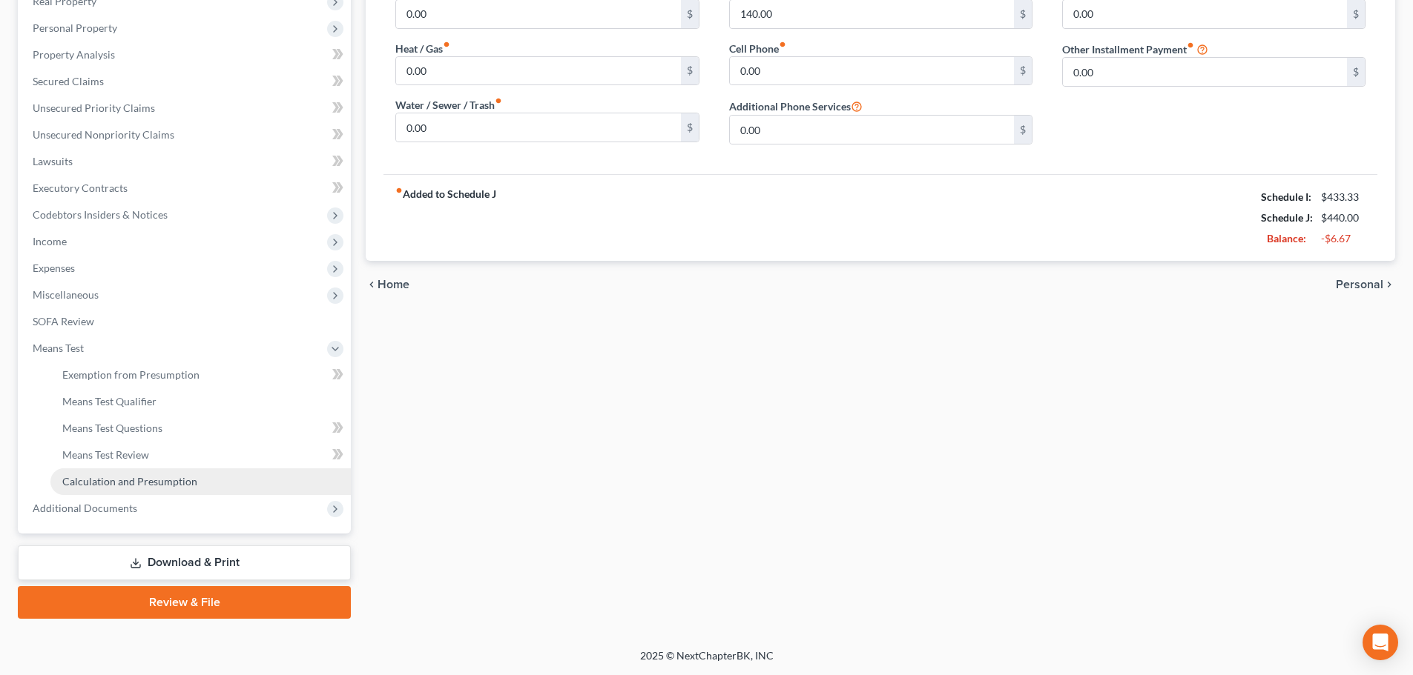
scroll to position [246, 0]
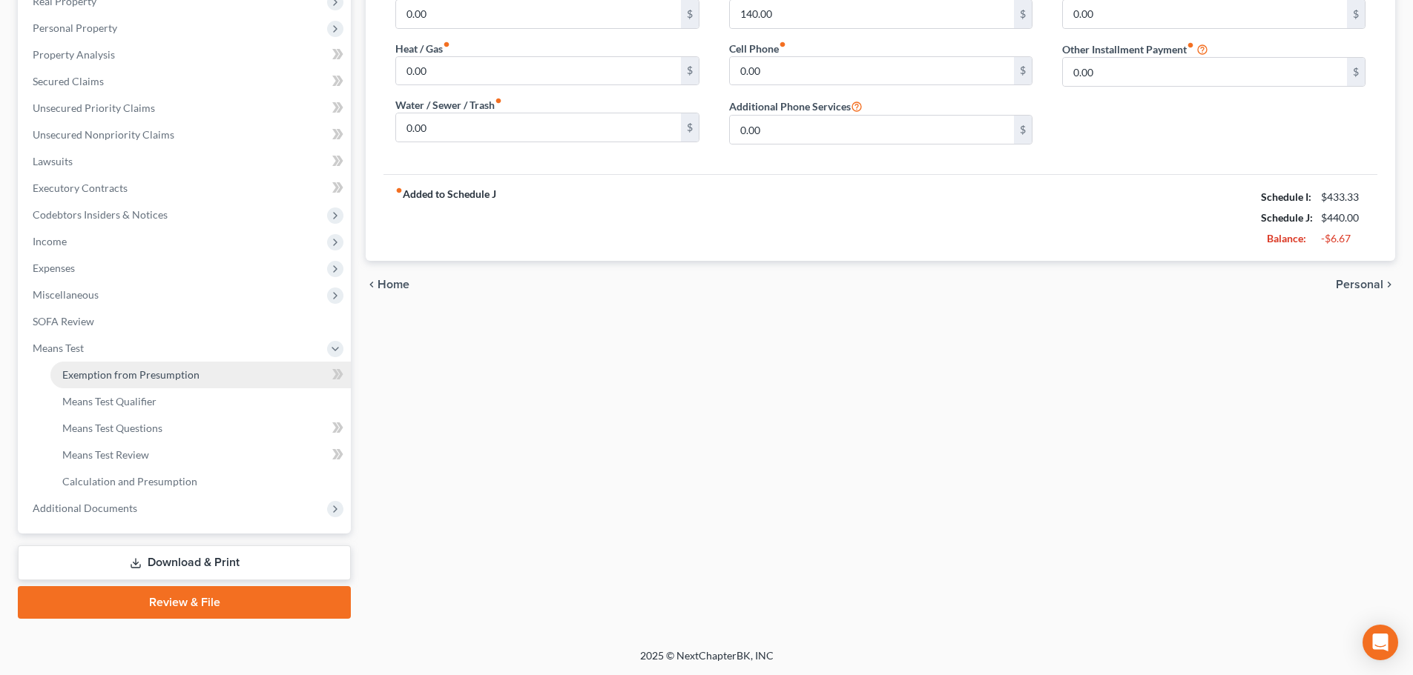
click at [151, 376] on span "Exemption from Presumption" at bounding box center [130, 375] width 137 height 13
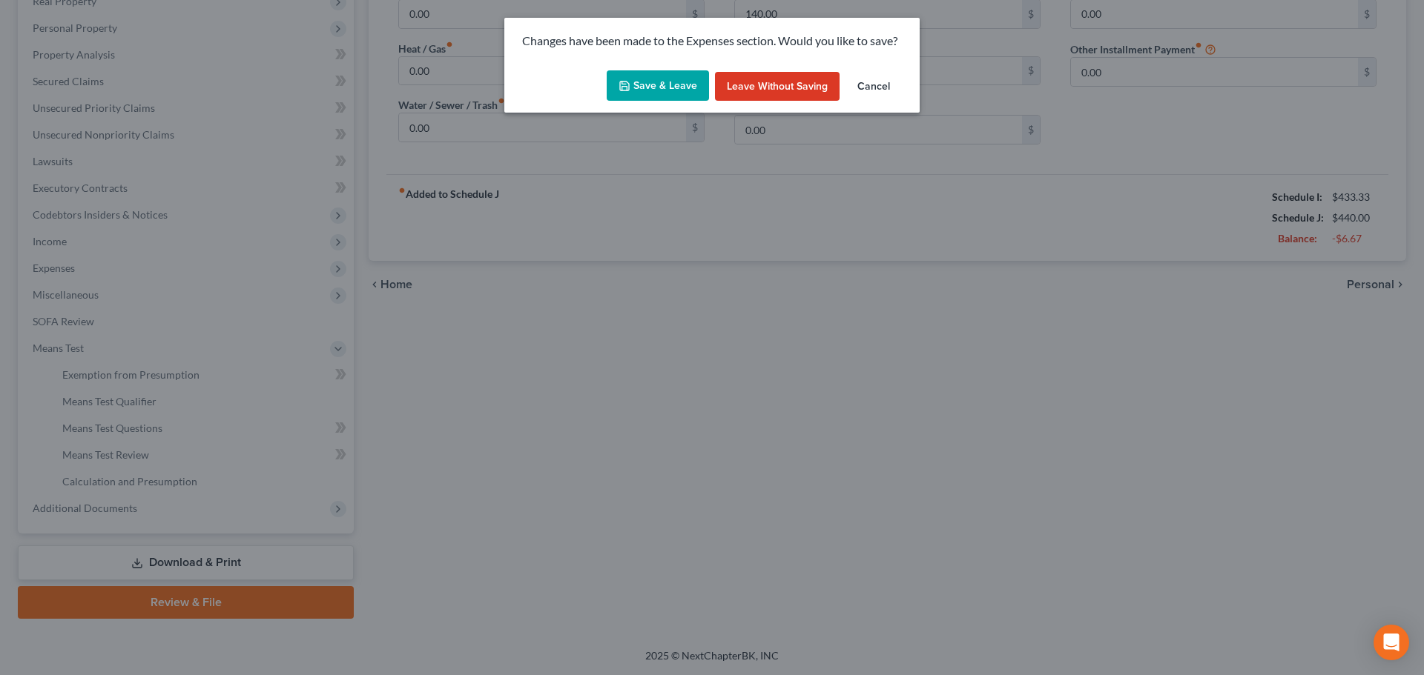
click at [692, 79] on button "Save & Leave" at bounding box center [658, 85] width 102 height 31
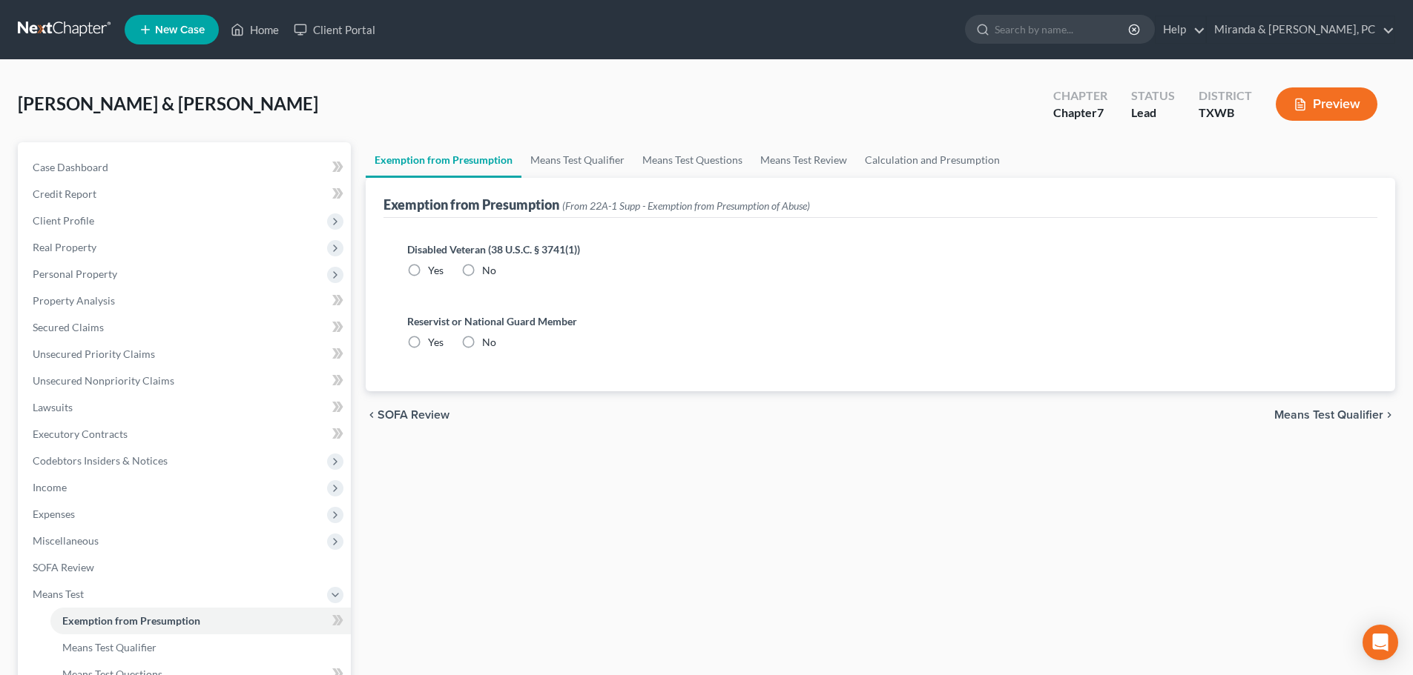
click at [482, 269] on label "No" at bounding box center [489, 270] width 14 height 15
click at [488, 269] on input "No" at bounding box center [493, 268] width 10 height 10
radio input "true"
click at [482, 341] on label "No" at bounding box center [489, 342] width 14 height 15
click at [488, 341] on input "No" at bounding box center [493, 340] width 10 height 10
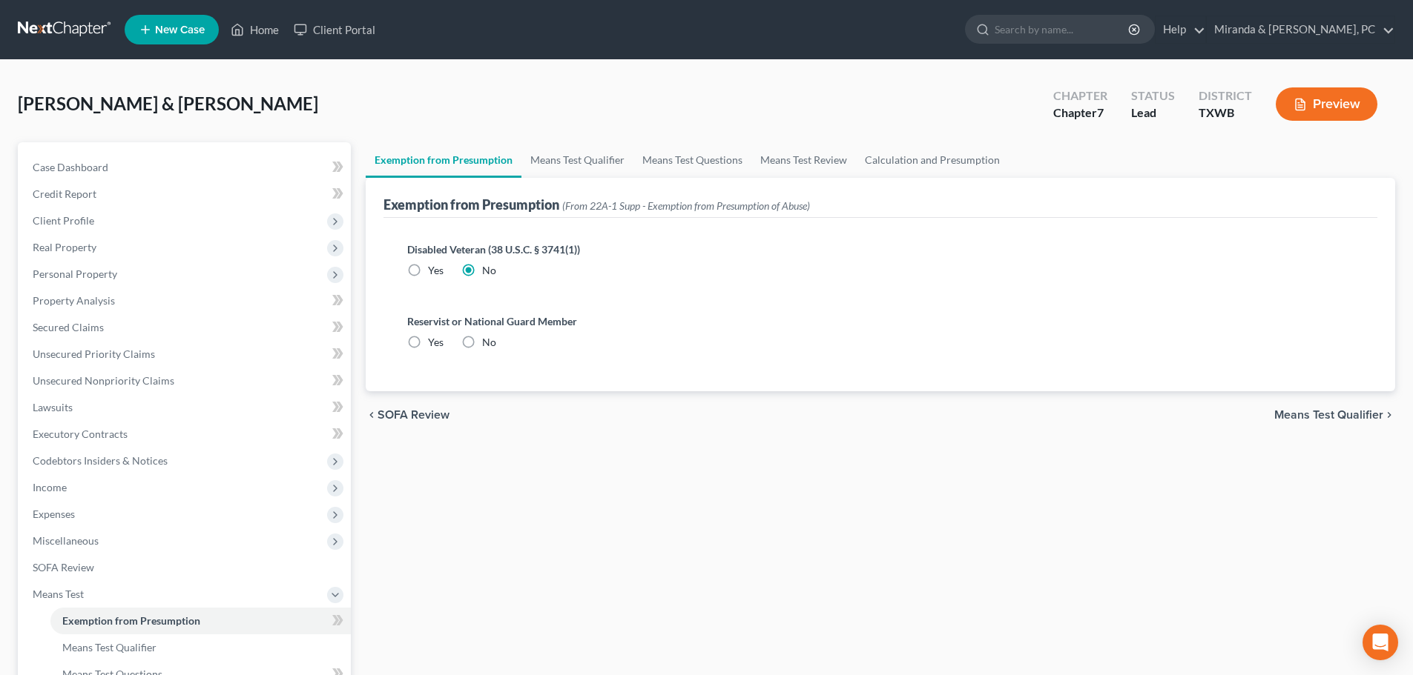
radio input "true"
click at [583, 159] on link "Means Test Qualifier" at bounding box center [577, 160] width 112 height 36
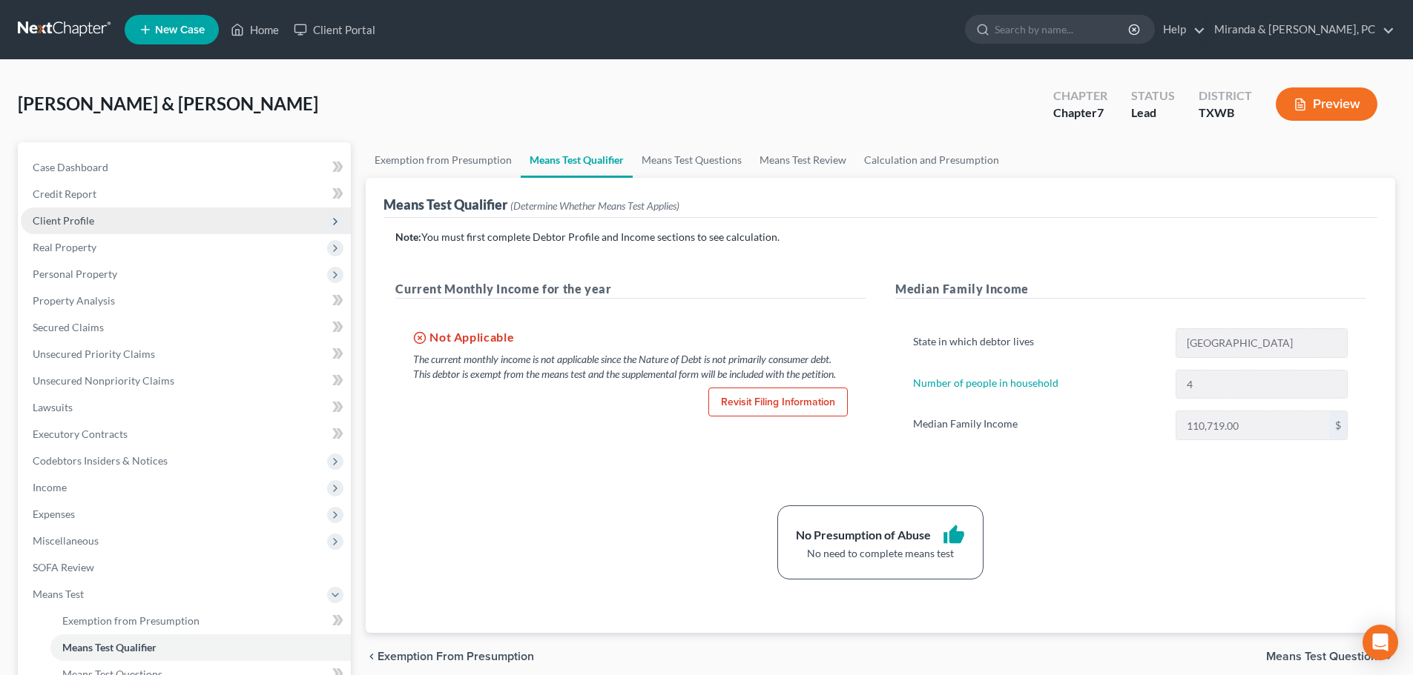
click at [102, 228] on span "Client Profile" at bounding box center [186, 221] width 330 height 27
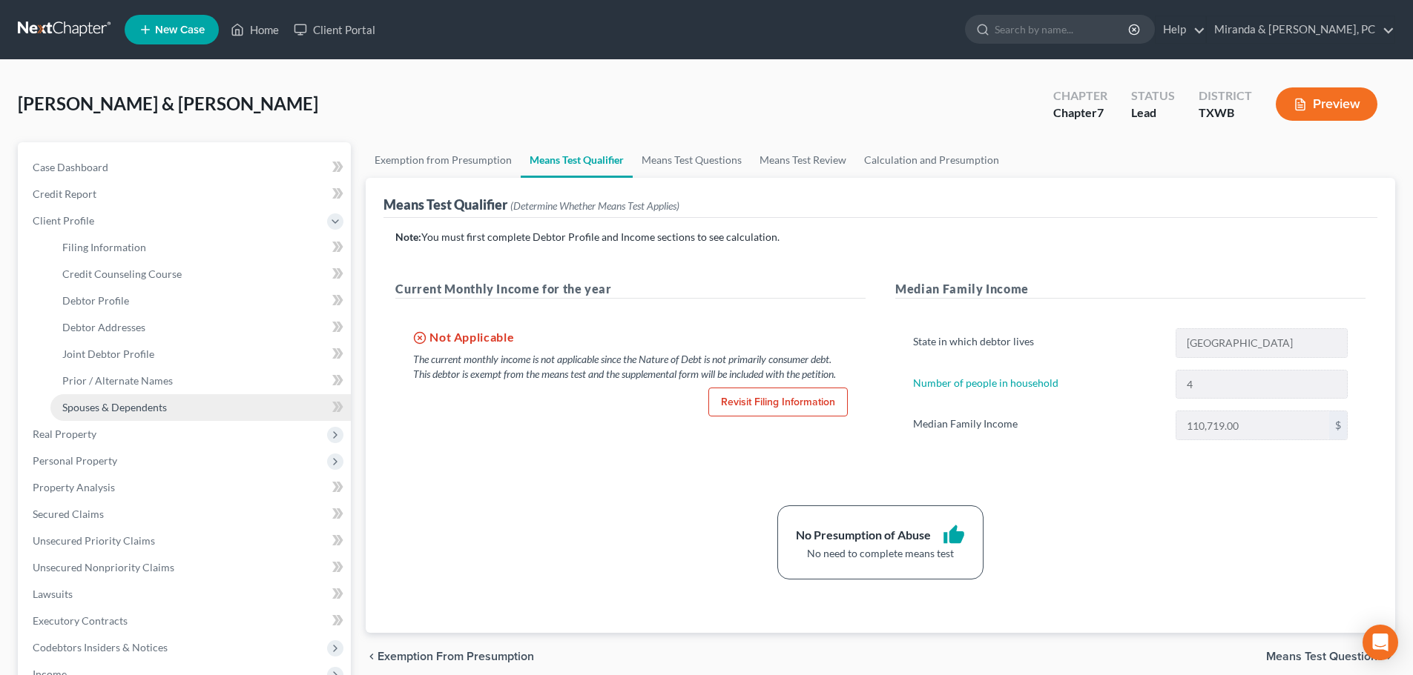
click at [150, 409] on span "Spouses & Dependents" at bounding box center [114, 407] width 105 height 13
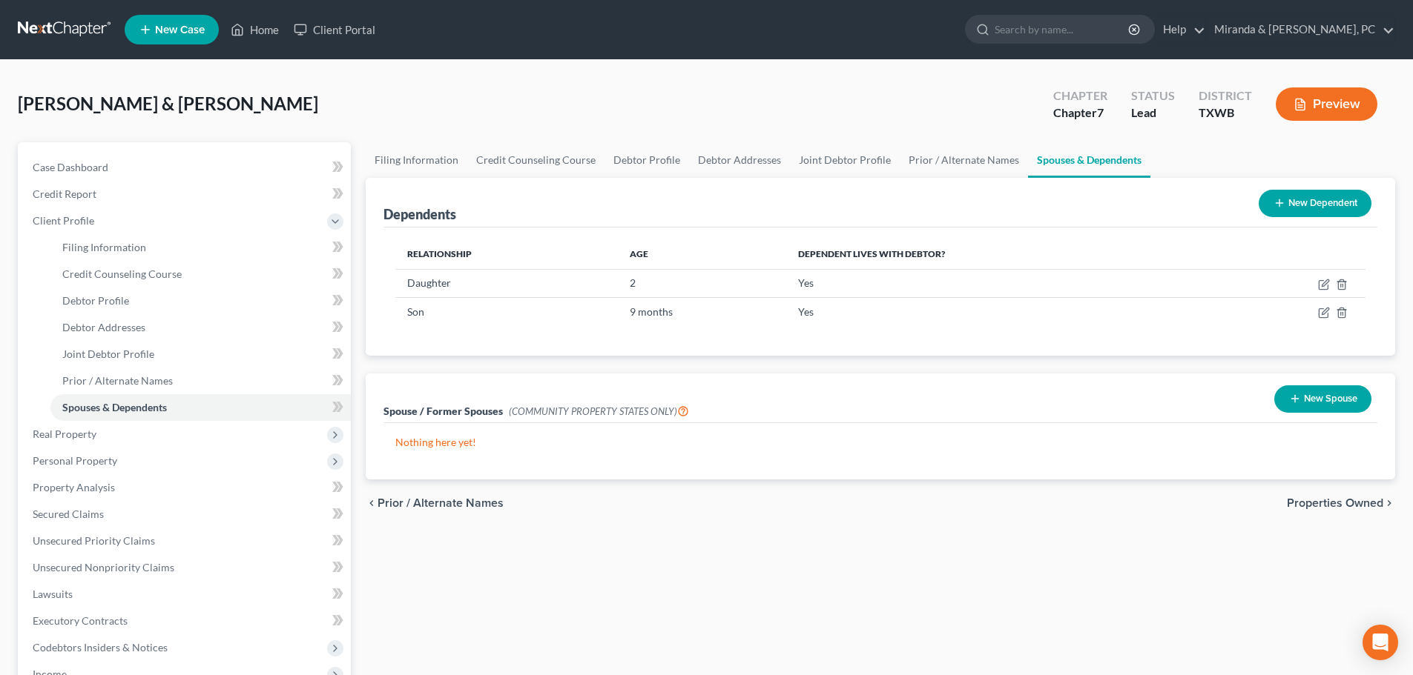
click at [1315, 390] on button "New Spouse" at bounding box center [1322, 399] width 97 height 27
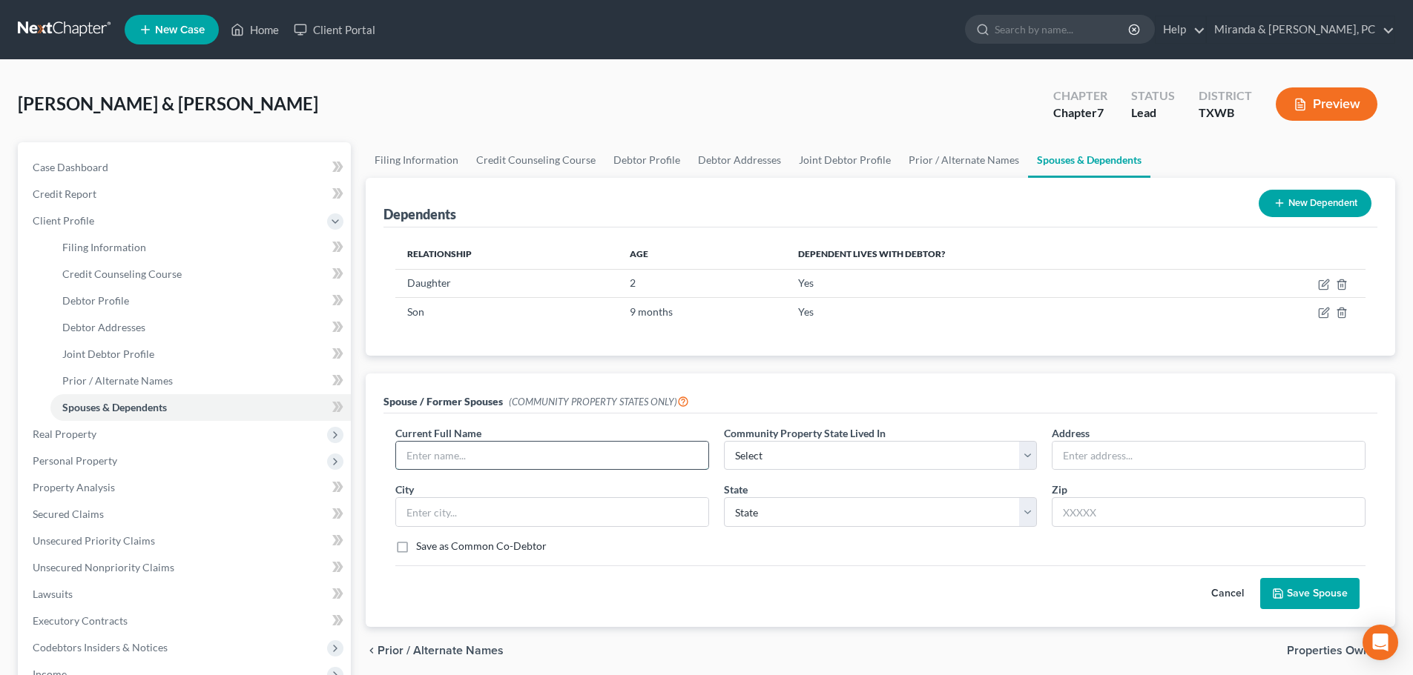
click at [466, 457] on input "text" at bounding box center [552, 456] width 312 height 28
type input "[PERSON_NAME]"
click at [840, 461] on select "Select AZ CA GU ID LA NV NM PR [GEOGRAPHIC_DATA] [GEOGRAPHIC_DATA] [GEOGRAPHIC_…" at bounding box center [881, 456] width 314 height 30
select select "8"
click at [724, 441] on select "Select AZ CA GU ID LA NV NM PR [GEOGRAPHIC_DATA] [GEOGRAPHIC_DATA] [GEOGRAPHIC_…" at bounding box center [881, 456] width 314 height 30
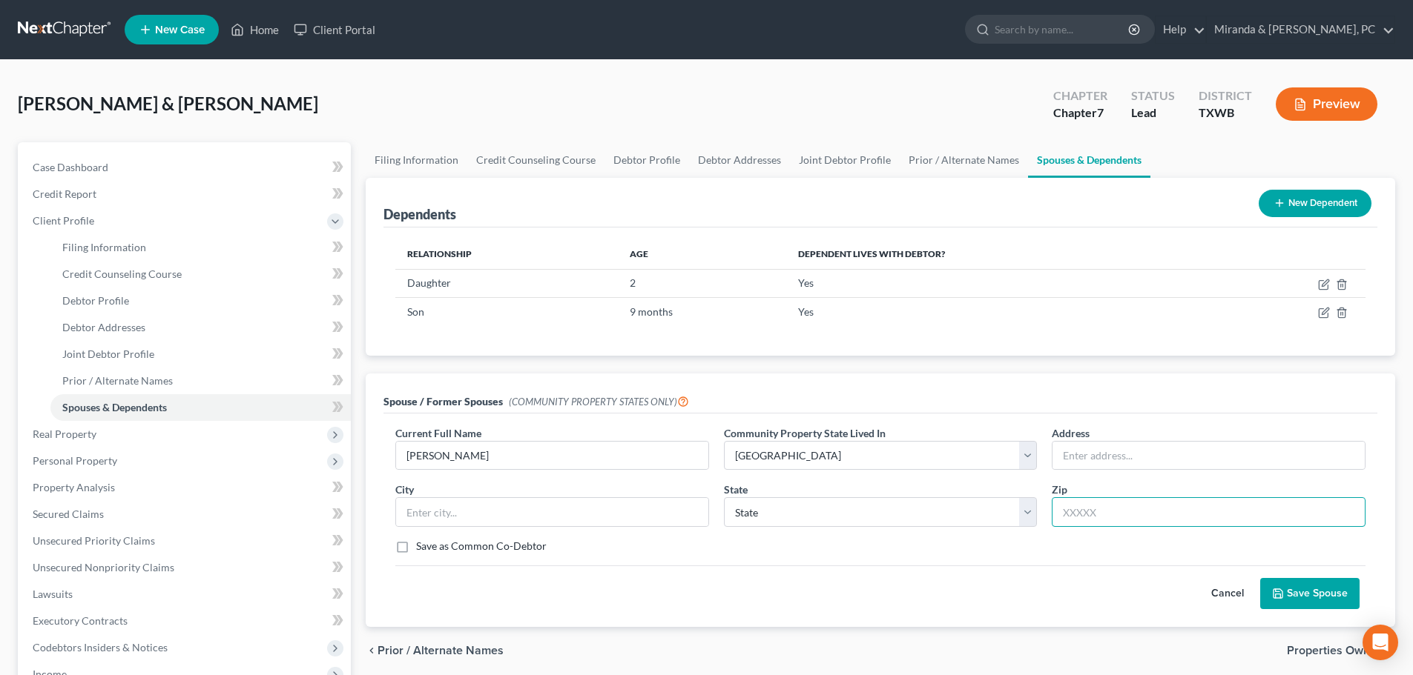
click at [1091, 515] on input "text" at bounding box center [1208, 513] width 314 height 30
click at [1306, 594] on button "Save Spouse" at bounding box center [1309, 593] width 99 height 31
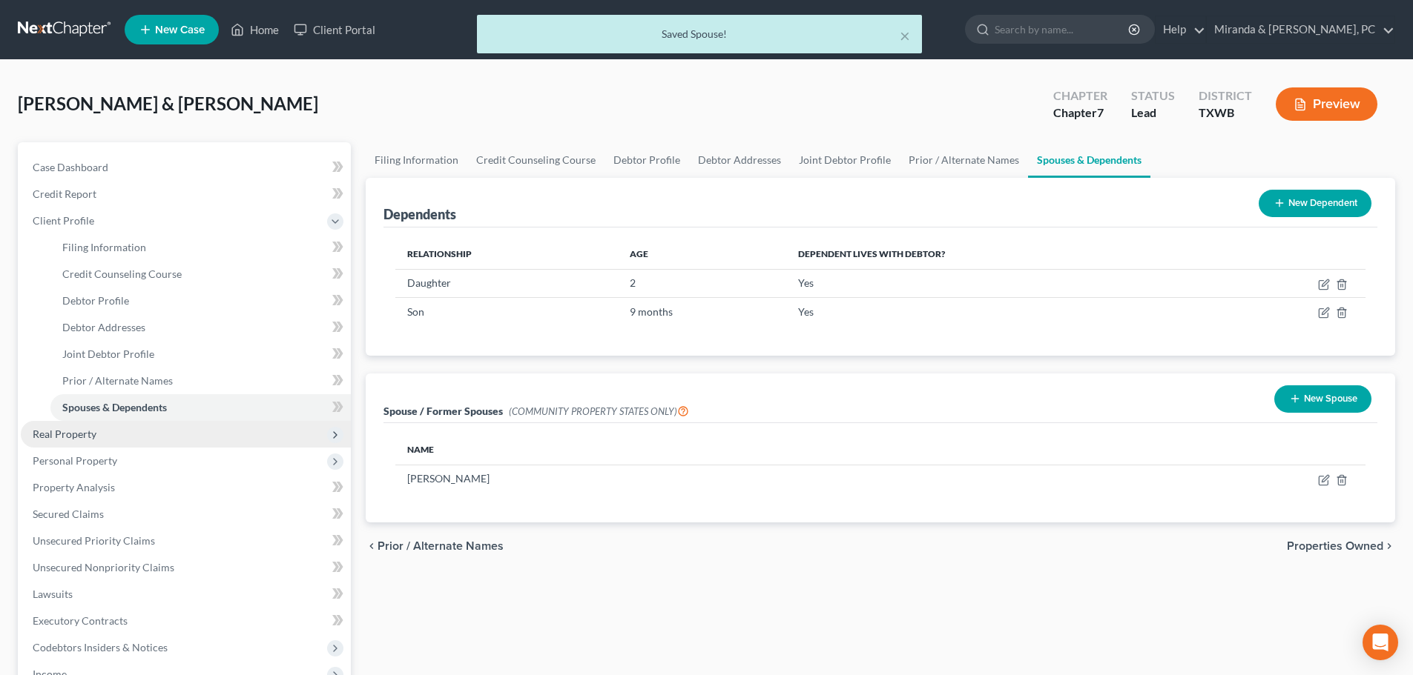
click at [76, 426] on span "Real Property" at bounding box center [186, 434] width 330 height 27
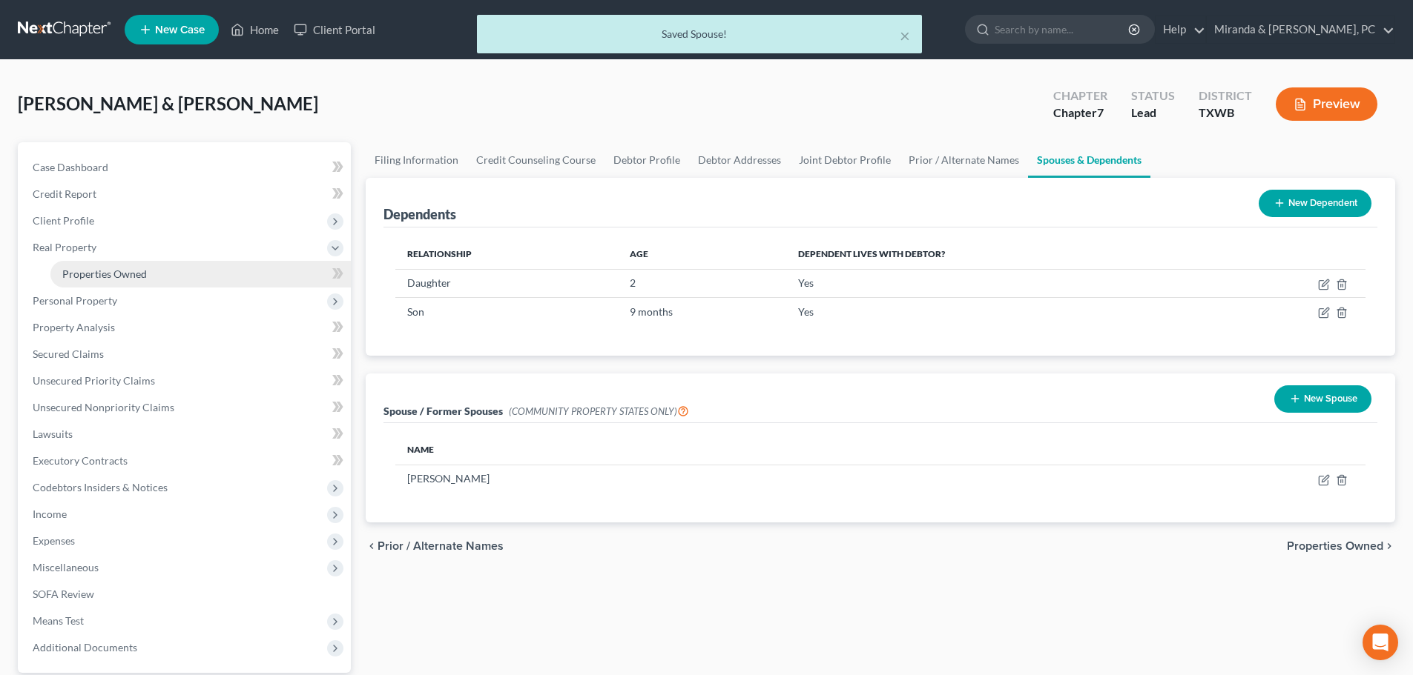
click at [125, 275] on span "Properties Owned" at bounding box center [104, 274] width 85 height 13
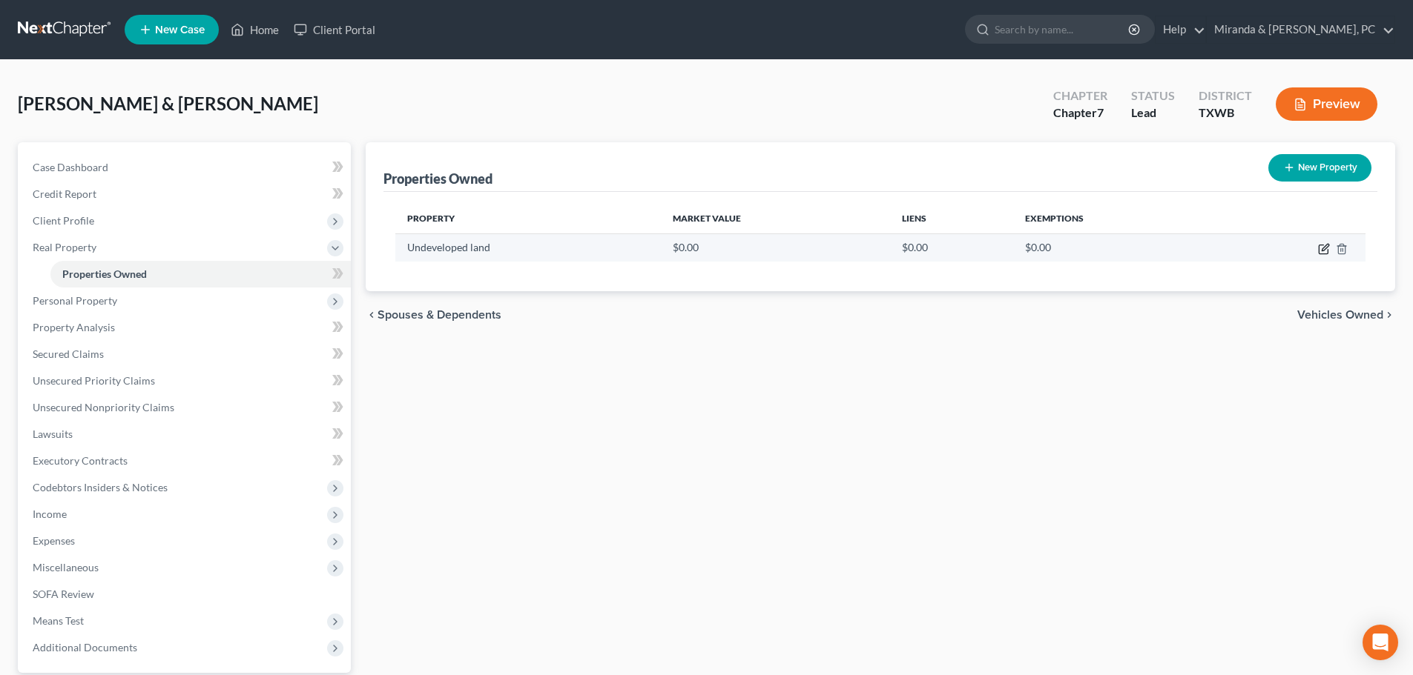
click at [1325, 253] on icon "button" at bounding box center [1324, 249] width 12 height 12
select select "2"
select select "0"
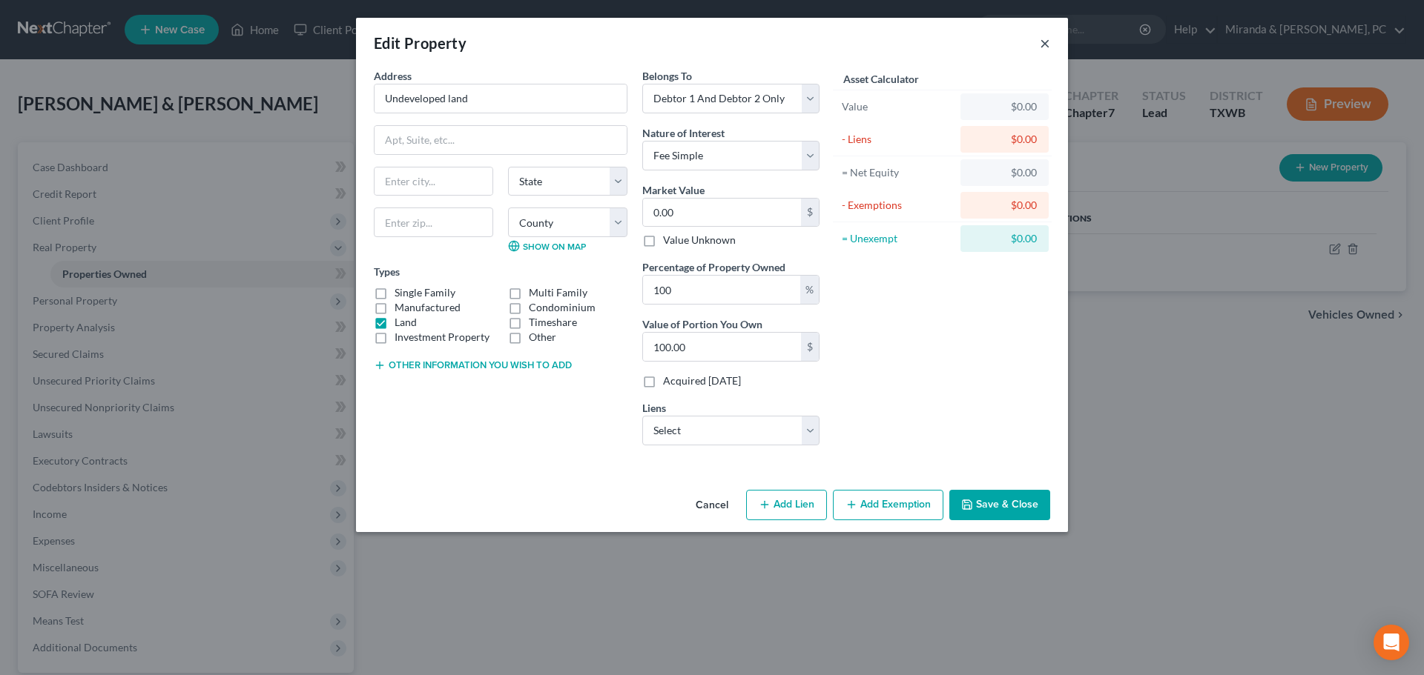
click at [1049, 38] on button "×" at bounding box center [1045, 43] width 10 height 18
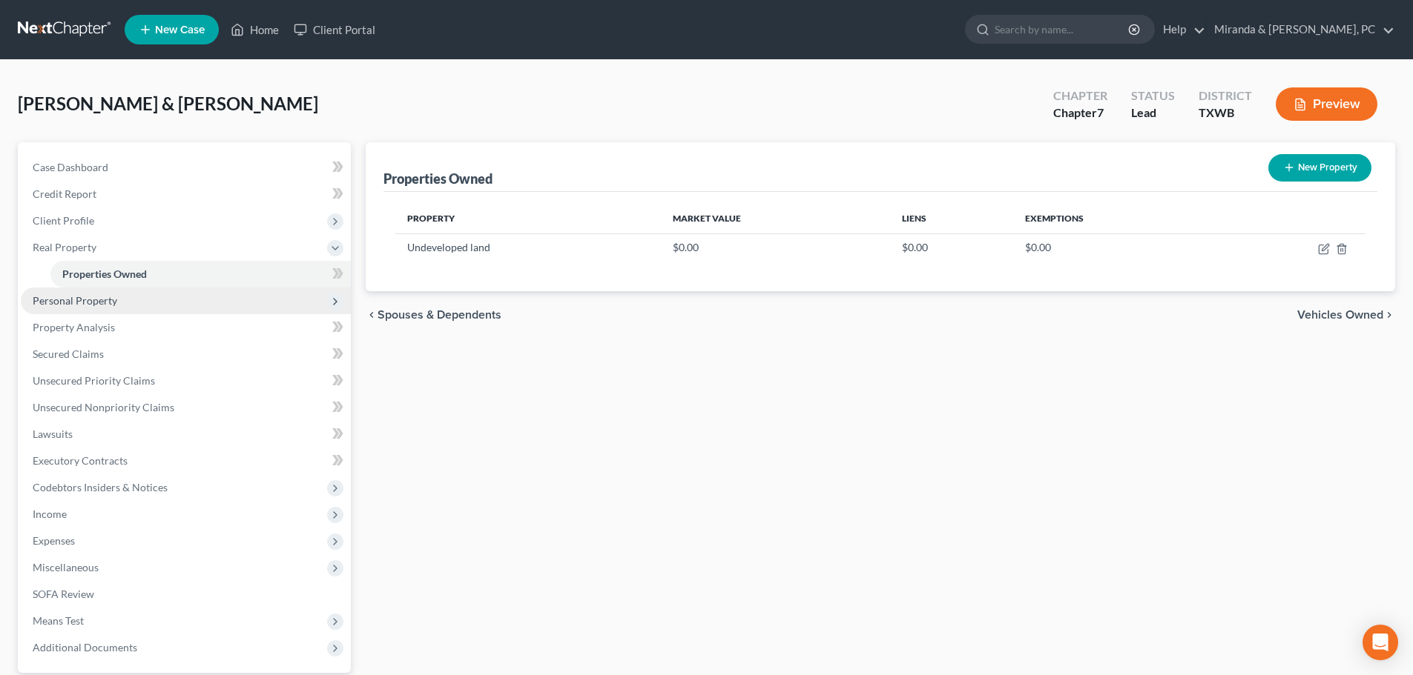
click at [114, 313] on span "Personal Property" at bounding box center [186, 301] width 330 height 27
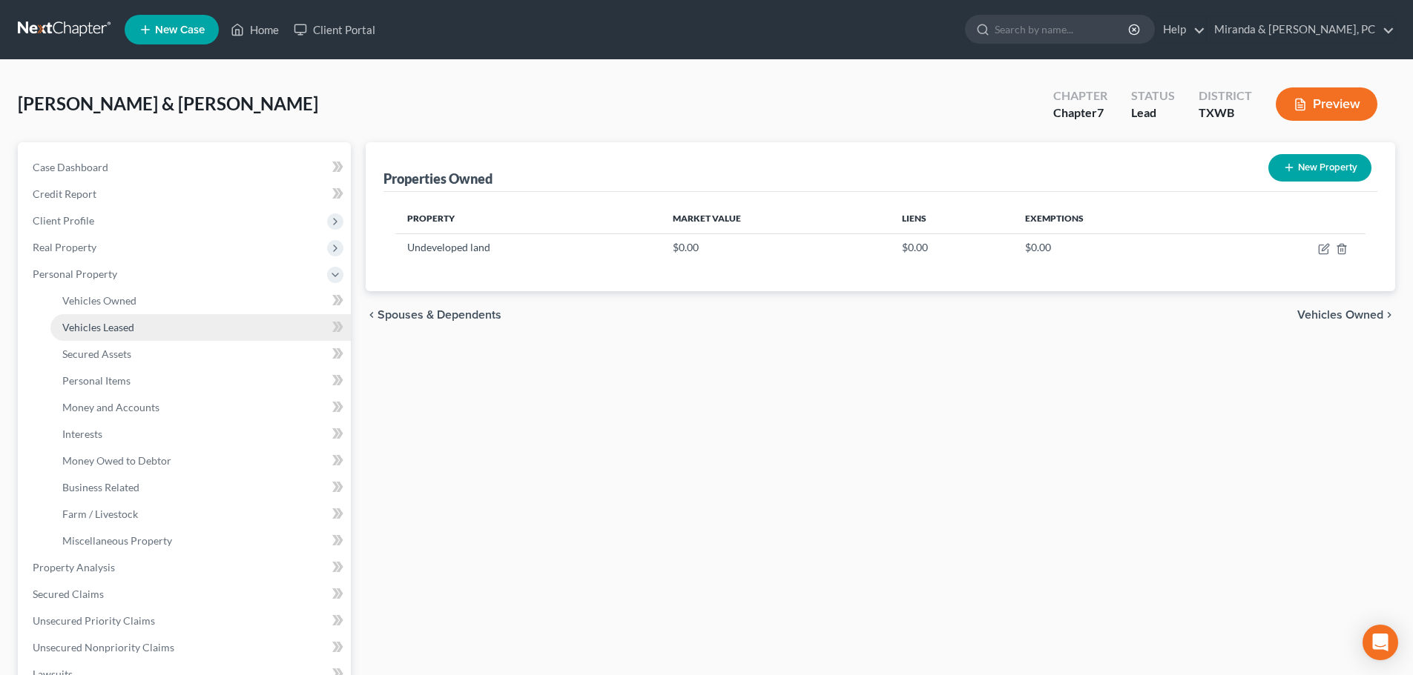
click at [108, 328] on span "Vehicles Leased" at bounding box center [98, 327] width 72 height 13
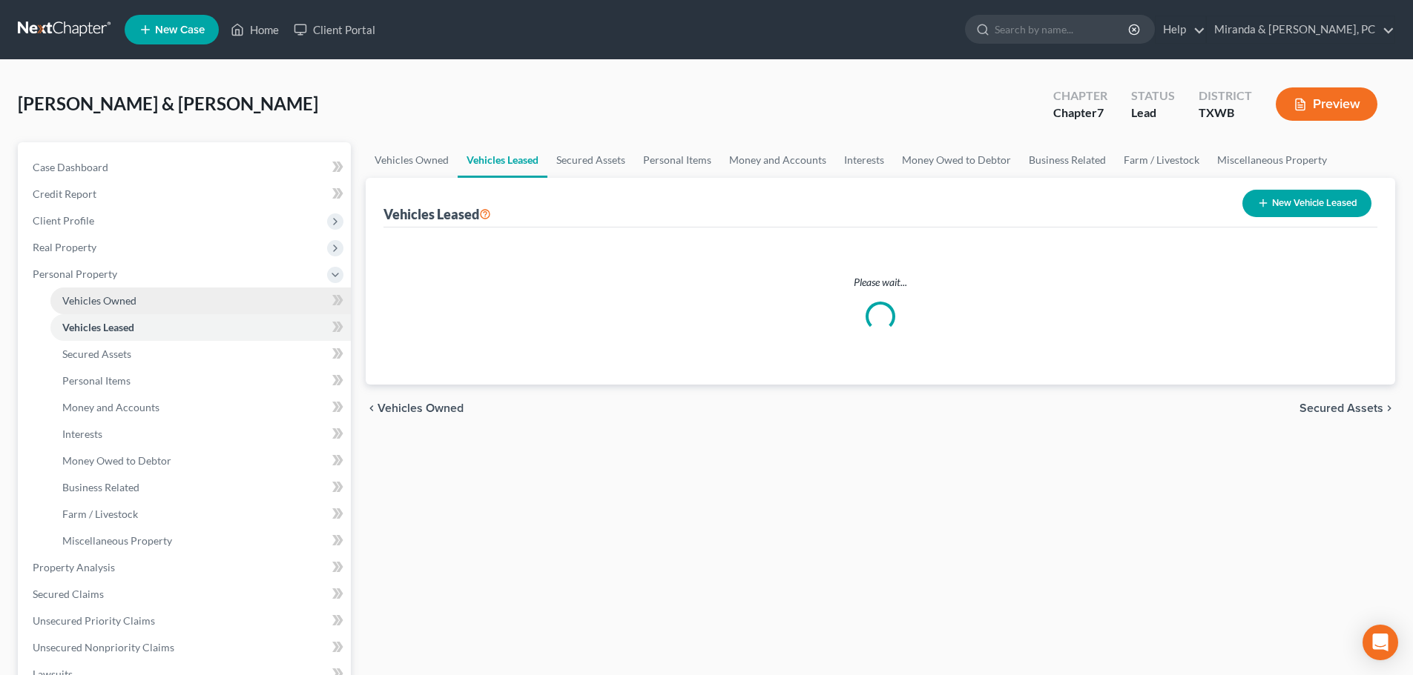
click at [107, 298] on span "Vehicles Owned" at bounding box center [99, 300] width 74 height 13
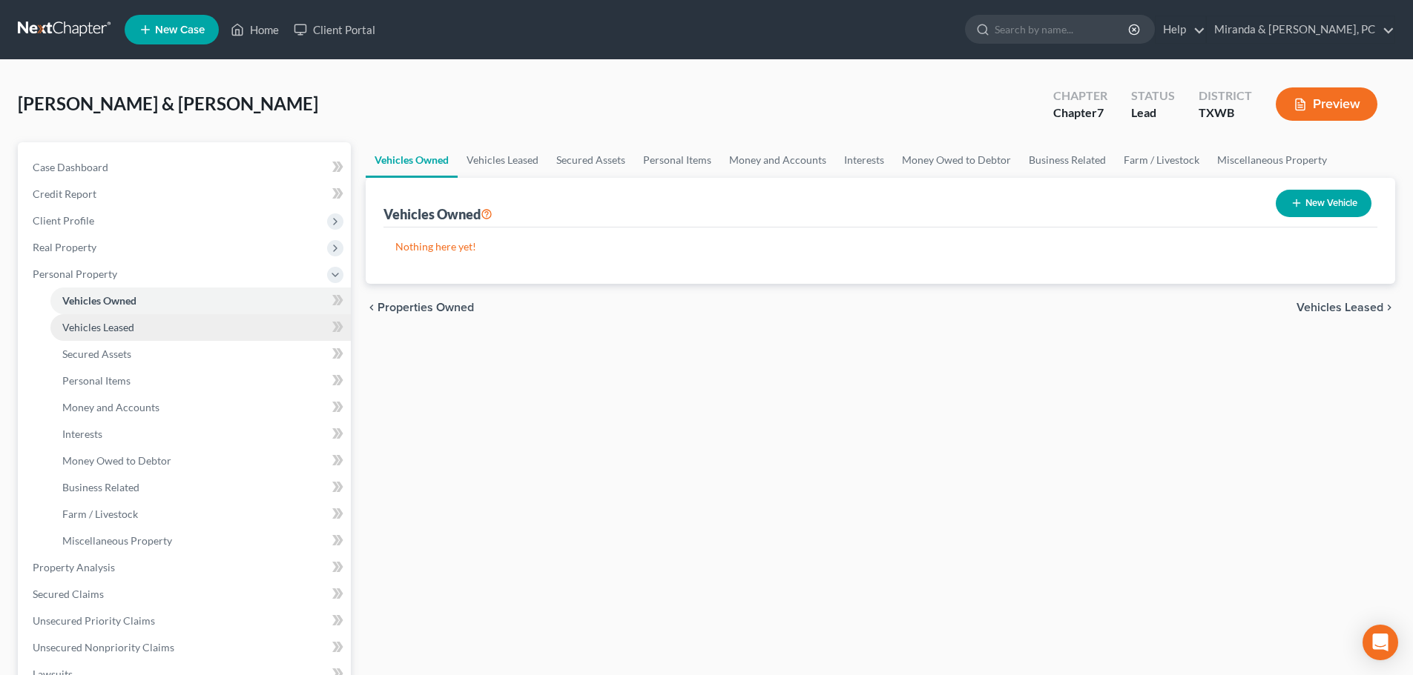
click at [120, 327] on span "Vehicles Leased" at bounding box center [98, 327] width 72 height 13
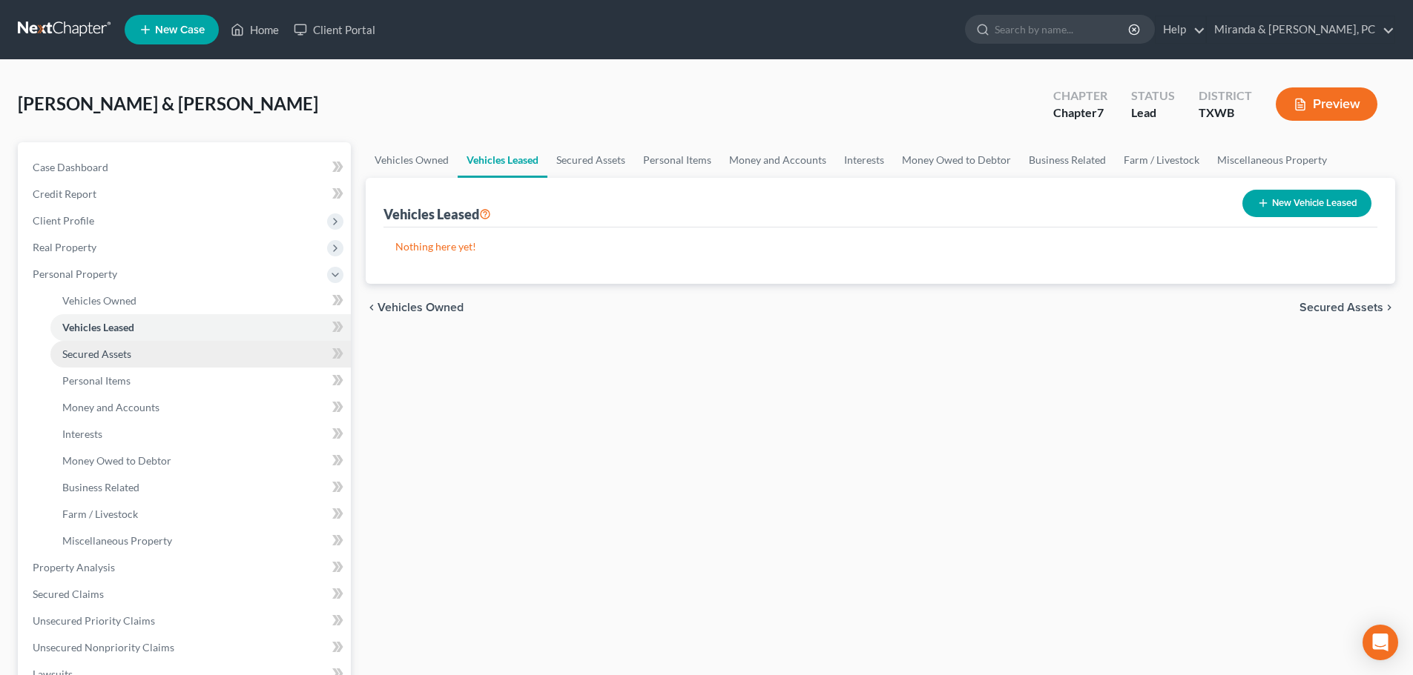
click at [114, 351] on span "Secured Assets" at bounding box center [96, 354] width 69 height 13
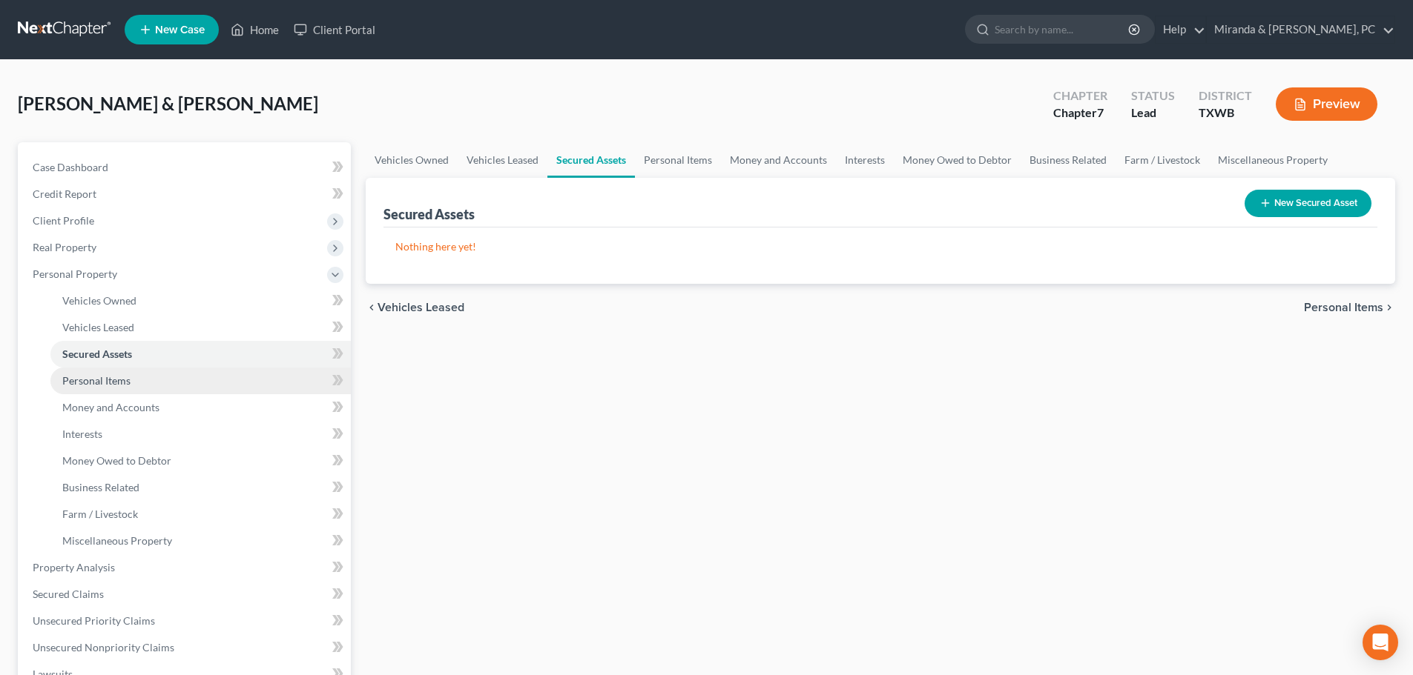
click at [100, 371] on link "Personal Items" at bounding box center [200, 381] width 300 height 27
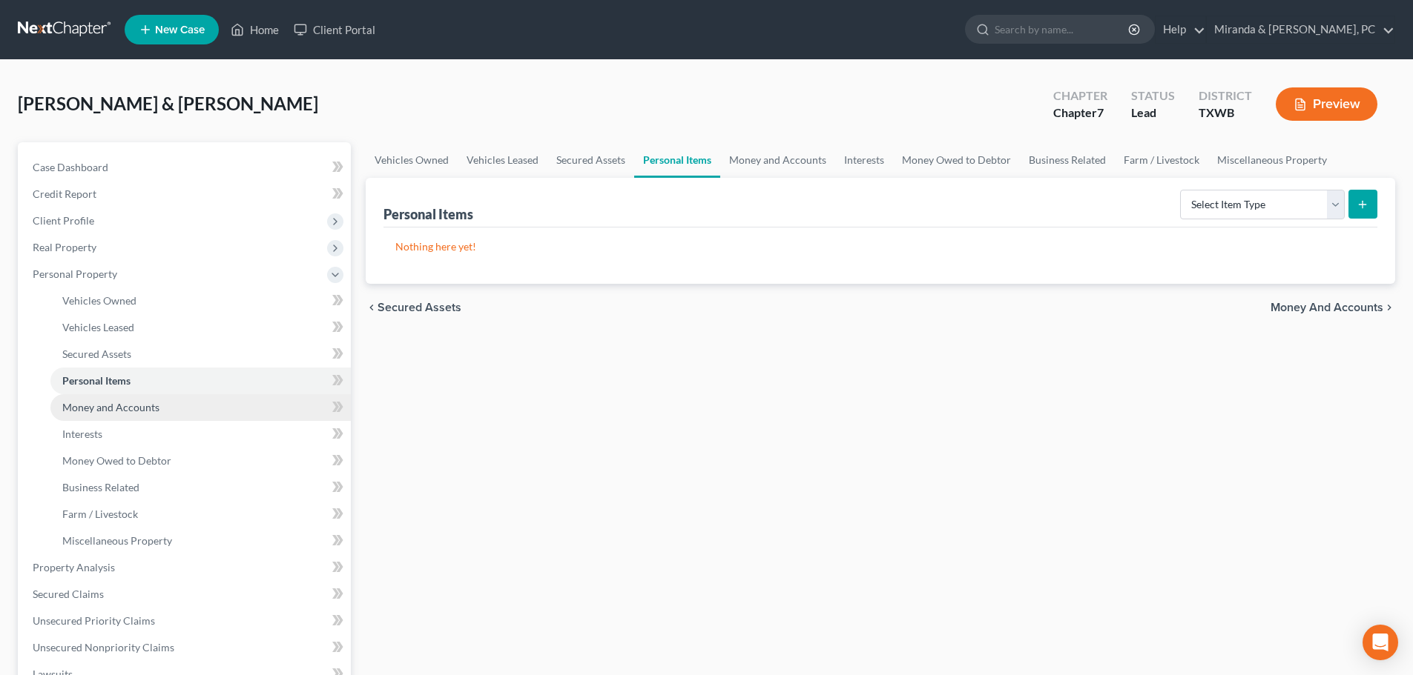
click at [110, 404] on span "Money and Accounts" at bounding box center [110, 407] width 97 height 13
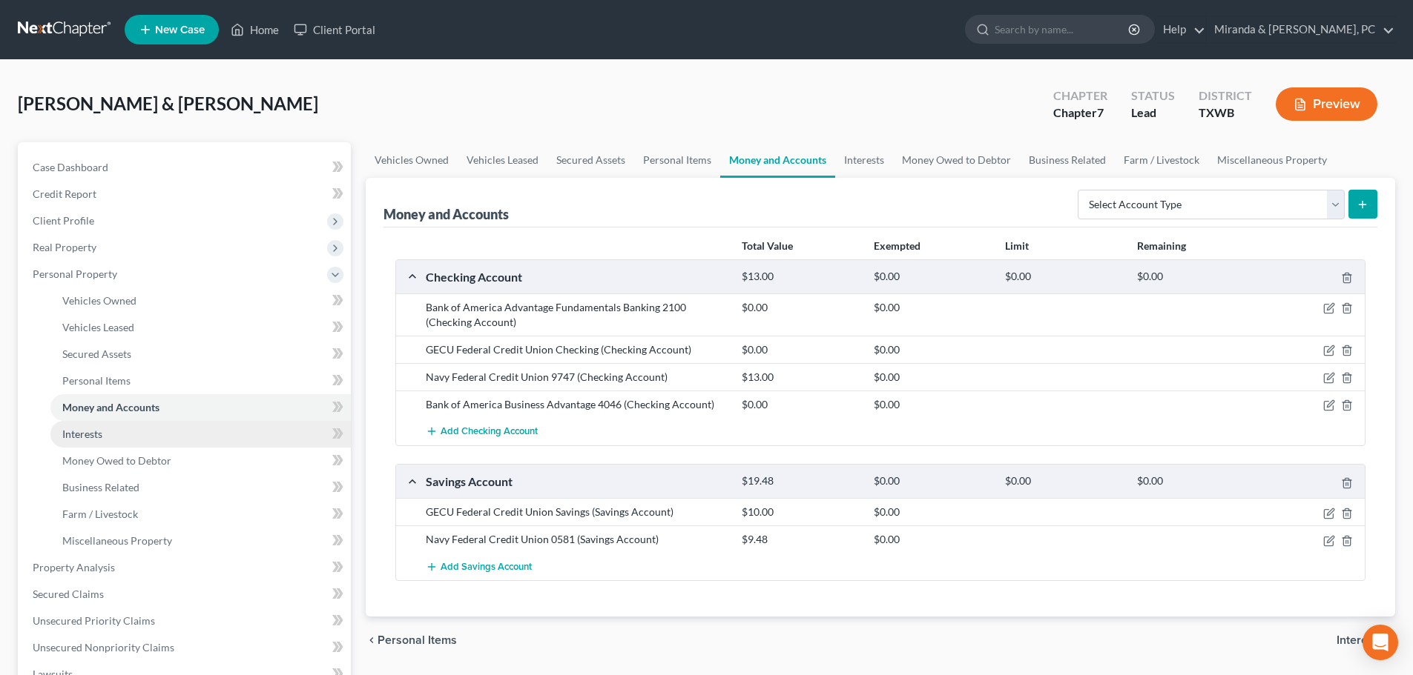
click at [95, 431] on span "Interests" at bounding box center [82, 434] width 40 height 13
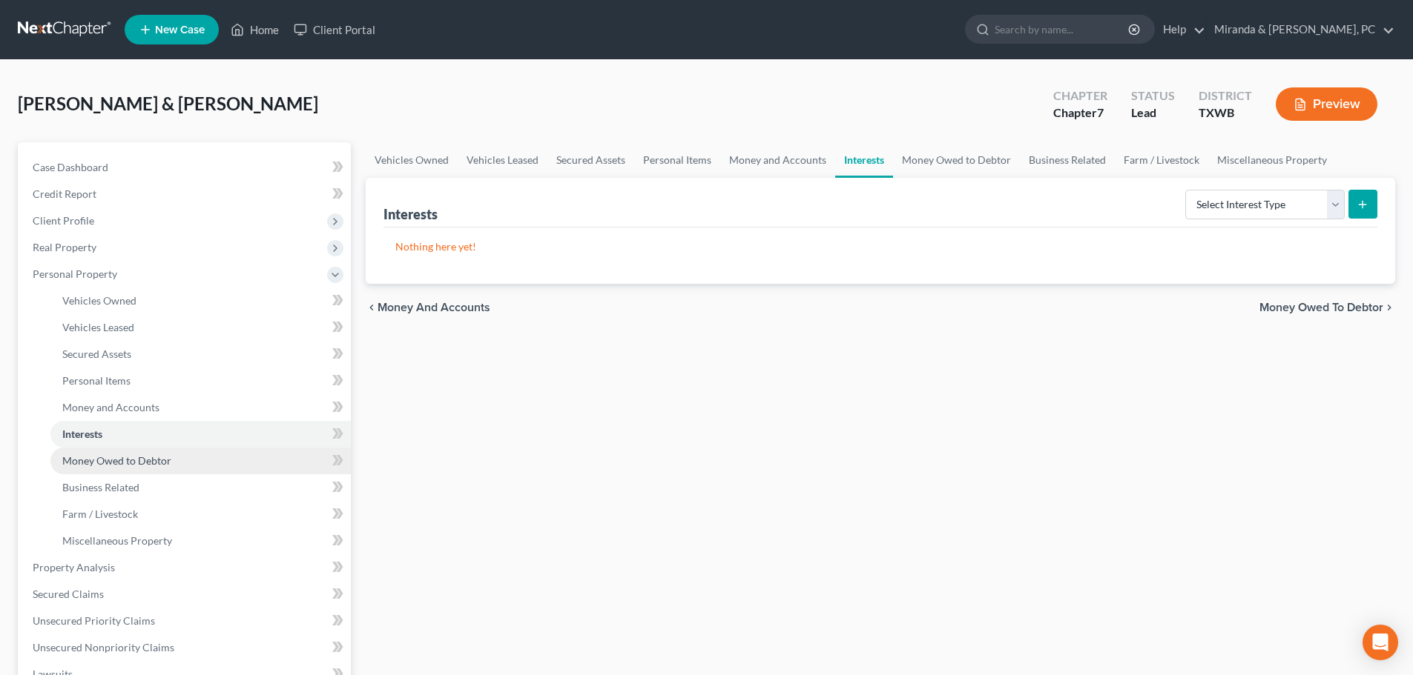
click at [153, 453] on link "Money Owed to Debtor" at bounding box center [200, 461] width 300 height 27
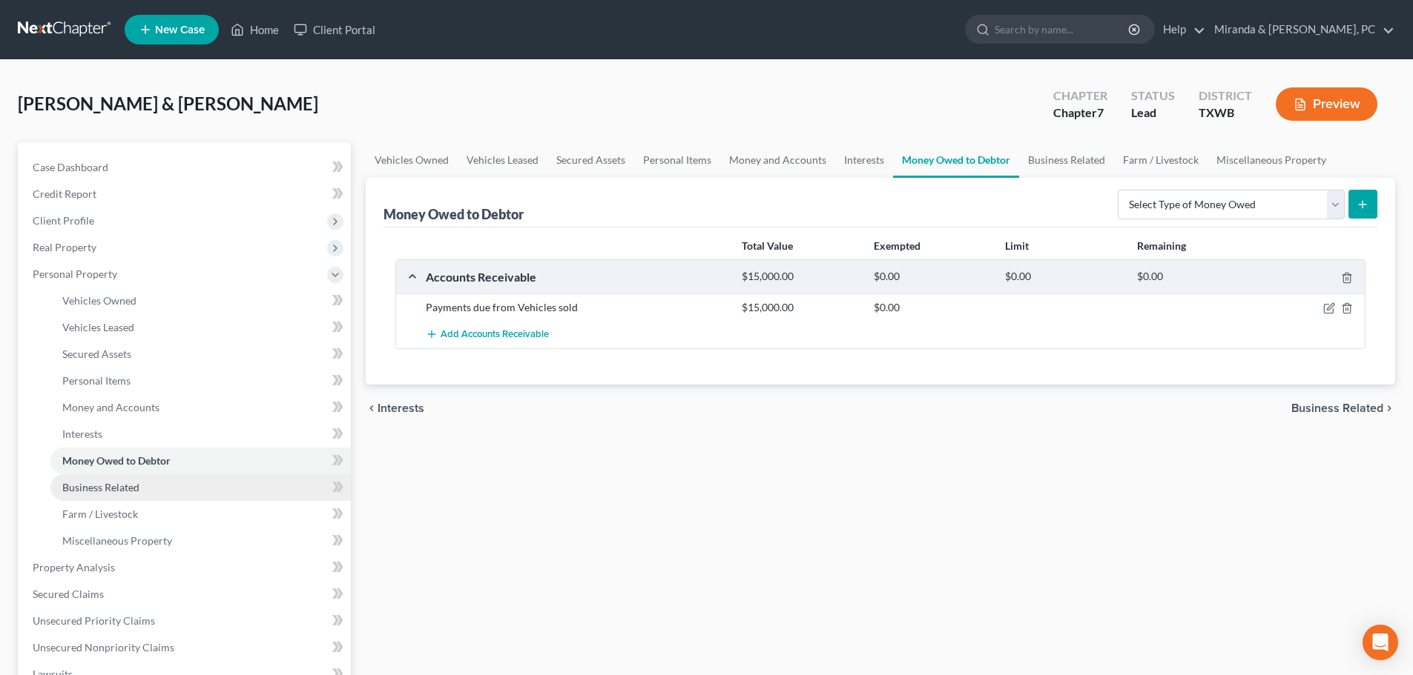
click at [118, 486] on span "Business Related" at bounding box center [100, 487] width 77 height 13
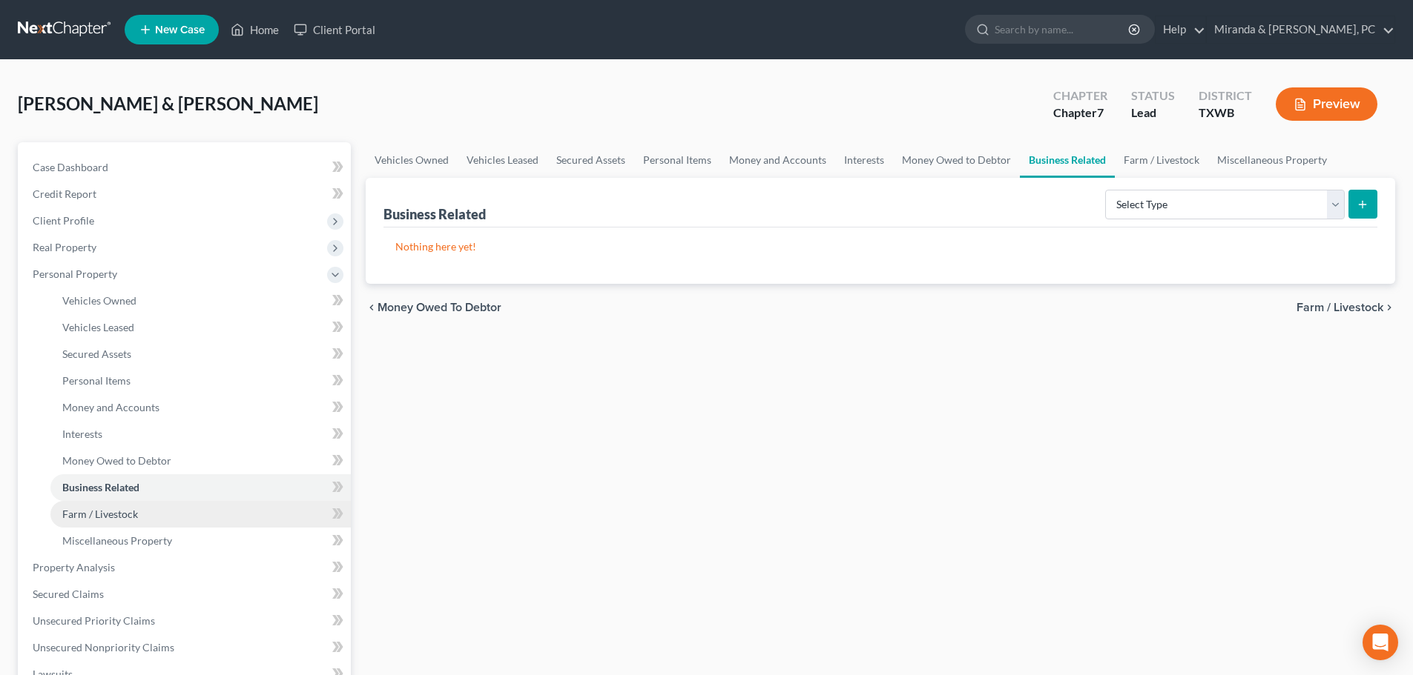
click at [122, 506] on link "Farm / Livestock" at bounding box center [200, 514] width 300 height 27
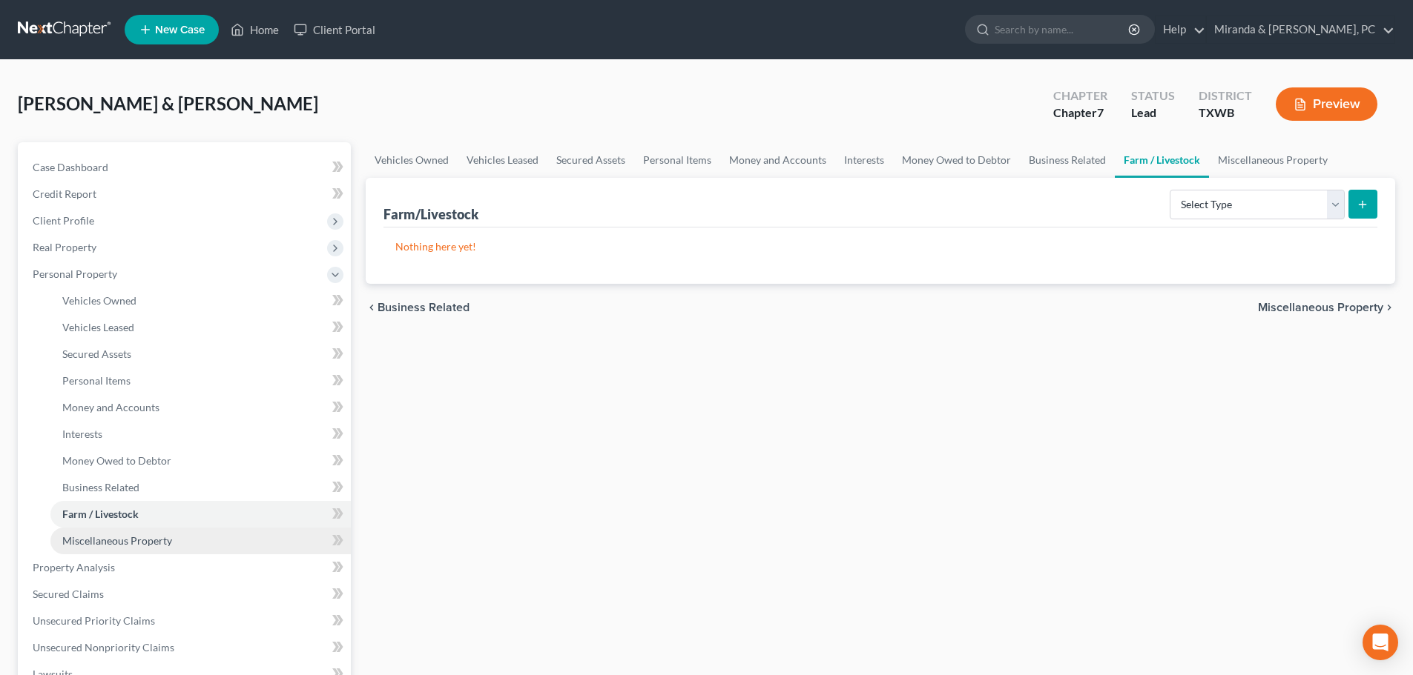
click at [140, 536] on span "Miscellaneous Property" at bounding box center [117, 541] width 110 height 13
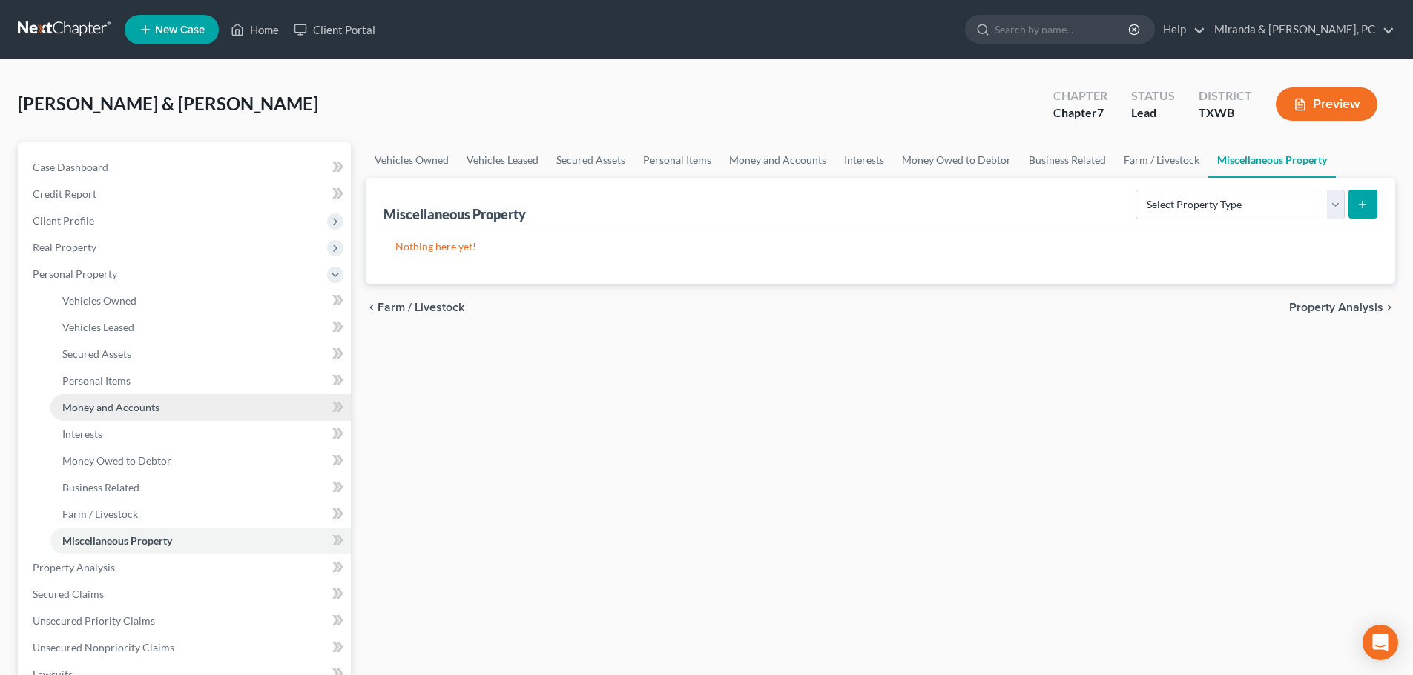
click at [118, 413] on span "Money and Accounts" at bounding box center [110, 407] width 97 height 13
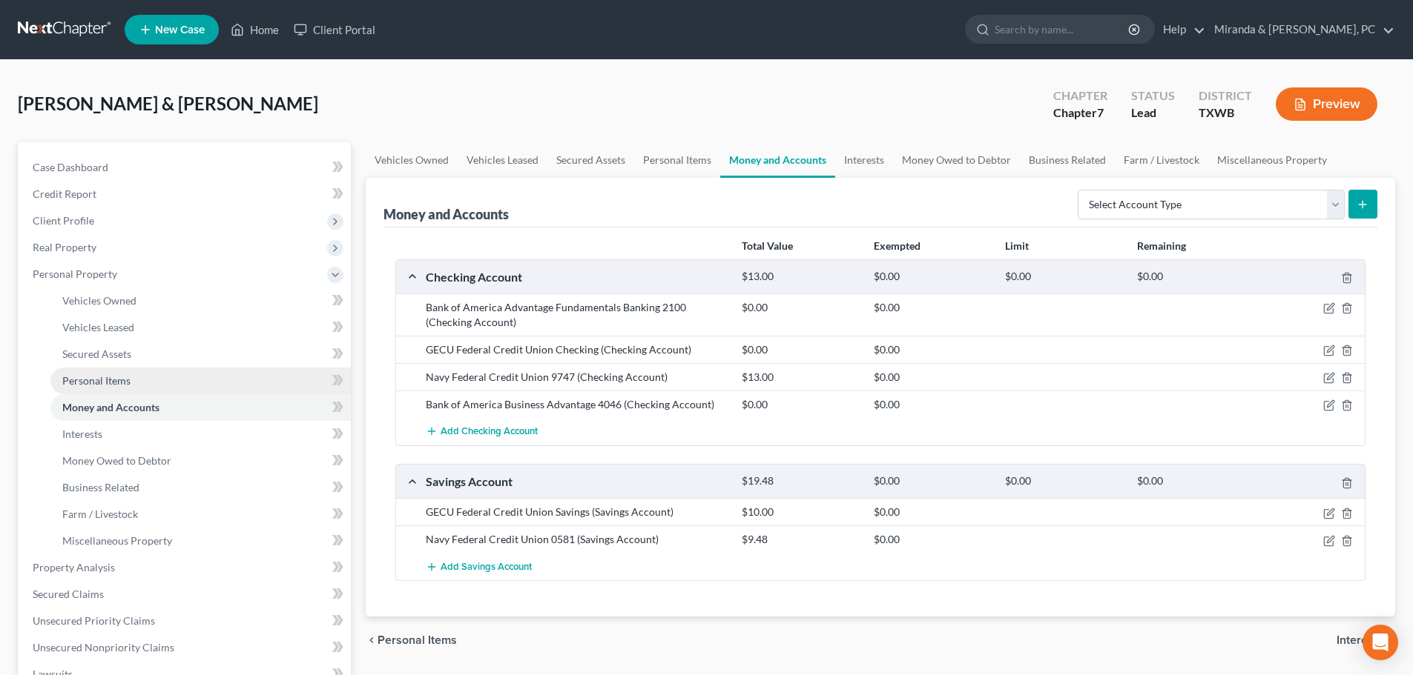
click at [113, 383] on span "Personal Items" at bounding box center [96, 380] width 68 height 13
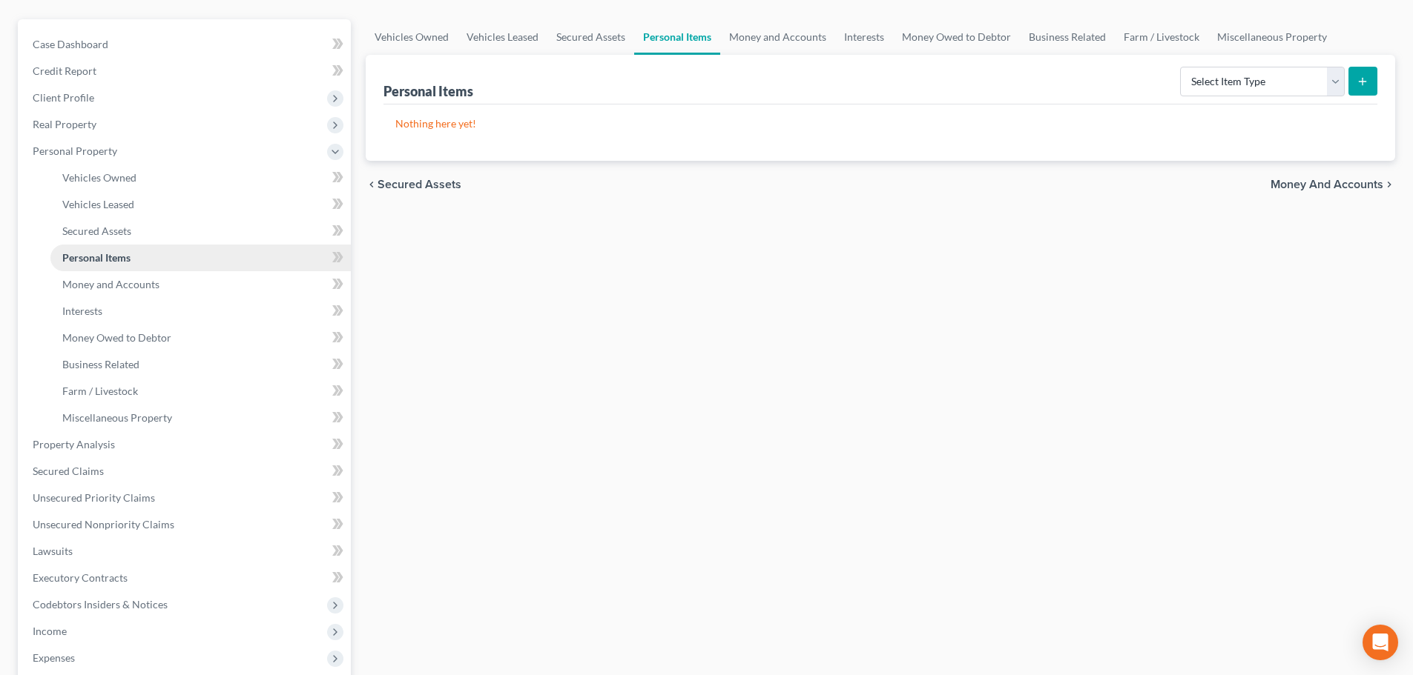
scroll to position [148, 0]
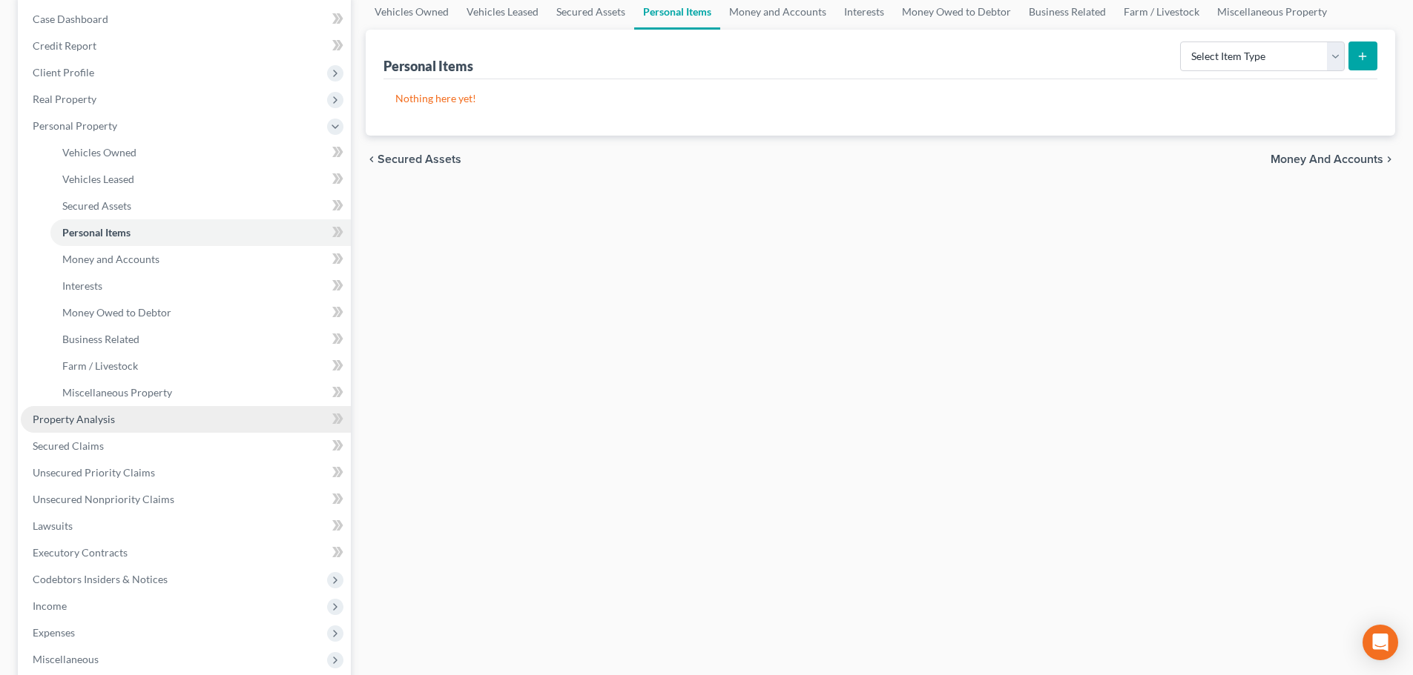
click at [81, 421] on span "Property Analysis" at bounding box center [74, 419] width 82 height 13
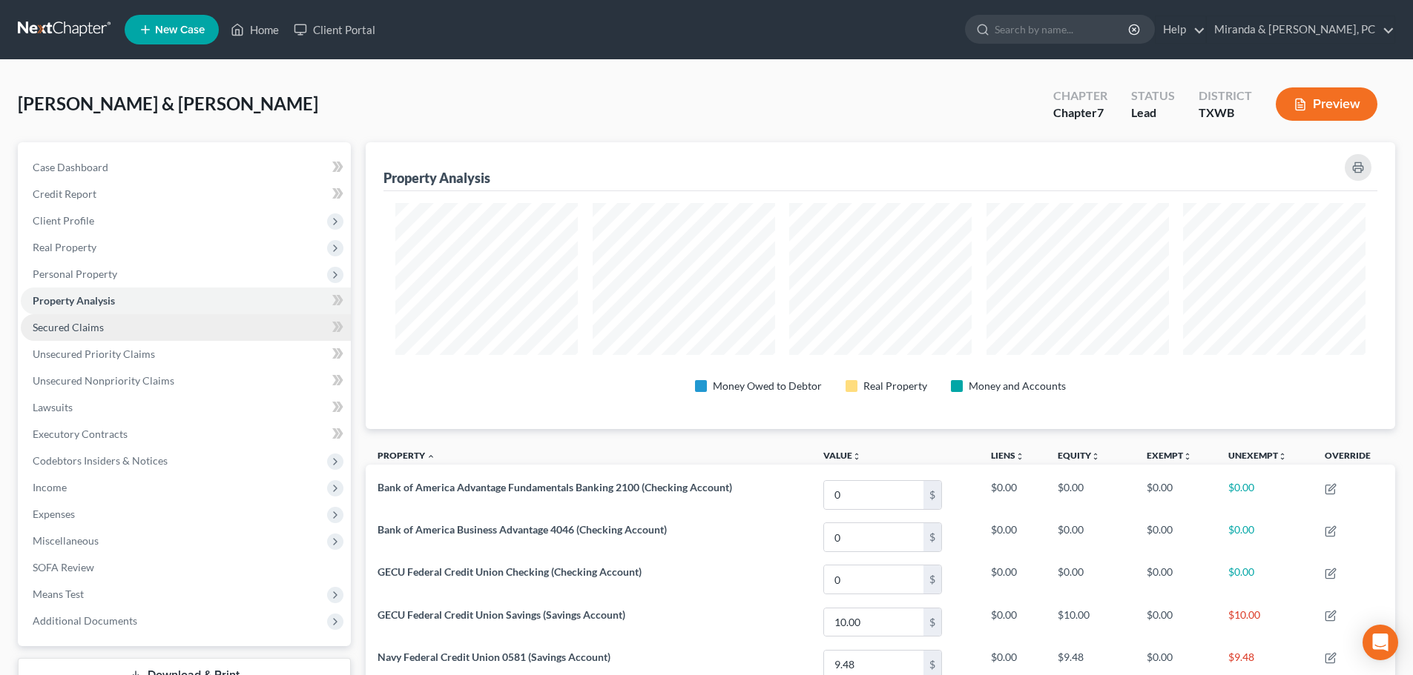
click at [85, 323] on span "Secured Claims" at bounding box center [68, 327] width 71 height 13
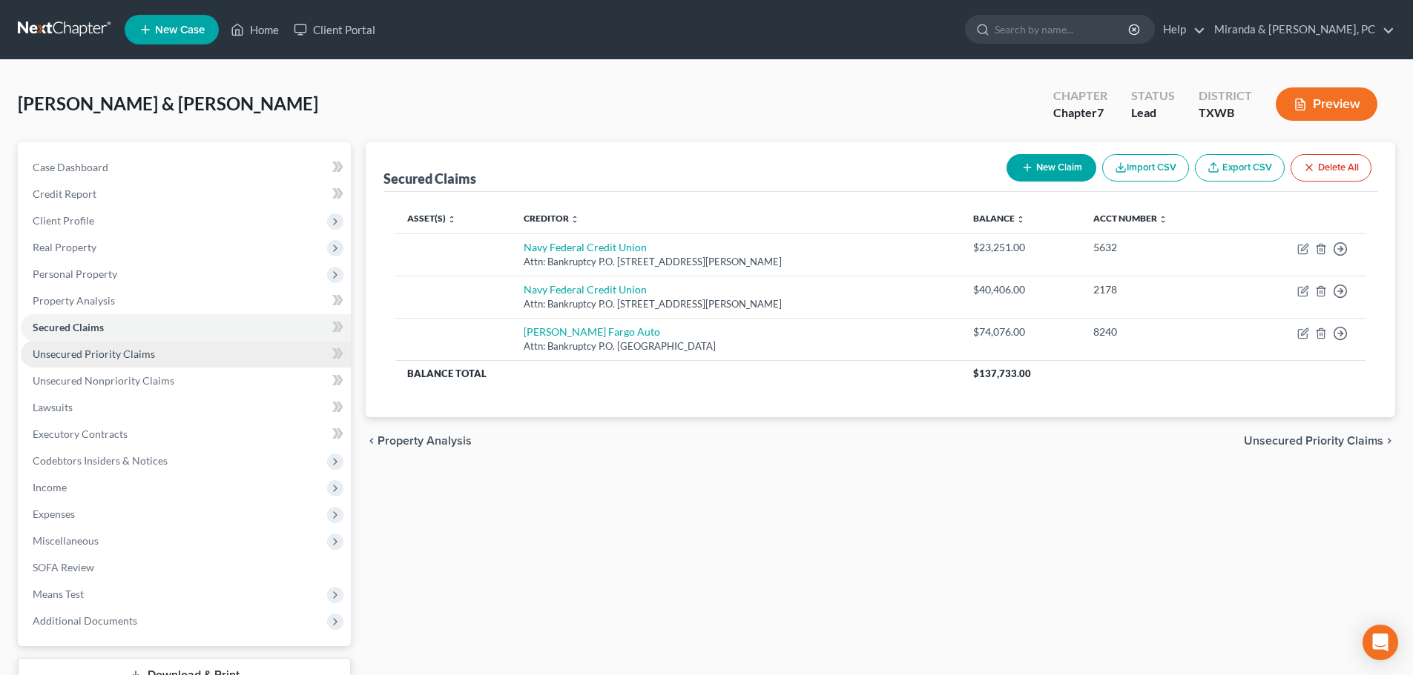
click at [122, 354] on span "Unsecured Priority Claims" at bounding box center [94, 354] width 122 height 13
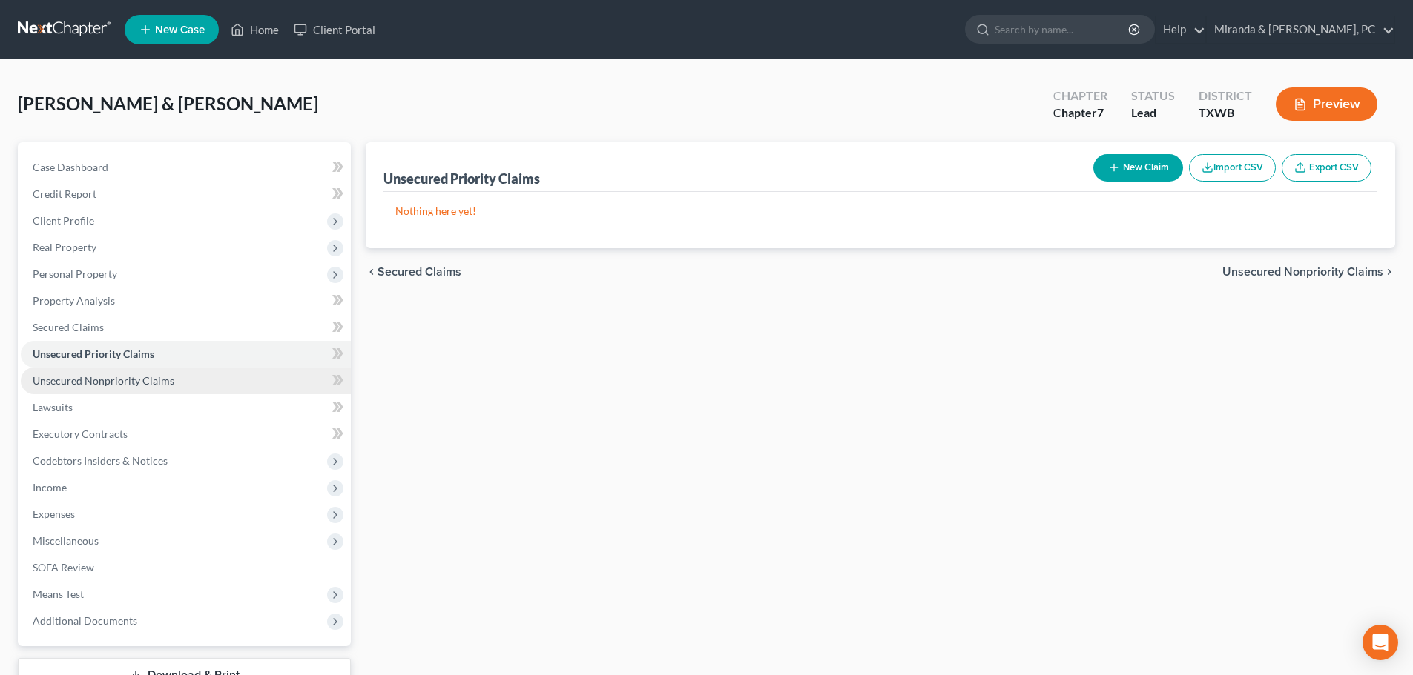
click at [100, 380] on span "Unsecured Nonpriority Claims" at bounding box center [104, 380] width 142 height 13
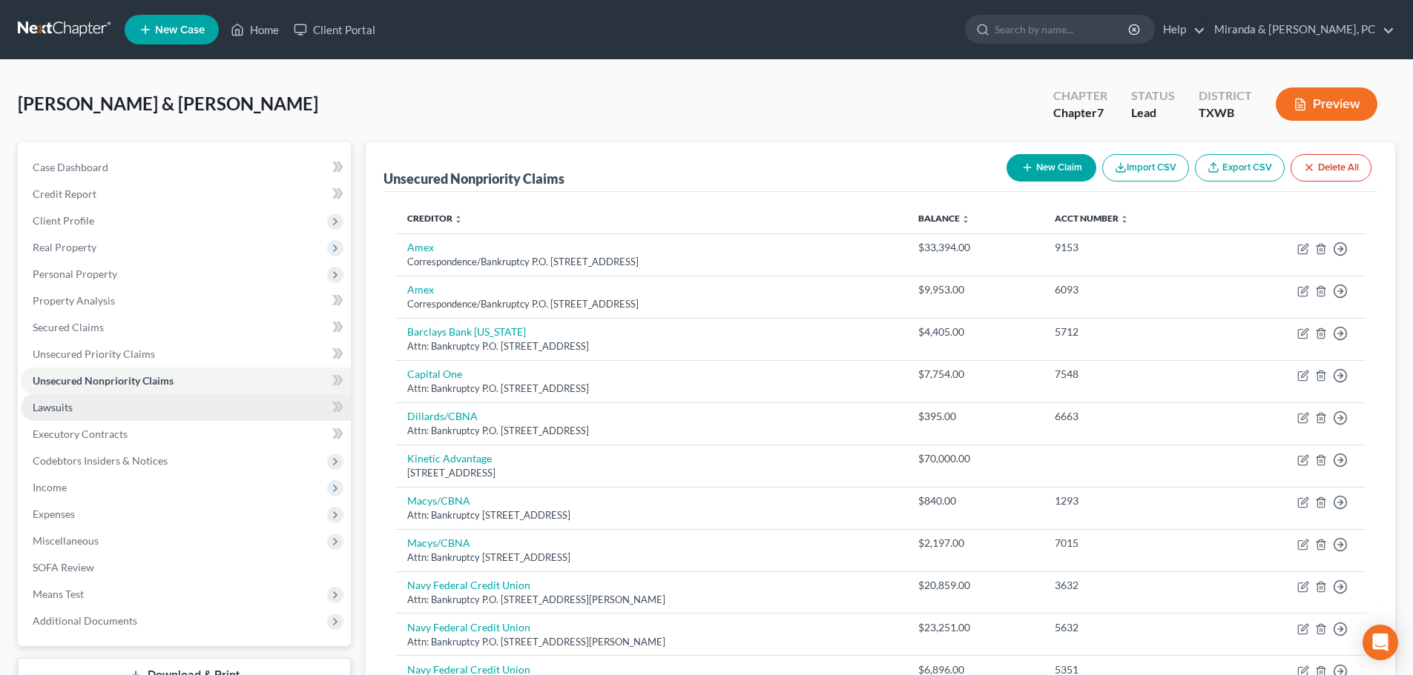
click at [60, 411] on span "Lawsuits" at bounding box center [53, 407] width 40 height 13
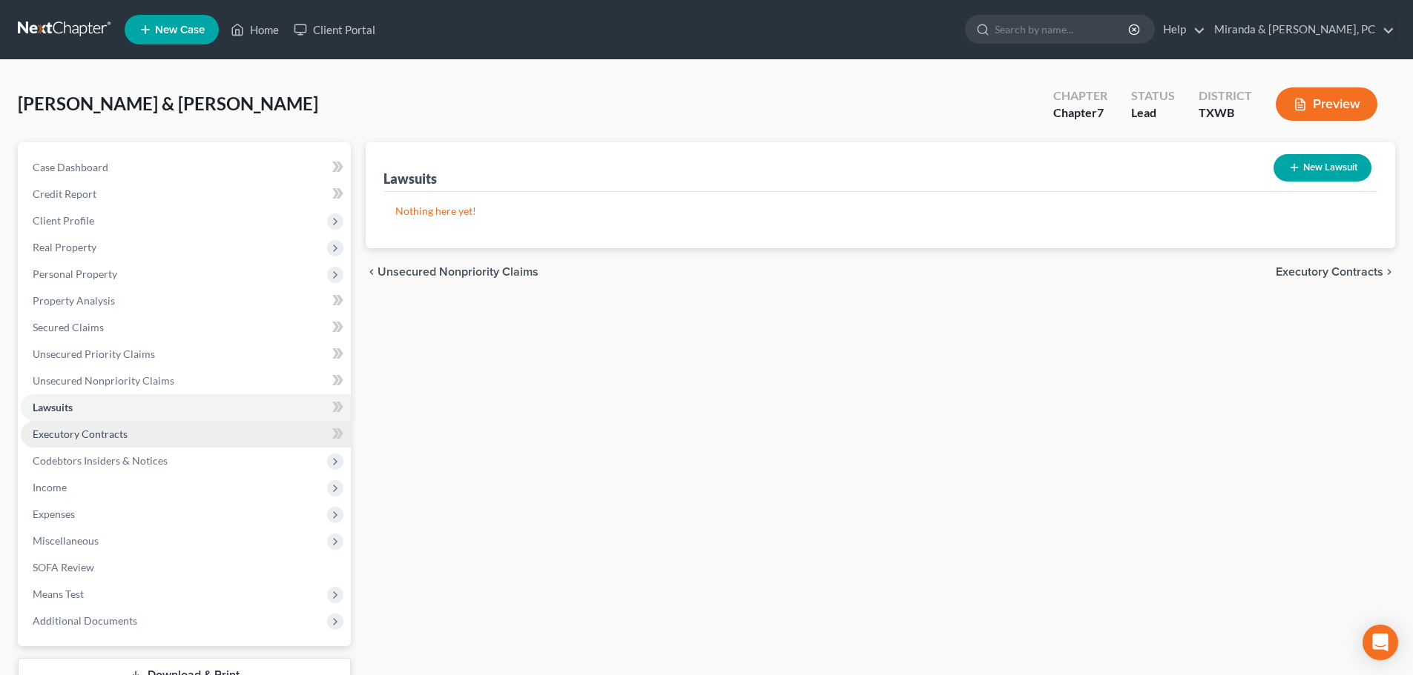
click at [107, 432] on span "Executory Contracts" at bounding box center [80, 434] width 95 height 13
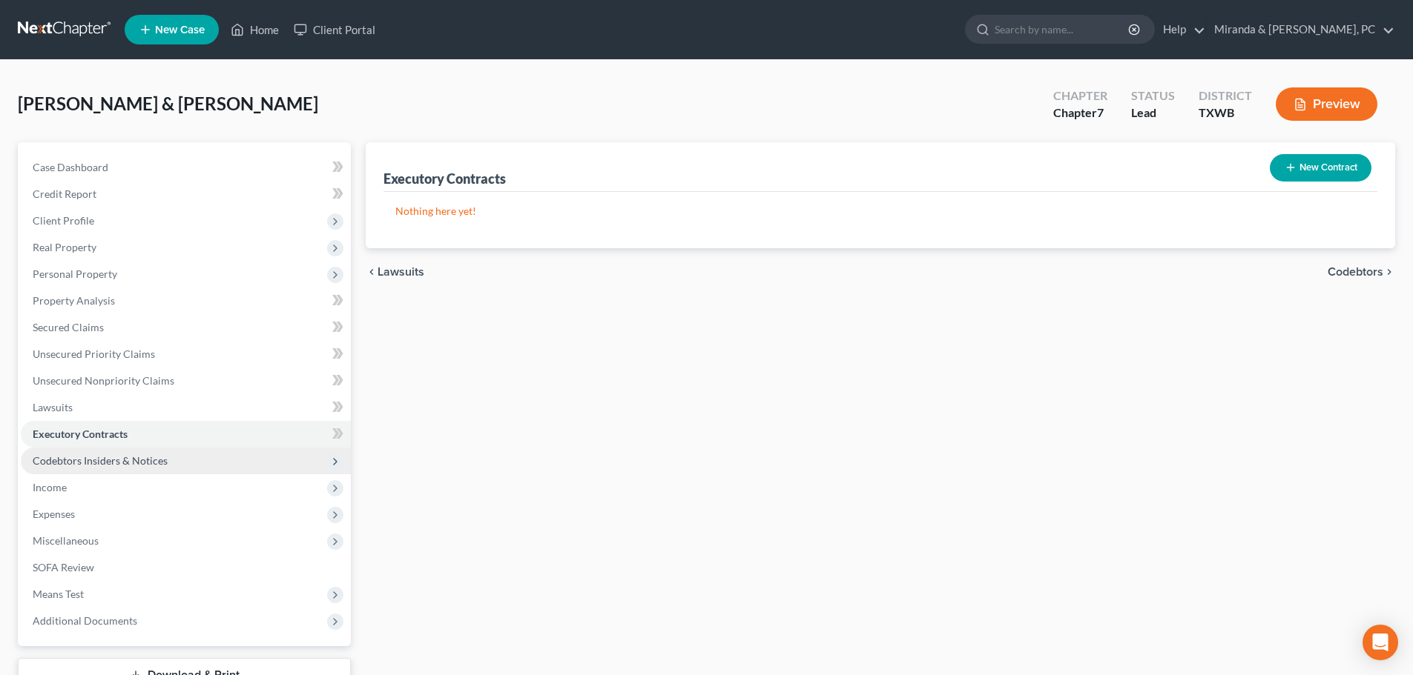
click at [122, 457] on span "Codebtors Insiders & Notices" at bounding box center [100, 461] width 135 height 13
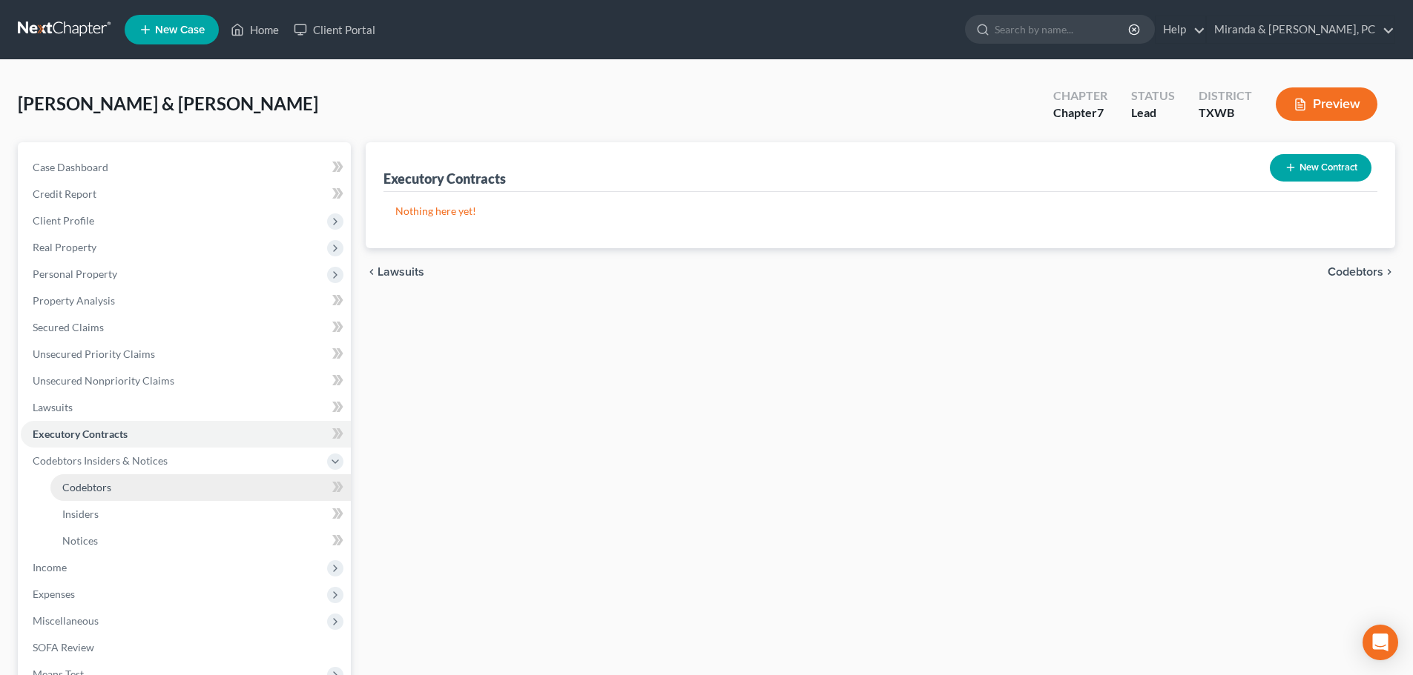
click at [90, 495] on link "Codebtors" at bounding box center [200, 488] width 300 height 27
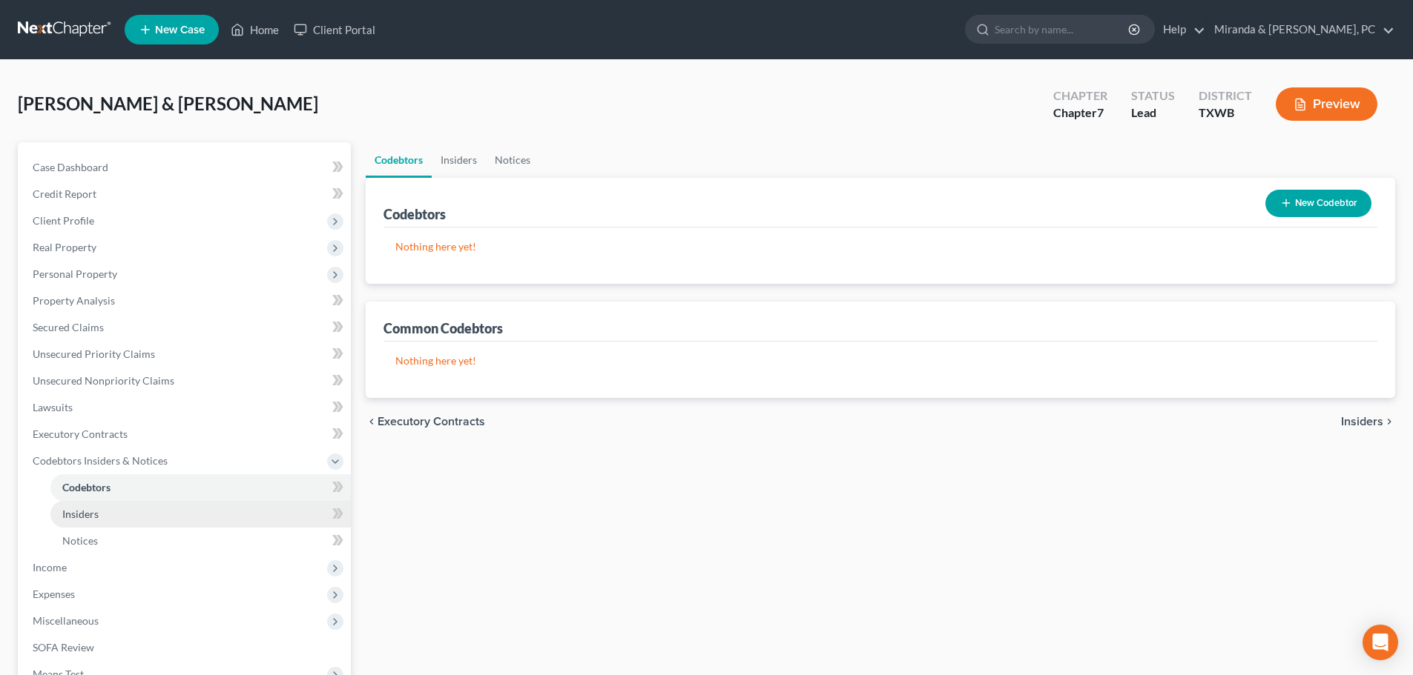
click at [93, 508] on span "Insiders" at bounding box center [80, 514] width 36 height 13
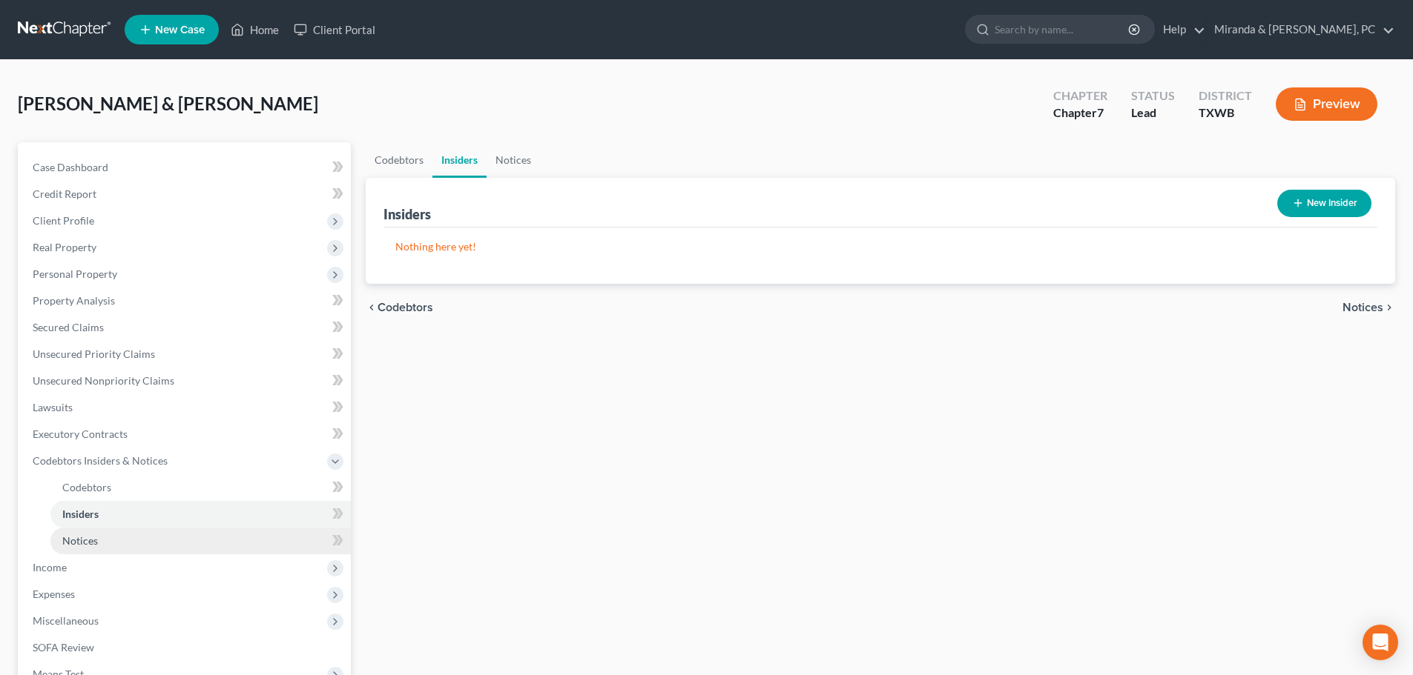
click at [110, 546] on link "Notices" at bounding box center [200, 541] width 300 height 27
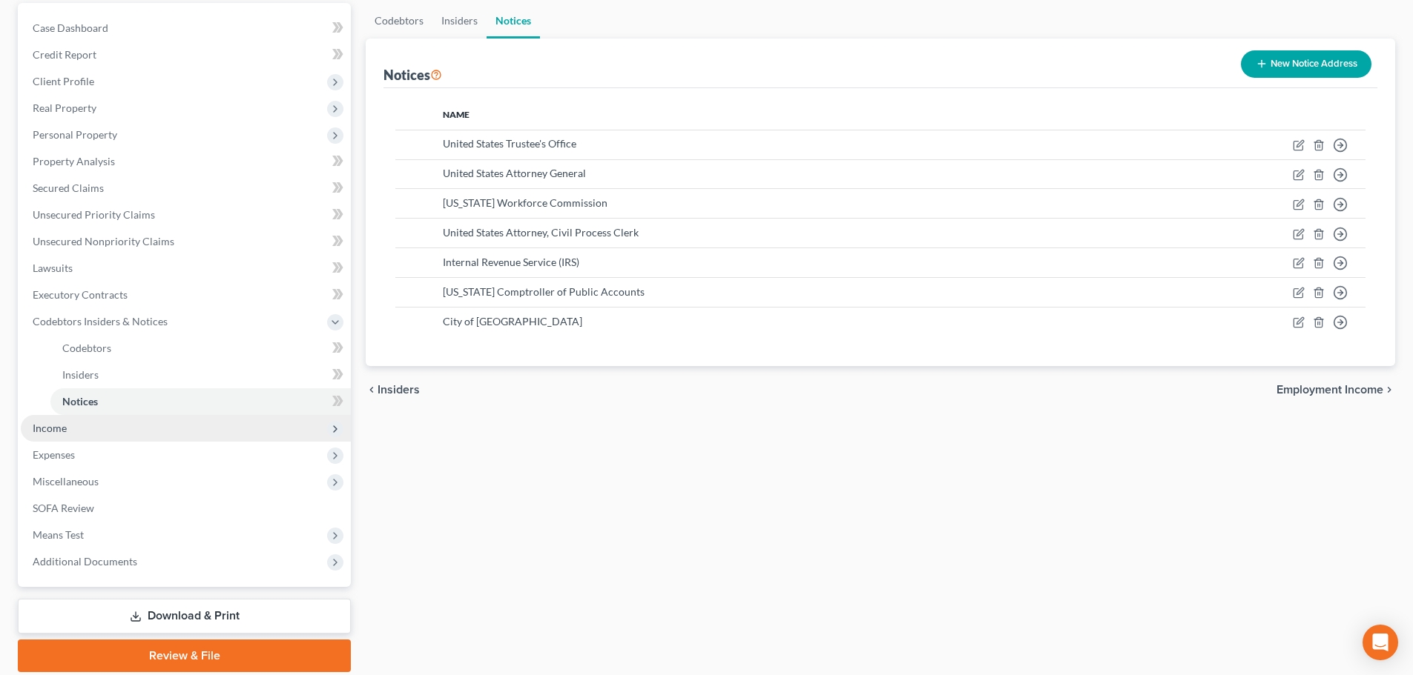
scroll to position [148, 0]
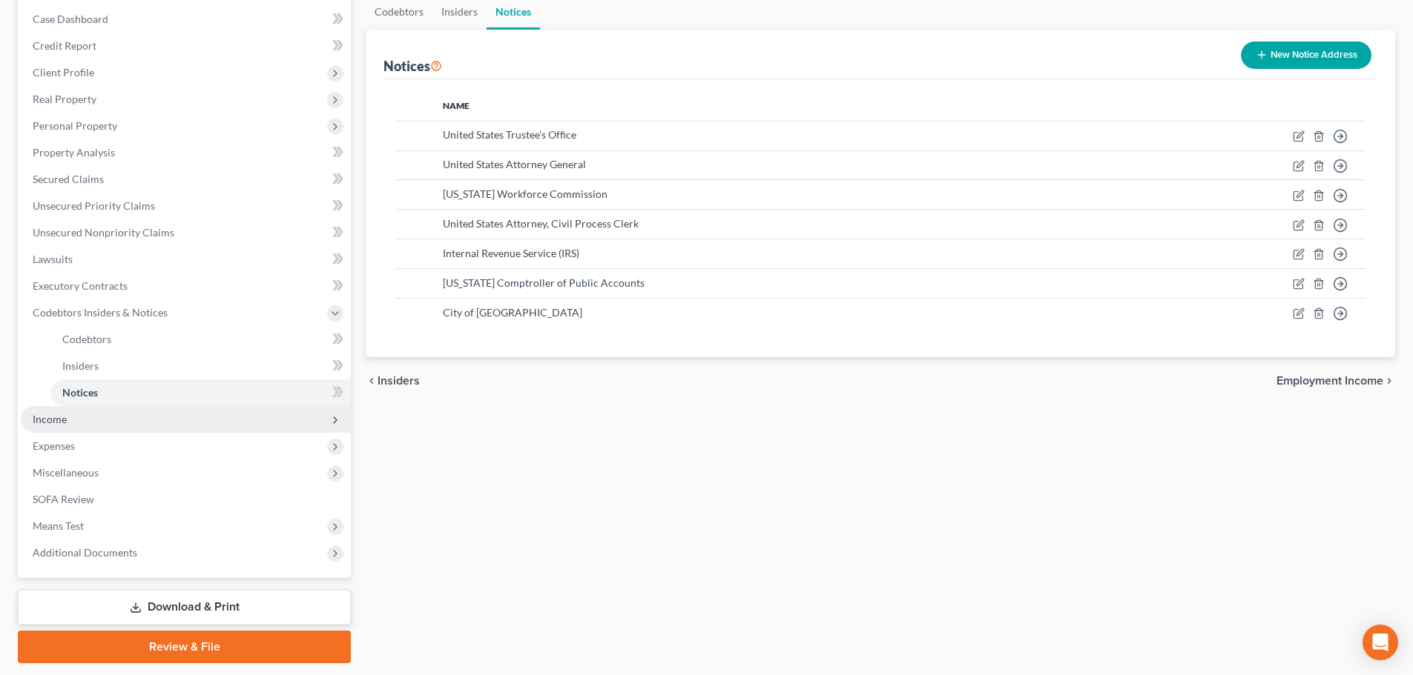
click at [73, 425] on span "Income" at bounding box center [186, 419] width 330 height 27
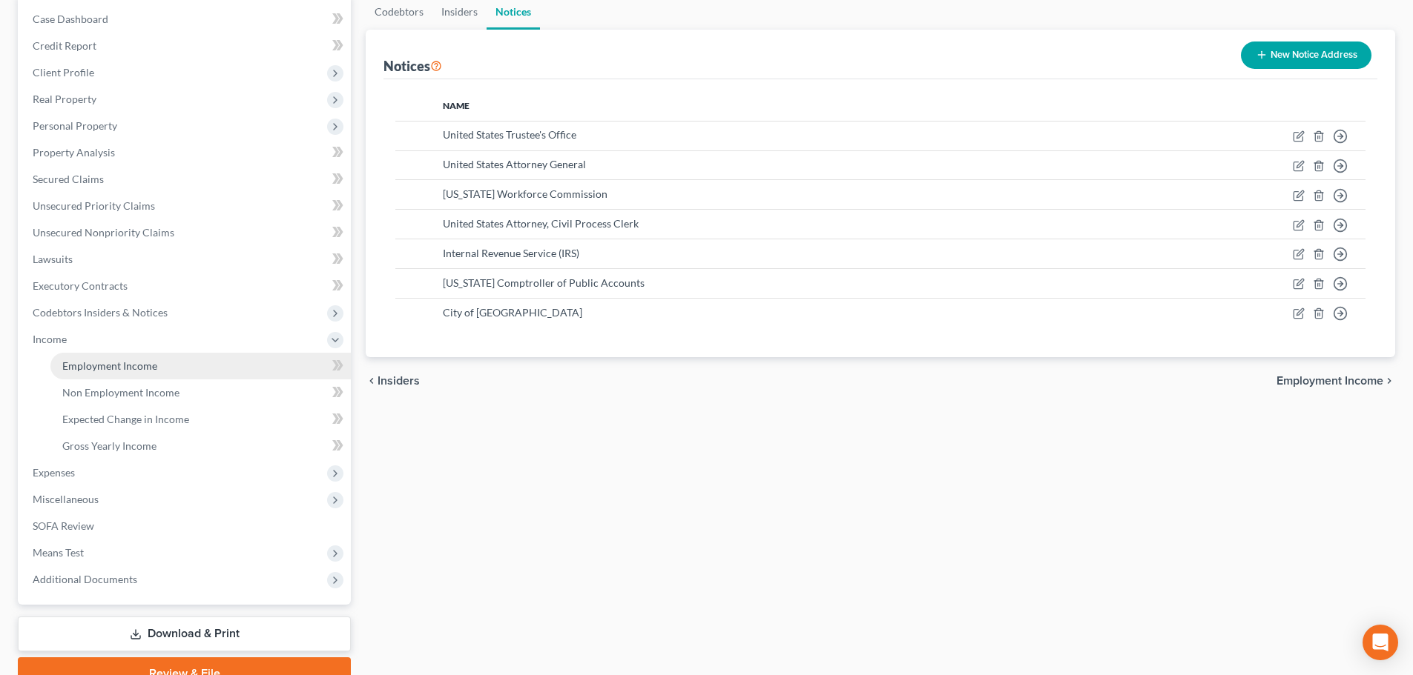
click at [128, 364] on span "Employment Income" at bounding box center [109, 366] width 95 height 13
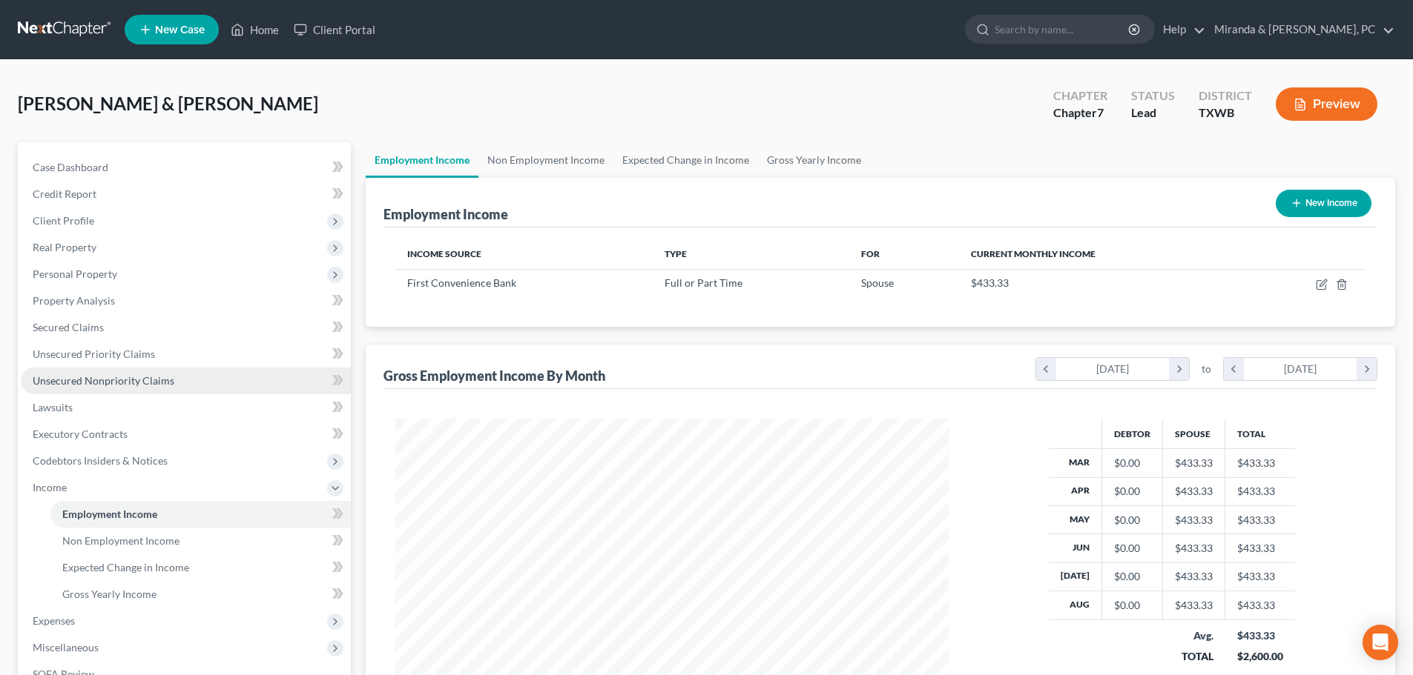
scroll to position [277, 583]
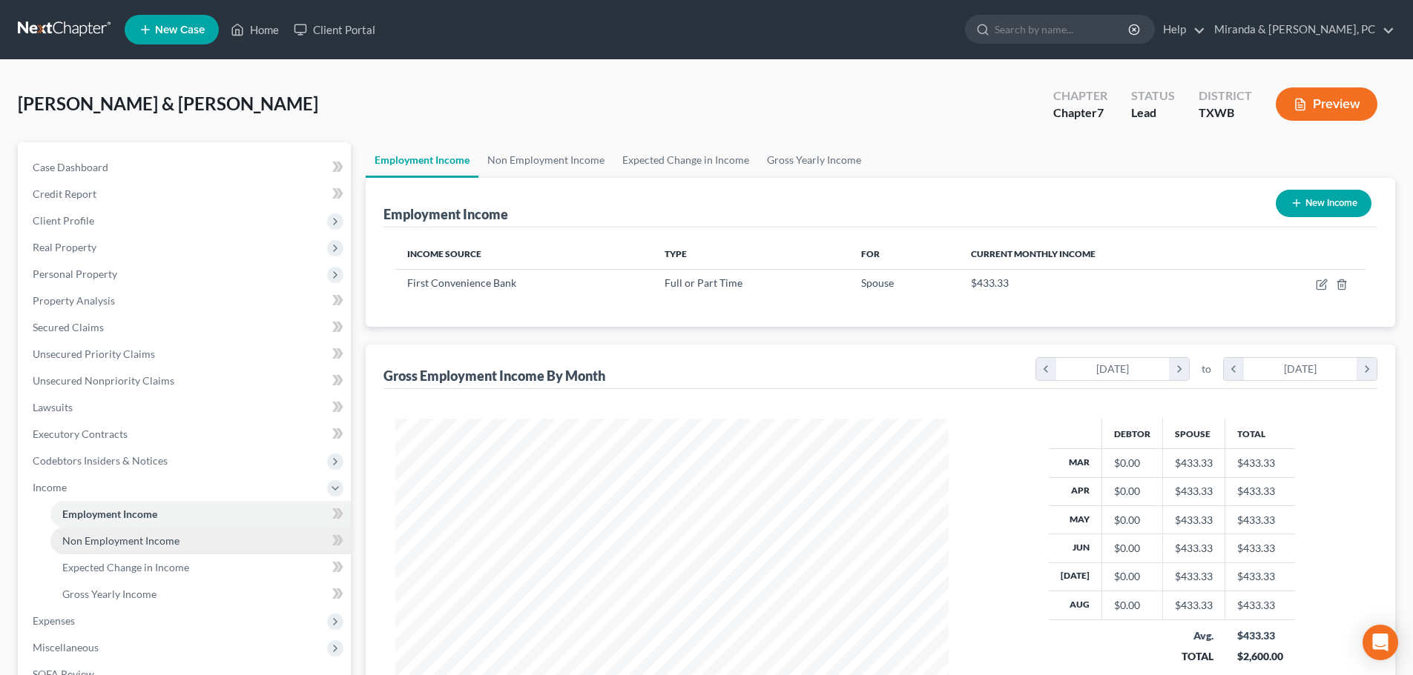
click at [151, 539] on span "Non Employment Income" at bounding box center [120, 541] width 117 height 13
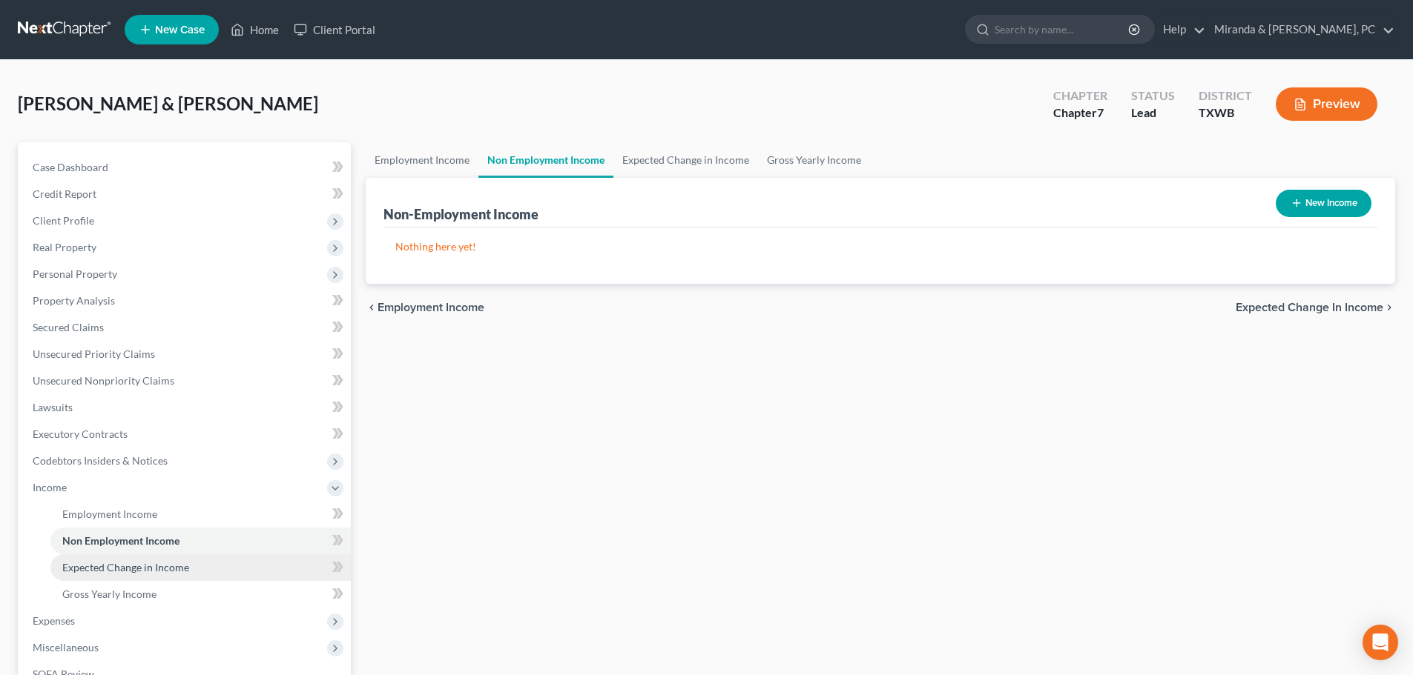
click at [149, 564] on span "Expected Change in Income" at bounding box center [125, 567] width 127 height 13
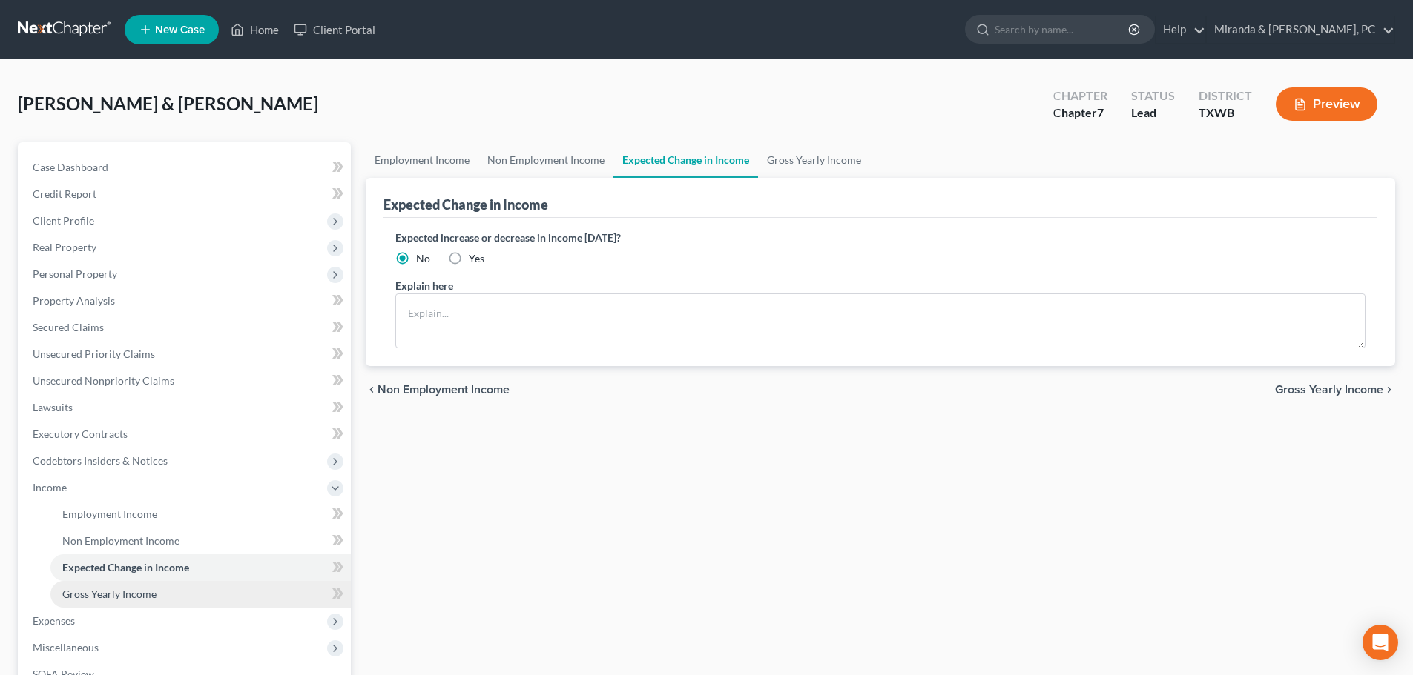
click at [134, 595] on span "Gross Yearly Income" at bounding box center [109, 594] width 94 height 13
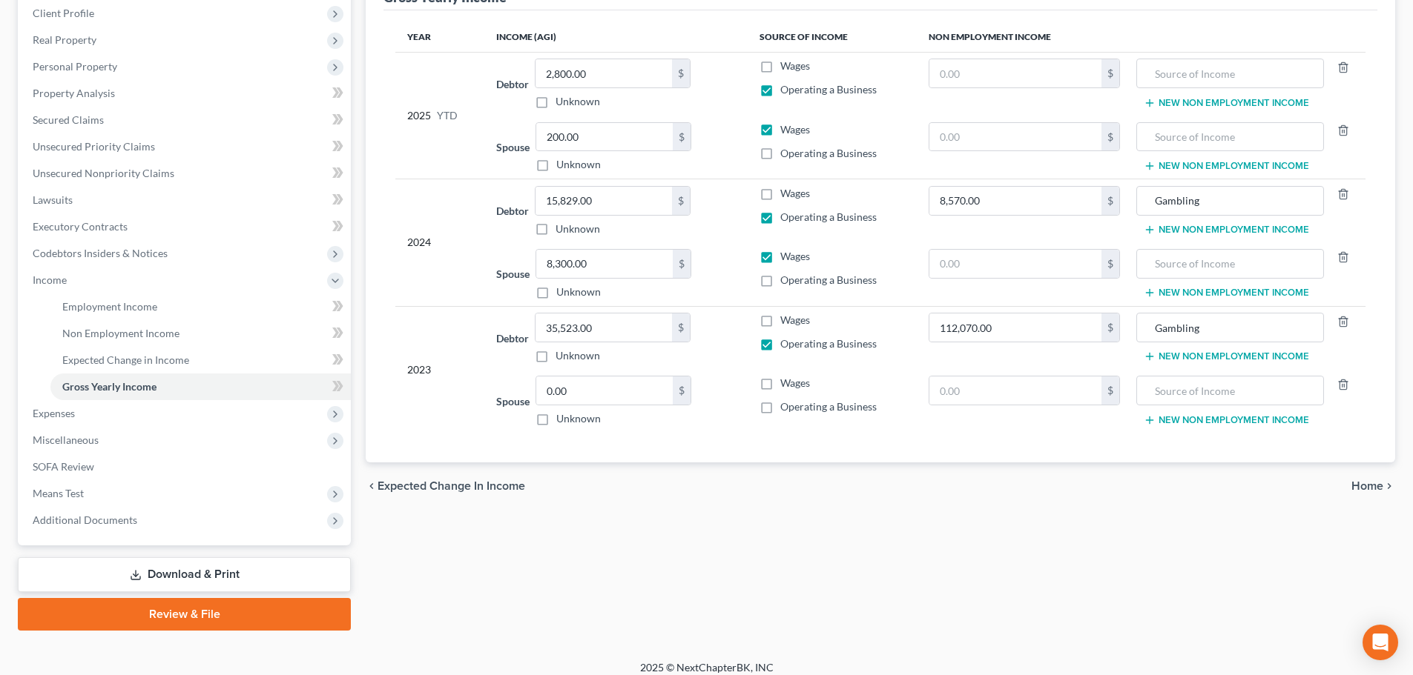
scroll to position [219, 0]
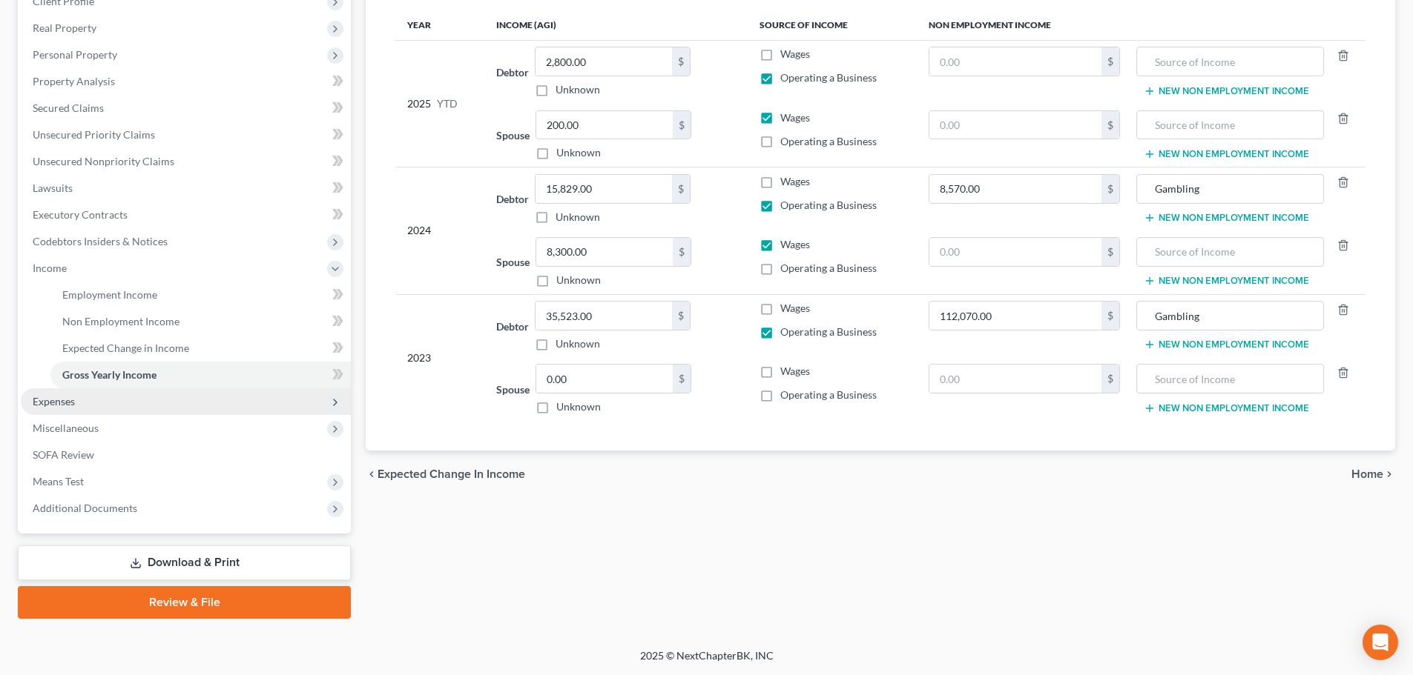
click at [79, 404] on span "Expenses" at bounding box center [186, 402] width 330 height 27
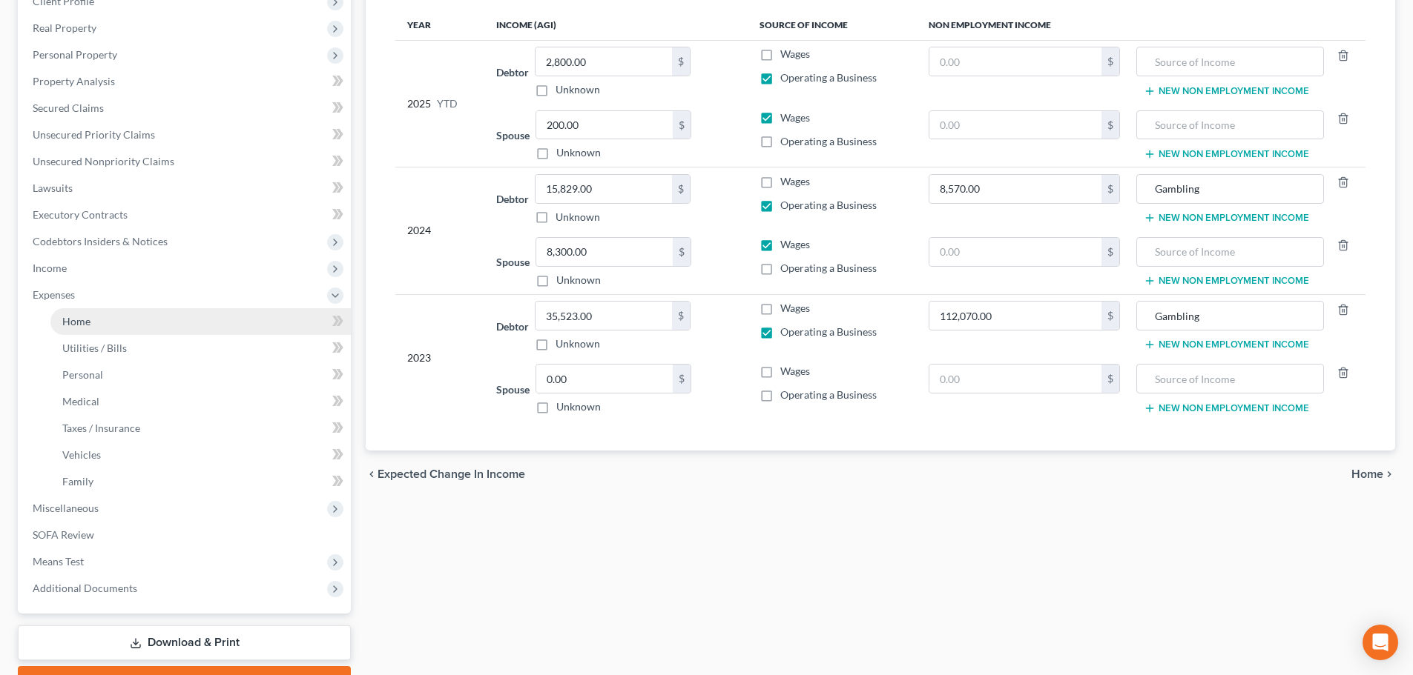
click at [102, 328] on link "Home" at bounding box center [200, 321] width 300 height 27
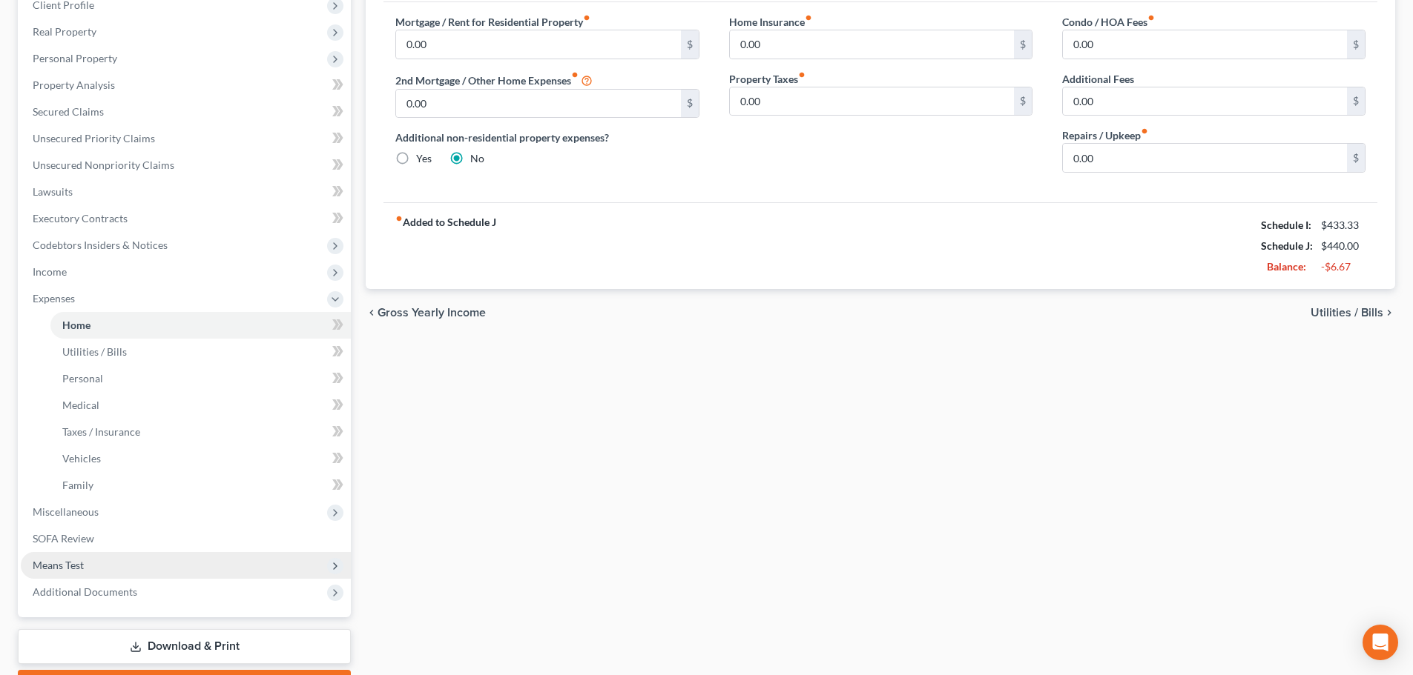
scroll to position [222, 0]
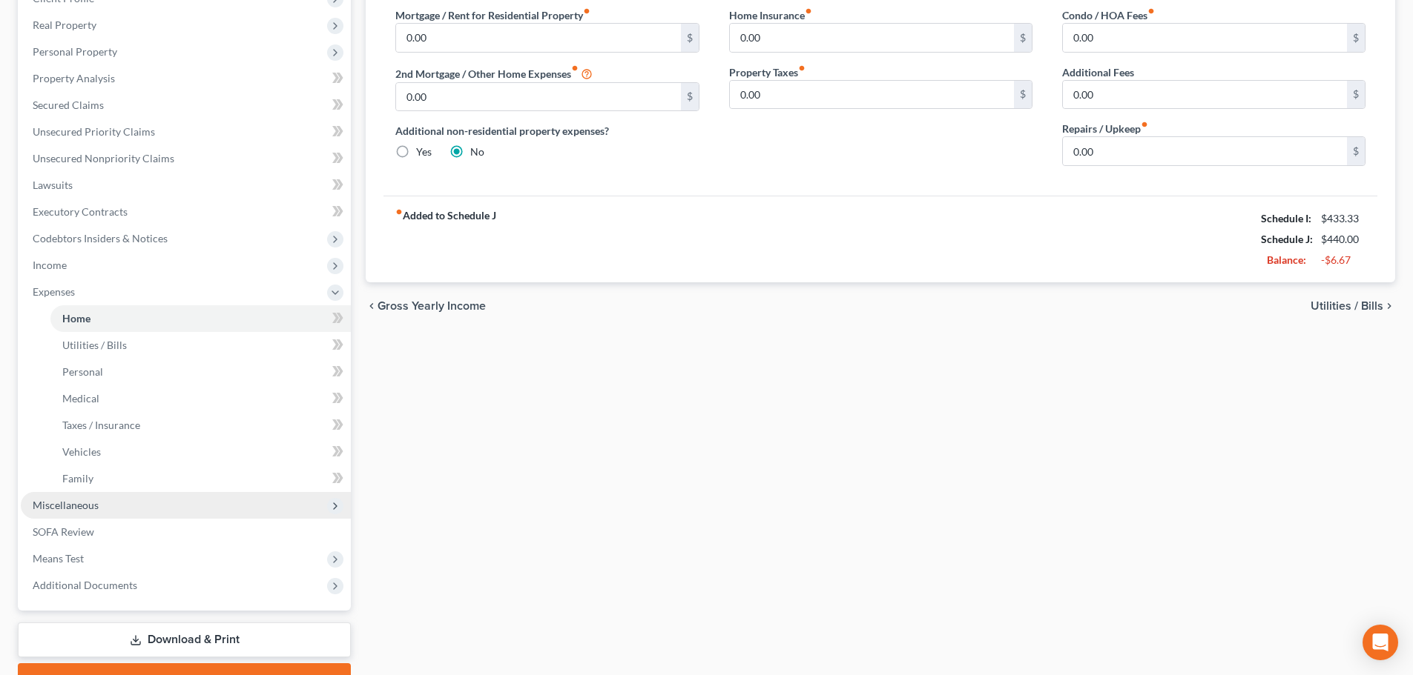
click at [81, 505] on span "Miscellaneous" at bounding box center [66, 505] width 66 height 13
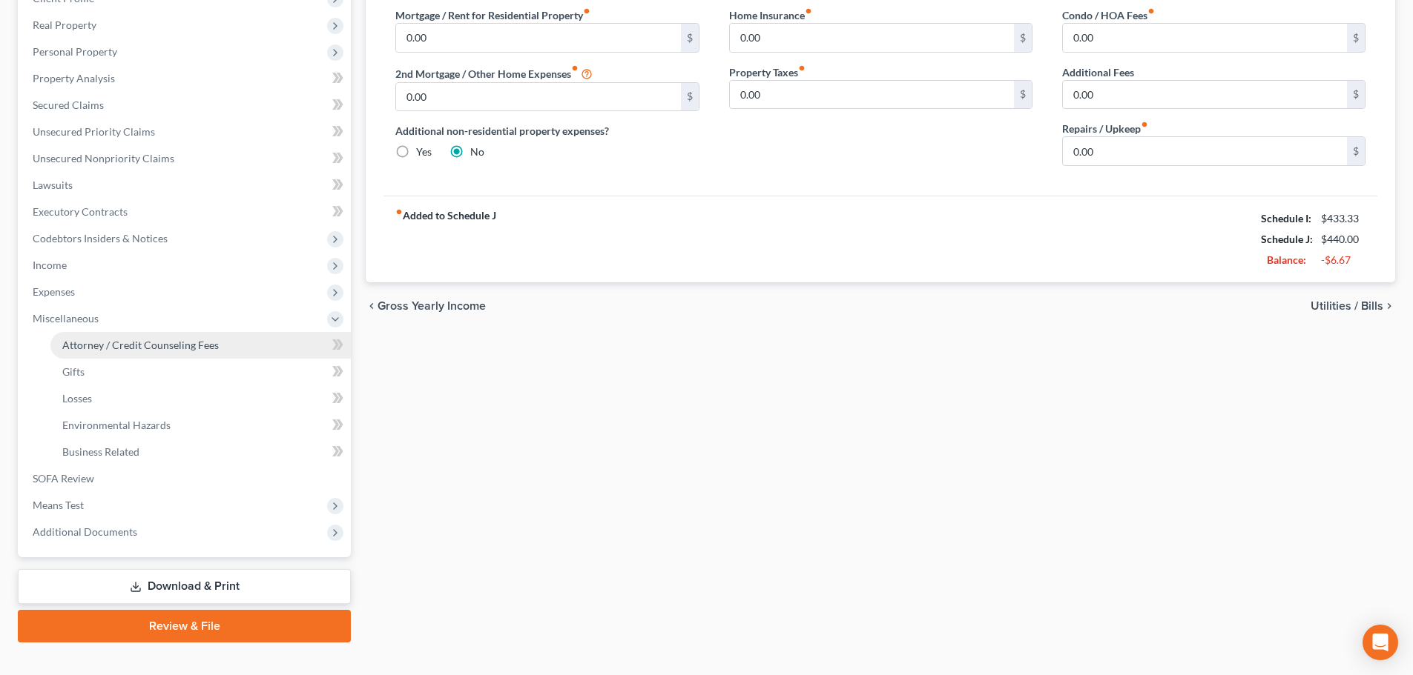
click at [159, 340] on span "Attorney / Credit Counseling Fees" at bounding box center [140, 345] width 156 height 13
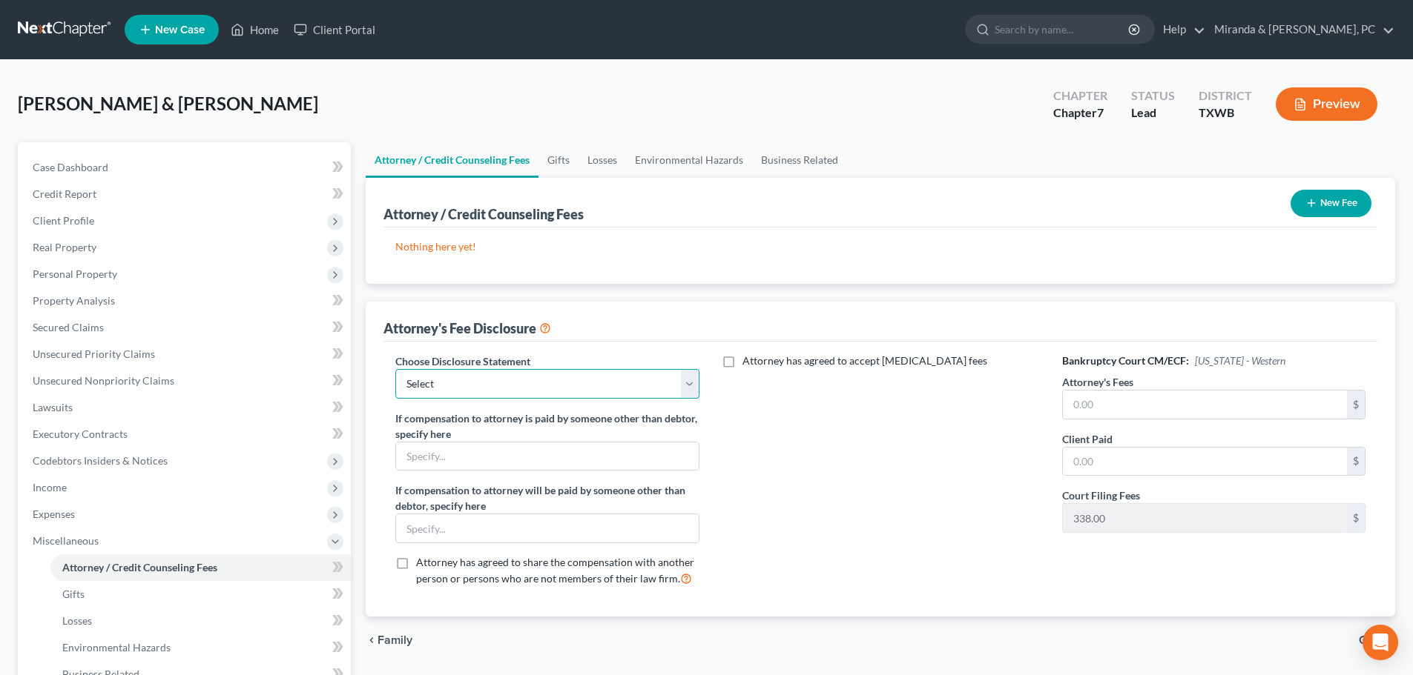
click at [570, 389] on select "Select Chapter 11 Representation - Fee Application Chapter 7 Representation of …" at bounding box center [546, 384] width 303 height 30
select select "1"
click at [395, 369] on select "Select Chapter 11 Representation - Fee Application Chapter 7 Representation of …" at bounding box center [546, 384] width 303 height 30
click at [1131, 407] on input "text" at bounding box center [1205, 405] width 284 height 28
type input "3,500"
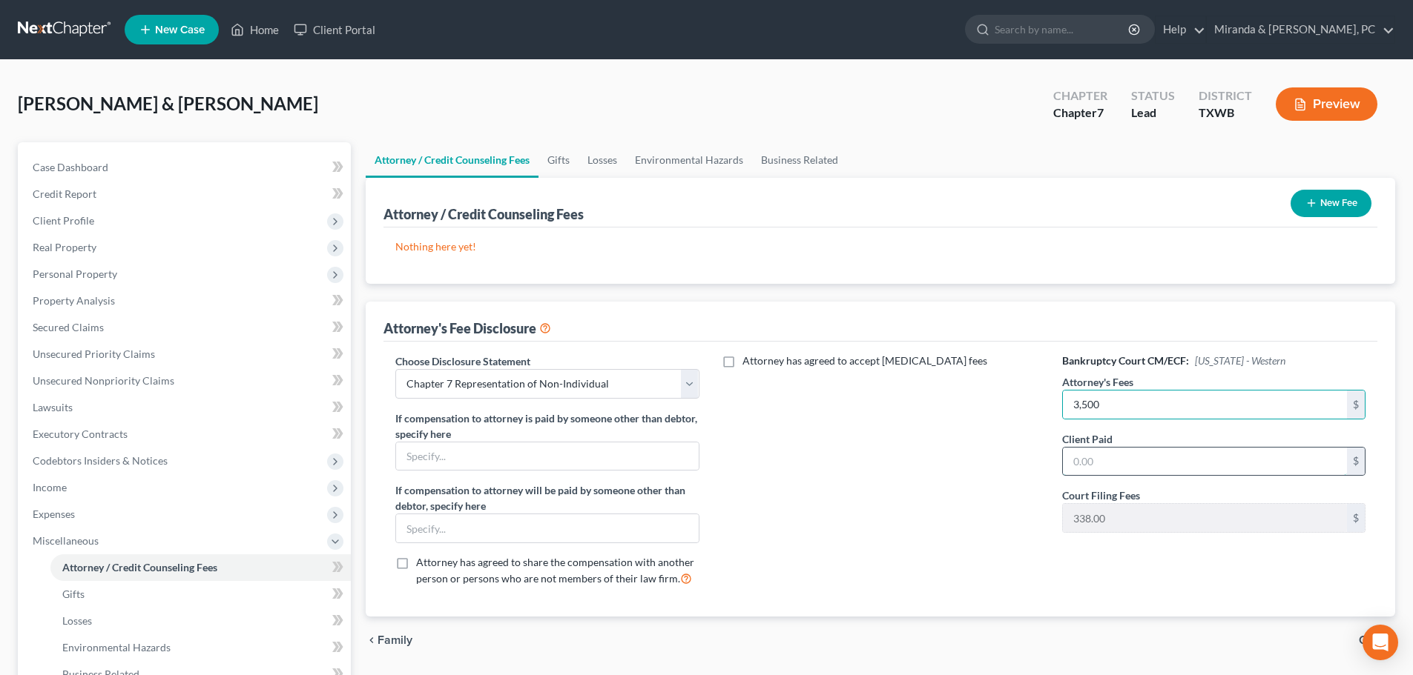
click at [1120, 472] on input "text" at bounding box center [1205, 462] width 284 height 28
type input "3,500"
click at [922, 502] on div "Attorney has agreed to accept [MEDICAL_DATA] fees" at bounding box center [880, 476] width 333 height 245
click at [1344, 199] on button "New Fee" at bounding box center [1330, 203] width 81 height 27
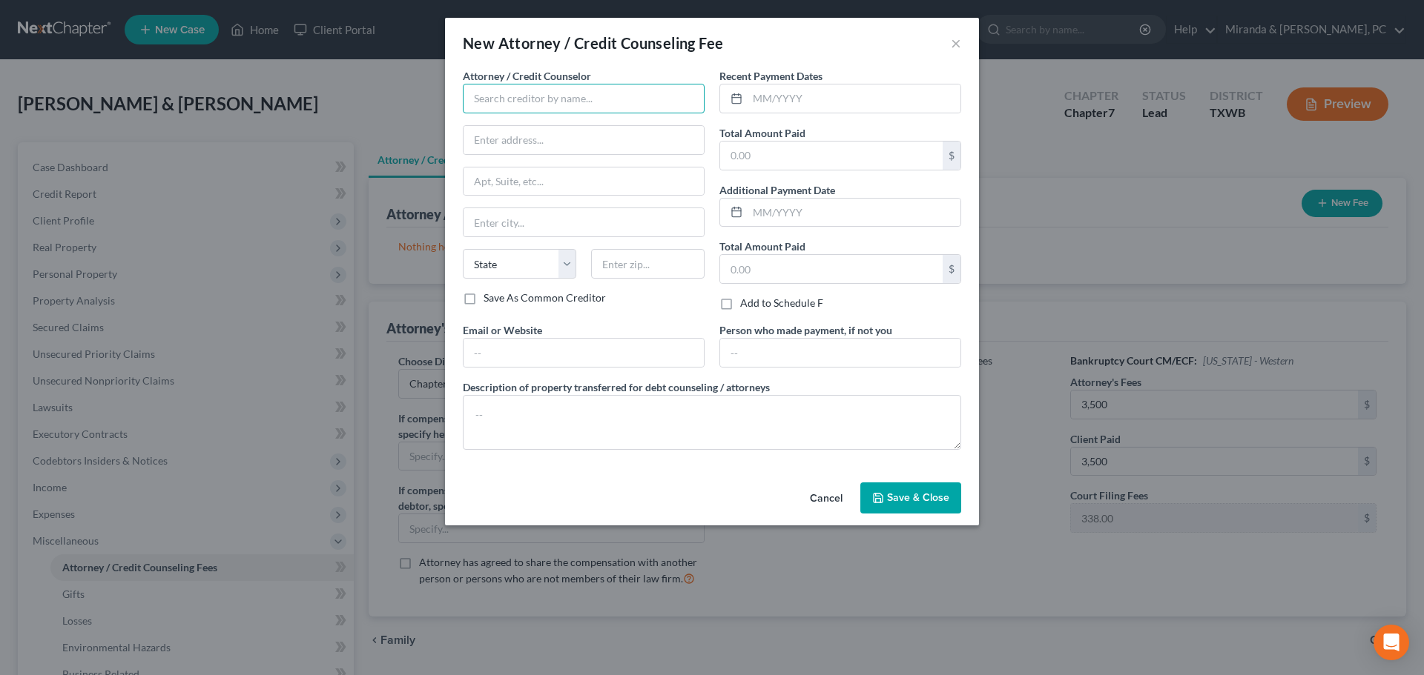
click at [577, 92] on input "text" at bounding box center [584, 99] width 242 height 30
click at [573, 129] on div "[PERSON_NAME] & [PERSON_NAME], P.C." at bounding box center [574, 124] width 198 height 15
type input "[PERSON_NAME] & [PERSON_NAME], P.C."
type input "[STREET_ADDRESS]"
type input "[GEOGRAPHIC_DATA]"
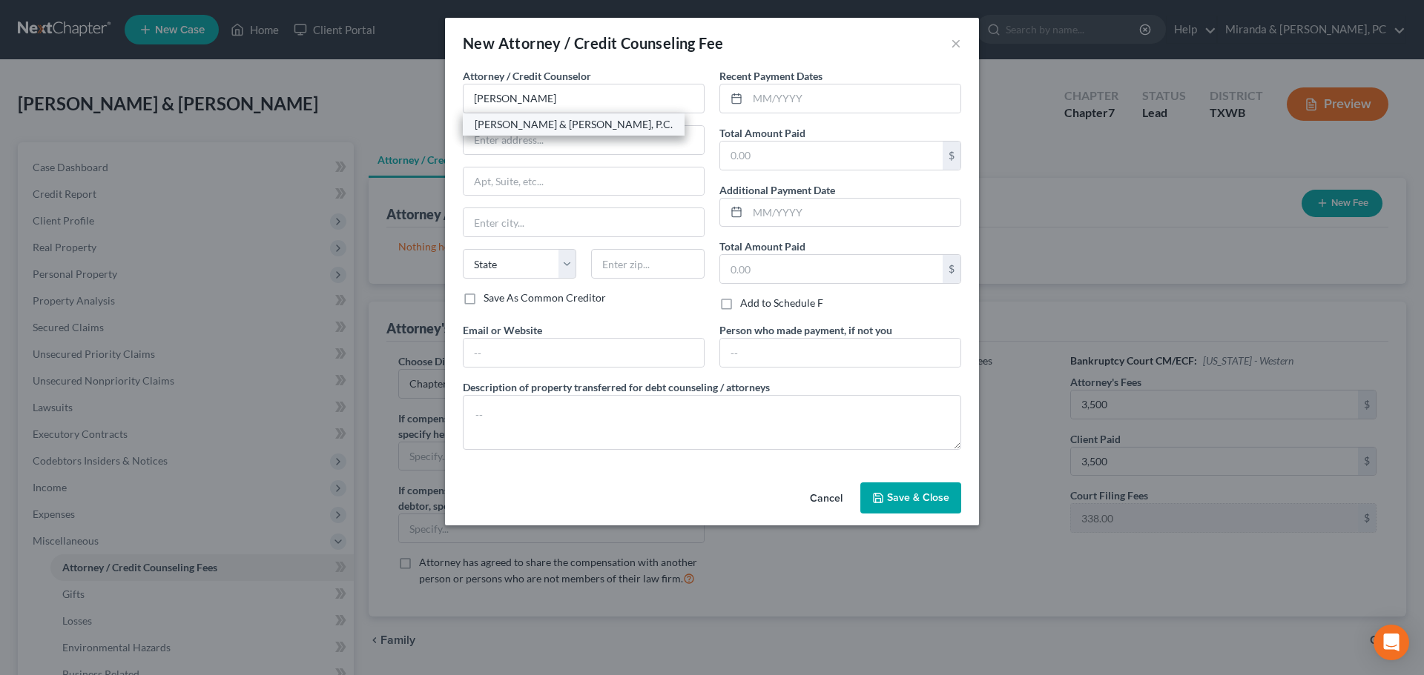
select select "45"
type input "79912"
click at [590, 352] on input "text" at bounding box center [583, 353] width 240 height 28
type input "[EMAIL_ADDRESS][DOMAIN_NAME]"
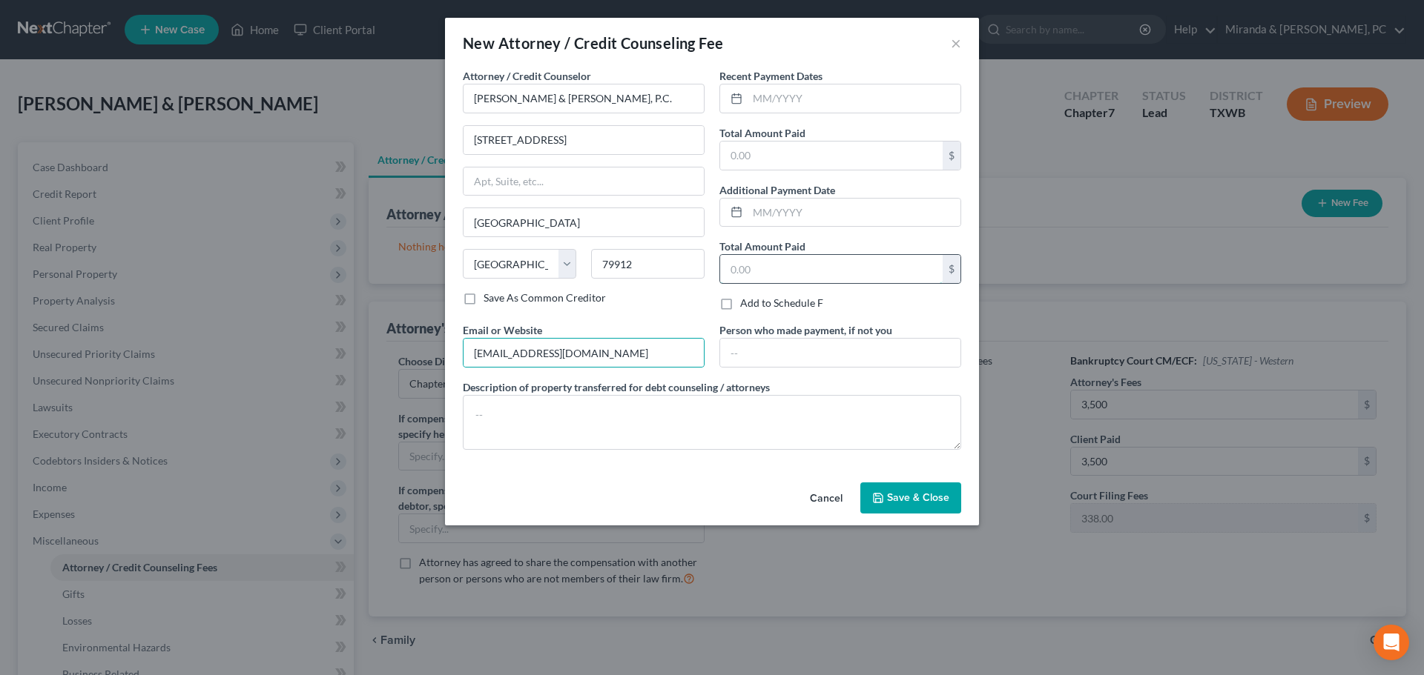
click at [782, 263] on input "text" at bounding box center [831, 269] width 222 height 28
type input "3,500"
drag, startPoint x: 789, startPoint y: 262, endPoint x: 690, endPoint y: 267, distance: 98.7
click at [690, 267] on div "Attorney / Credit Counselor * [PERSON_NAME] & [PERSON_NAME], P.C. [STREET_ADDRE…" at bounding box center [711, 265] width 513 height 394
click at [787, 166] on input "text" at bounding box center [831, 156] width 222 height 28
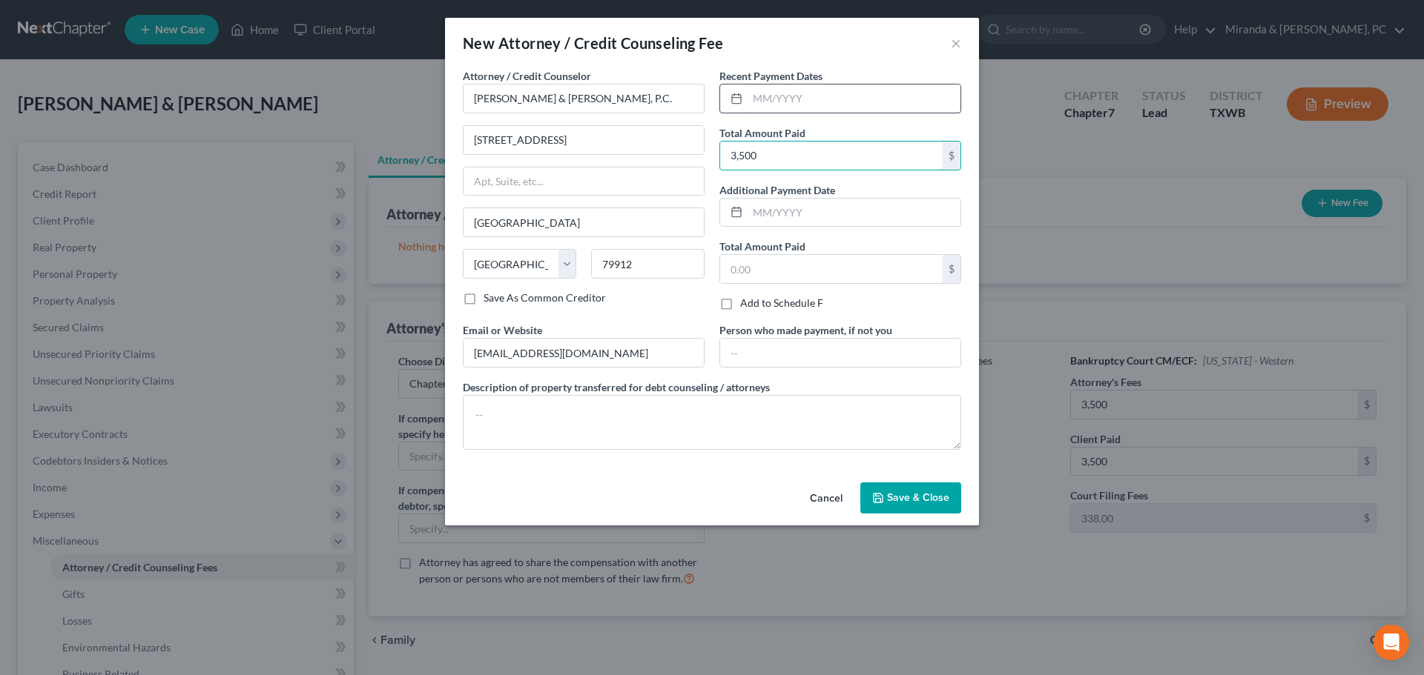
type input "3,500"
click at [800, 101] on input "text" at bounding box center [853, 99] width 213 height 28
click at [930, 502] on span "Save & Close" at bounding box center [918, 498] width 62 height 13
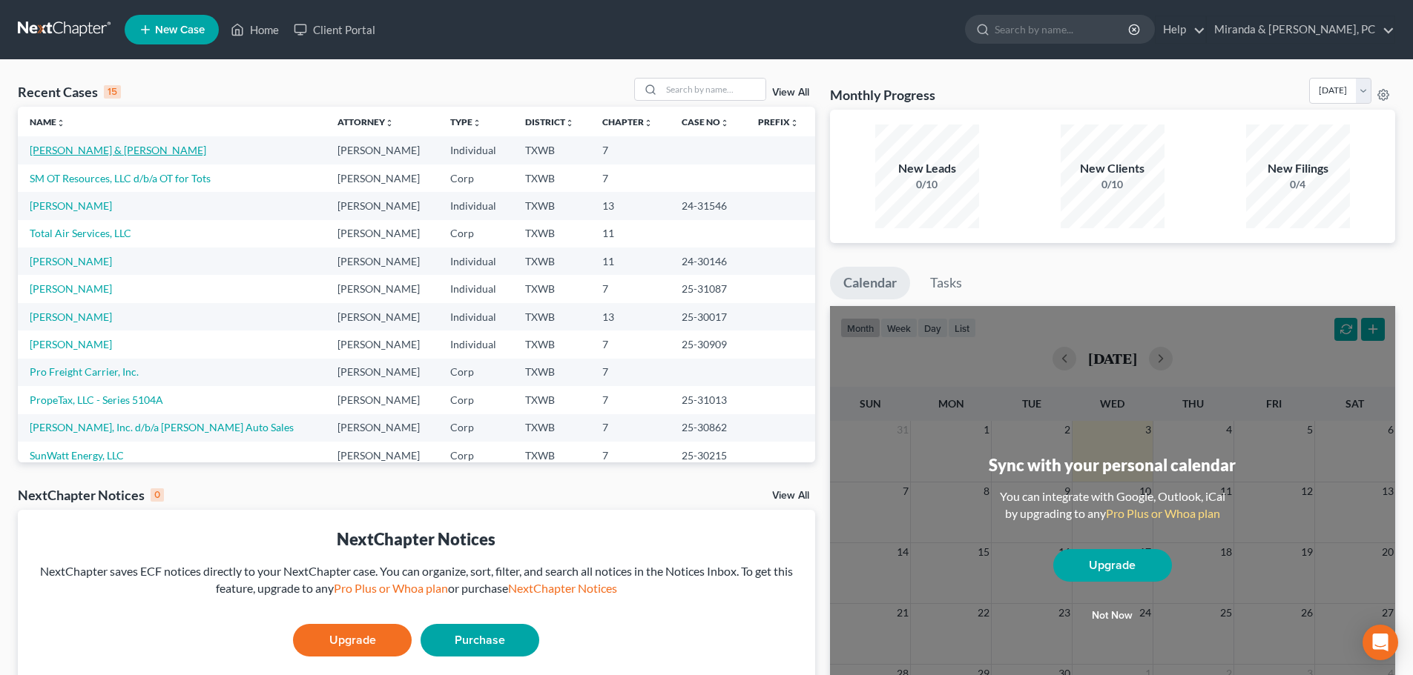
click at [125, 151] on link "[PERSON_NAME] & [PERSON_NAME]" at bounding box center [118, 150] width 176 height 13
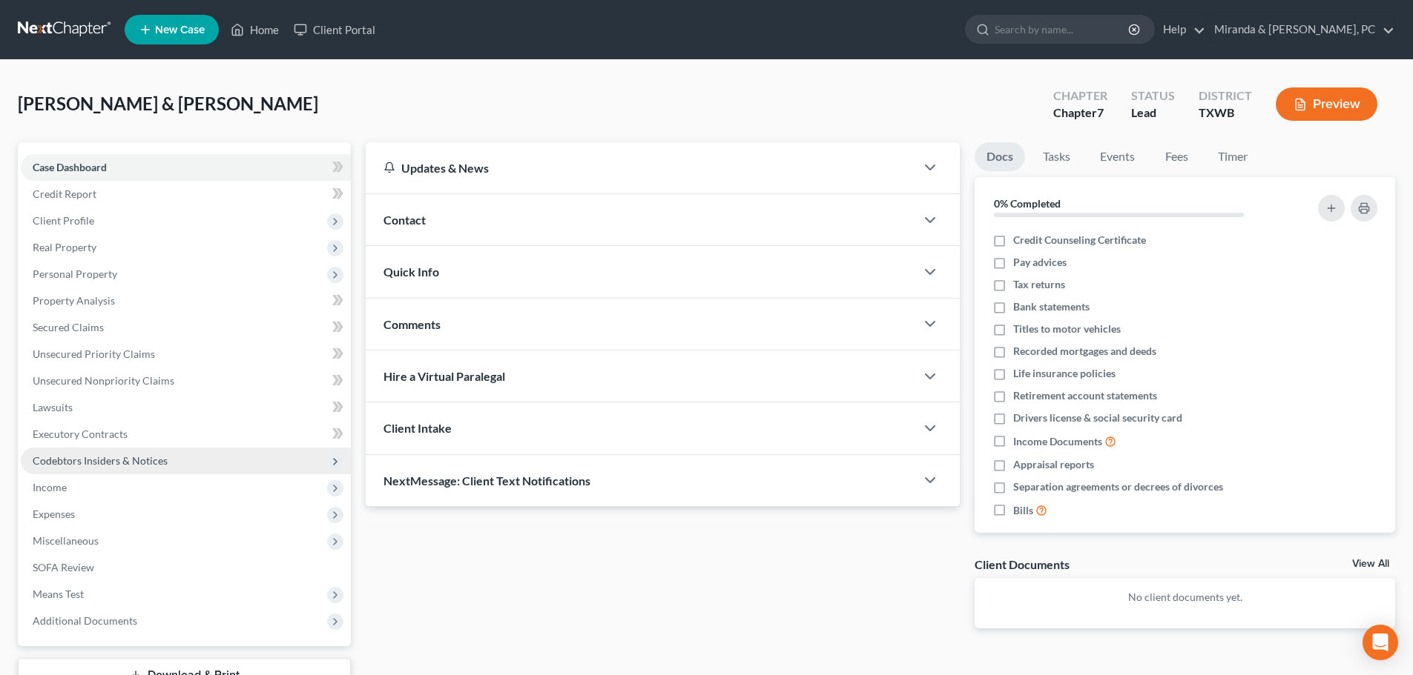
click at [110, 457] on span "Codebtors Insiders & Notices" at bounding box center [100, 461] width 135 height 13
click at [110, 462] on span "Codebtors Insiders & Notices" at bounding box center [100, 461] width 135 height 13
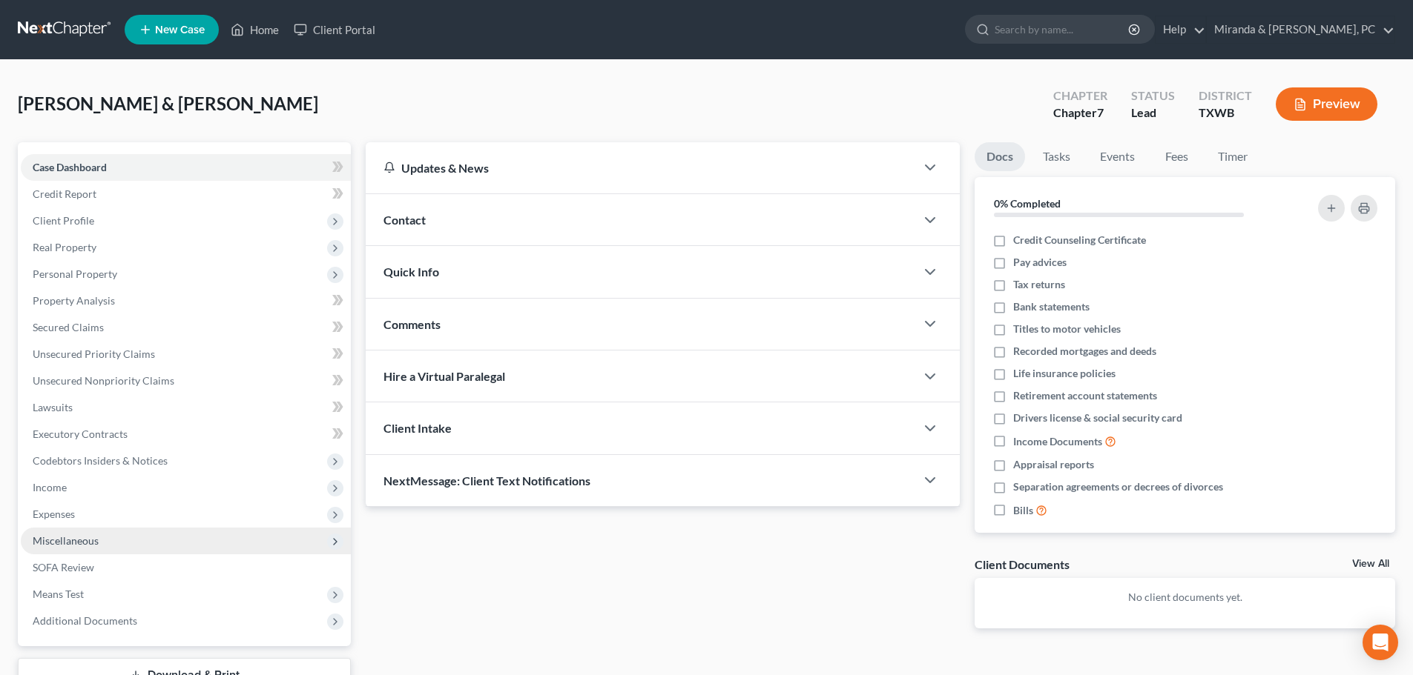
click at [99, 546] on span "Miscellaneous" at bounding box center [186, 541] width 330 height 27
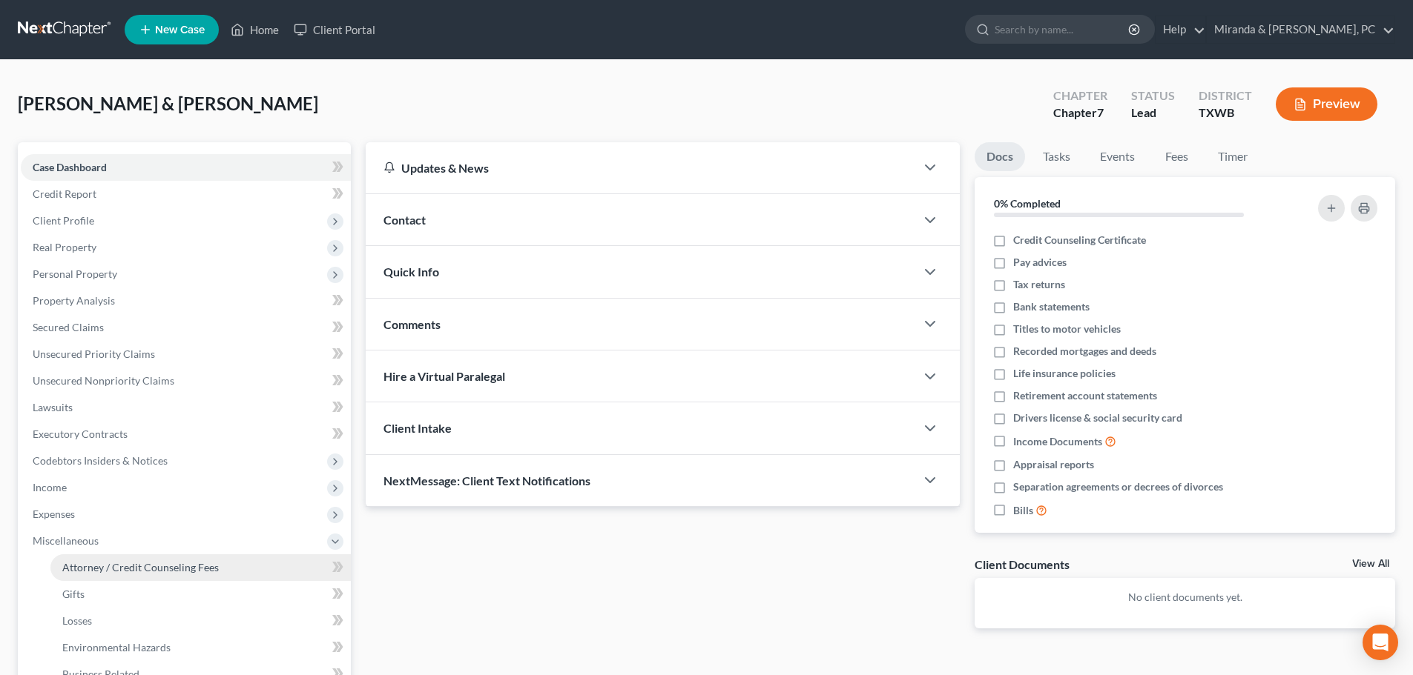
click at [116, 564] on span "Attorney / Credit Counseling Fees" at bounding box center [140, 567] width 156 height 13
select select "1"
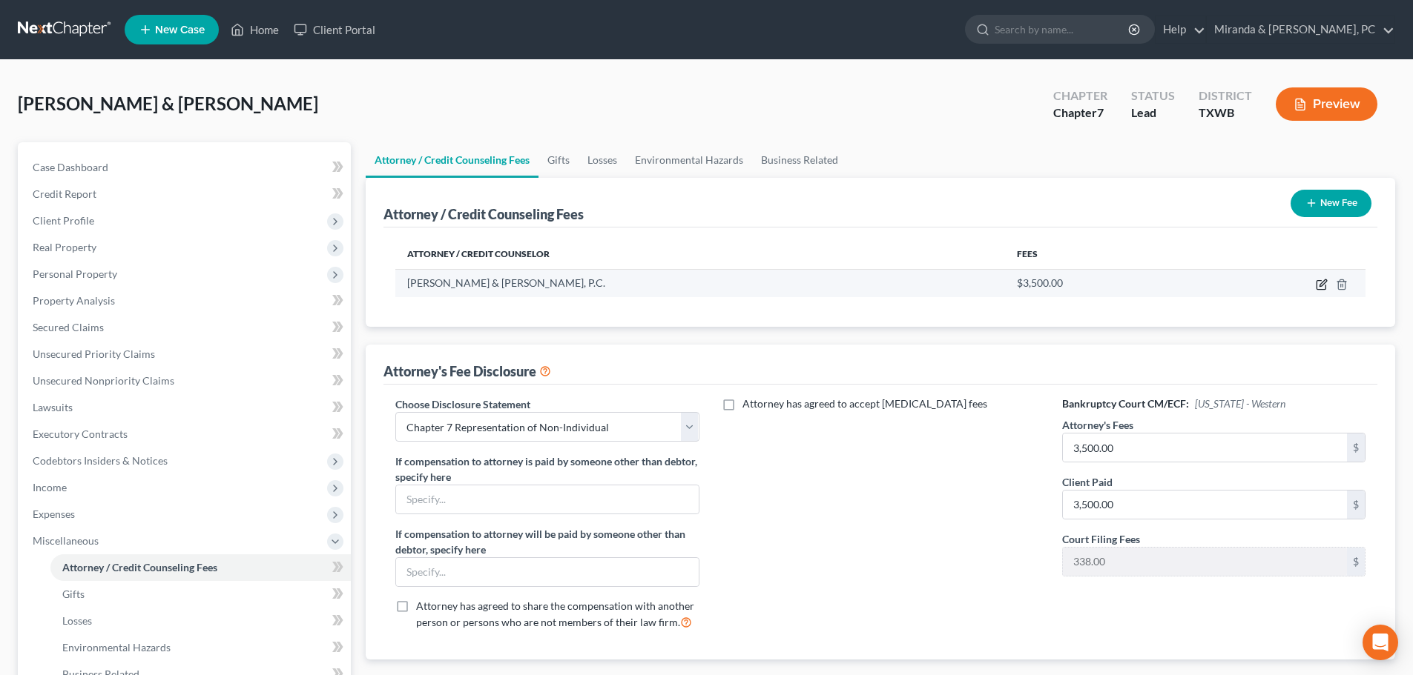
click at [1317, 284] on icon "button" at bounding box center [1320, 285] width 9 height 9
select select "45"
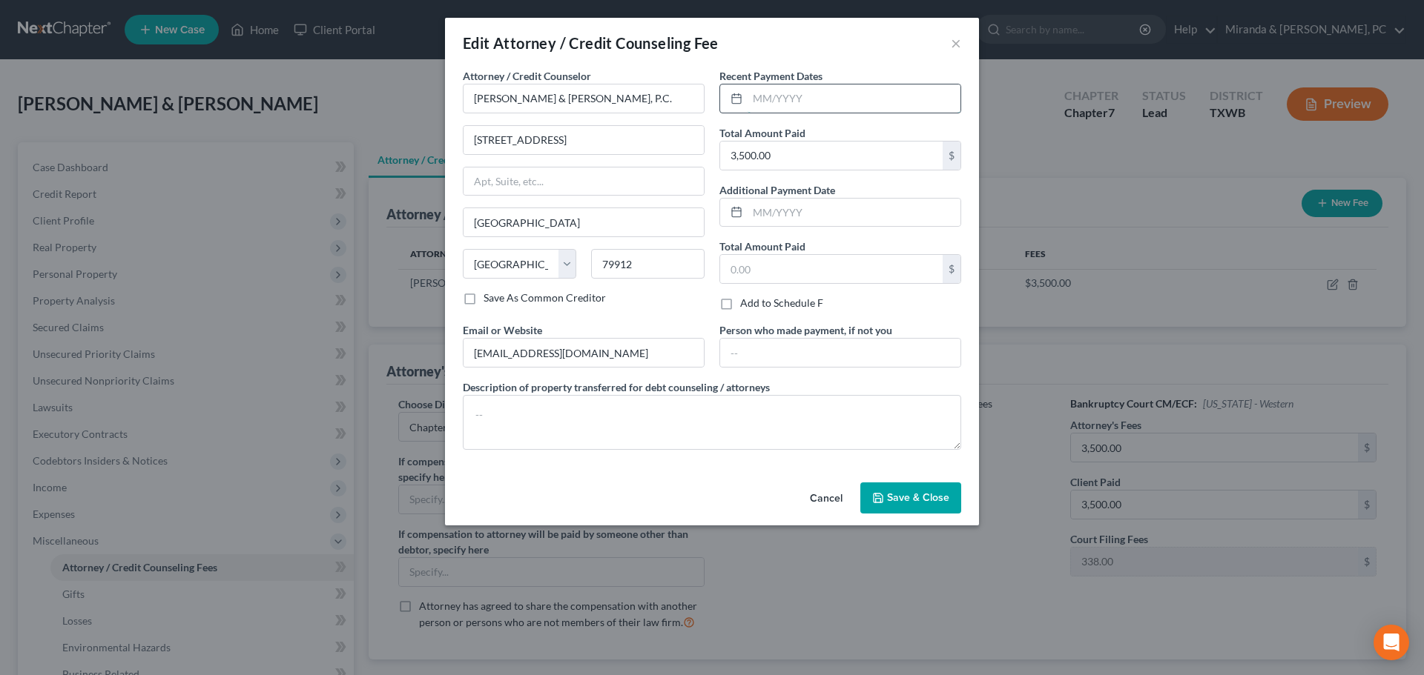
click at [801, 103] on input "text" at bounding box center [853, 99] width 213 height 28
type input "3/2025"
type input "2,000"
click at [760, 199] on input "text" at bounding box center [853, 213] width 213 height 28
type input "6/2025"
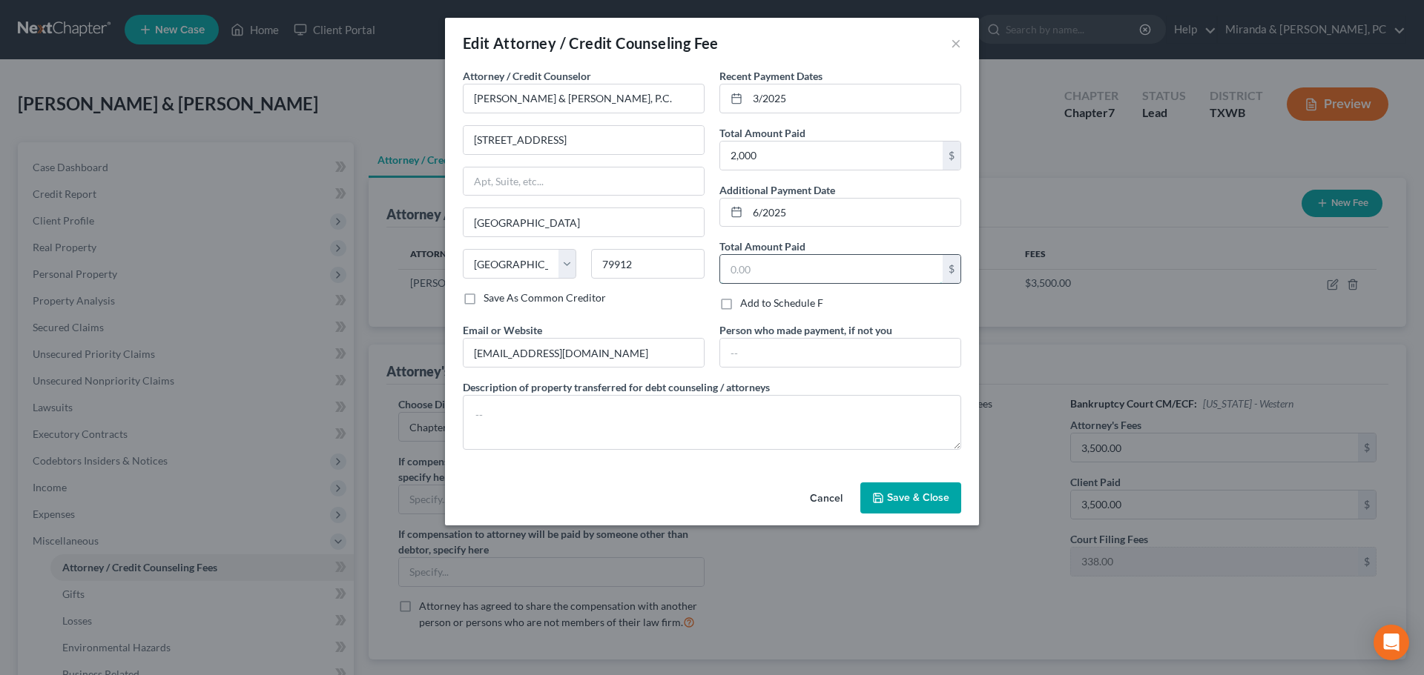
click at [764, 264] on input "text" at bounding box center [831, 269] width 222 height 28
type input "1,500"
click at [696, 500] on div "Cancel Save & Close" at bounding box center [712, 501] width 534 height 49
click at [924, 492] on span "Save & Close" at bounding box center [918, 498] width 62 height 13
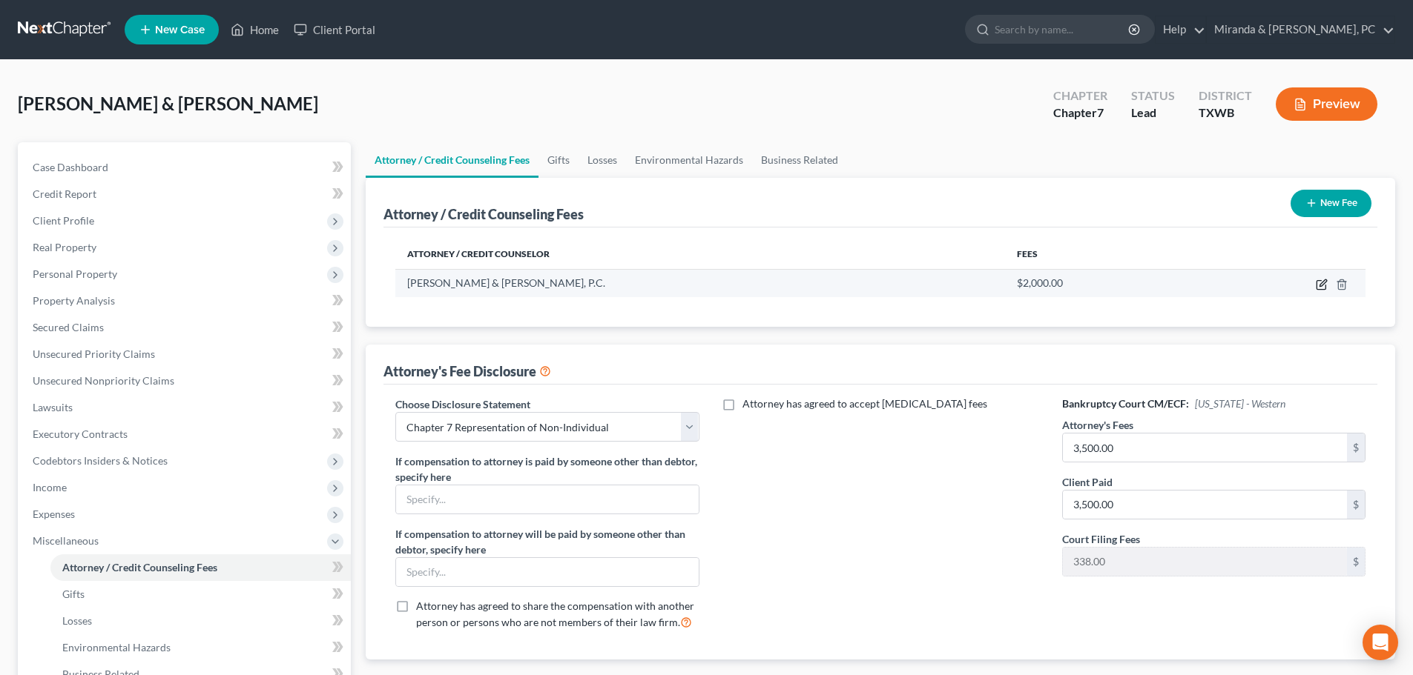
click at [1325, 284] on icon "button" at bounding box center [1321, 285] width 12 height 12
select select "45"
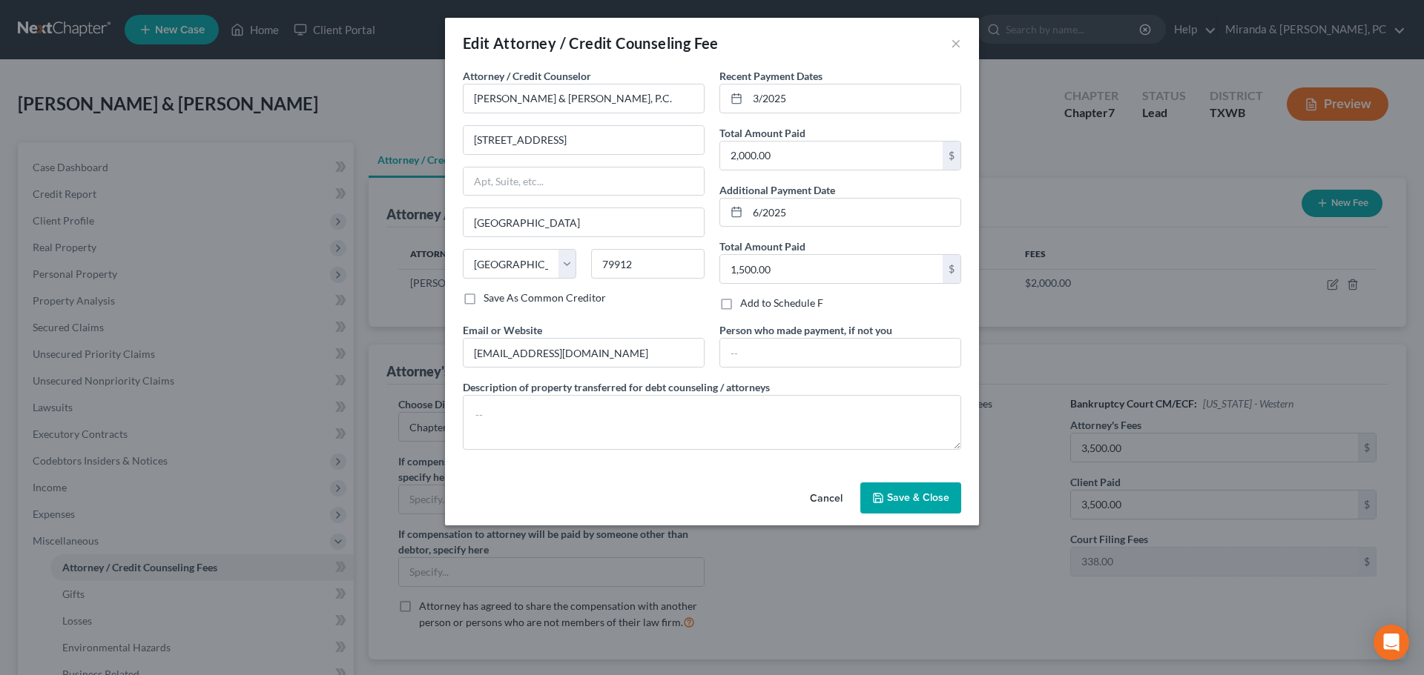
click at [919, 496] on span "Save & Close" at bounding box center [918, 498] width 62 height 13
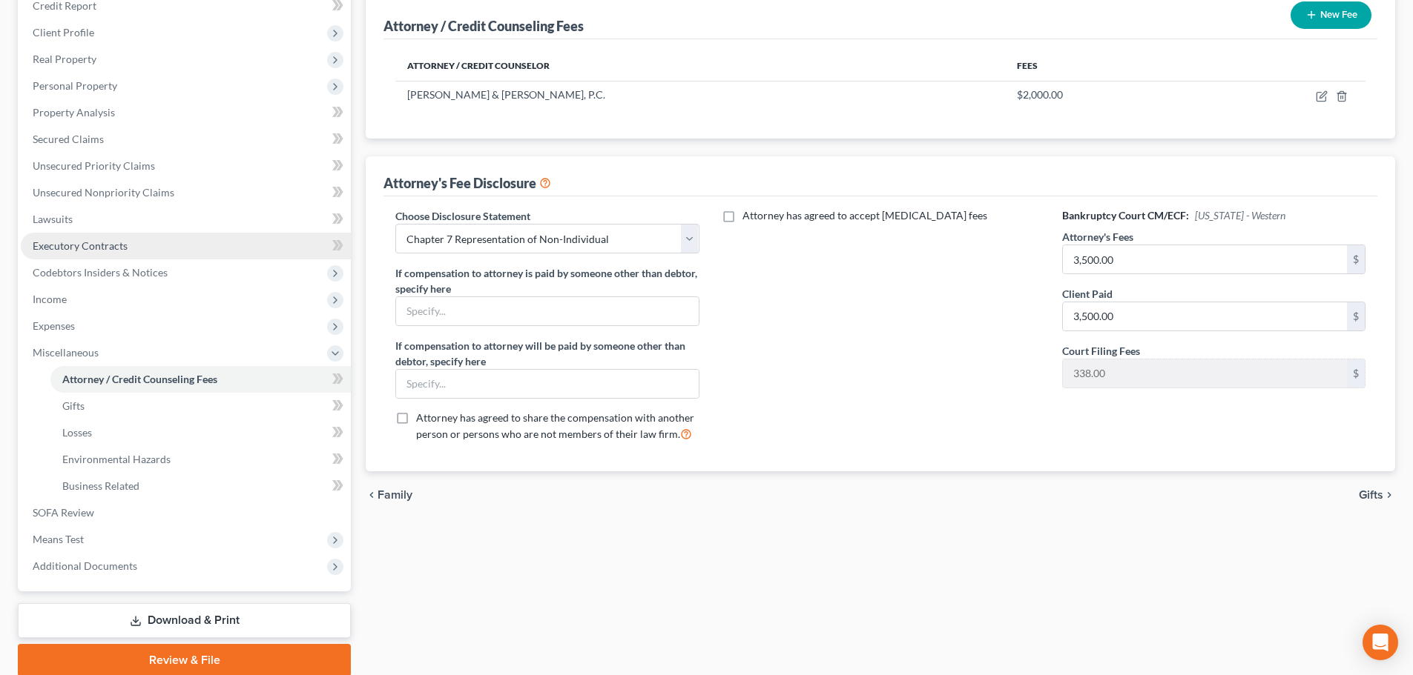
scroll to position [98, 0]
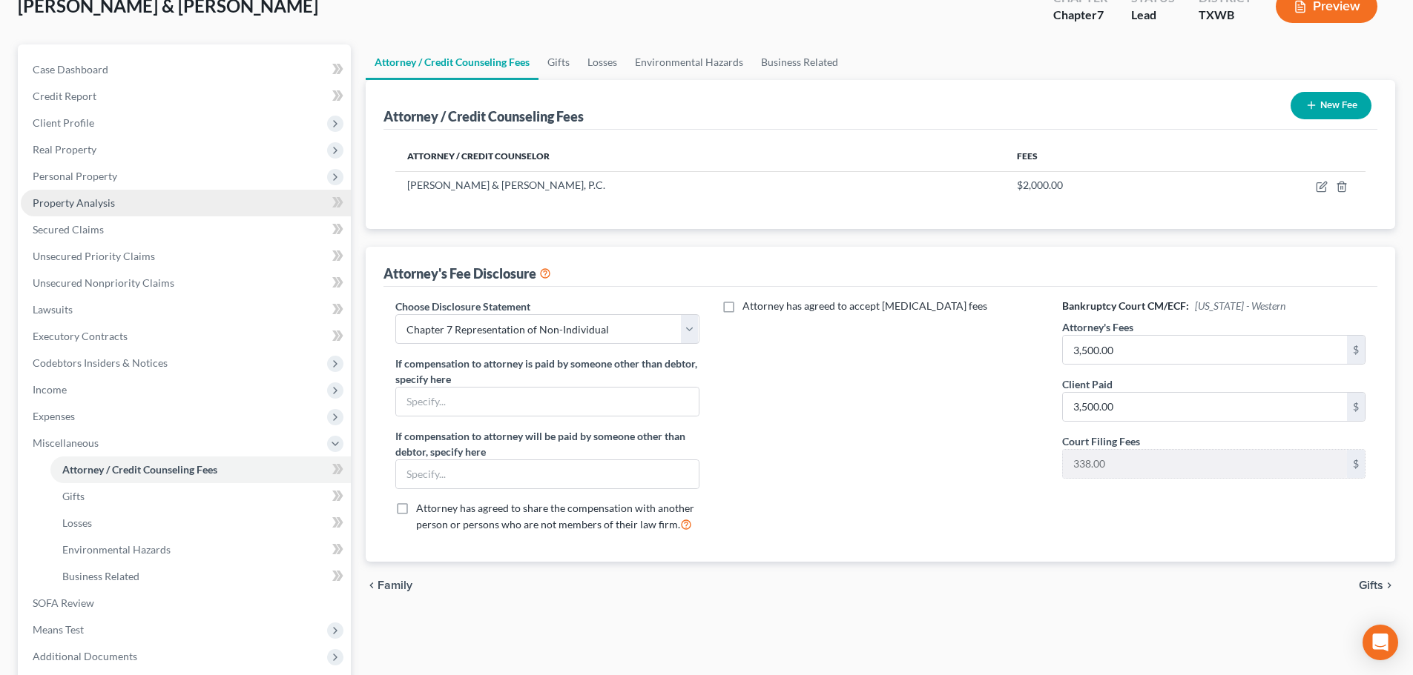
click at [94, 206] on span "Property Analysis" at bounding box center [74, 202] width 82 height 13
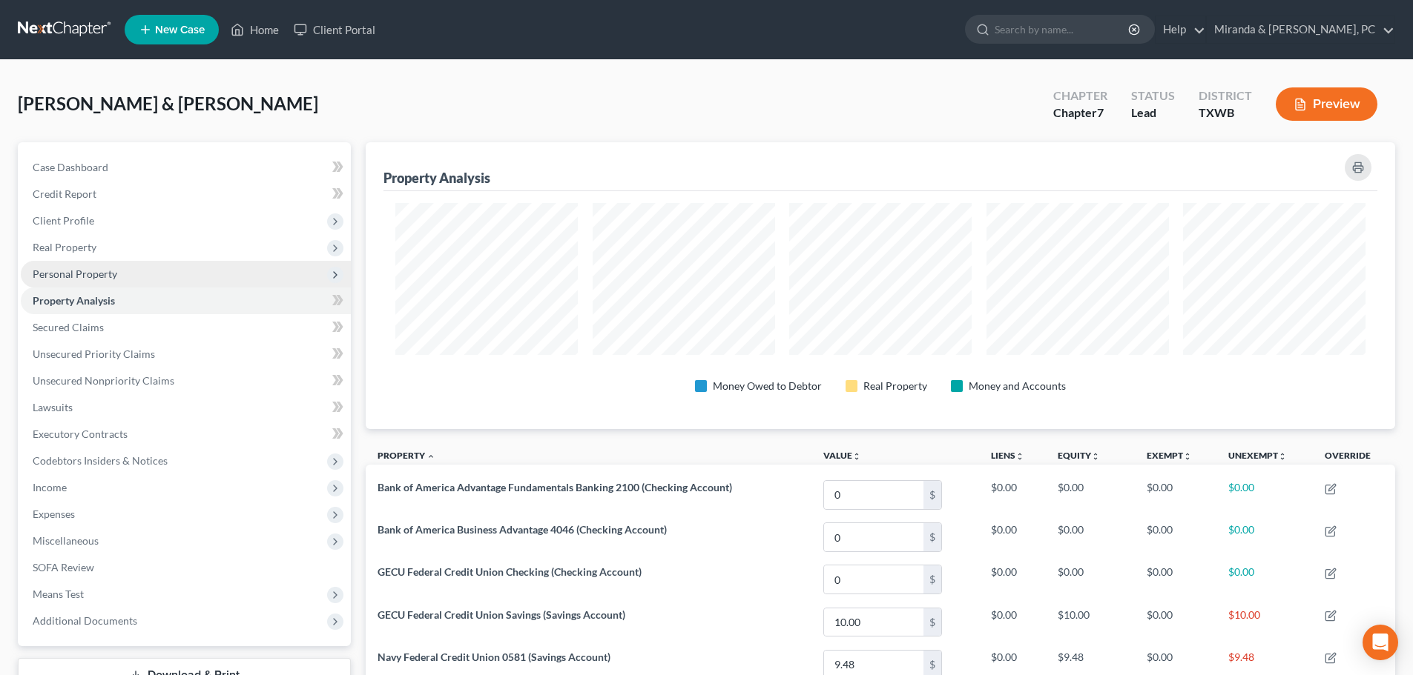
click at [102, 268] on span "Personal Property" at bounding box center [75, 274] width 85 height 13
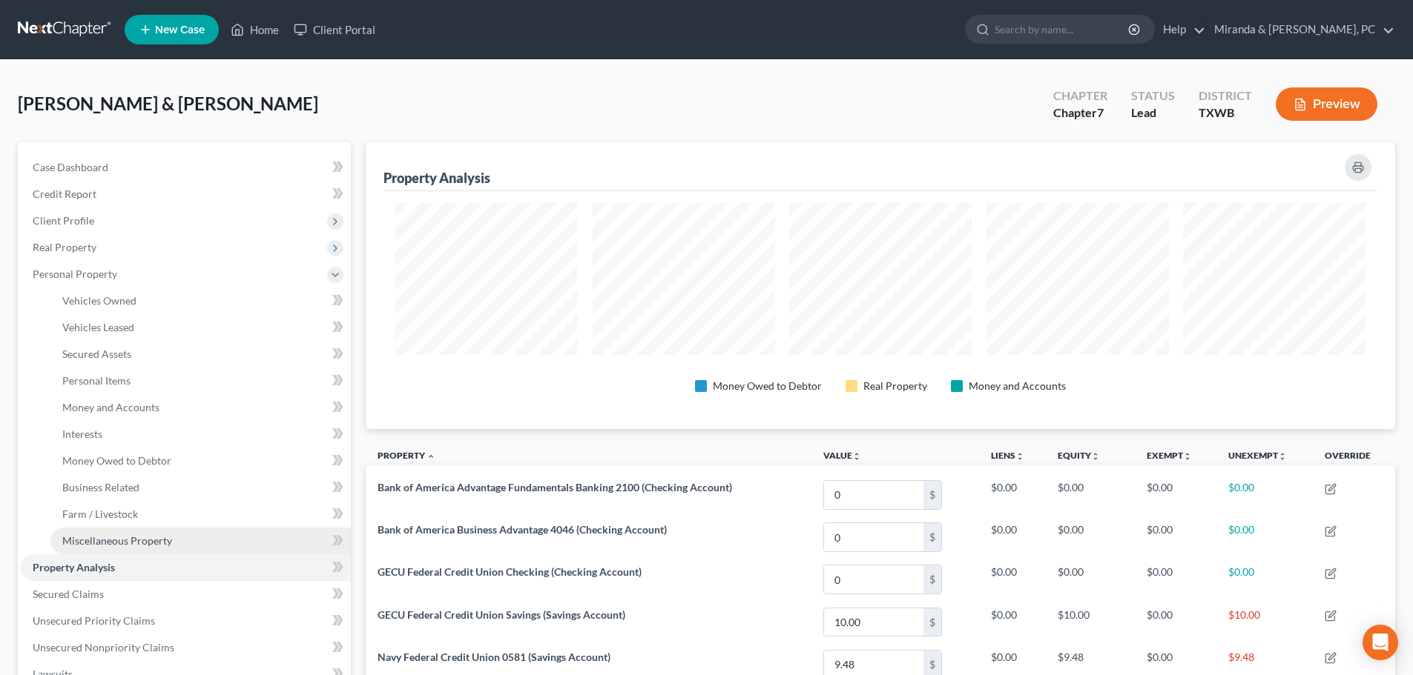
click at [122, 538] on span "Miscellaneous Property" at bounding box center [117, 541] width 110 height 13
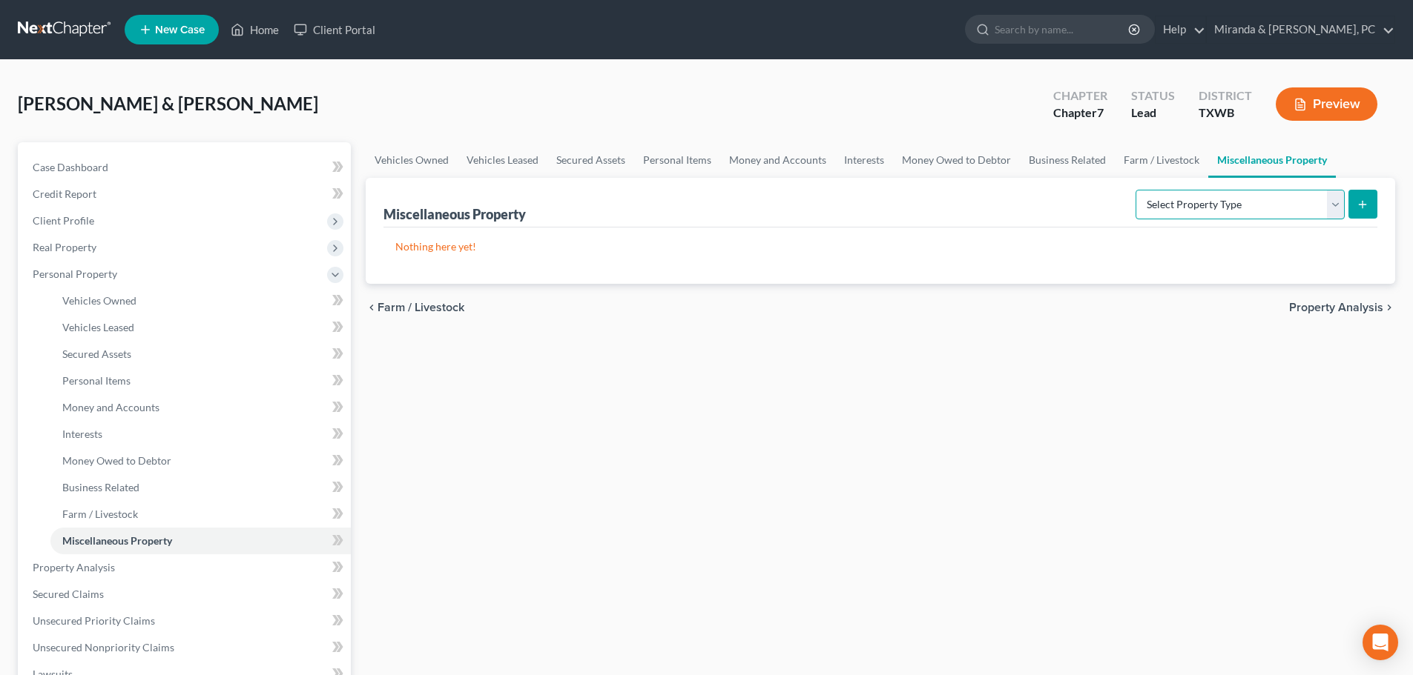
click at [1190, 202] on select "Select Property Type Assigned for Creditor Benefit Within 1 Year Holding for An…" at bounding box center [1239, 205] width 209 height 30
select select "transferred"
click at [1135, 190] on select "Select Property Type Assigned for Creditor Benefit Within 1 Year Holding for An…" at bounding box center [1239, 205] width 209 height 30
click at [1370, 202] on button "submit" at bounding box center [1362, 204] width 29 height 29
select select "Ordinary (within 2 years)"
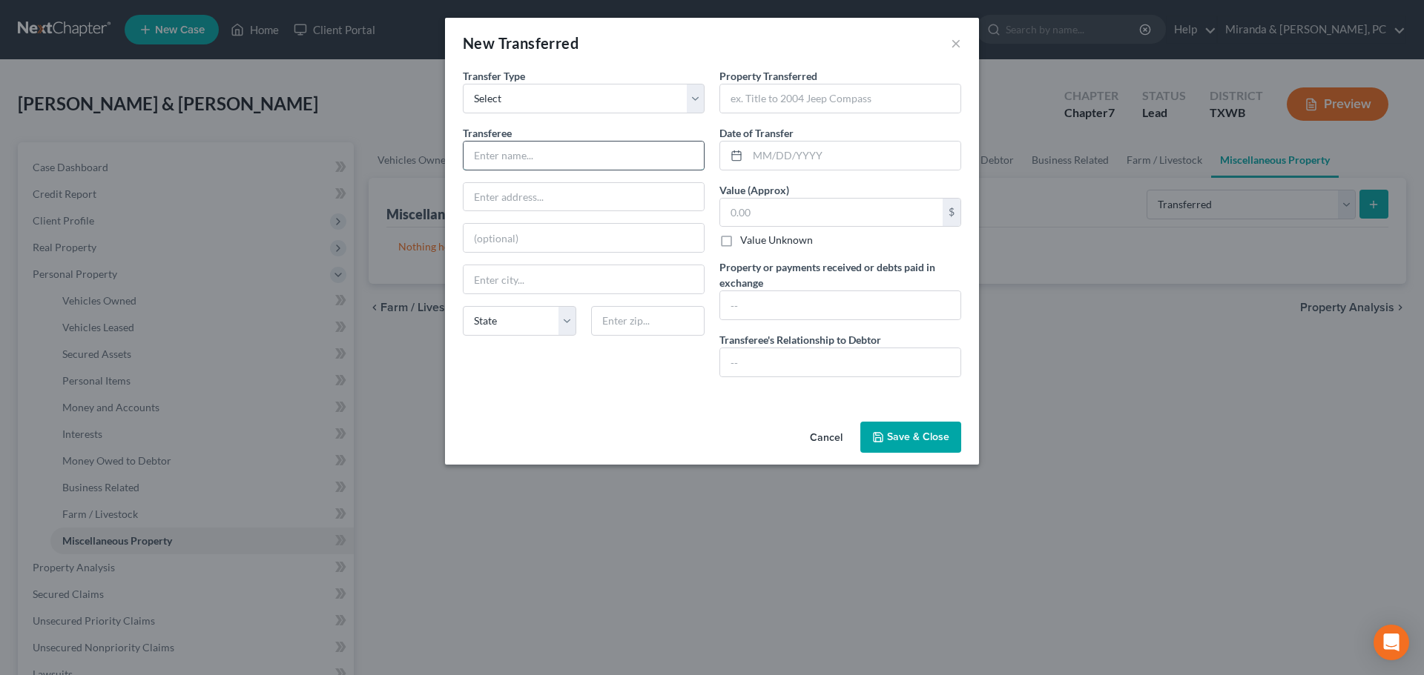
click at [524, 160] on input "text" at bounding box center [583, 156] width 240 height 28
click at [759, 207] on input "text" at bounding box center [831, 213] width 222 height 28
click at [750, 217] on input "text" at bounding box center [831, 213] width 222 height 28
type input "1,081,376.22"
click at [489, 167] on input "text" at bounding box center [583, 156] width 240 height 28
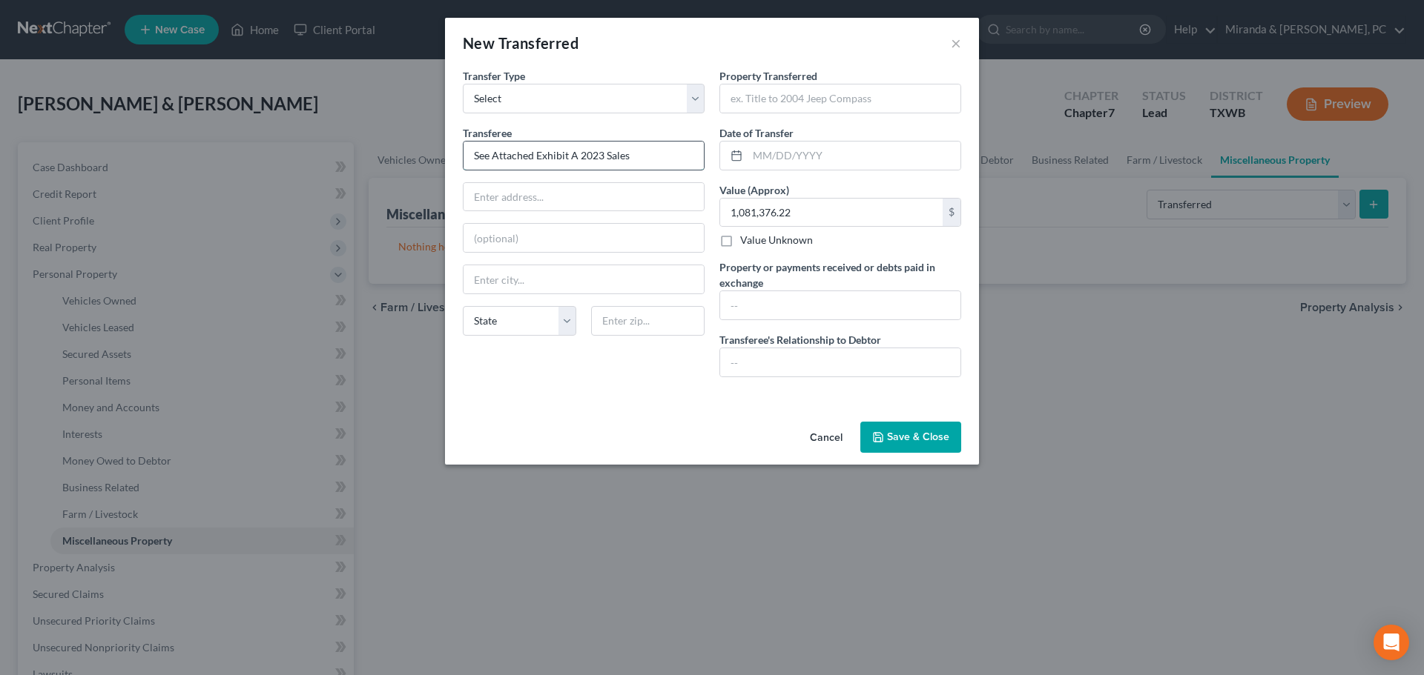
click at [581, 153] on input "See Attached Exhibit A 2023 Sales" at bounding box center [583, 156] width 240 height 28
type input "See Attached Exhibit A - 2023 Sales"
click at [825, 104] on input "text" at bounding box center [840, 99] width 240 height 28
click at [739, 409] on div "An exemption set must first be selected from the Filing Information section. Tr…" at bounding box center [712, 242] width 534 height 348
click at [793, 102] on input "text" at bounding box center [840, 99] width 240 height 28
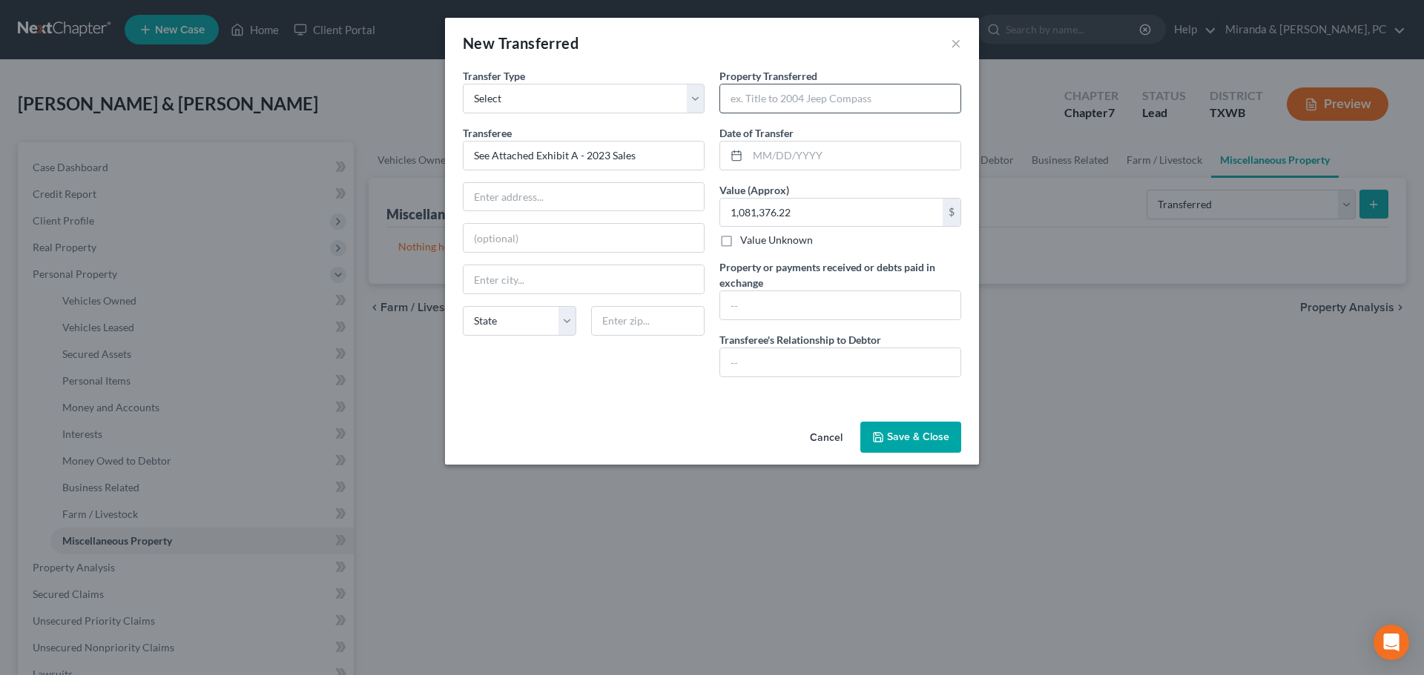
click at [761, 96] on input "text" at bounding box center [840, 99] width 240 height 28
click at [805, 102] on input "Vehicle Sales" at bounding box center [840, 99] width 240 height 28
type input "Vehicle Sales"
click at [909, 430] on button "Save & Close" at bounding box center [910, 437] width 101 height 31
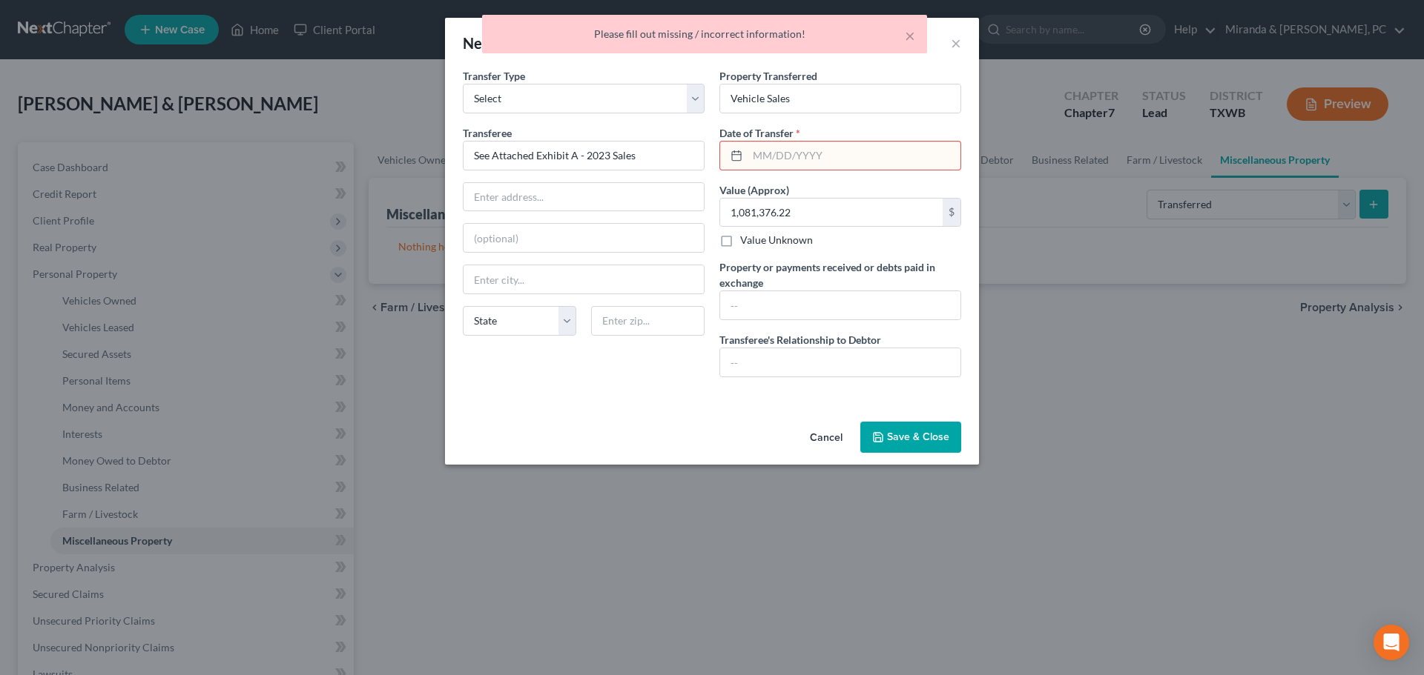
click at [790, 152] on input "text" at bounding box center [853, 156] width 213 height 28
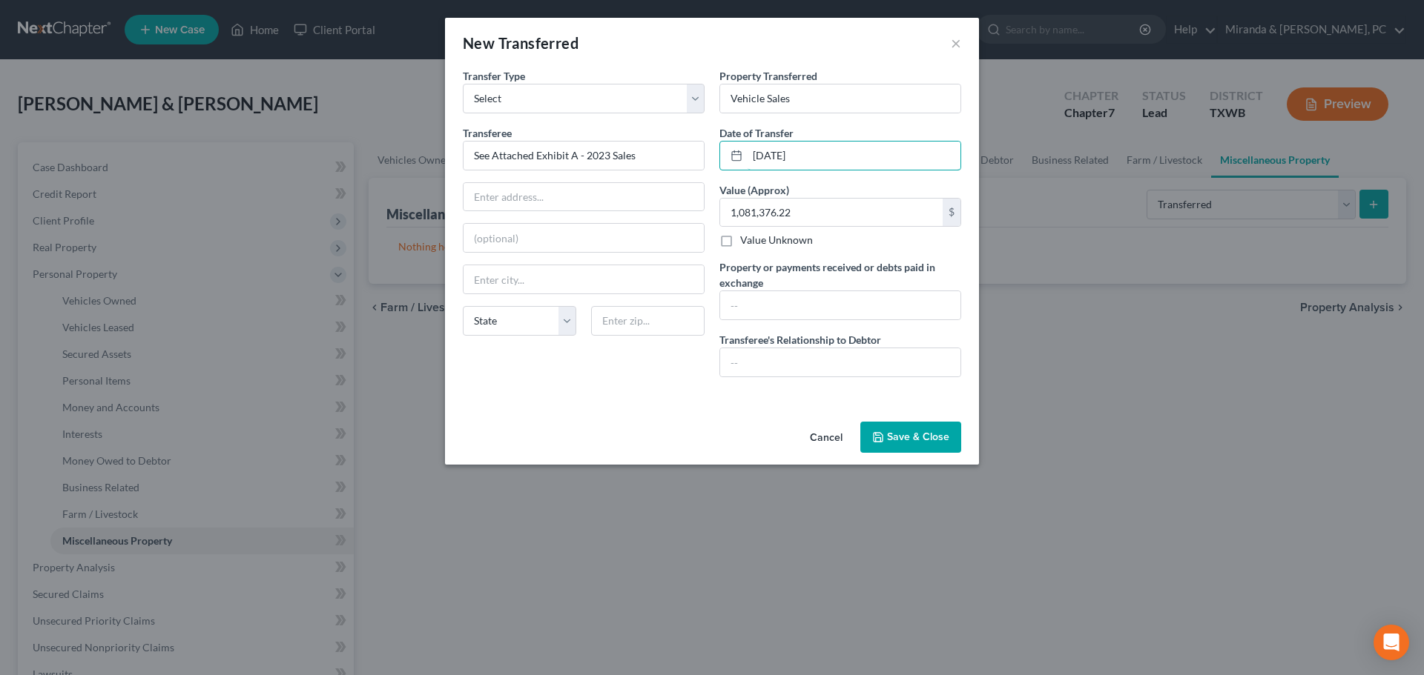
type input "08/01/2023"
click at [928, 452] on button "Save & Close" at bounding box center [910, 437] width 101 height 31
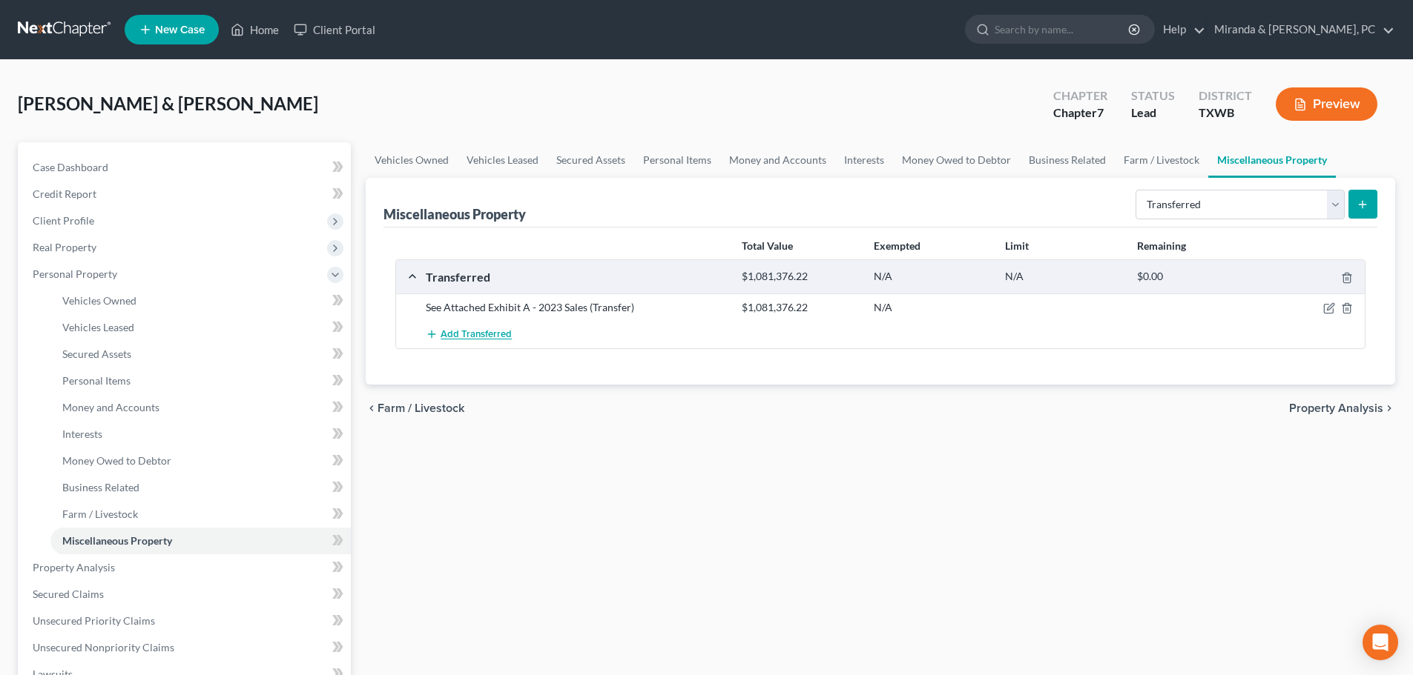
click at [474, 333] on span "Add Transferred" at bounding box center [475, 335] width 71 height 12
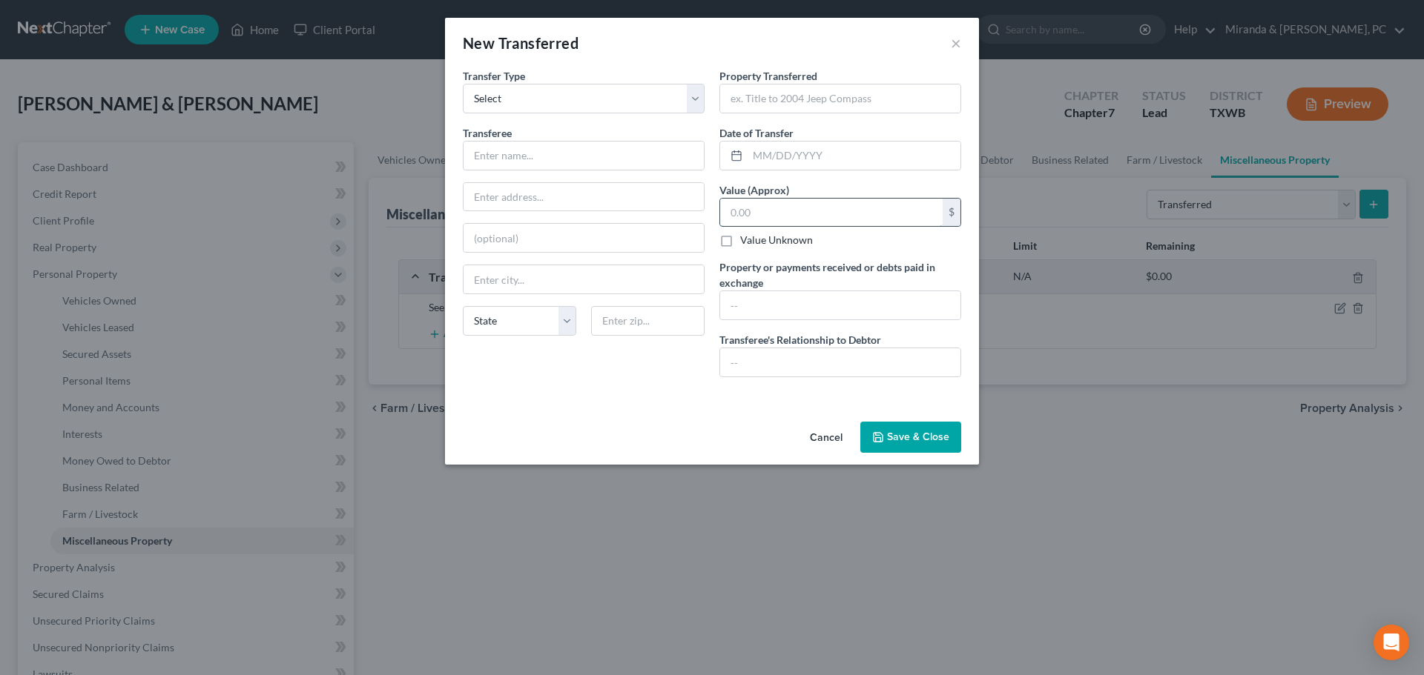
click at [780, 209] on input "text" at bounding box center [831, 213] width 222 height 28
type input "3,600,803.20"
click at [761, 169] on input "text" at bounding box center [853, 156] width 213 height 28
type input "01/01/2024"
click at [562, 161] on input "text" at bounding box center [583, 156] width 240 height 28
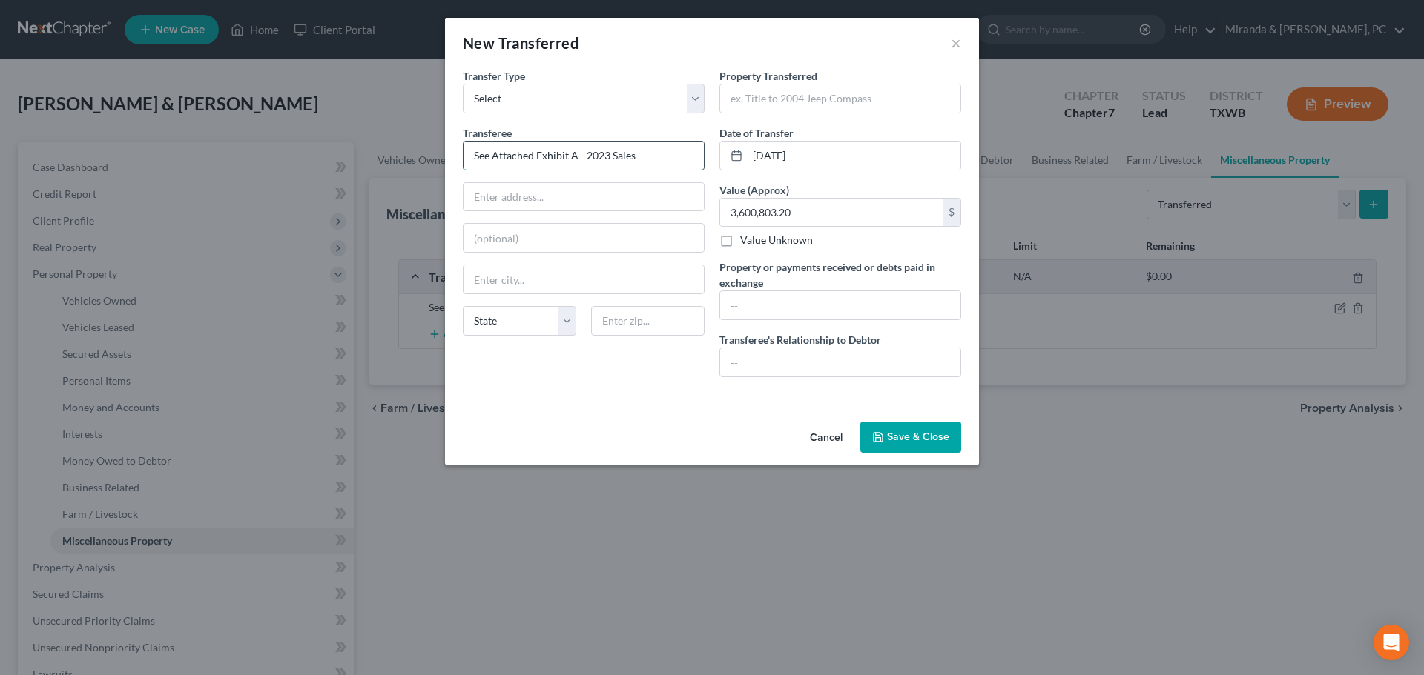
click at [574, 155] on input "See Attached Exhibit A - 2023 Sales" at bounding box center [583, 156] width 240 height 28
click at [604, 159] on input "See Attached Exhibit B - 2023 Sales" at bounding box center [583, 156] width 240 height 28
type input "See Attached Exhibit B - 2024 Sales"
click at [777, 88] on input "text" at bounding box center [840, 99] width 240 height 28
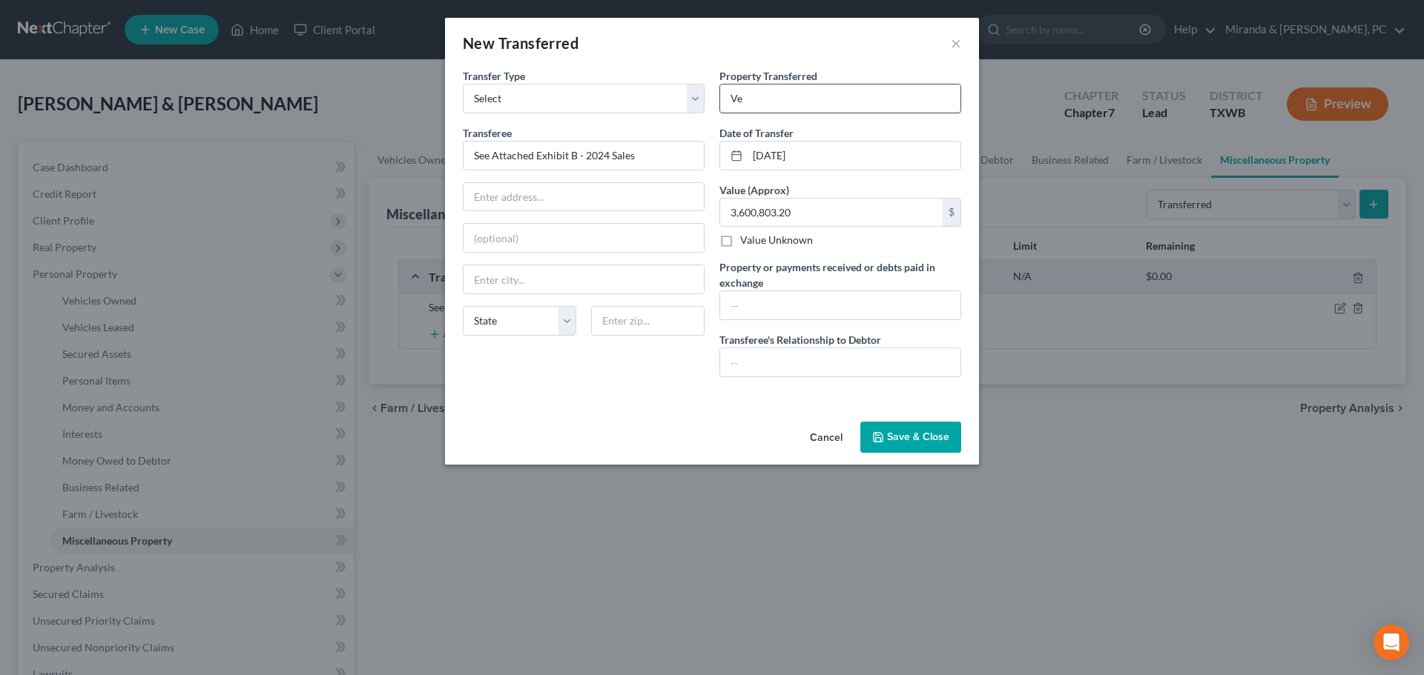
type input "Vehicle Sales"
click at [900, 432] on button "Save & Close" at bounding box center [910, 437] width 101 height 31
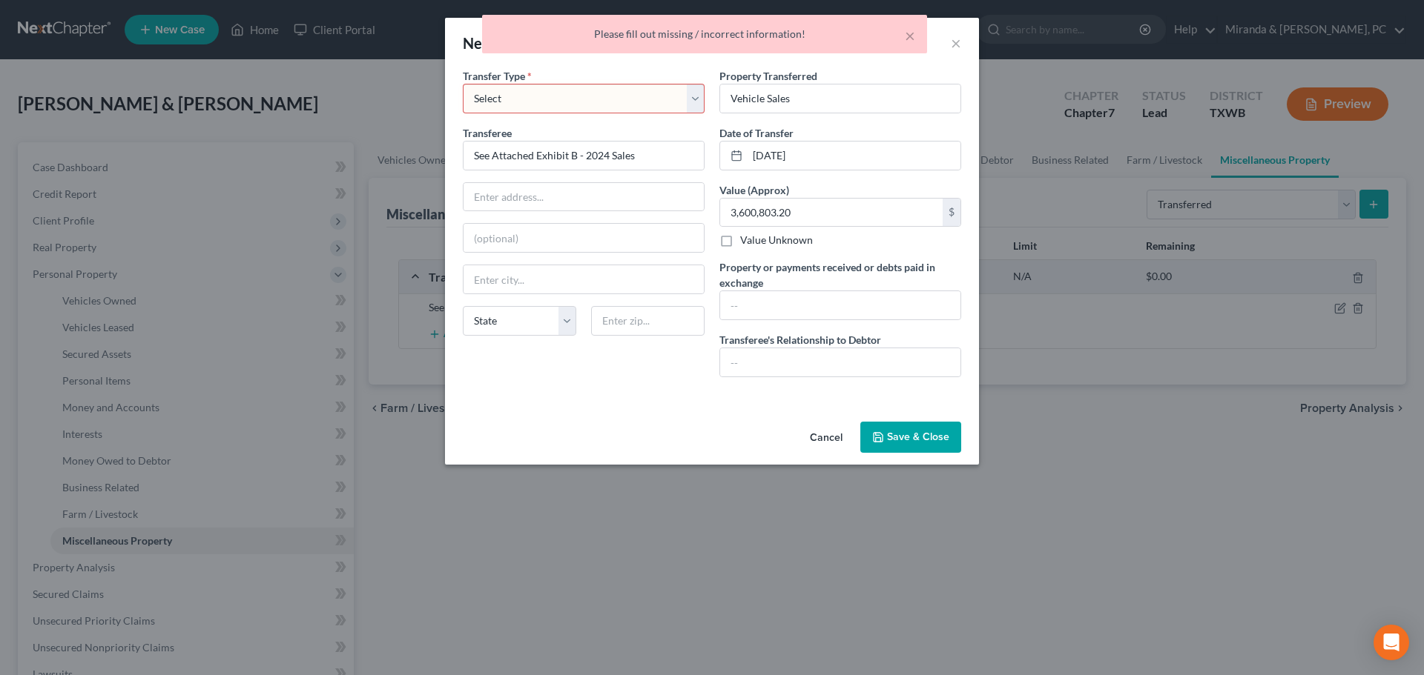
click at [564, 100] on select "Select Ordinary (within 2 years) Within 10 Years" at bounding box center [584, 99] width 242 height 30
select select "Ordinary (within 2 years)"
click at [463, 84] on select "Select Ordinary (within 2 years) Within 10 Years" at bounding box center [584, 99] width 242 height 30
click at [882, 432] on icon "button" at bounding box center [878, 438] width 12 height 12
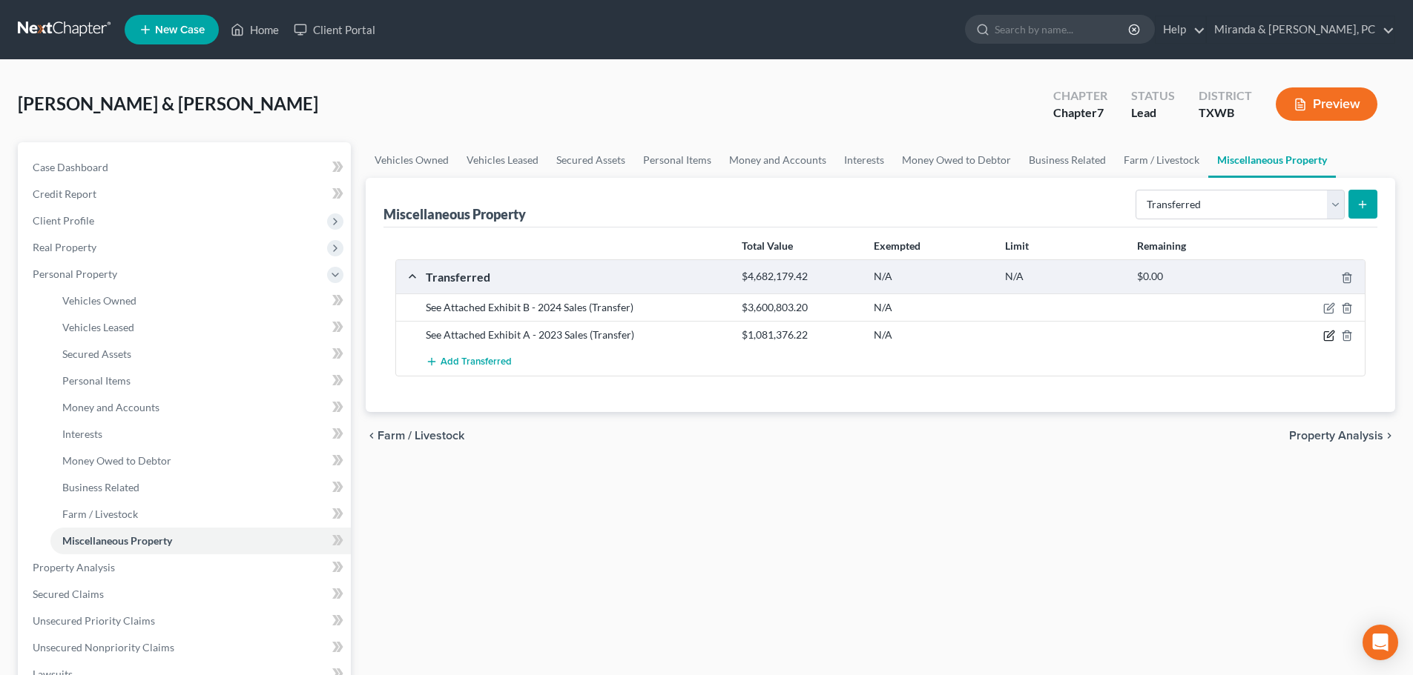
click at [1327, 334] on icon "button" at bounding box center [1329, 336] width 12 height 12
select select "Ordinary (within 2 years)"
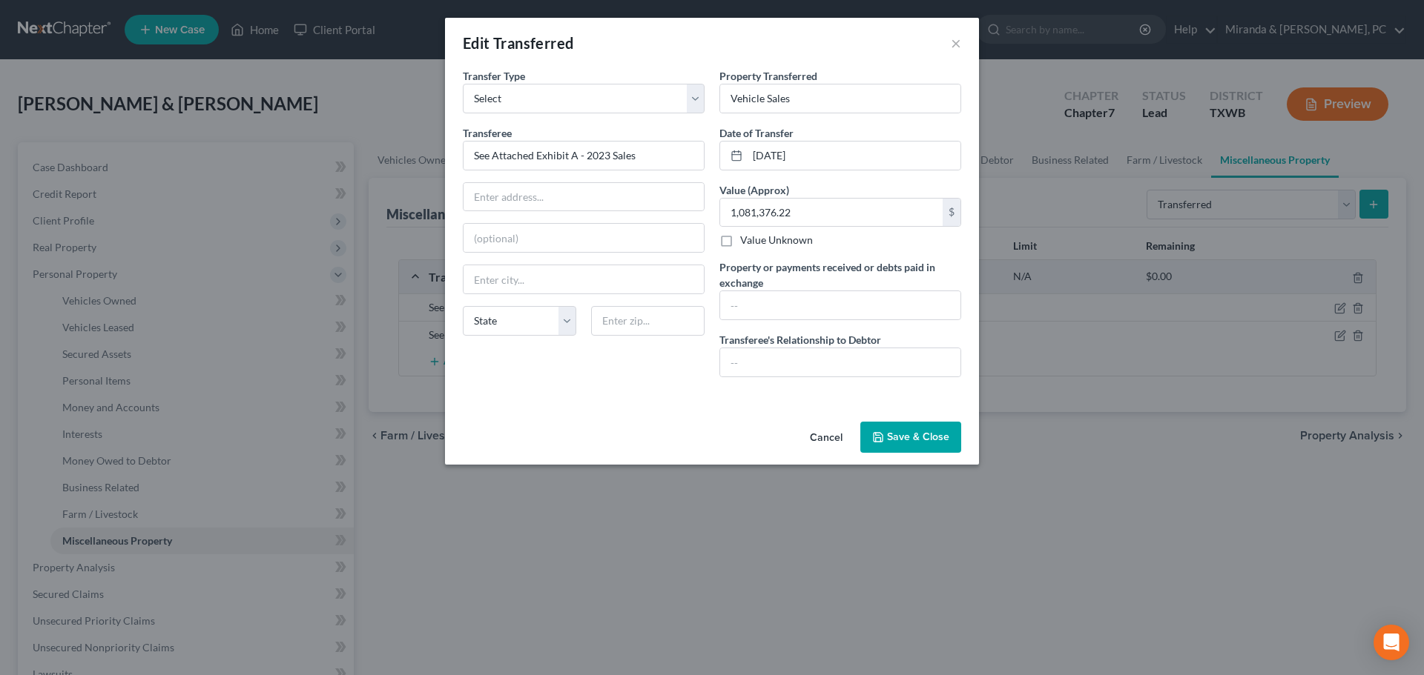
click at [936, 441] on button "Save & Close" at bounding box center [910, 437] width 101 height 31
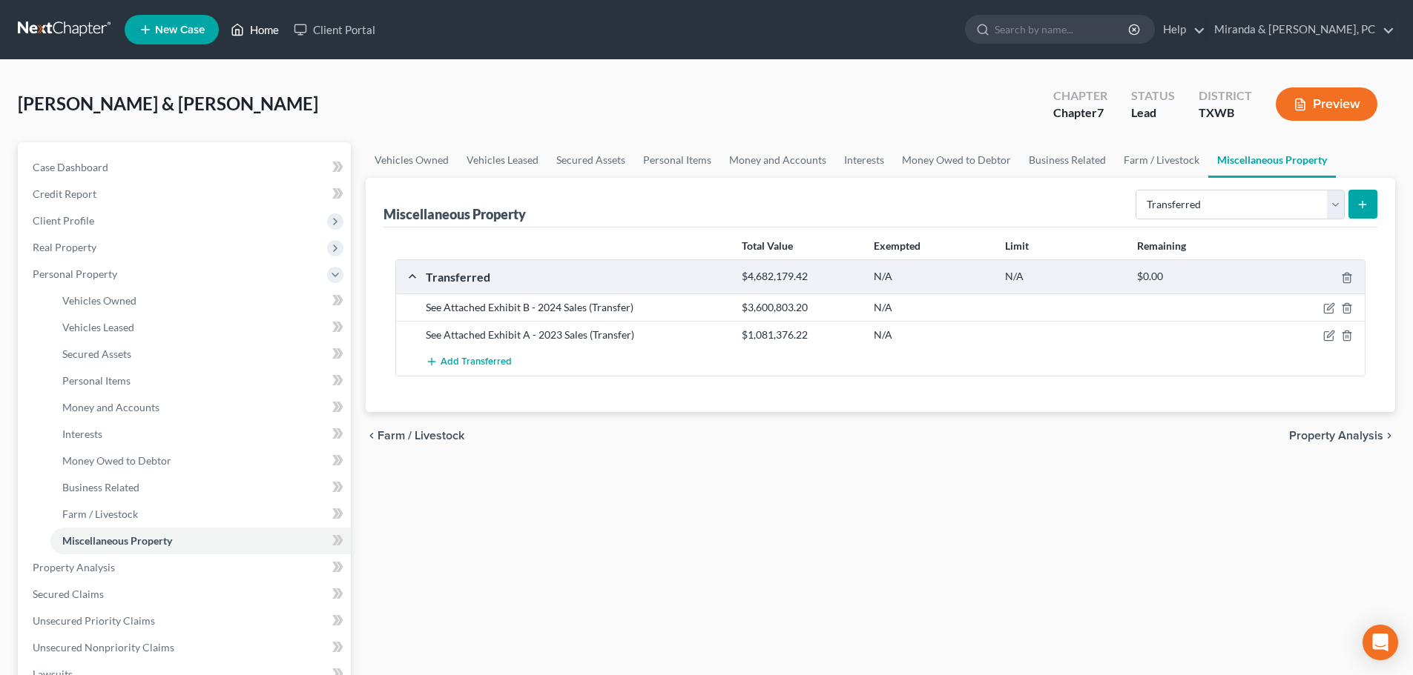
click at [271, 34] on link "Home" at bounding box center [254, 29] width 63 height 27
